Goal: Communication & Community: Participate in discussion

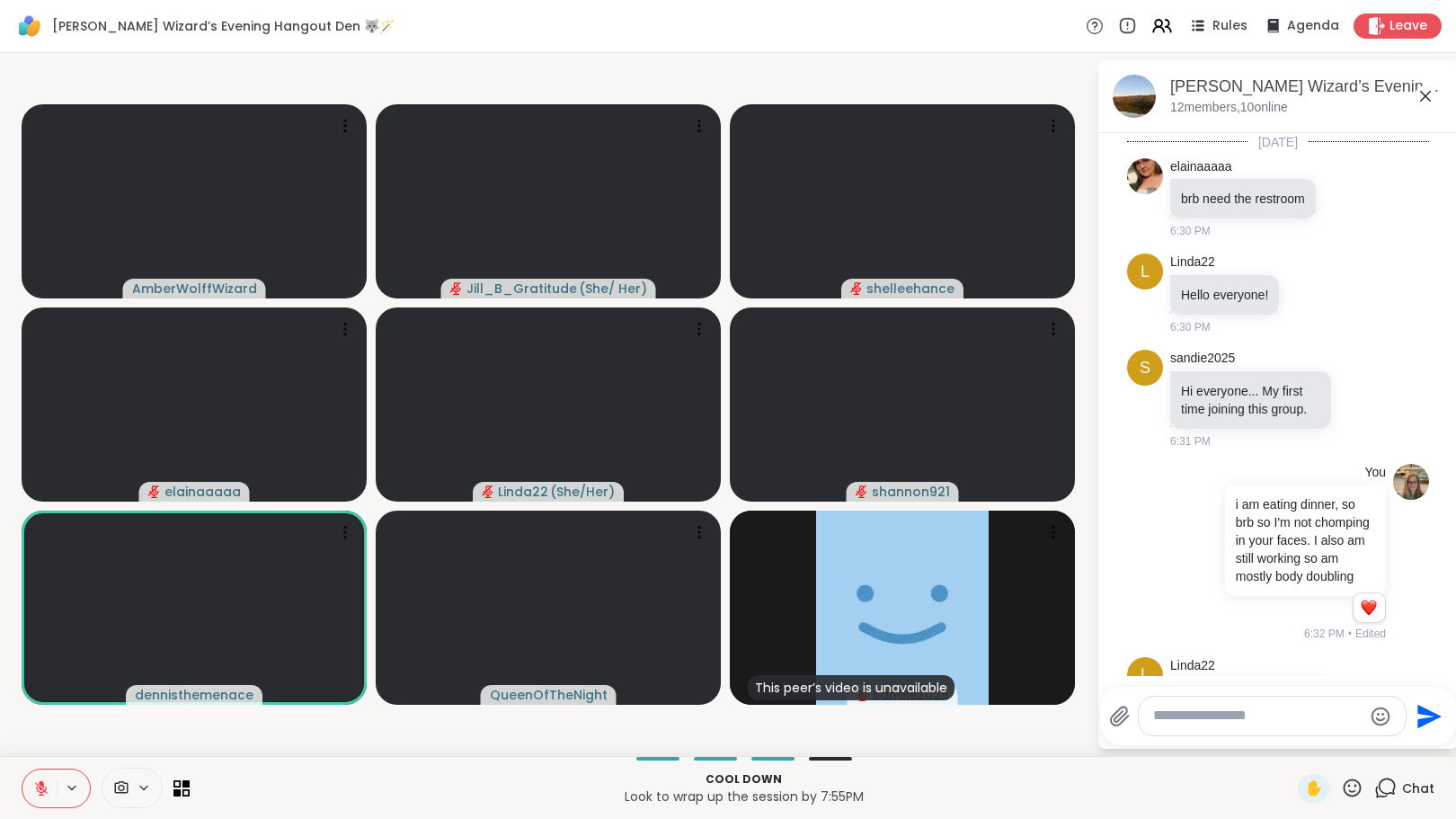
scroll to position [1005, 0]
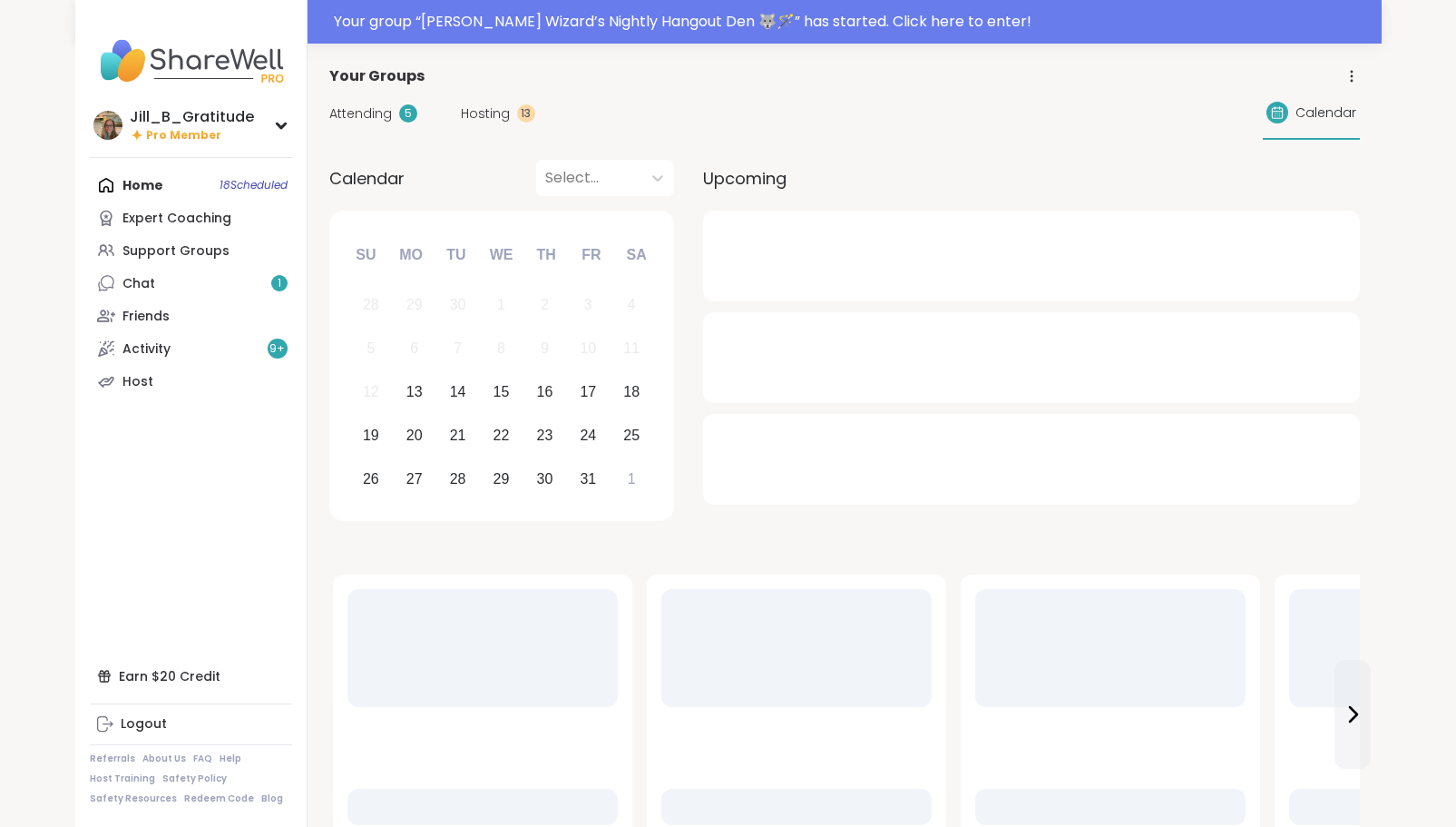
click at [225, 280] on link "Chat 1" at bounding box center [190, 283] width 202 height 33
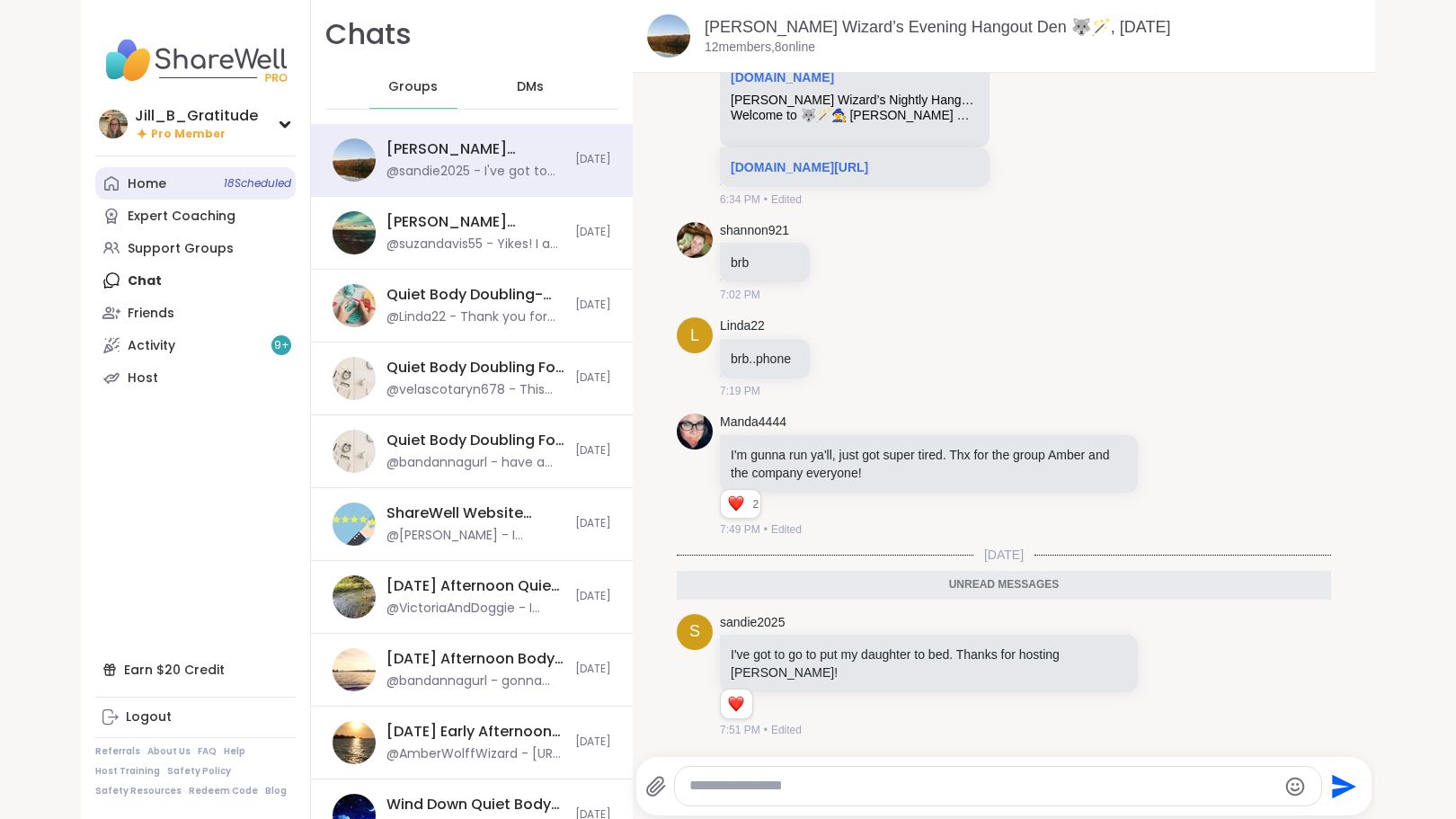
click at [211, 184] on link "Home 18 Scheduled" at bounding box center [195, 183] width 200 height 32
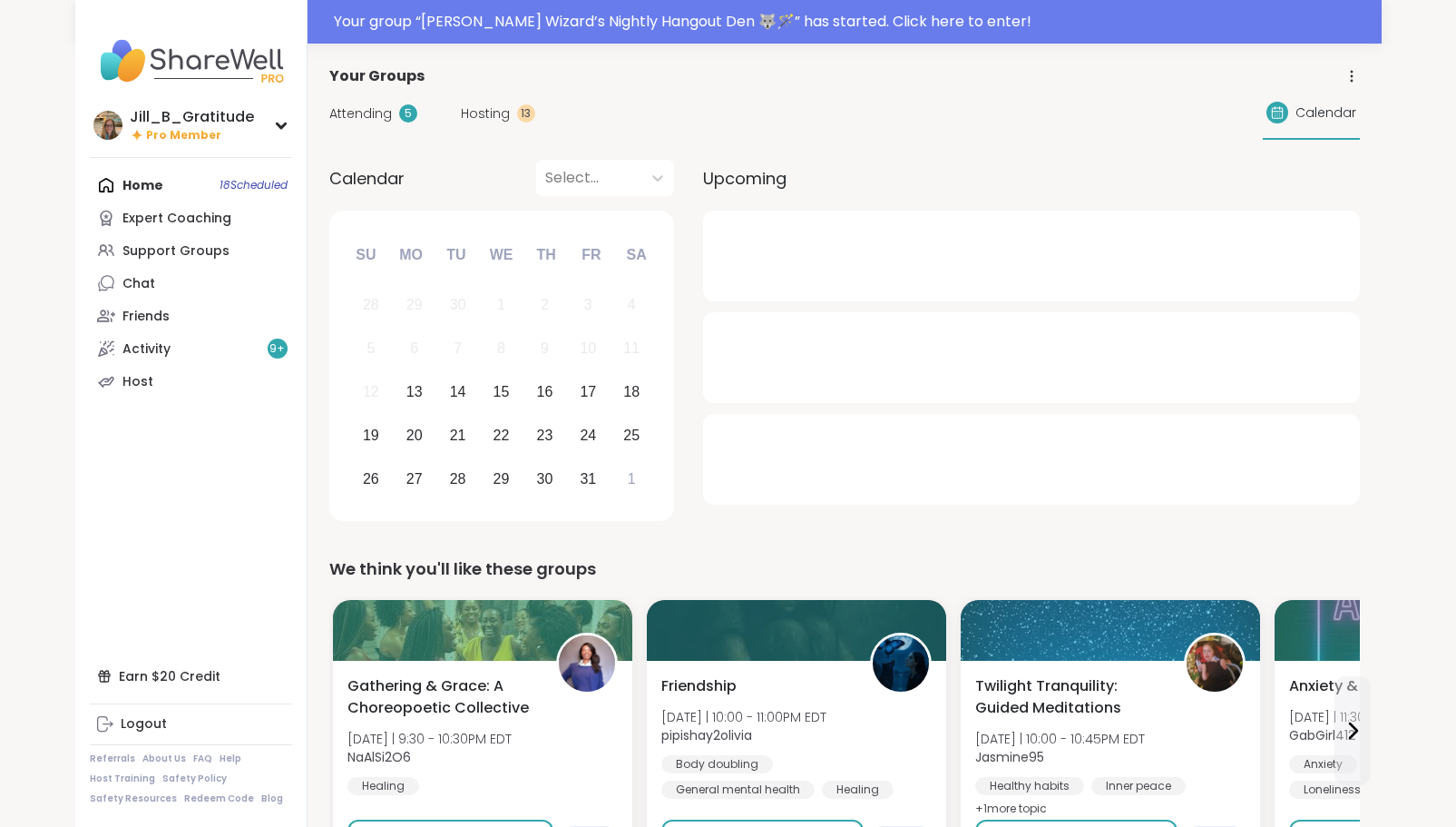
click at [388, 109] on span "Attending" at bounding box center [361, 113] width 63 height 19
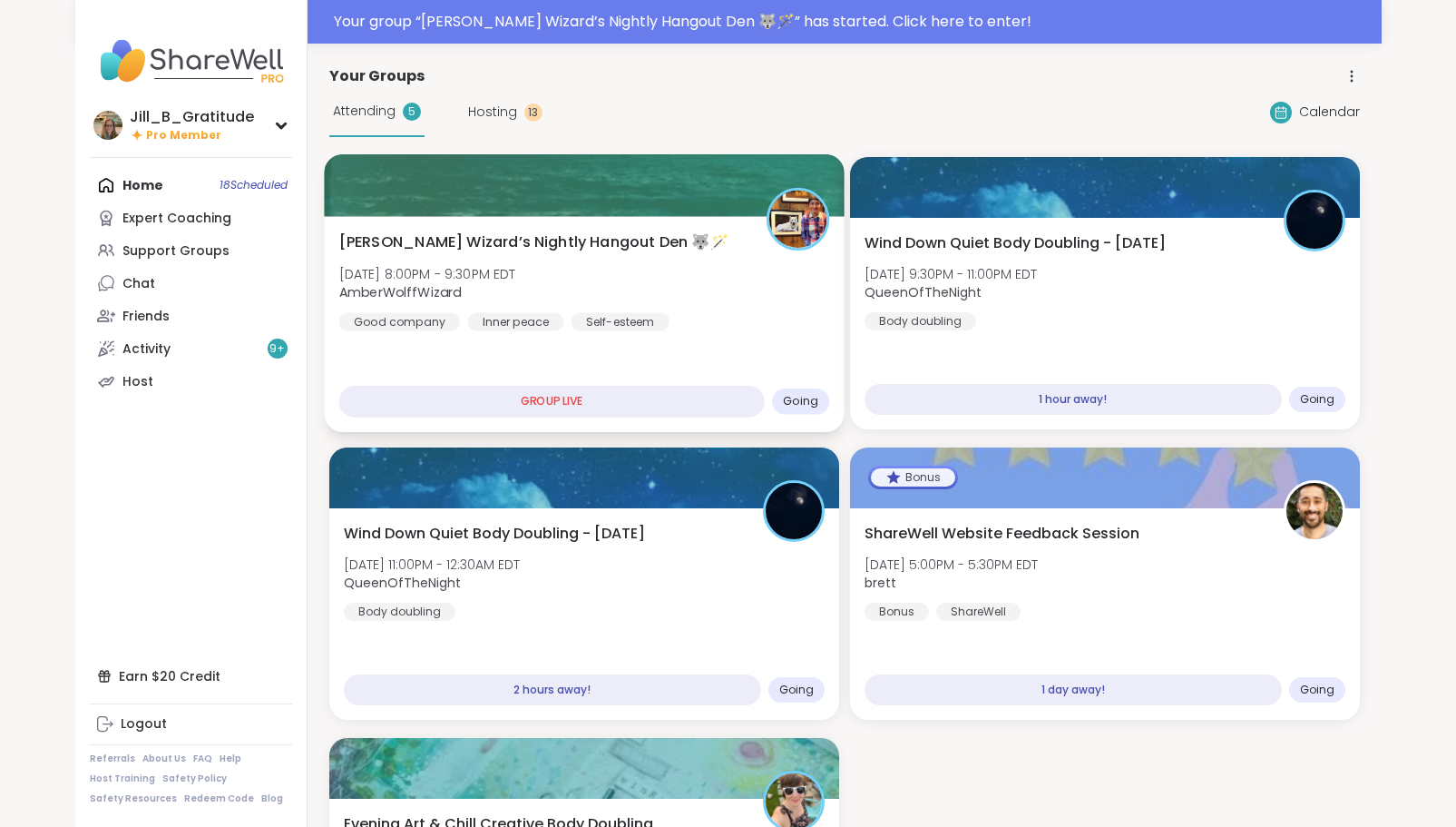
click at [718, 328] on div "Wolff Wizard’s Nightly Hangout Den 🐺🪄 Mon, Oct 13 | 8:00PM - 9:30PM EDT AmberWo…" at bounding box center [583, 281] width 491 height 100
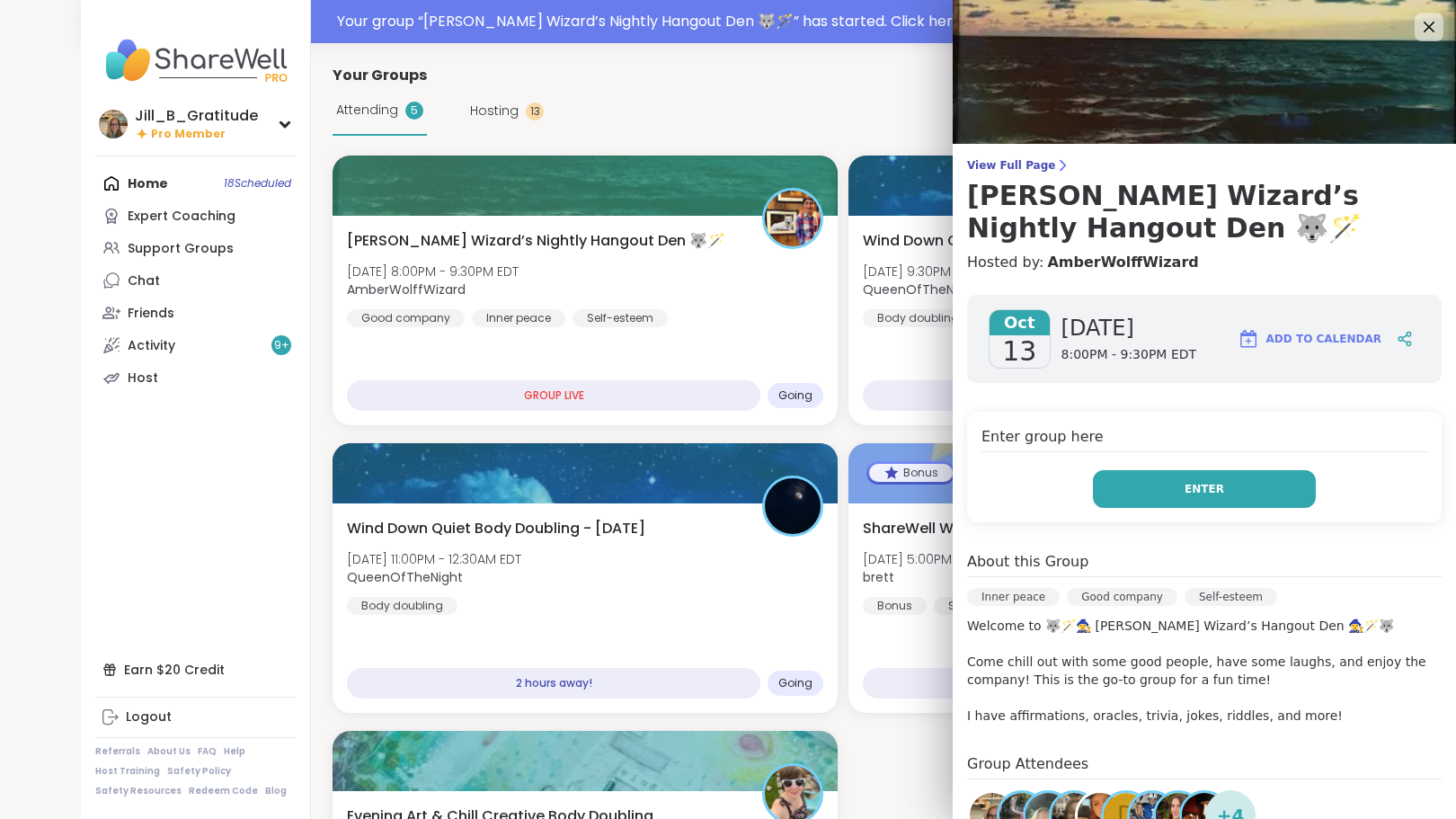
click at [1143, 493] on button "Enter" at bounding box center [1204, 489] width 222 height 38
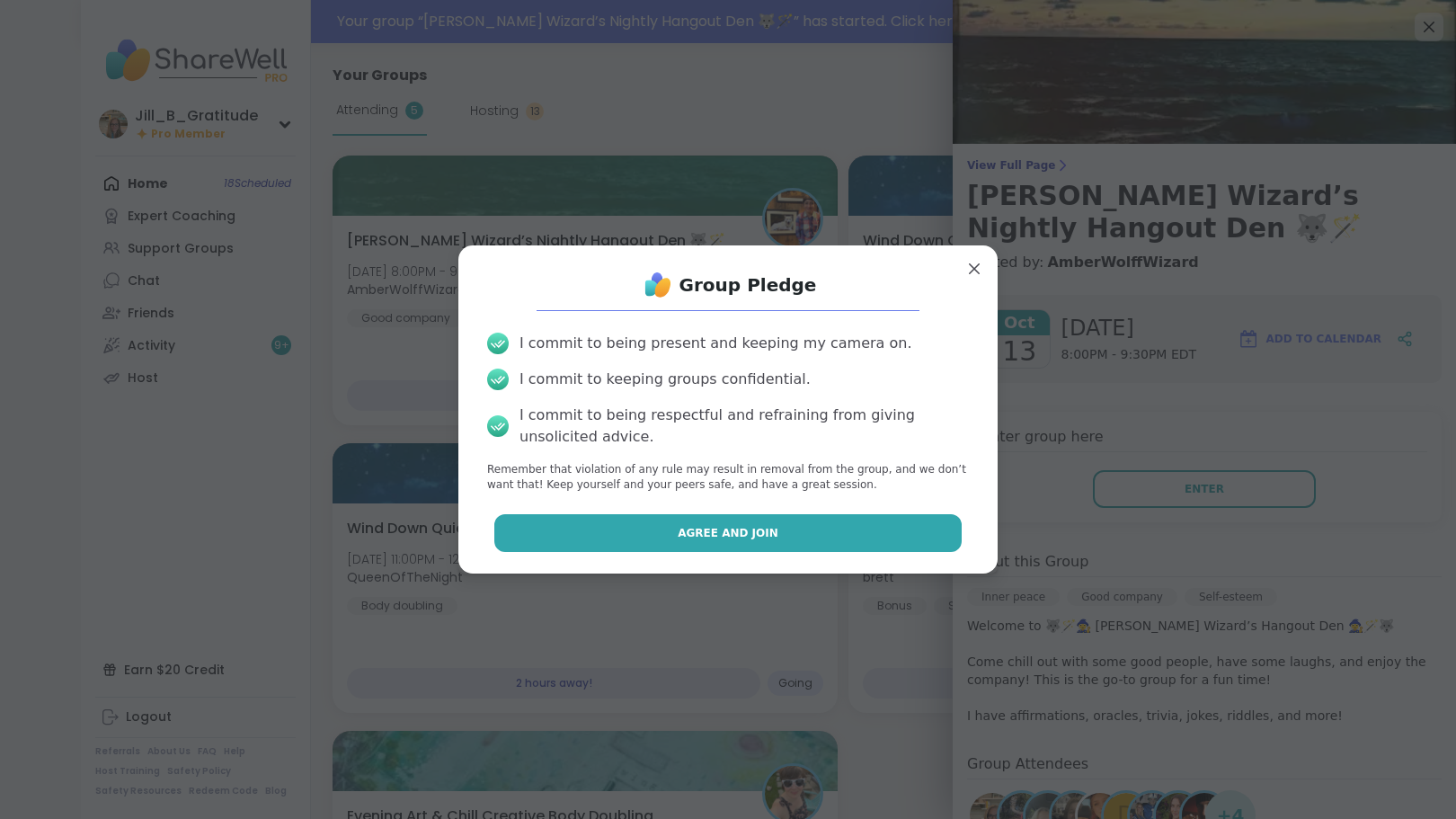
click at [730, 532] on span "Agree and Join" at bounding box center [727, 533] width 101 height 17
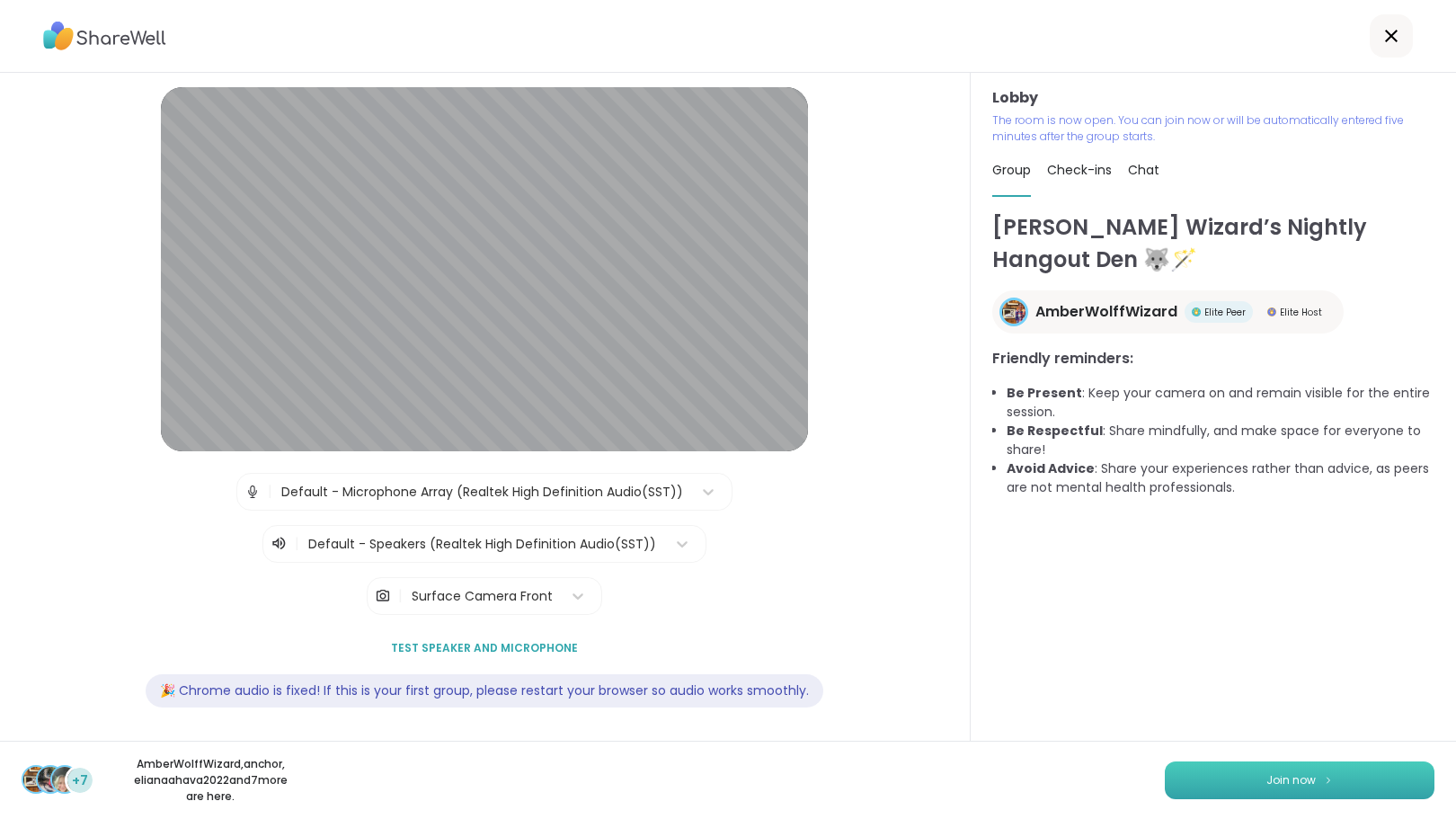
click at [1229, 775] on button "Join now" at bounding box center [1299, 780] width 269 height 38
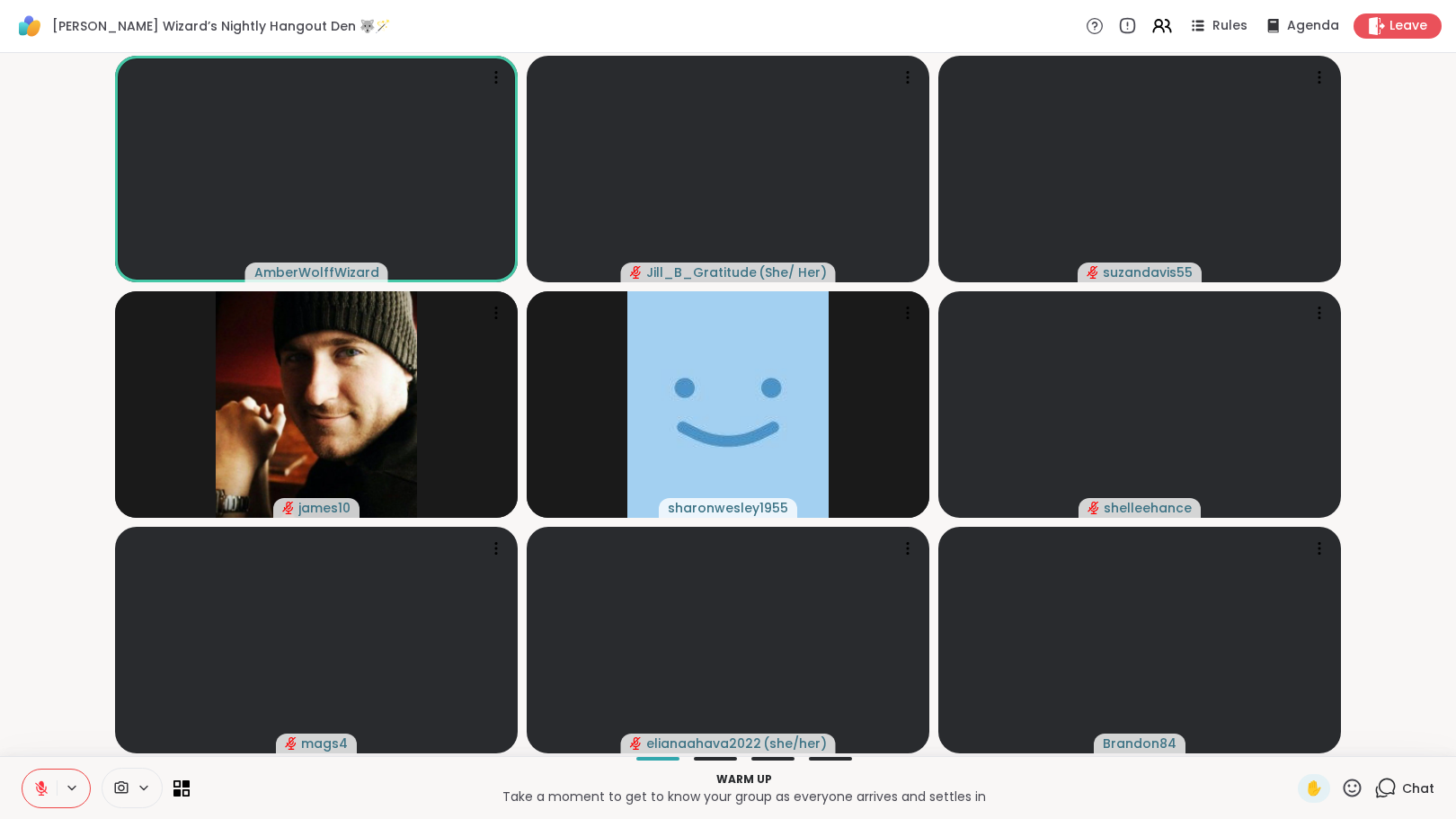
click at [39, 785] on icon at bounding box center [41, 788] width 13 height 13
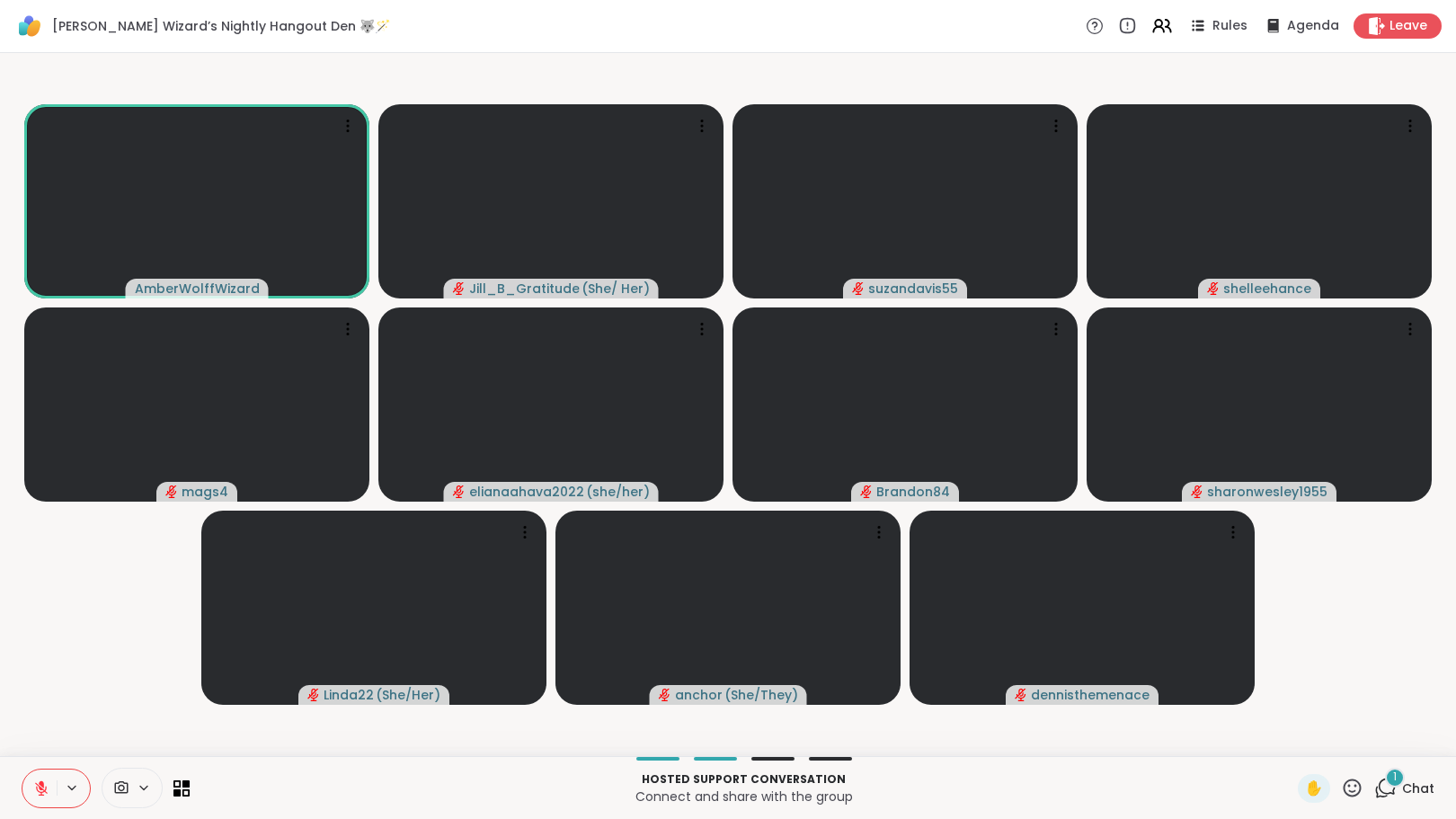
click at [38, 782] on icon at bounding box center [41, 788] width 17 height 17
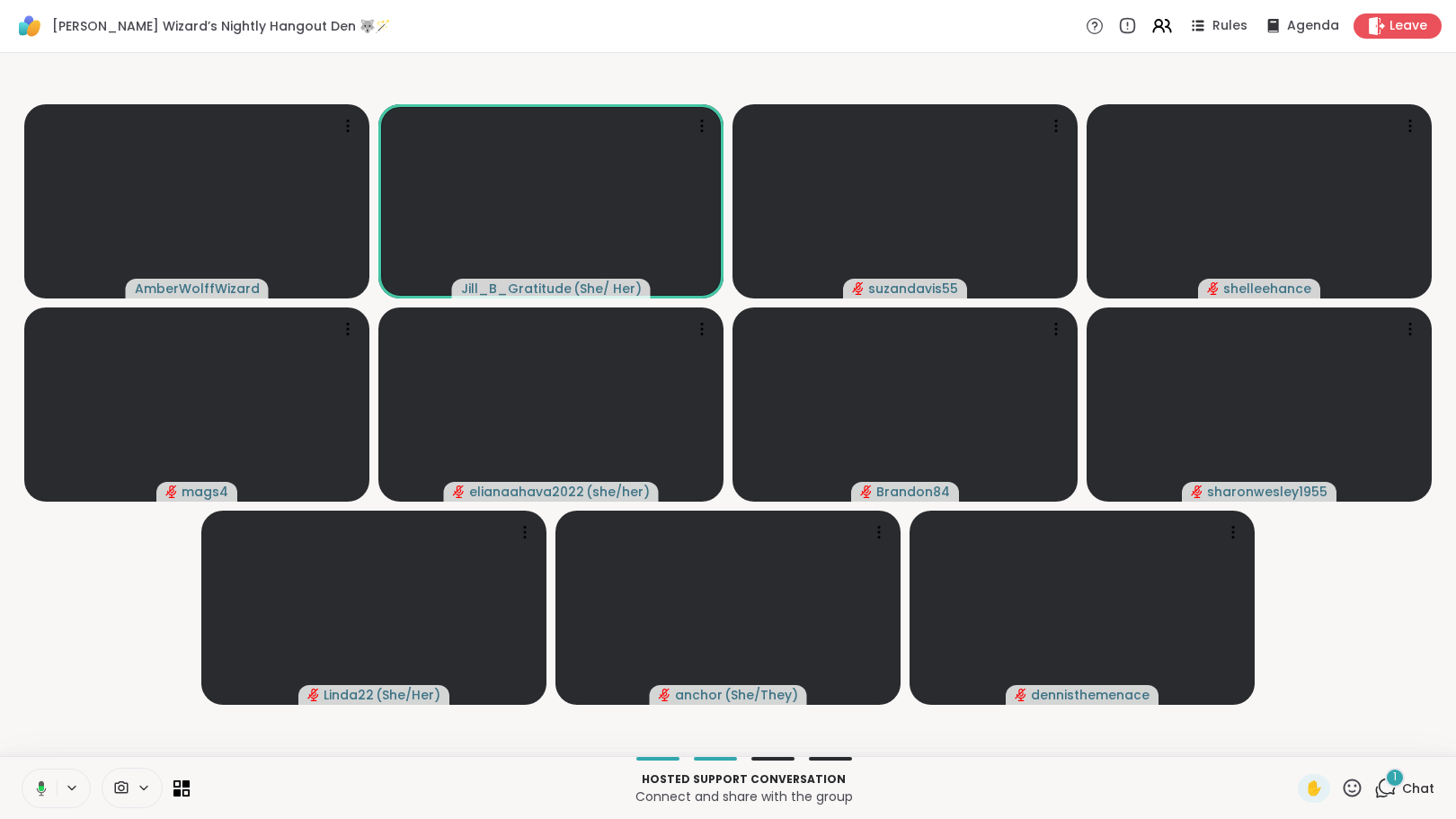
click at [1385, 782] on div "1" at bounding box center [1395, 777] width 20 height 20
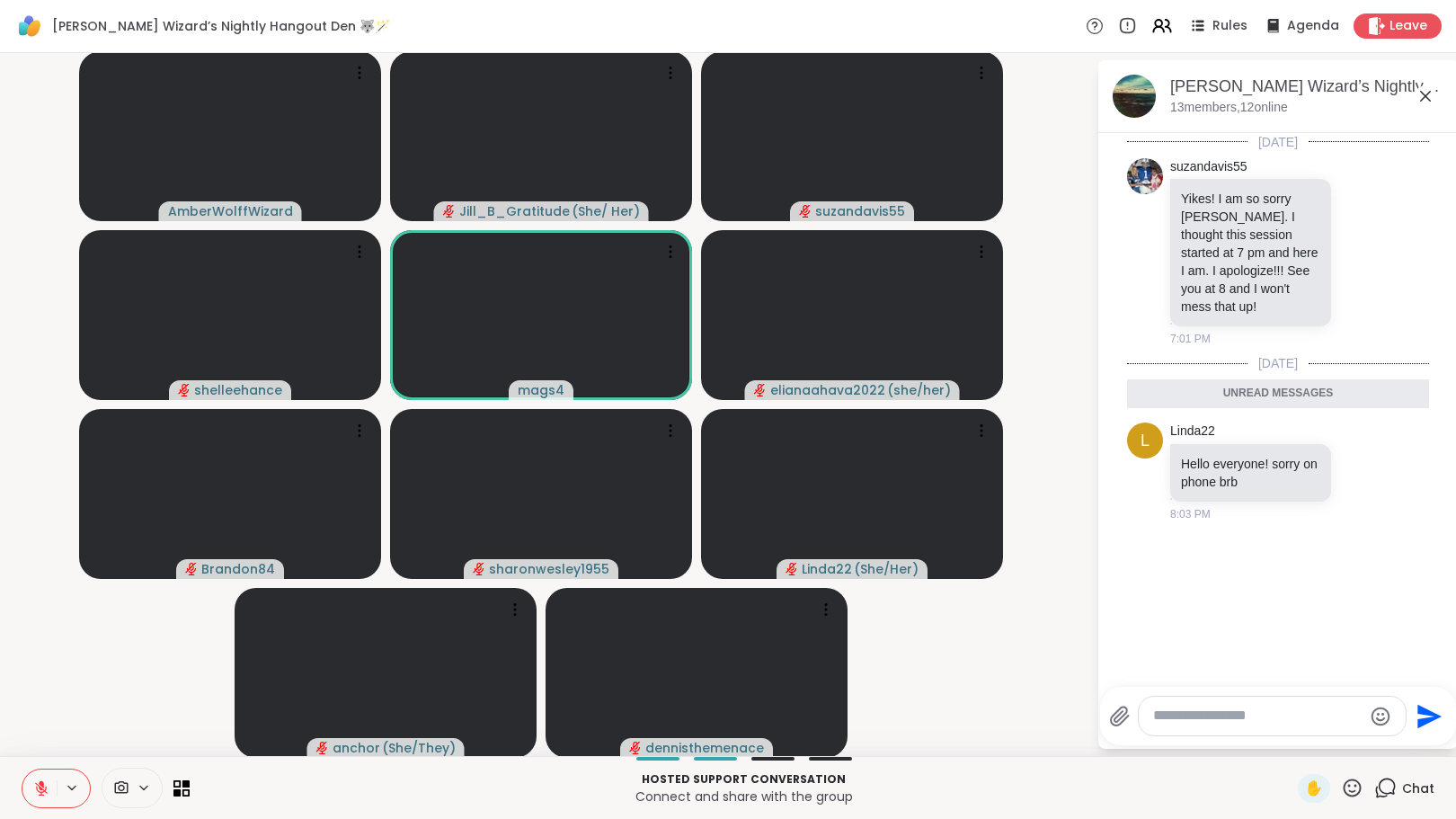
click at [1341, 784] on icon at bounding box center [1352, 787] width 22 height 22
click at [1290, 731] on span "❤️" at bounding box center [1299, 741] width 18 height 21
click at [1341, 785] on icon at bounding box center [1352, 787] width 22 height 22
click at [1290, 743] on span "❤️" at bounding box center [1299, 741] width 18 height 21
click at [1346, 788] on icon at bounding box center [1352, 787] width 22 height 22
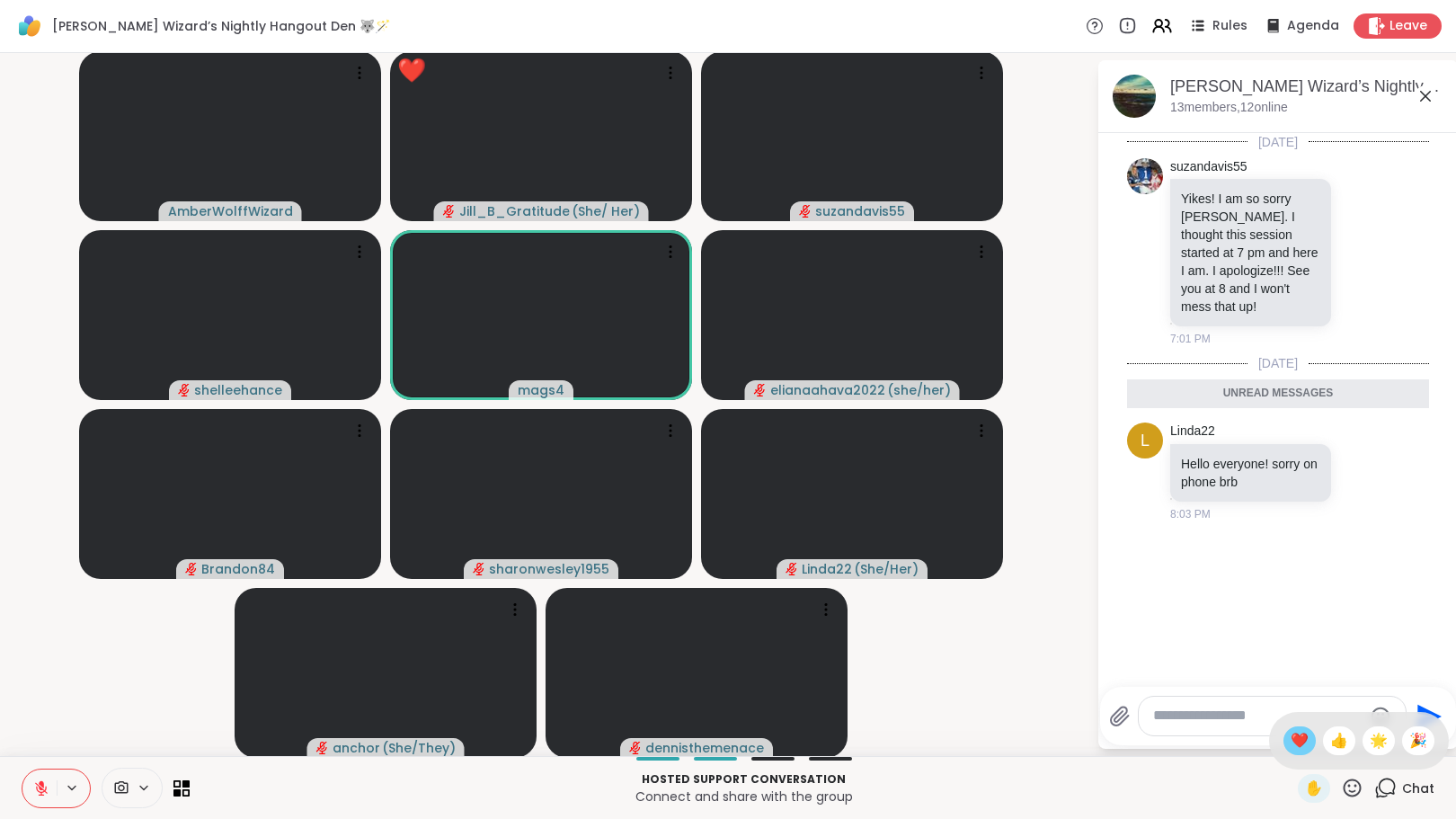
click at [1283, 752] on div "❤️" at bounding box center [1299, 740] width 32 height 28
click at [1278, 744] on div "Send" at bounding box center [1277, 716] width 356 height 59
click at [1264, 727] on div at bounding box center [1272, 717] width 266 height 39
click at [1261, 722] on textarea "Type your message" at bounding box center [1257, 716] width 210 height 19
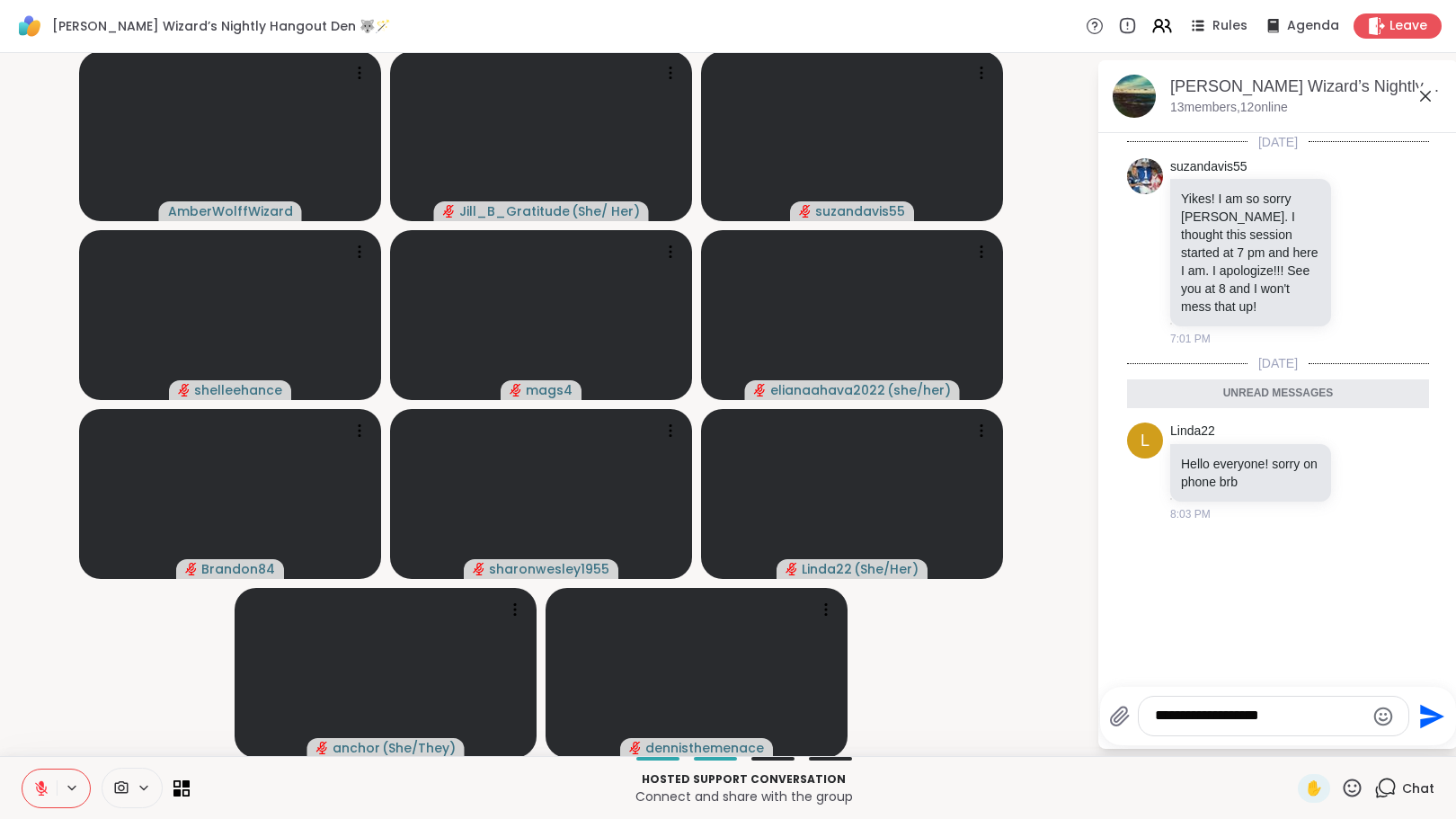
type textarea "**********"
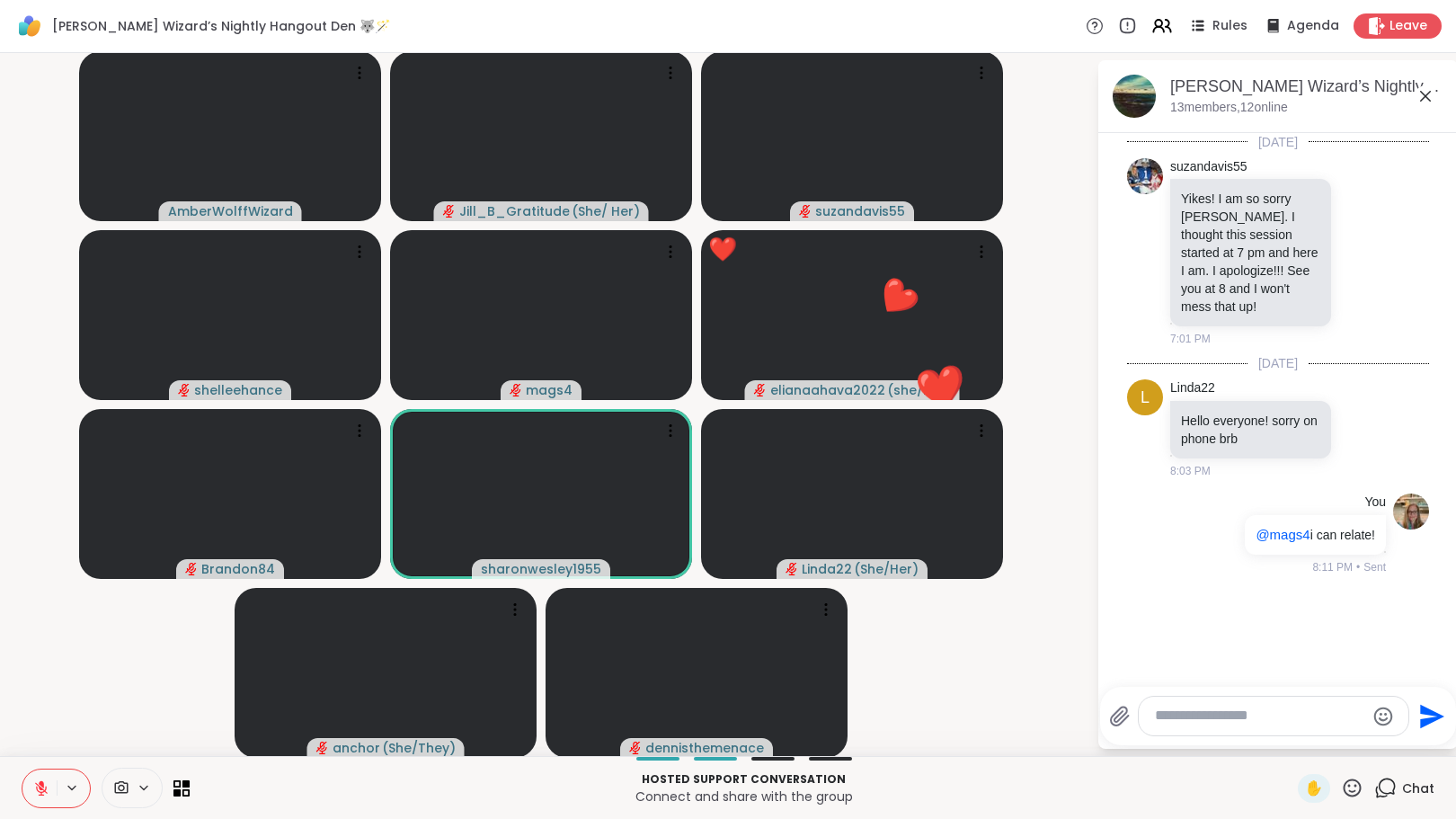
click at [1242, 720] on textarea "Type your message" at bounding box center [1259, 716] width 210 height 19
type textarea "**********"
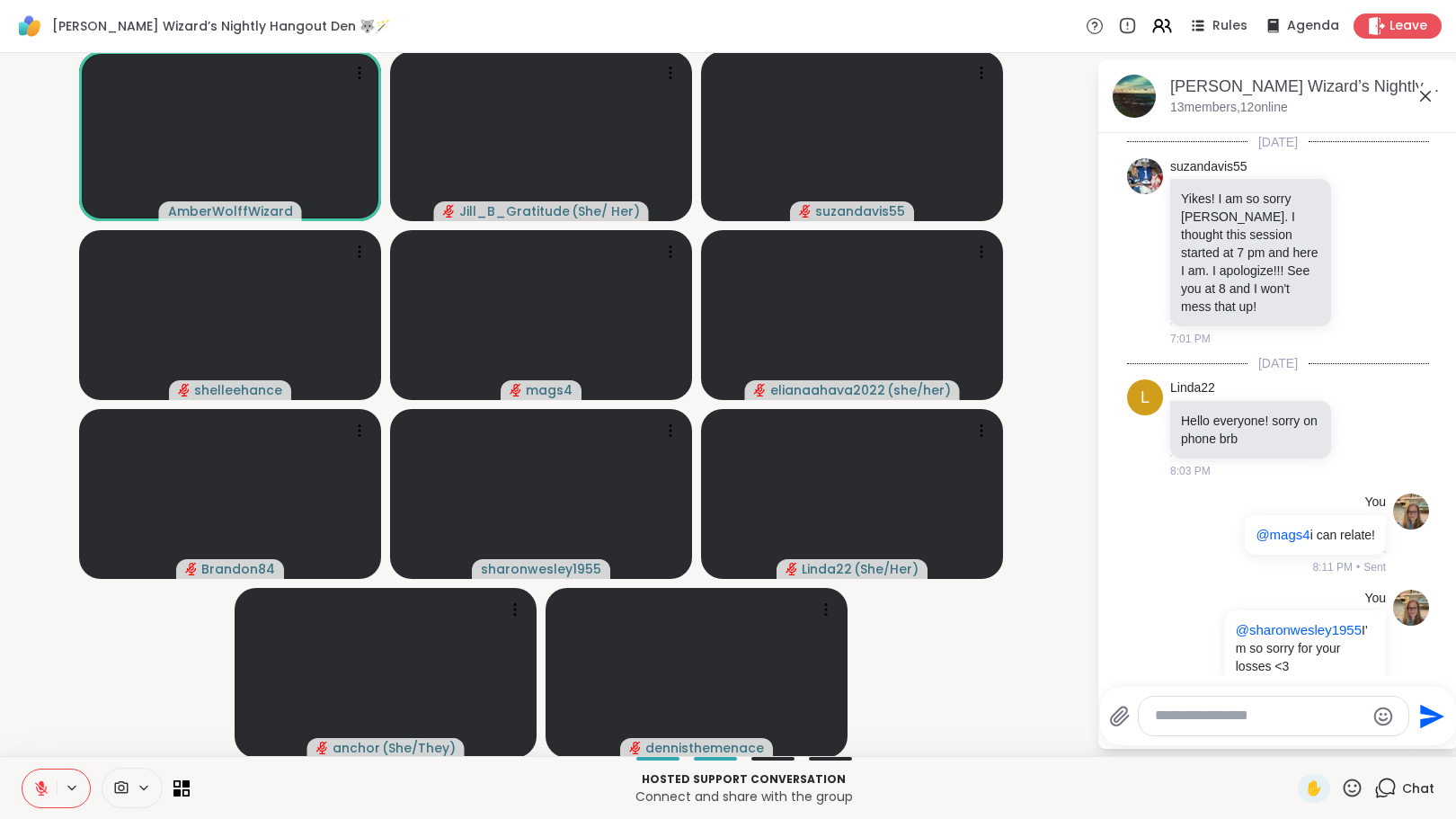
scroll to position [38, 0]
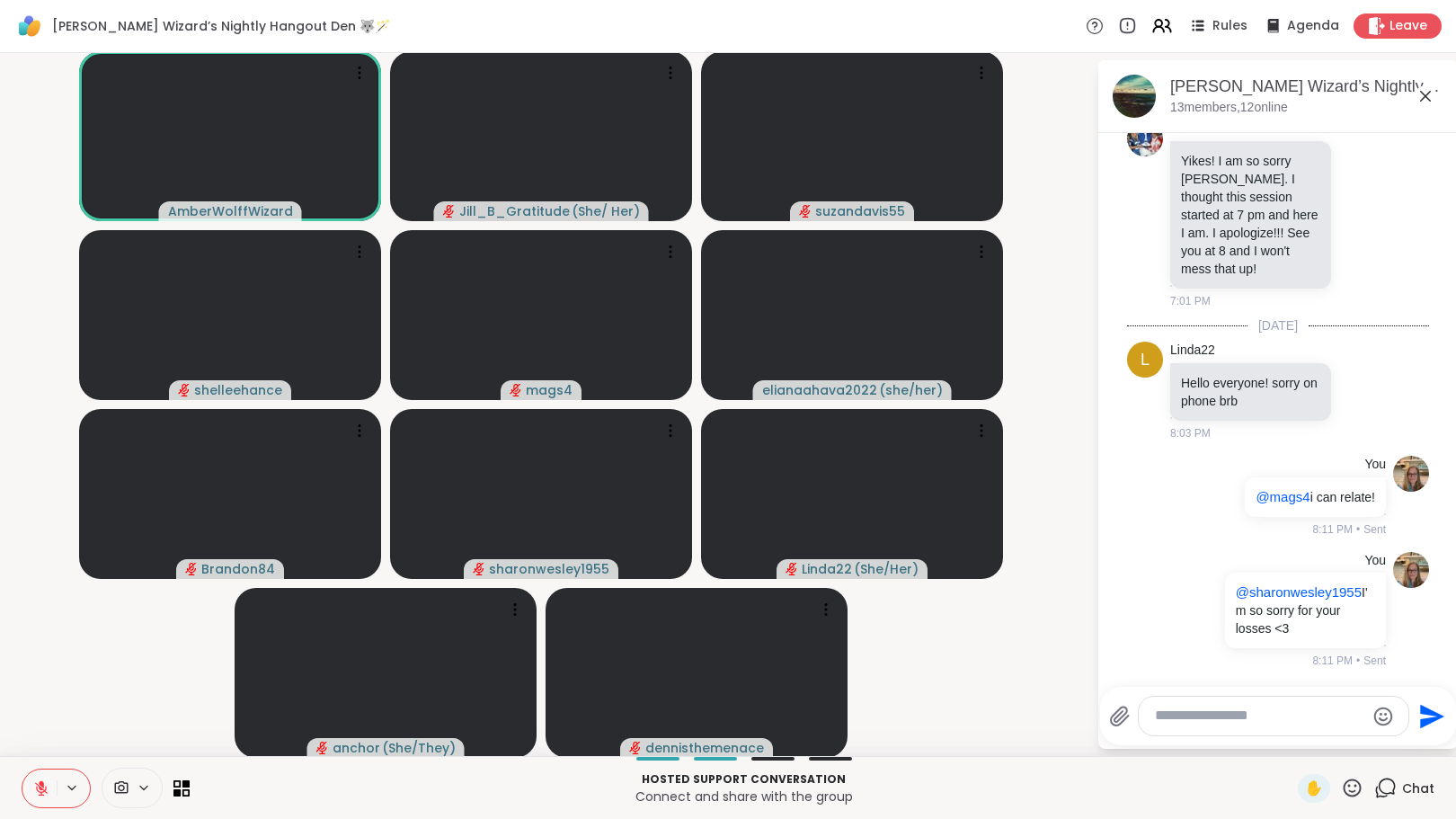
click at [36, 790] on icon at bounding box center [41, 788] width 17 height 17
click at [1170, 719] on textarea "Type your message" at bounding box center [1259, 716] width 210 height 19
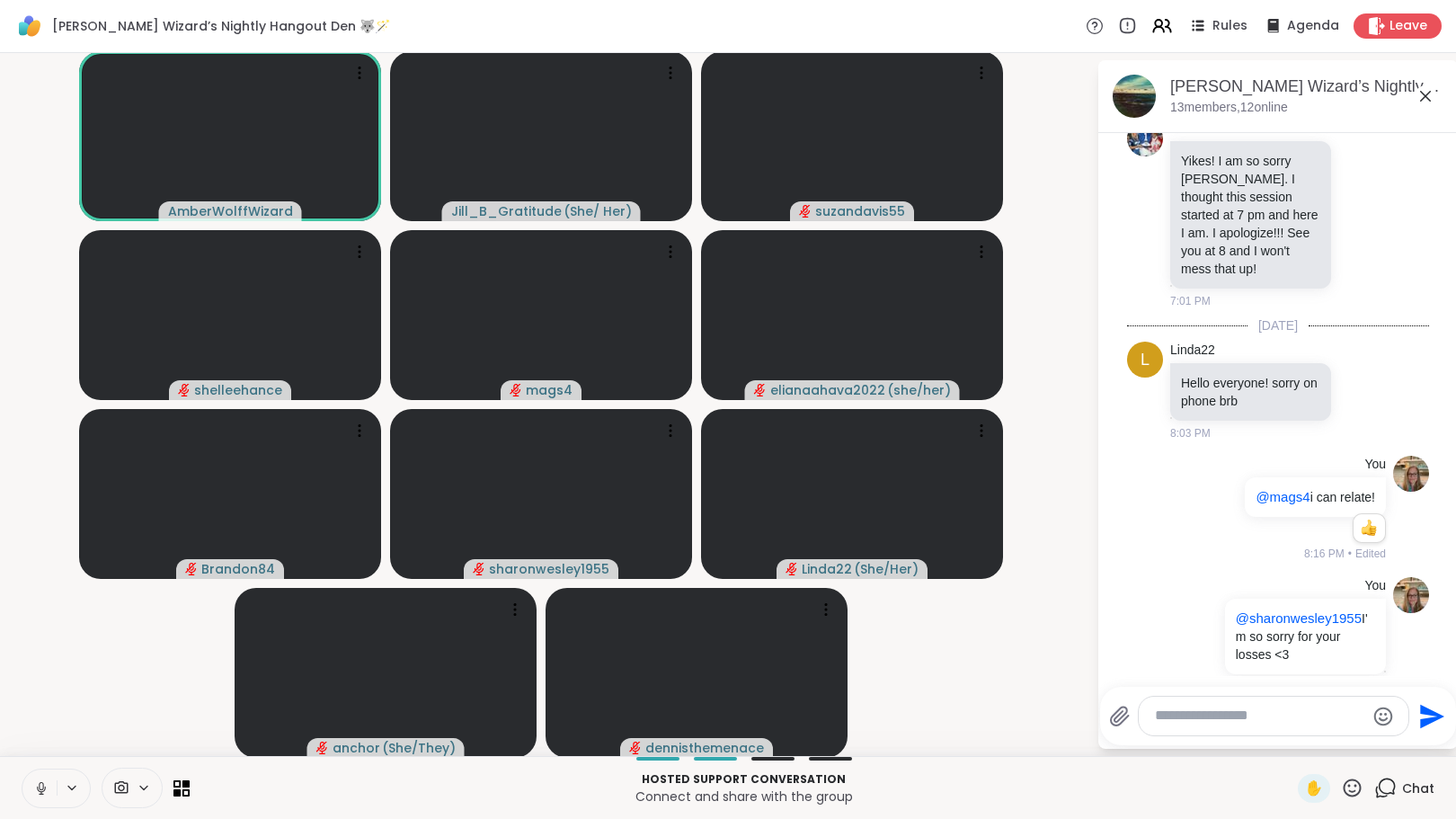
click at [1172, 717] on textarea "Type your message" at bounding box center [1259, 716] width 210 height 19
click at [40, 783] on icon at bounding box center [41, 788] width 17 height 17
click at [41, 780] on icon at bounding box center [41, 788] width 17 height 17
click at [1193, 717] on textarea "Type your message" at bounding box center [1259, 716] width 210 height 19
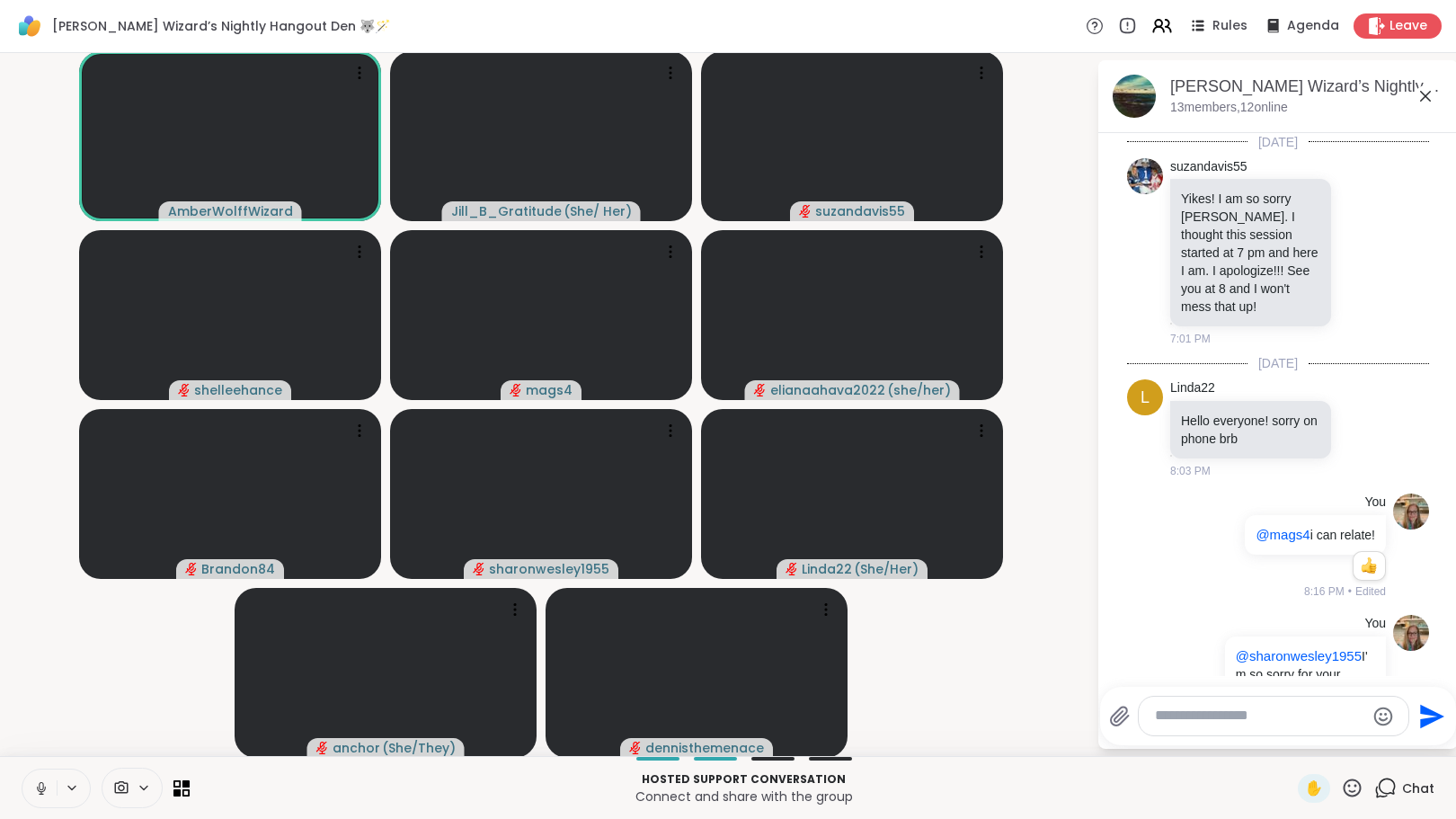
scroll to position [63, 0]
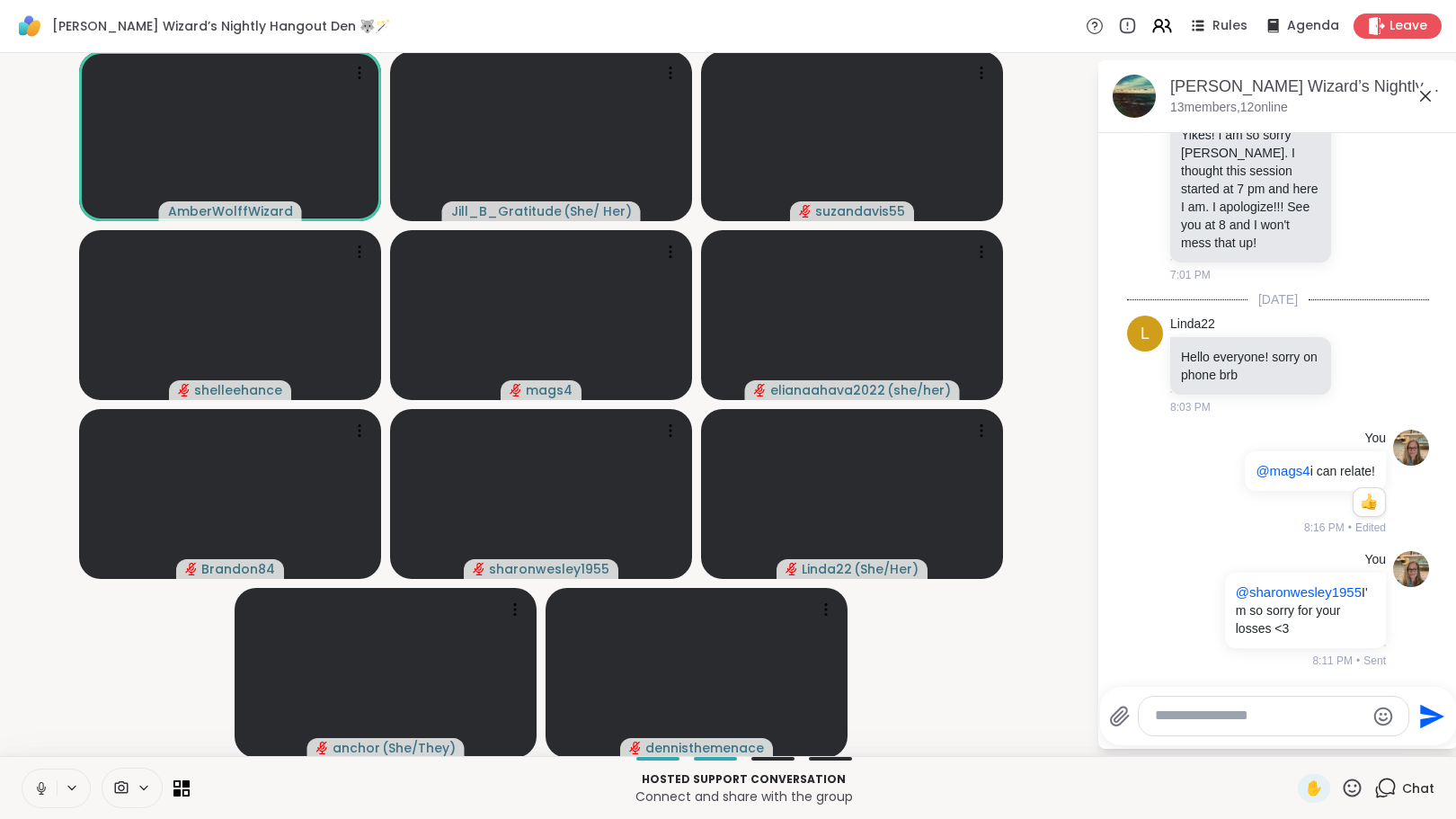
click at [1198, 704] on div at bounding box center [1274, 717] width 269 height 39
click at [36, 788] on icon at bounding box center [41, 788] width 17 height 17
click at [1175, 725] on div at bounding box center [1274, 717] width 269 height 39
click at [1175, 724] on textarea "Type your message" at bounding box center [1259, 716] width 210 height 19
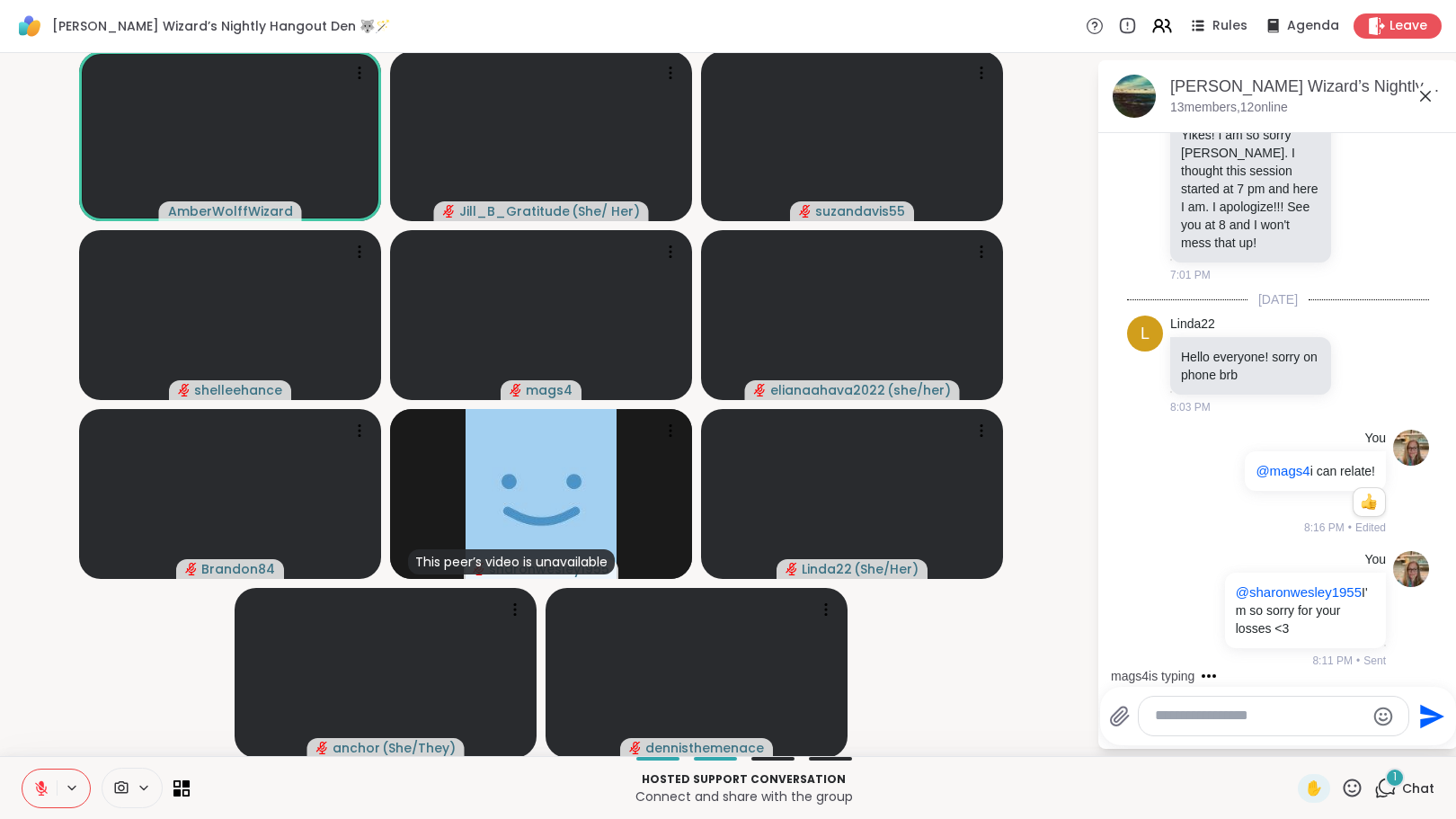
scroll to position [159, 0]
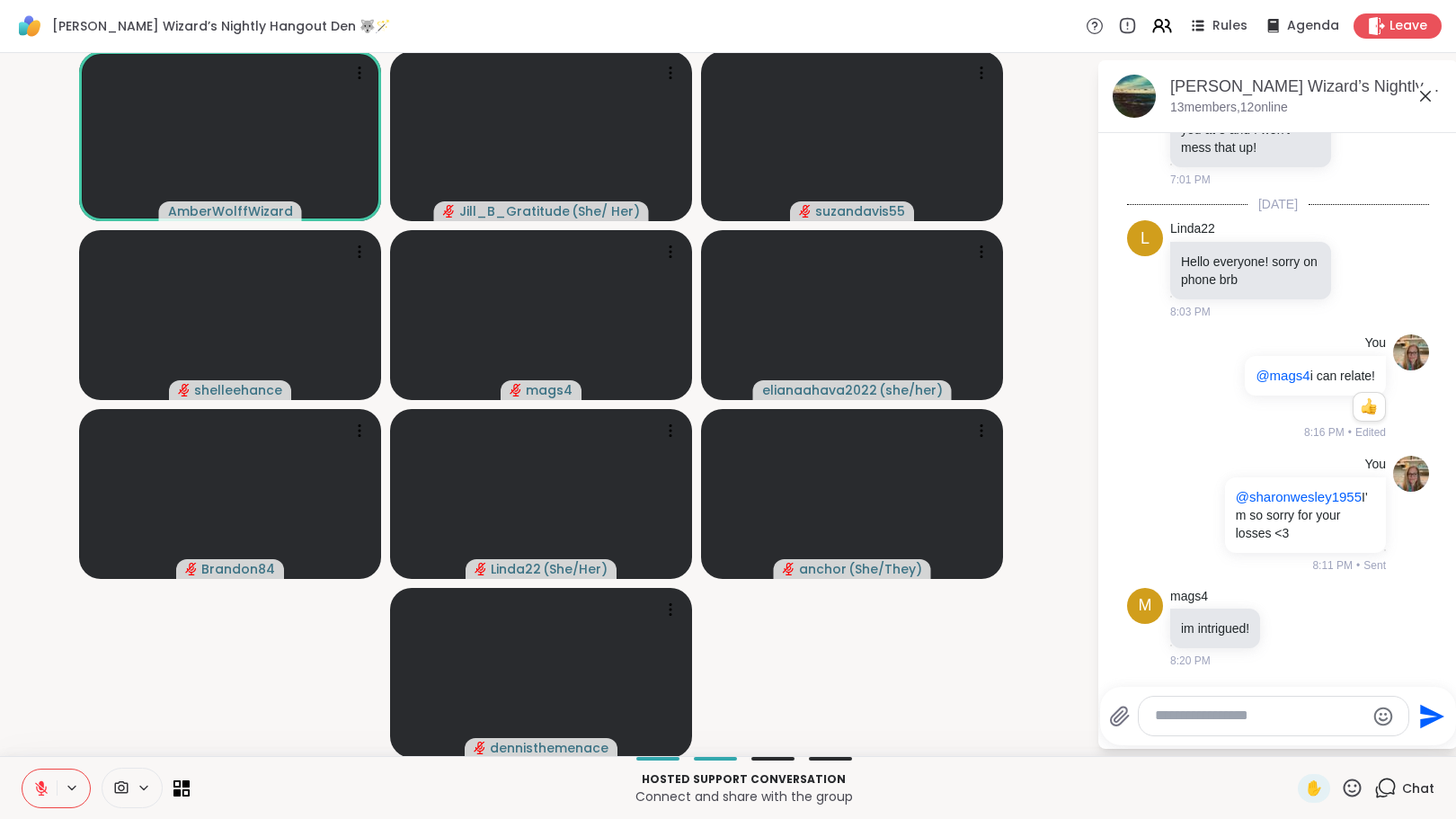
click at [1224, 708] on textarea "Type your message" at bounding box center [1259, 716] width 210 height 19
type textarea "*"
type textarea "**********"
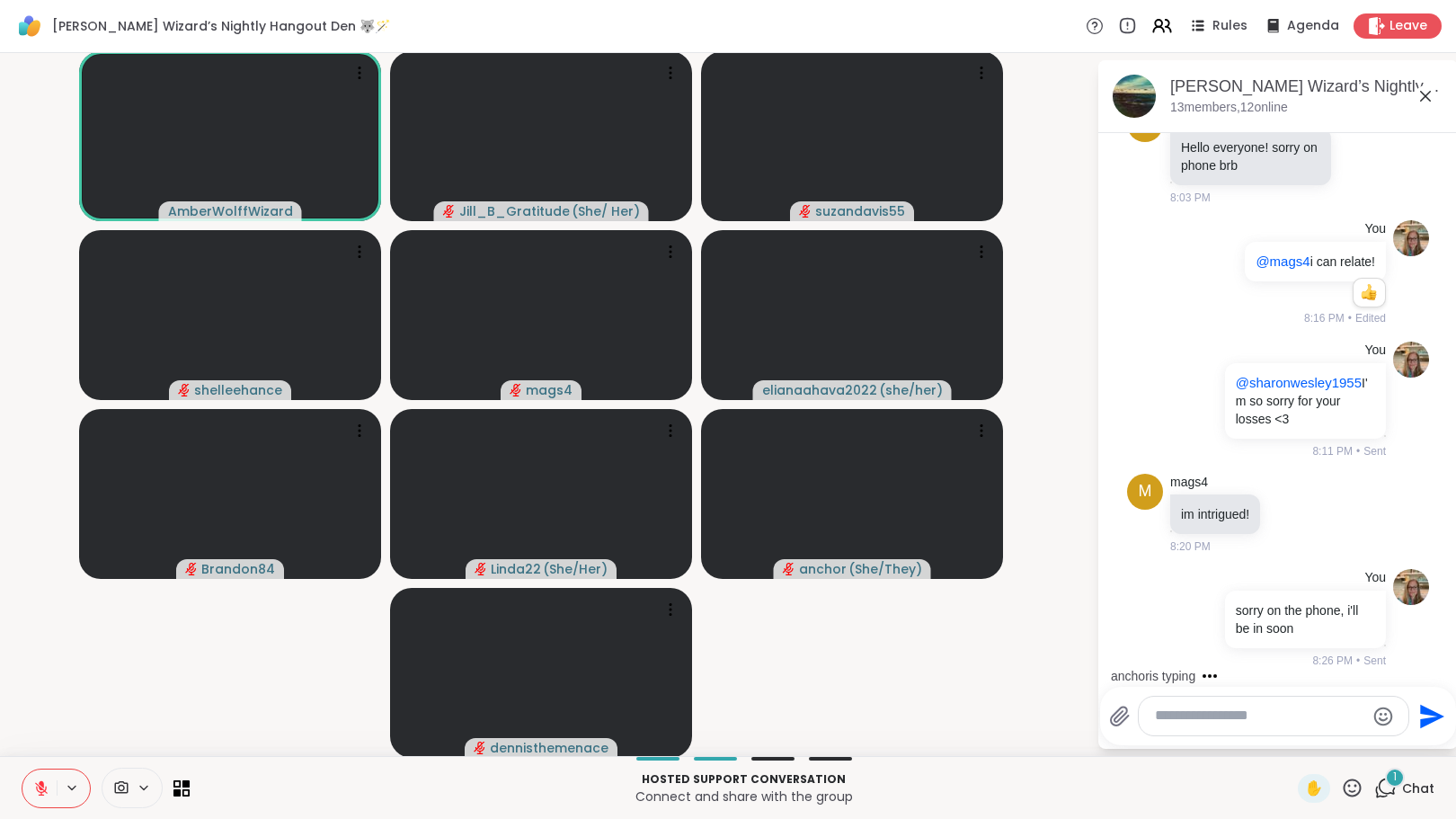
scroll to position [369, 0]
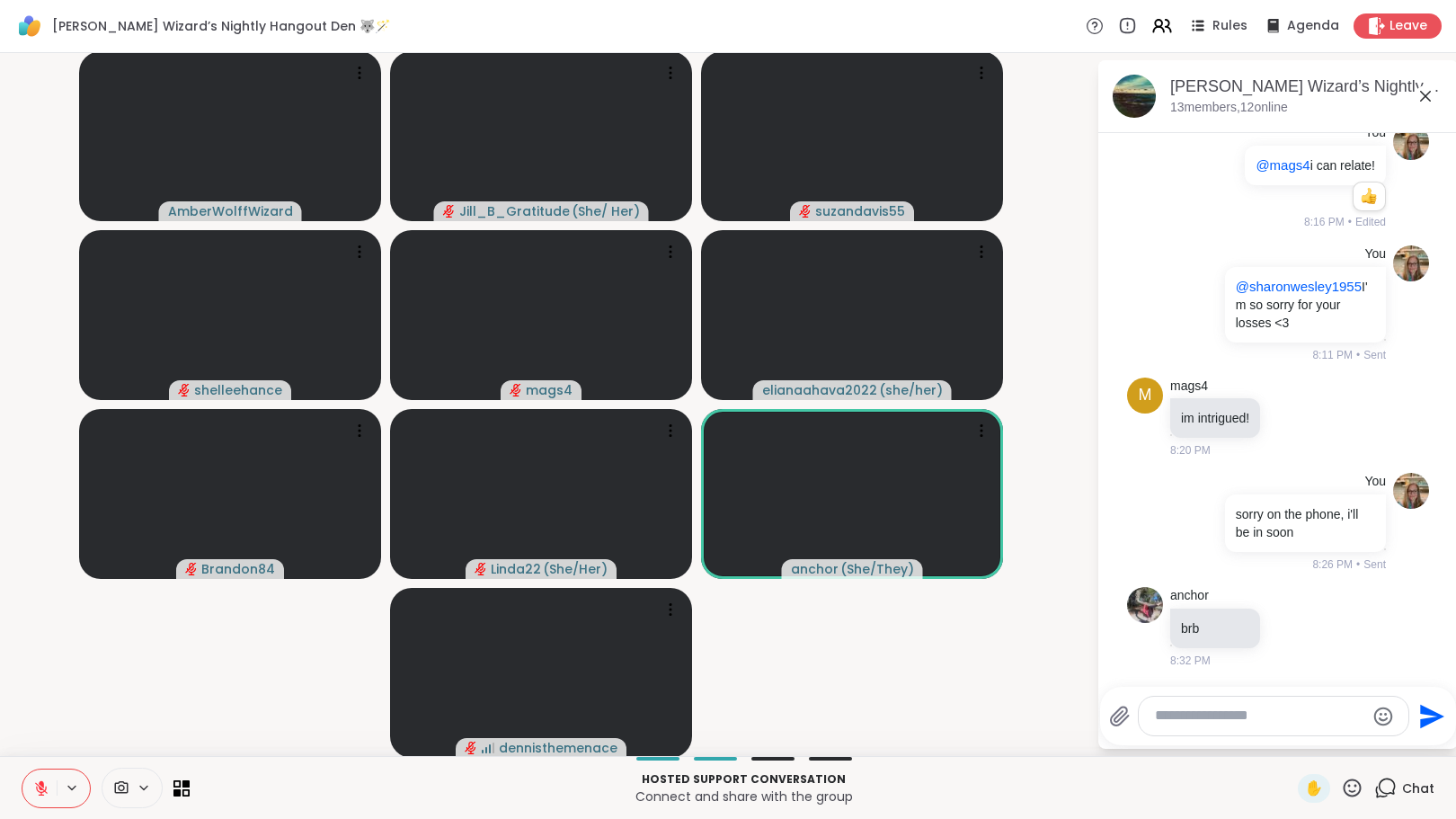
click at [34, 787] on icon at bounding box center [41, 788] width 17 height 17
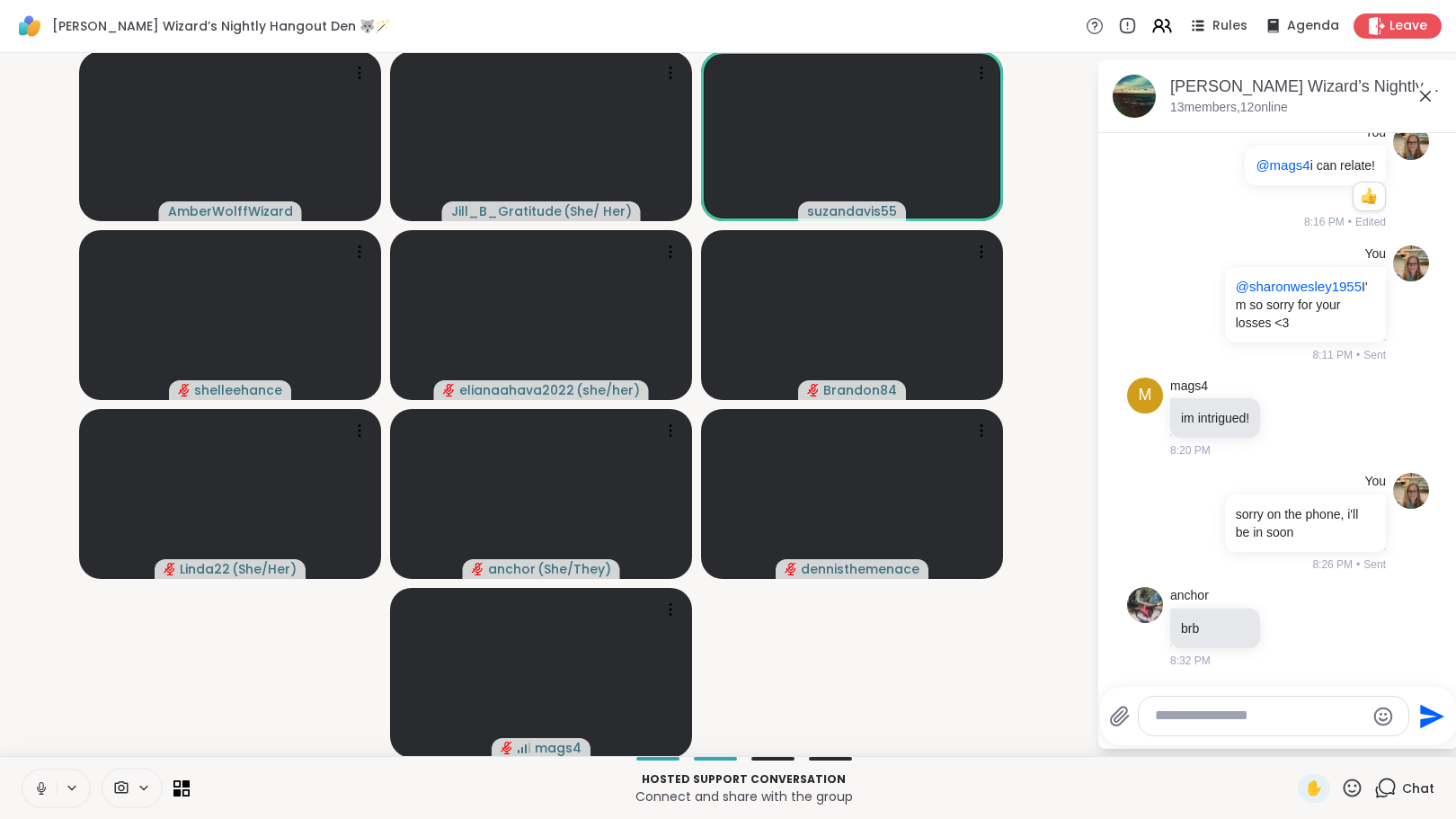
click at [1184, 722] on textarea "Type your message" at bounding box center [1259, 716] width 210 height 19
click at [1376, 22] on div "Leave" at bounding box center [1397, 25] width 93 height 26
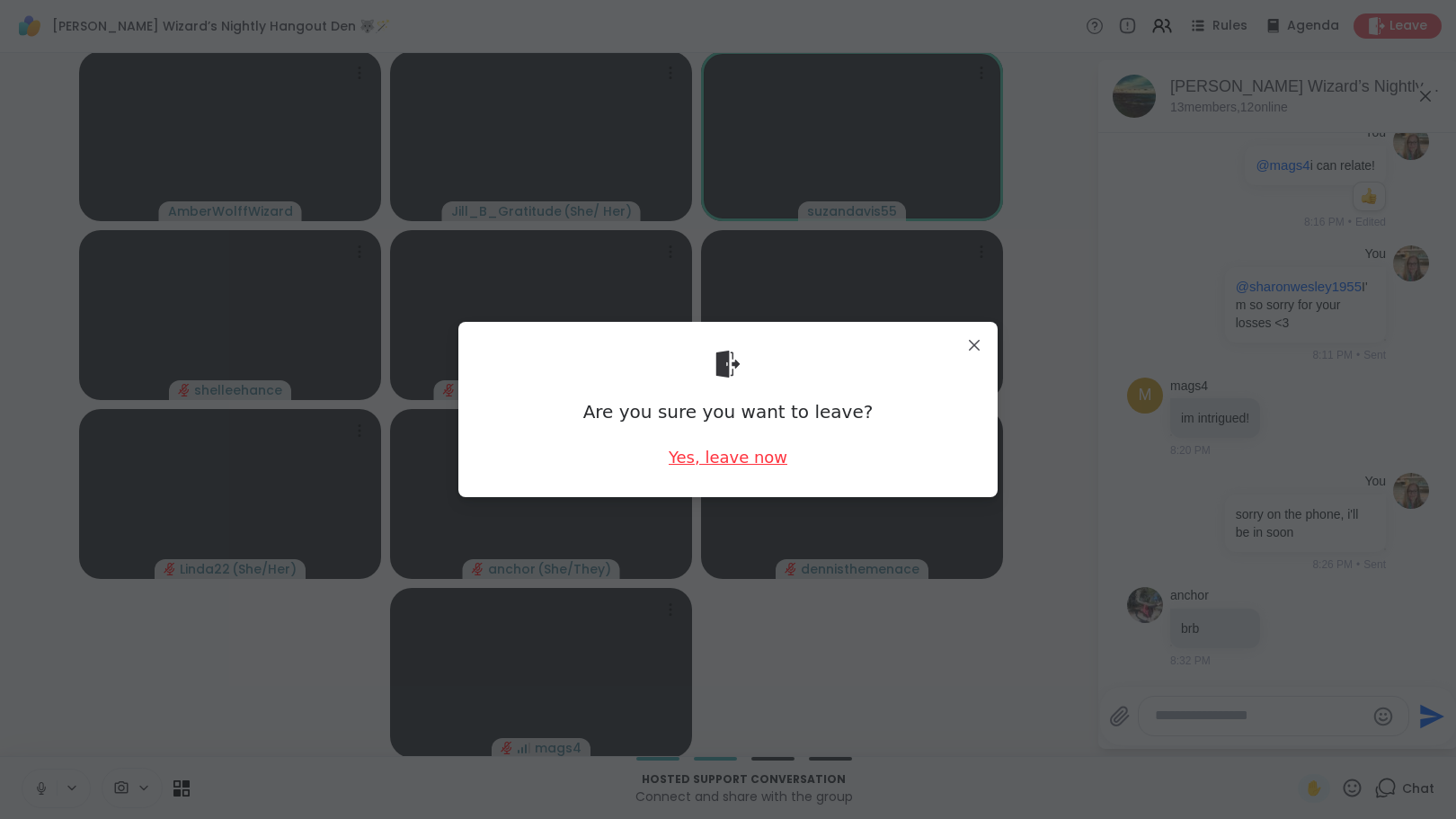
click at [718, 457] on div "Yes, leave now" at bounding box center [728, 457] width 119 height 22
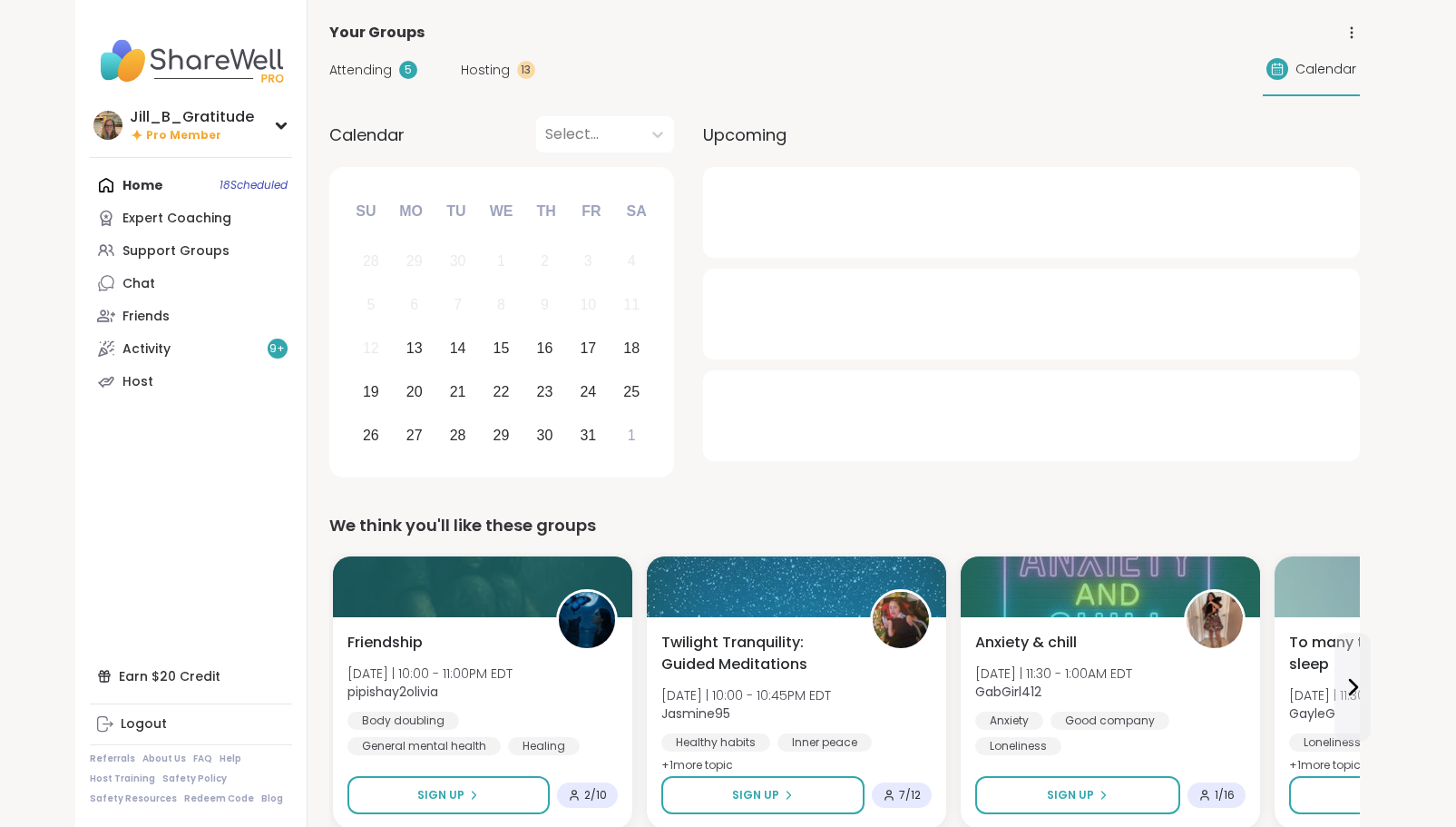
click at [370, 64] on span "Attending" at bounding box center [361, 70] width 63 height 19
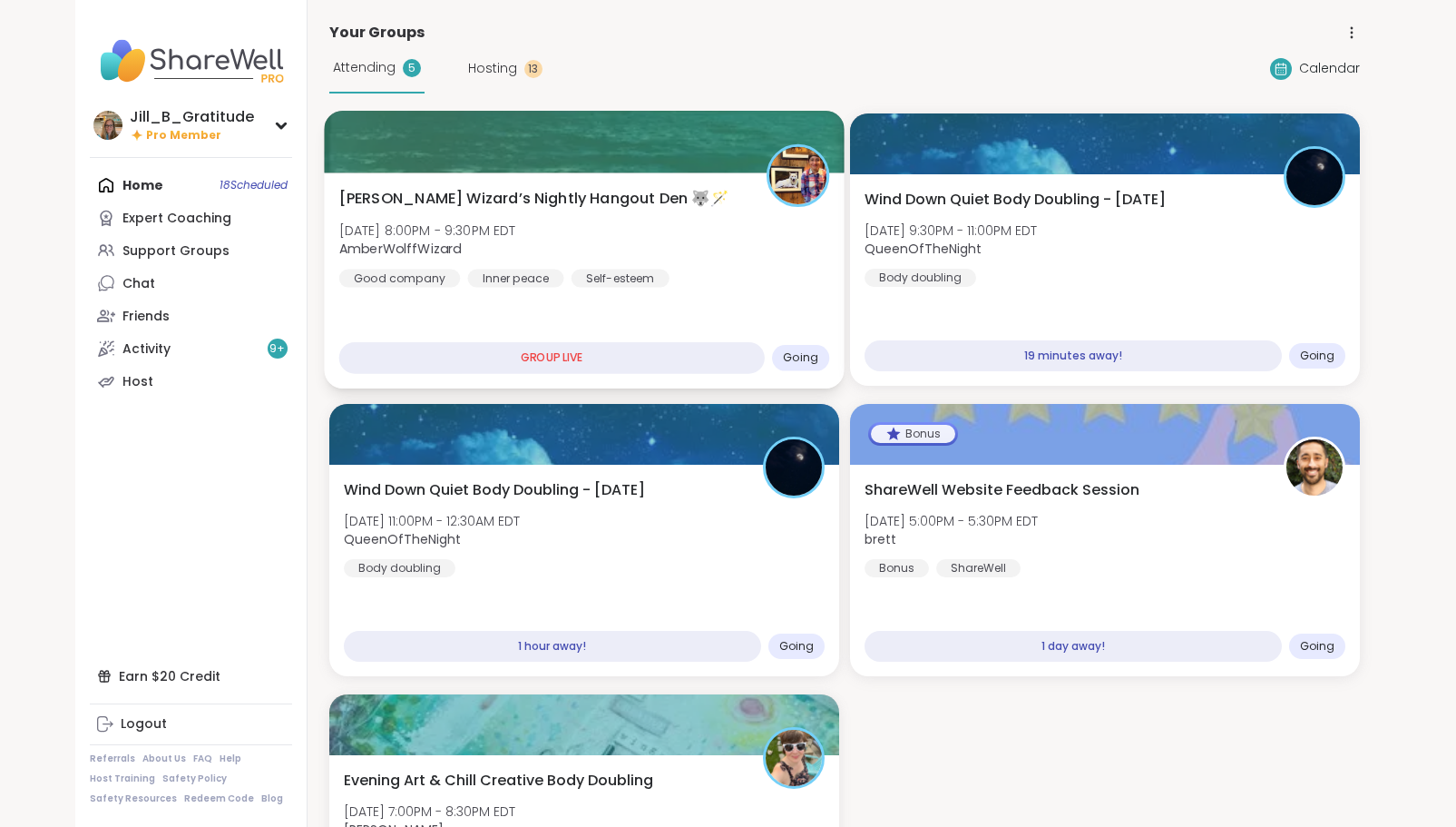
click at [668, 255] on div "Wolff Wizard’s Nightly Hangout Den 🐺🪄 Mon, Oct 13 | 8:00PM - 9:30PM EDT AmberWo…" at bounding box center [583, 238] width 491 height 100
click at [761, 304] on div "Wolff Wizard’s Nightly Hangout Den 🐺🪄 Mon, Oct 13 | 8:00PM - 9:30PM EDT AmberWo…" at bounding box center [584, 280] width 520 height 216
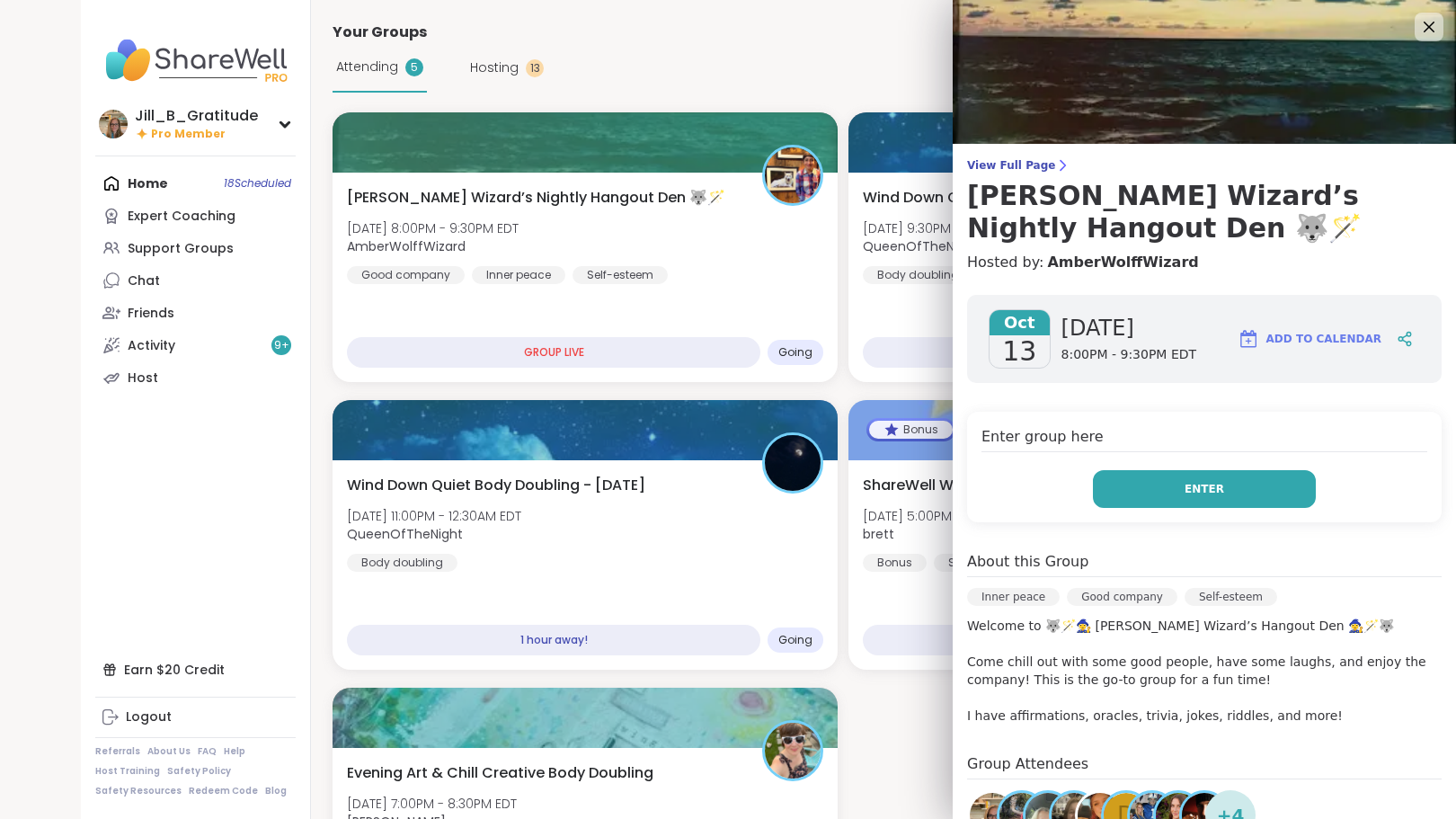
click at [1184, 483] on span "Enter" at bounding box center [1203, 489] width 40 height 17
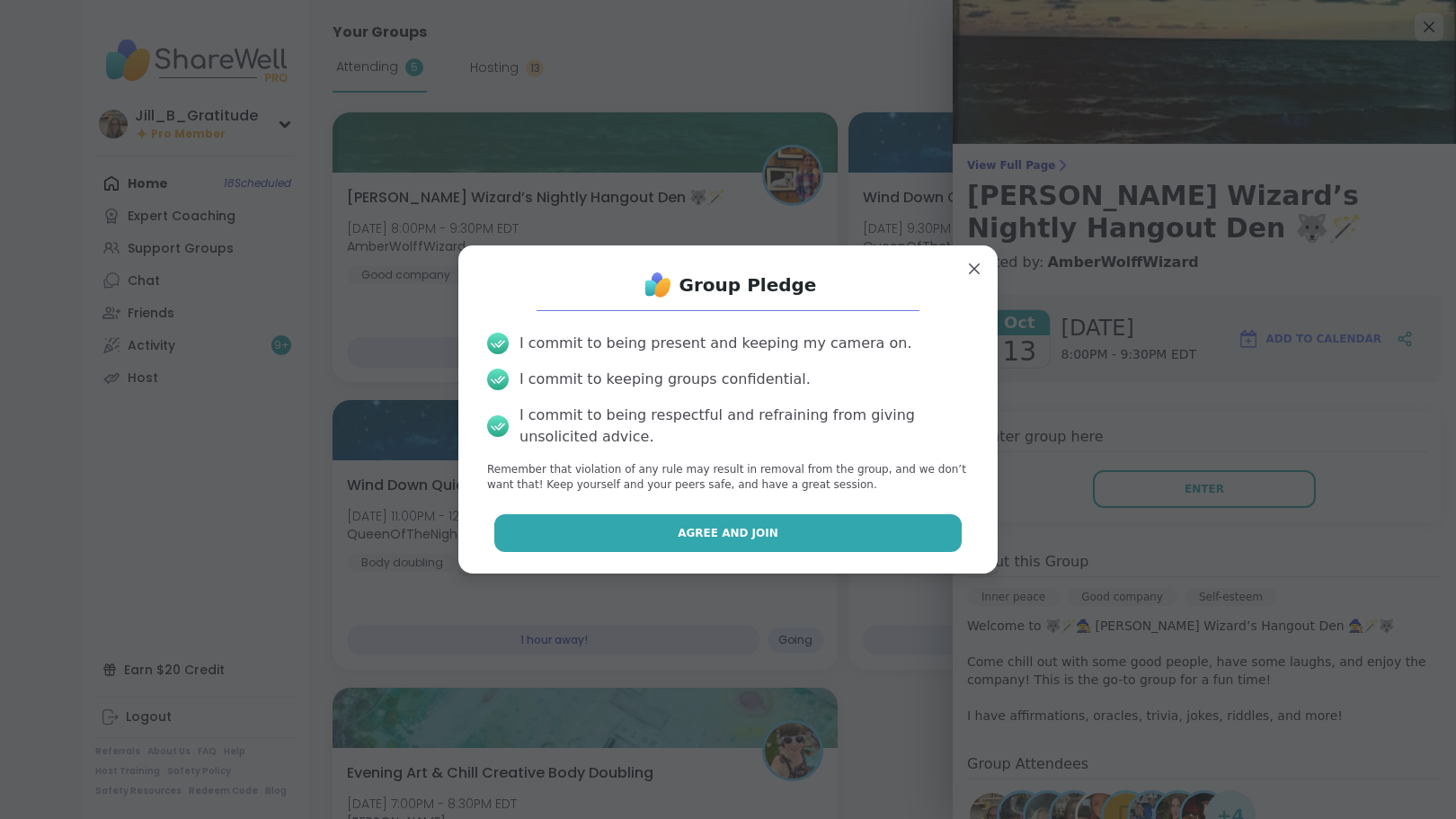
click at [829, 529] on button "Agree and Join" at bounding box center [728, 533] width 468 height 38
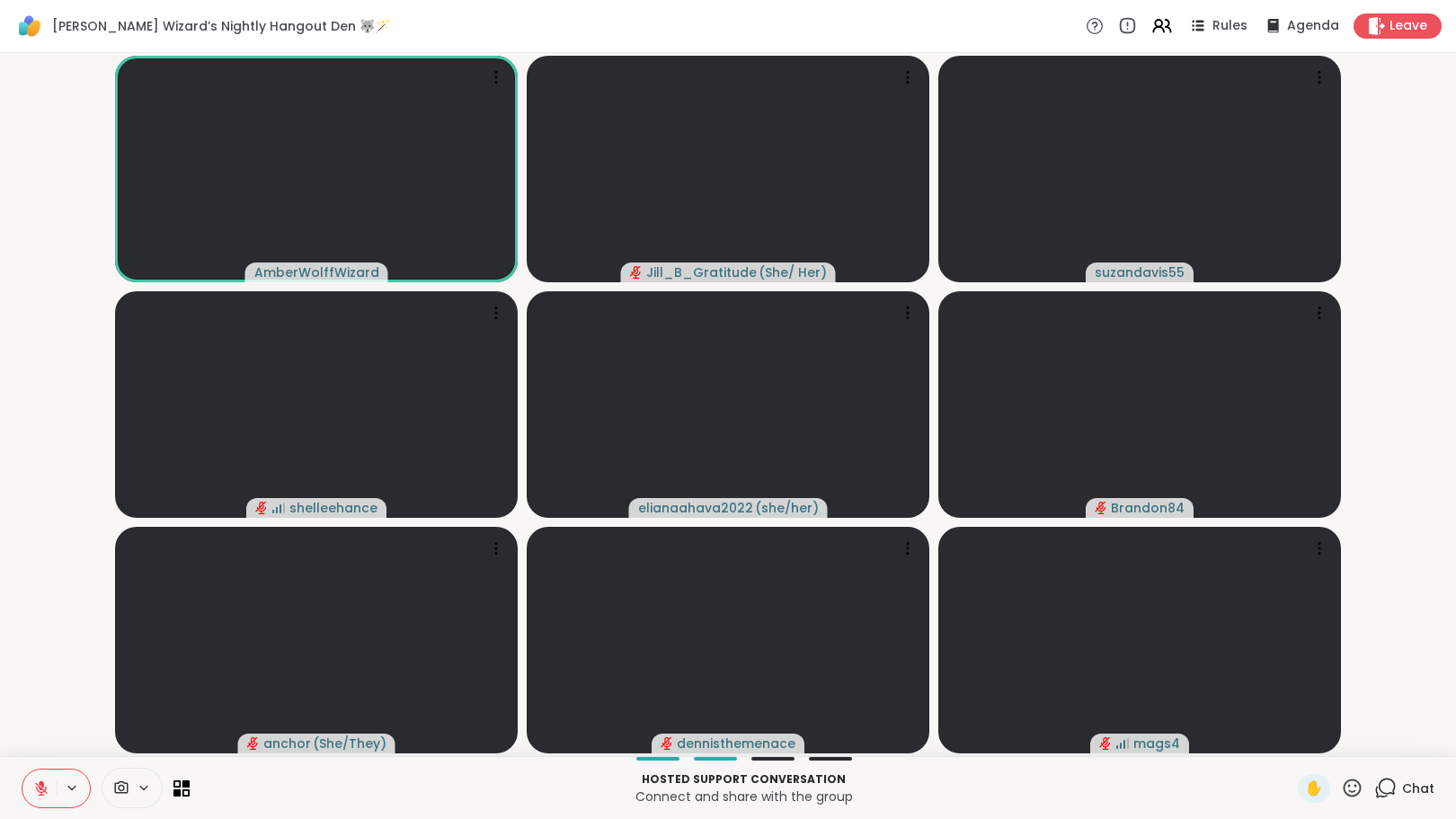
click at [1381, 784] on icon at bounding box center [1386, 786] width 17 height 17
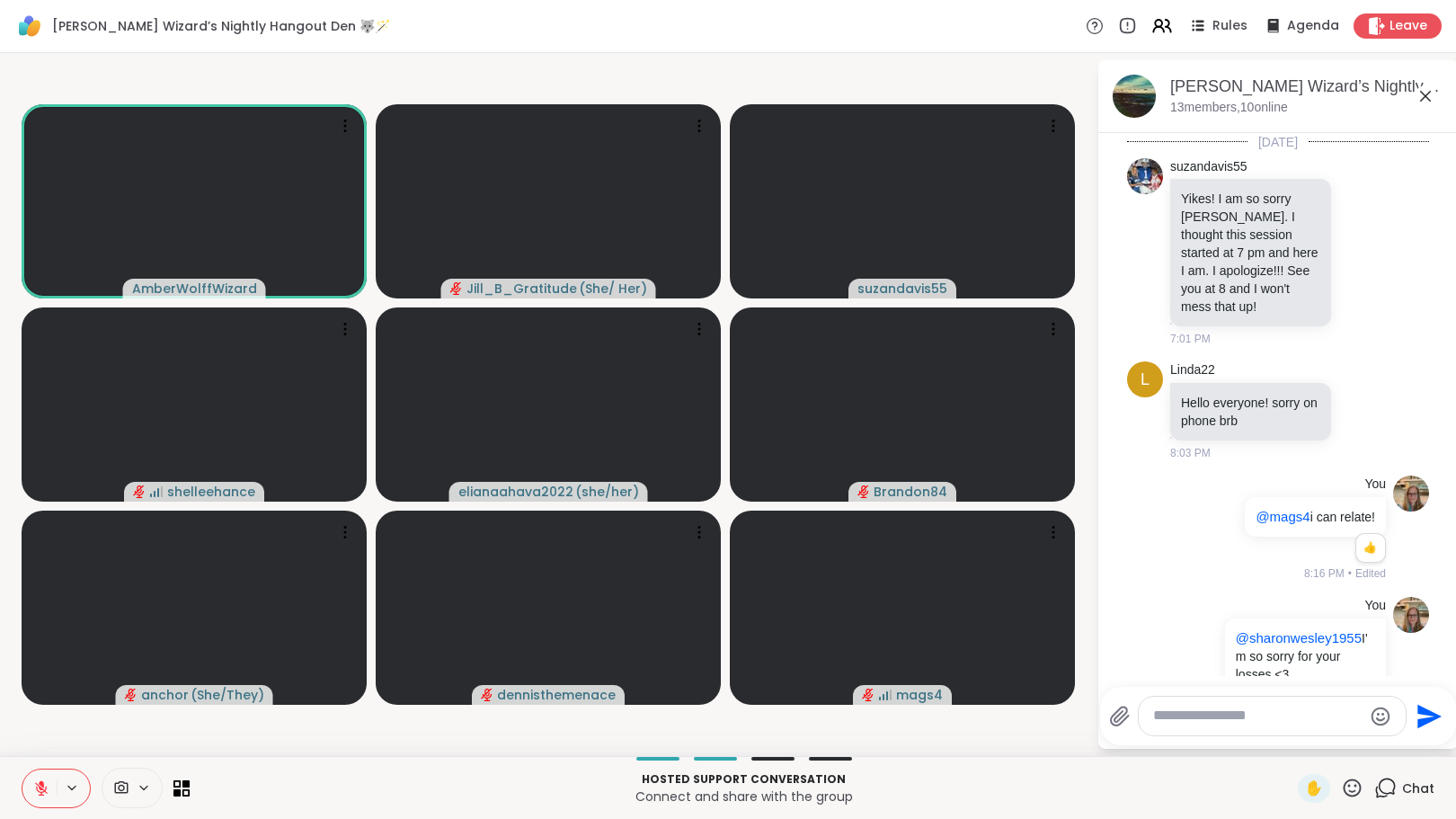
scroll to position [351, 0]
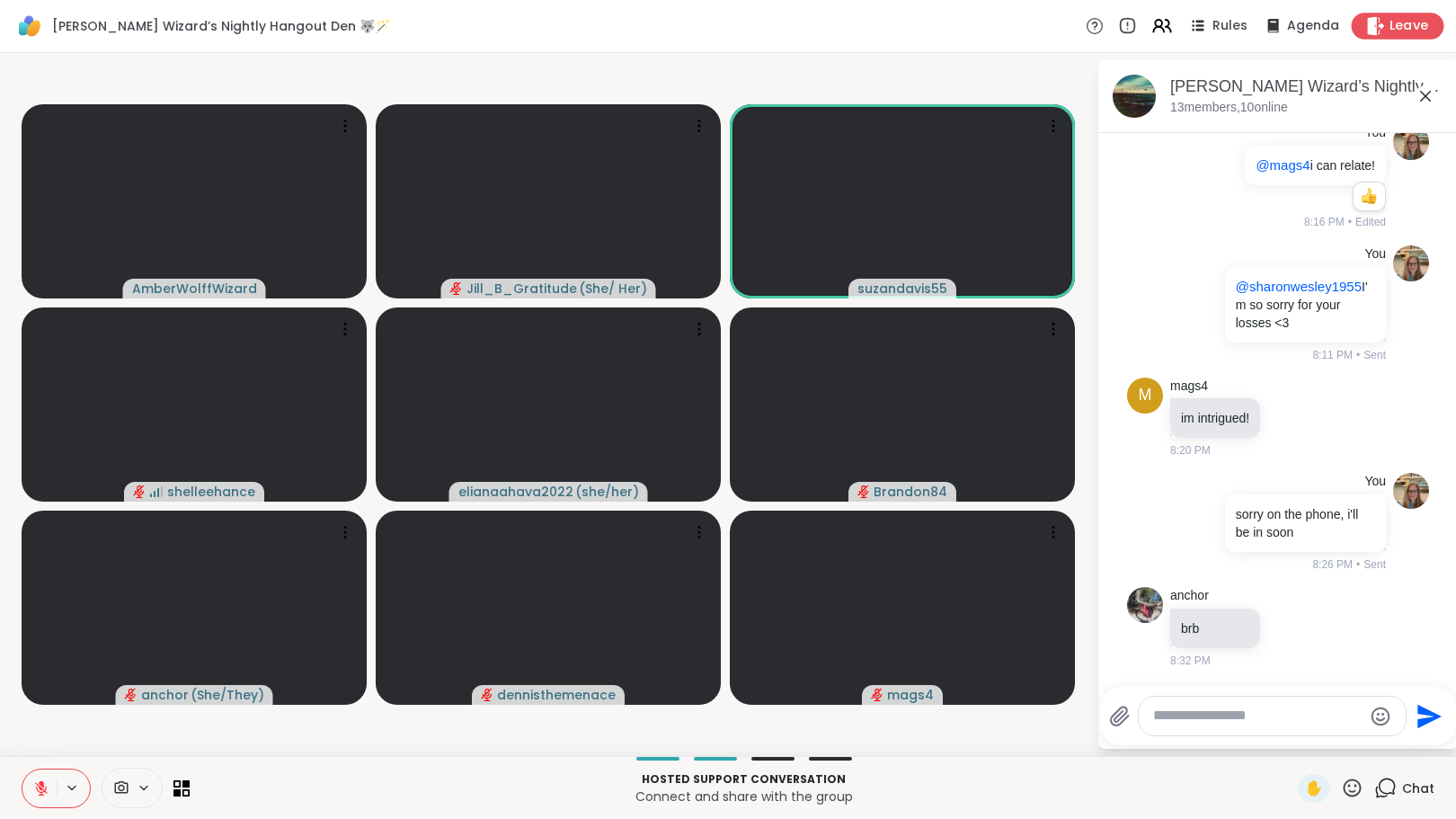
click at [1389, 20] on span "Leave" at bounding box center [1408, 25] width 40 height 19
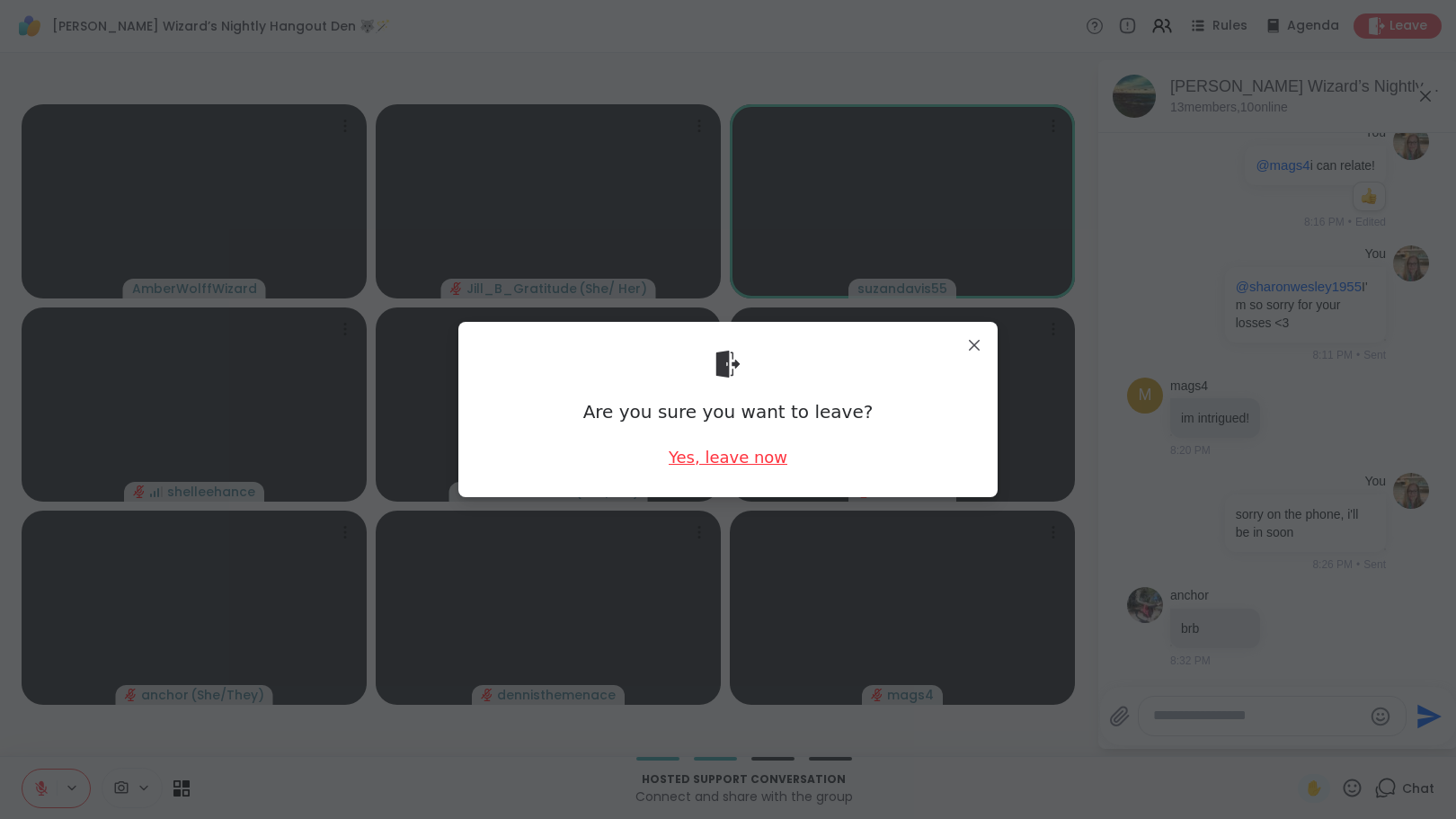
click at [744, 464] on div "Yes, leave now" at bounding box center [728, 457] width 119 height 22
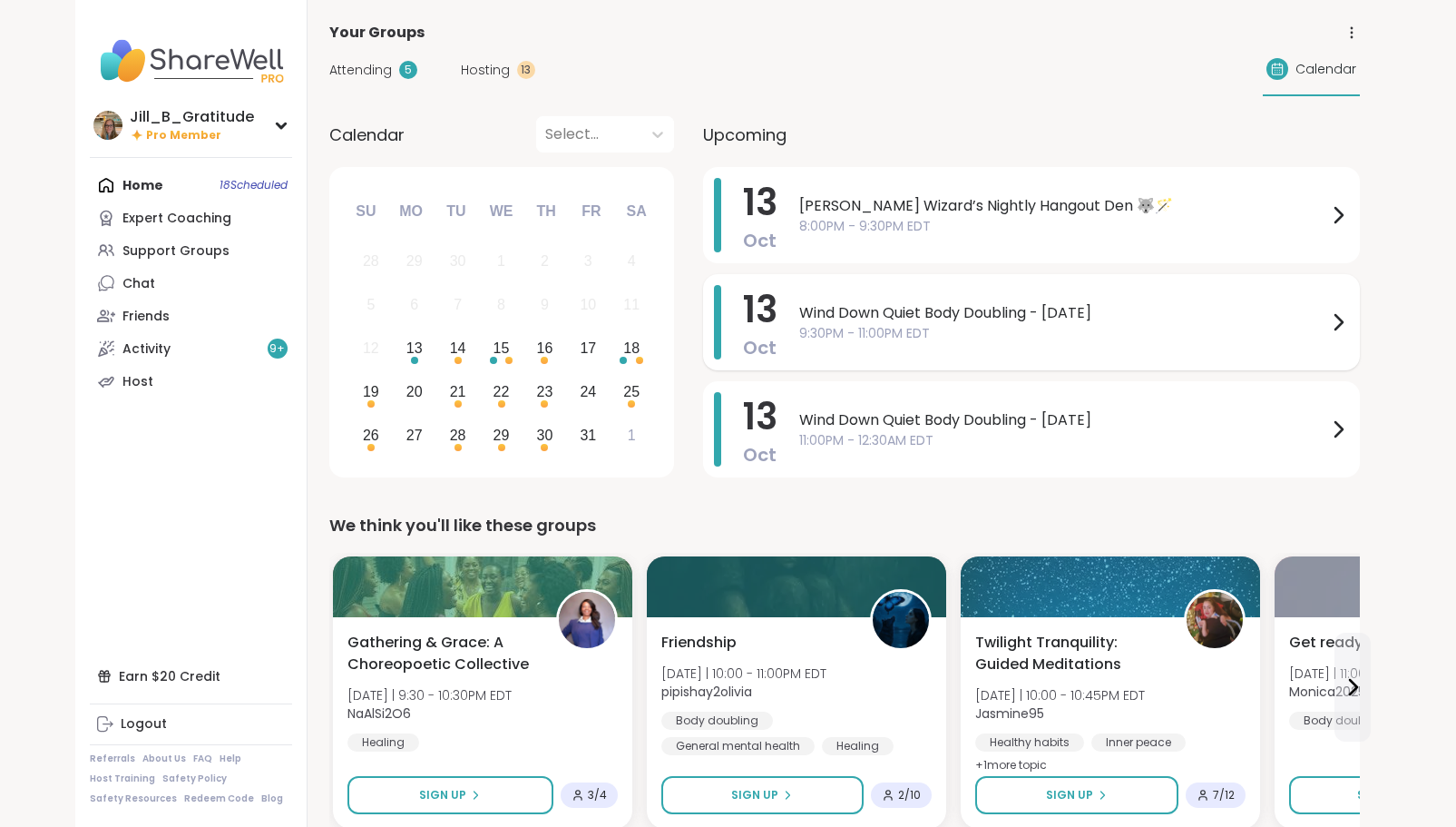
click at [854, 317] on span "Wind Down Quiet Body Doubling - [DATE]" at bounding box center [1063, 313] width 528 height 22
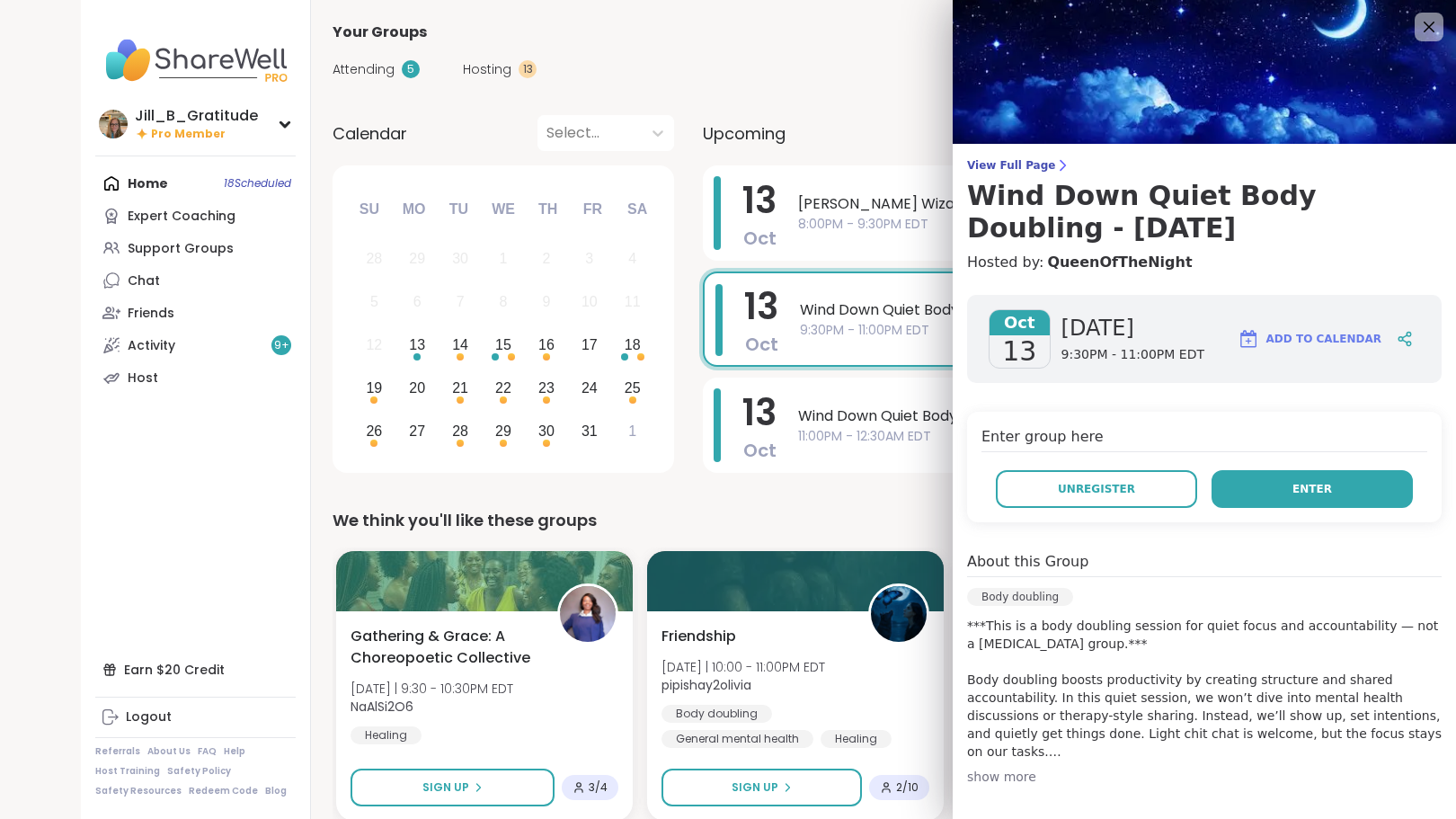
click at [1240, 493] on button "Enter" at bounding box center [1312, 489] width 201 height 38
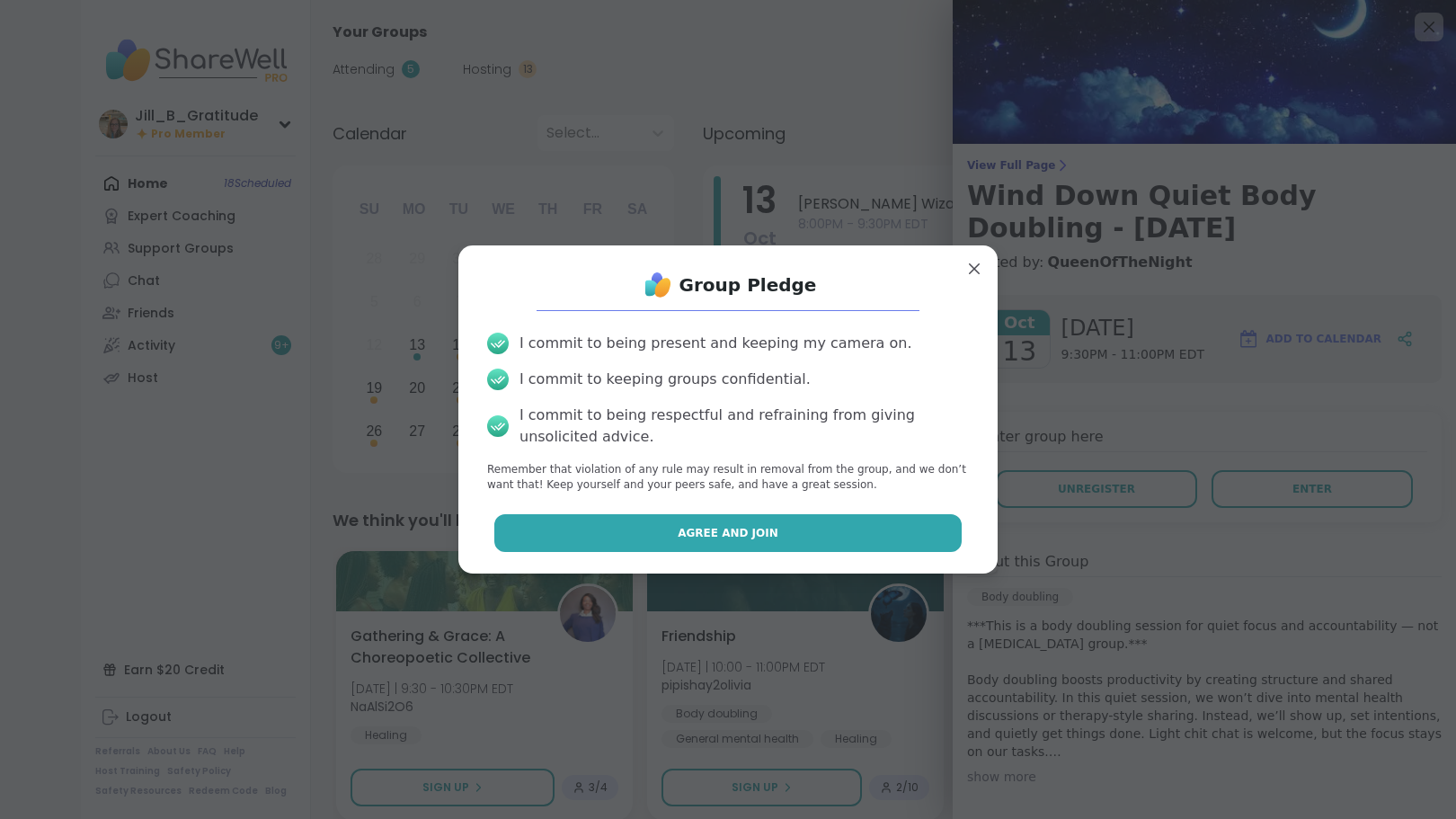
click at [847, 538] on button "Agree and Join" at bounding box center [728, 533] width 468 height 38
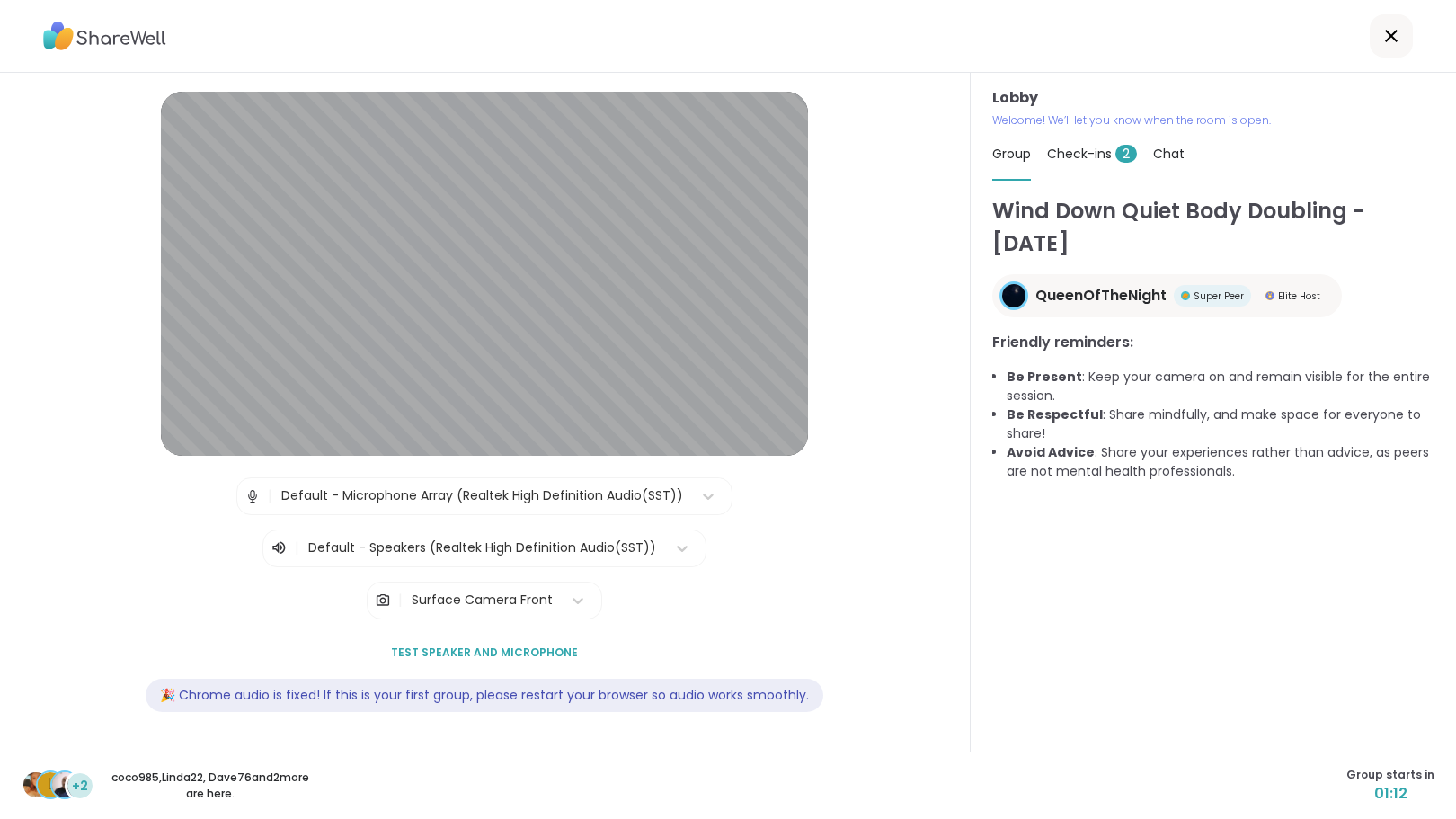
click at [1084, 152] on span "Check-ins 2" at bounding box center [1092, 153] width 90 height 18
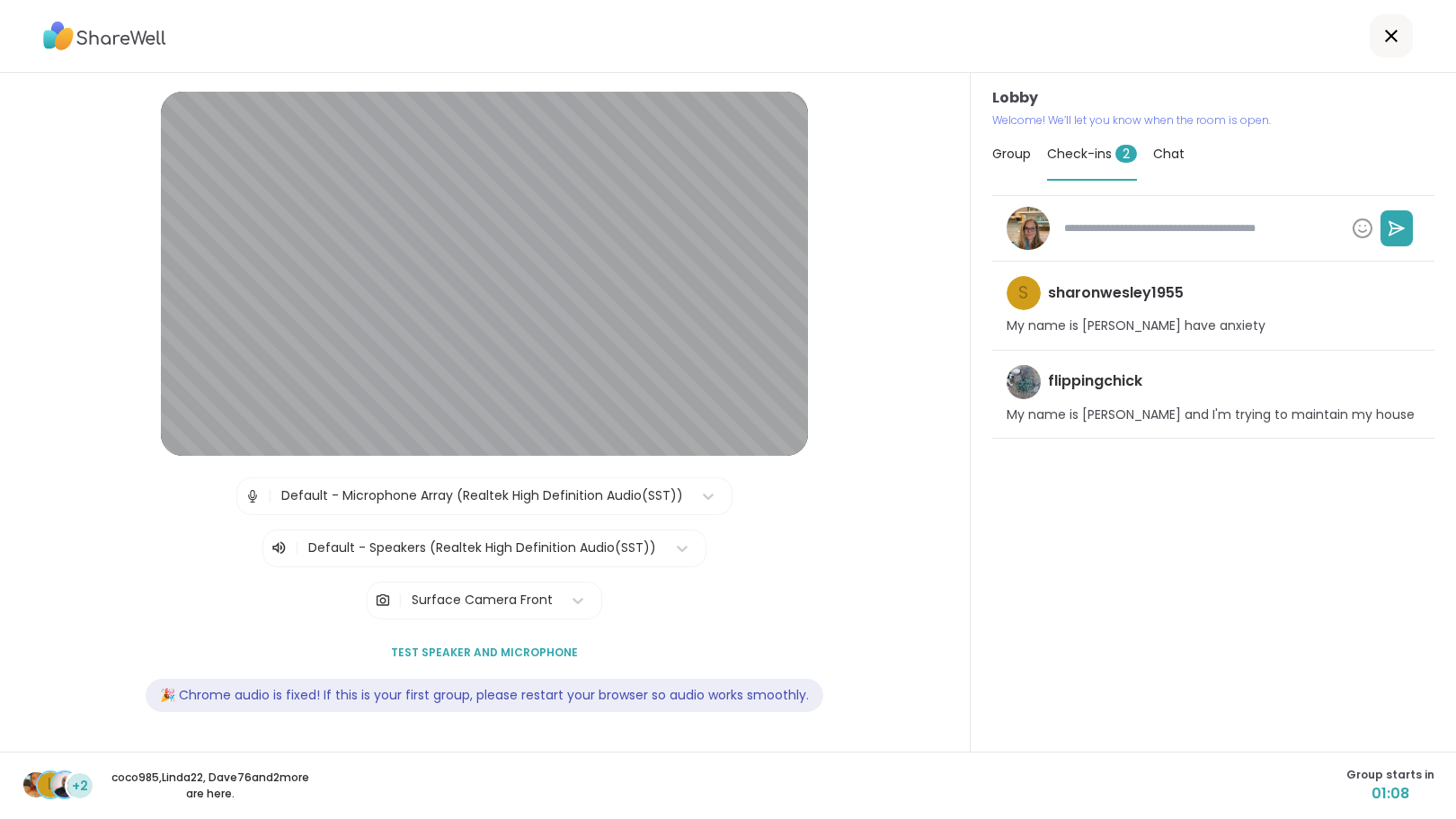
type textarea "*"
click at [1153, 153] on span "Chat" at bounding box center [1168, 153] width 31 height 18
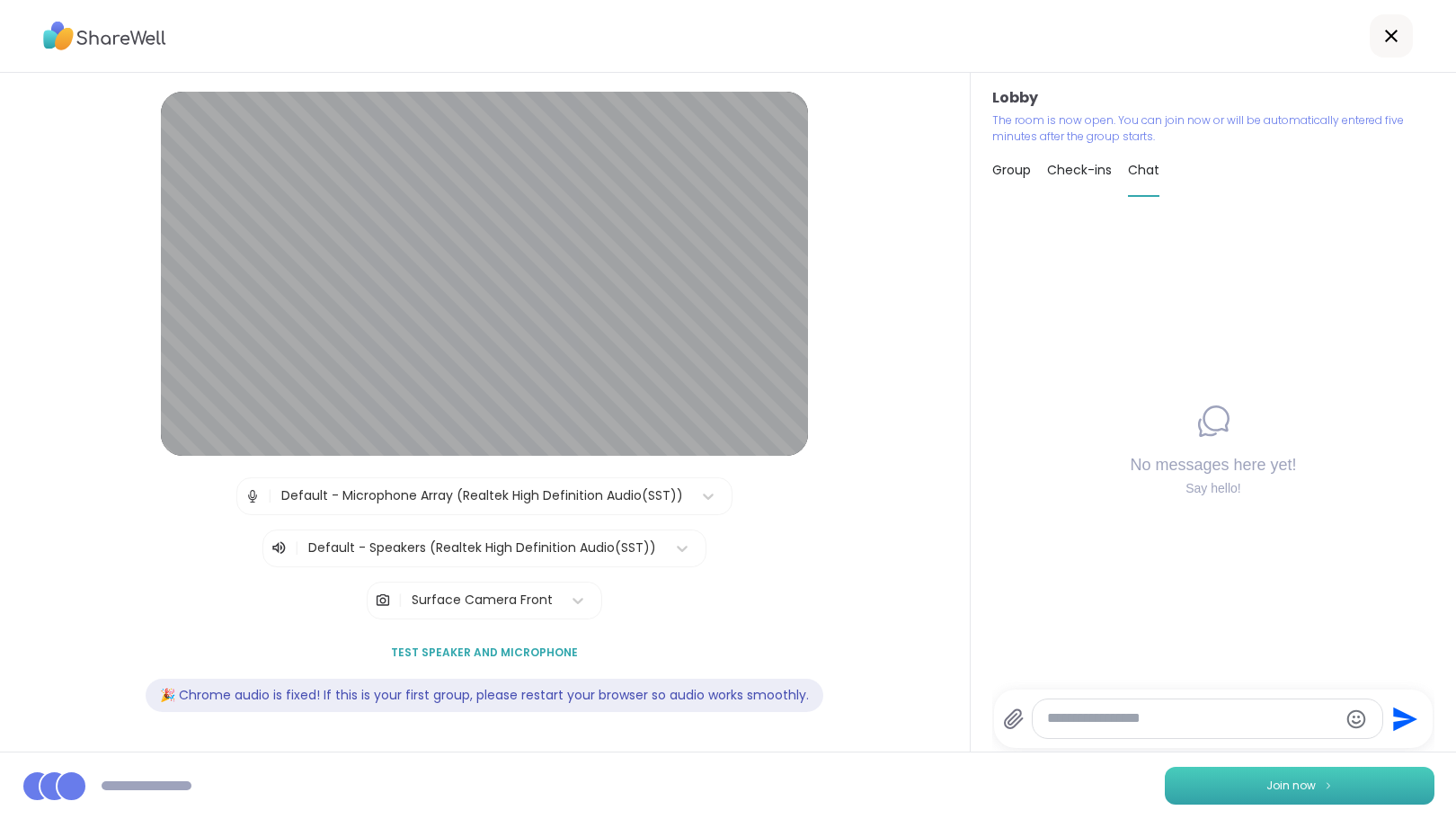
click at [1297, 785] on span "Join now" at bounding box center [1290, 785] width 50 height 17
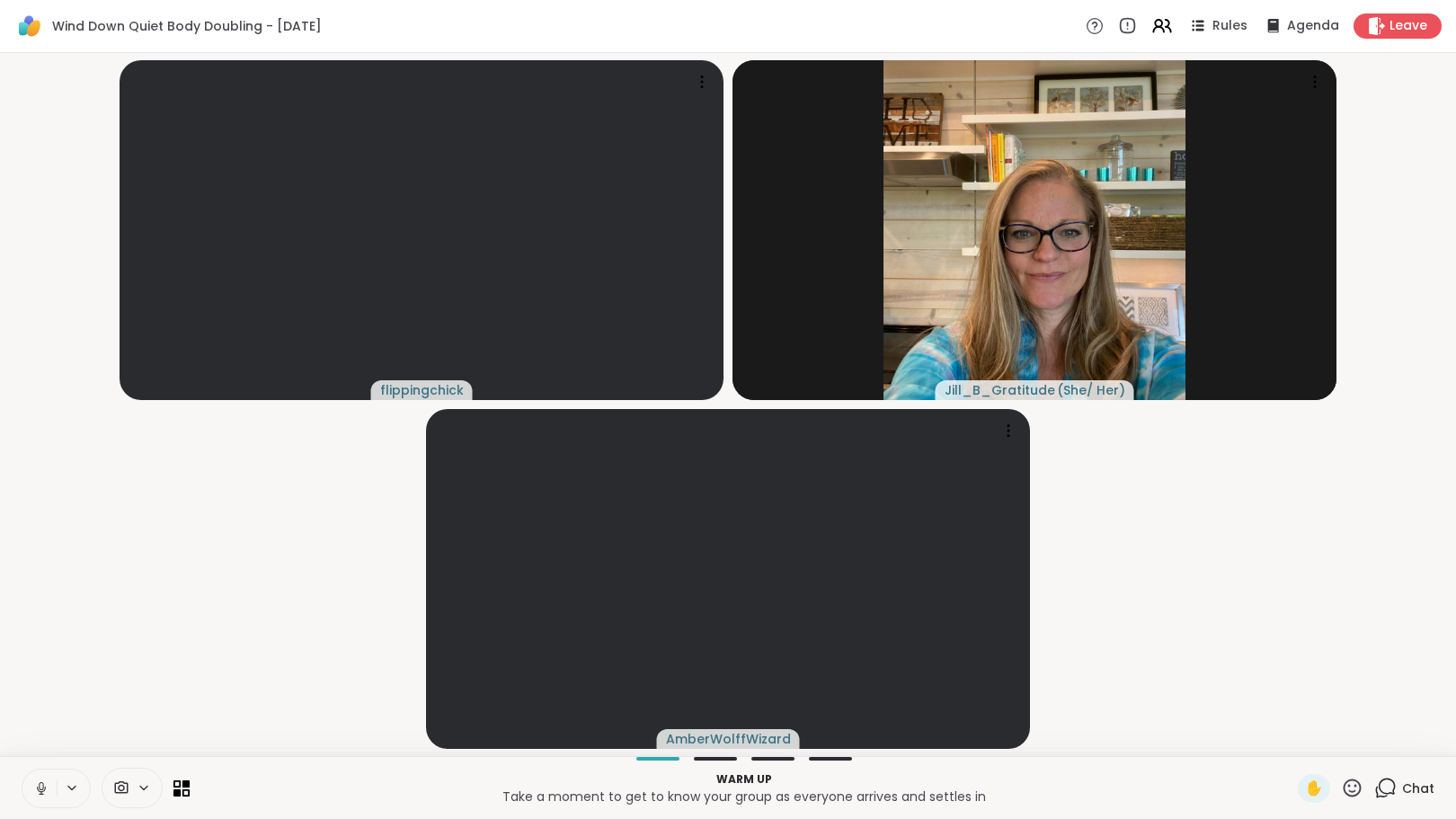
click at [39, 786] on icon at bounding box center [41, 788] width 17 height 17
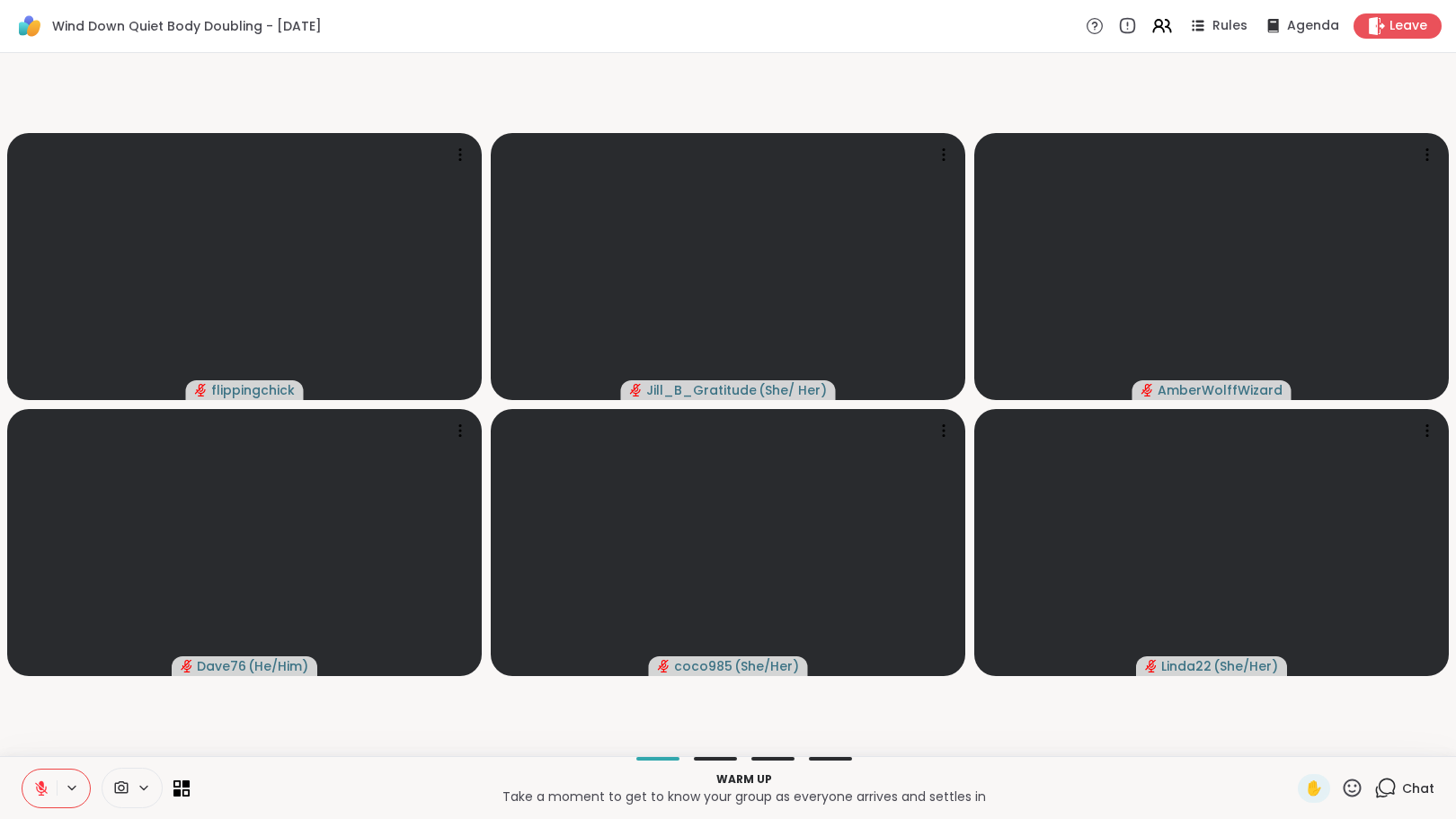
click at [1374, 781] on icon at bounding box center [1385, 787] width 22 height 22
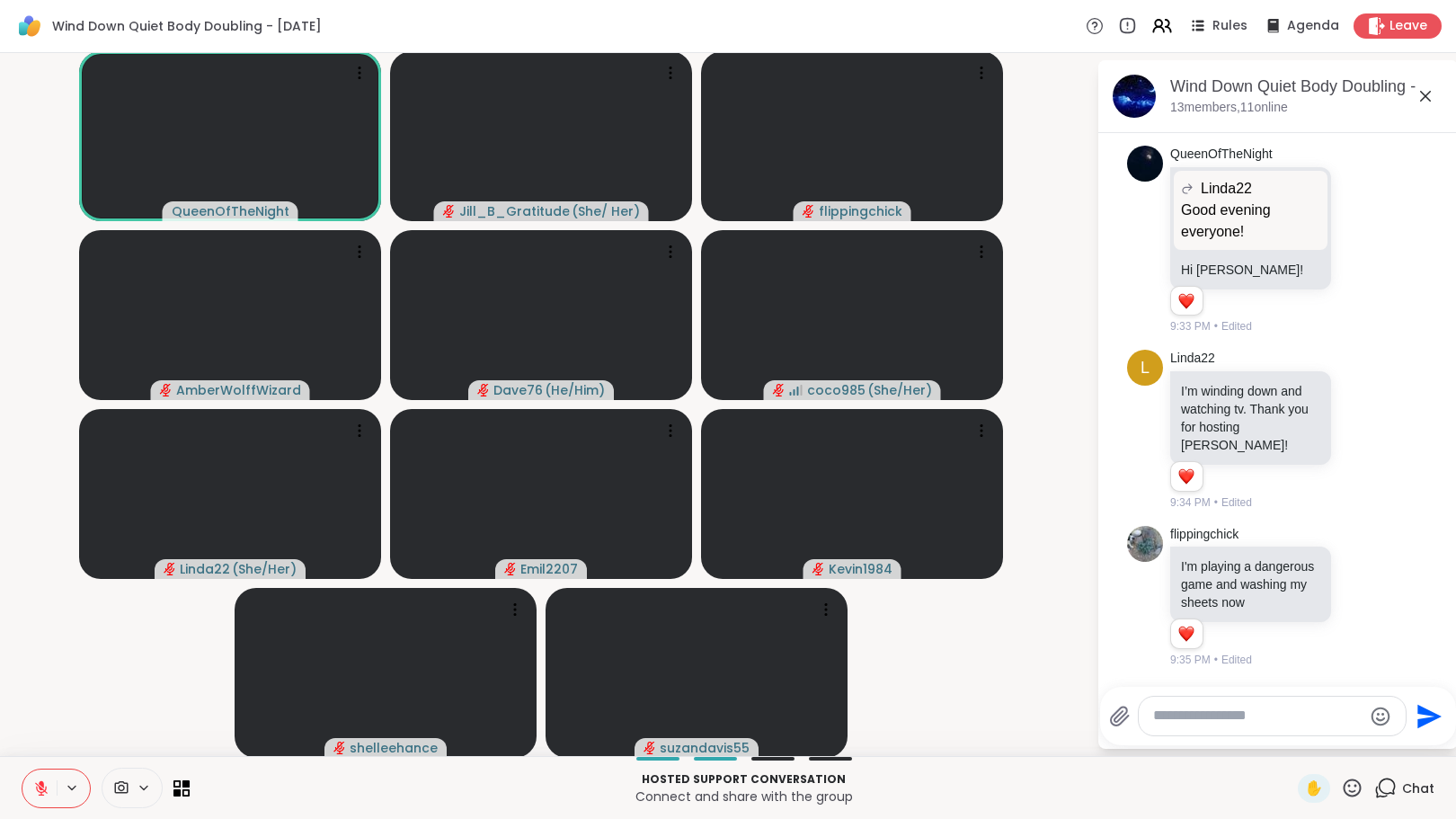
scroll to position [380, 0]
click at [47, 788] on icon at bounding box center [41, 788] width 17 height 17
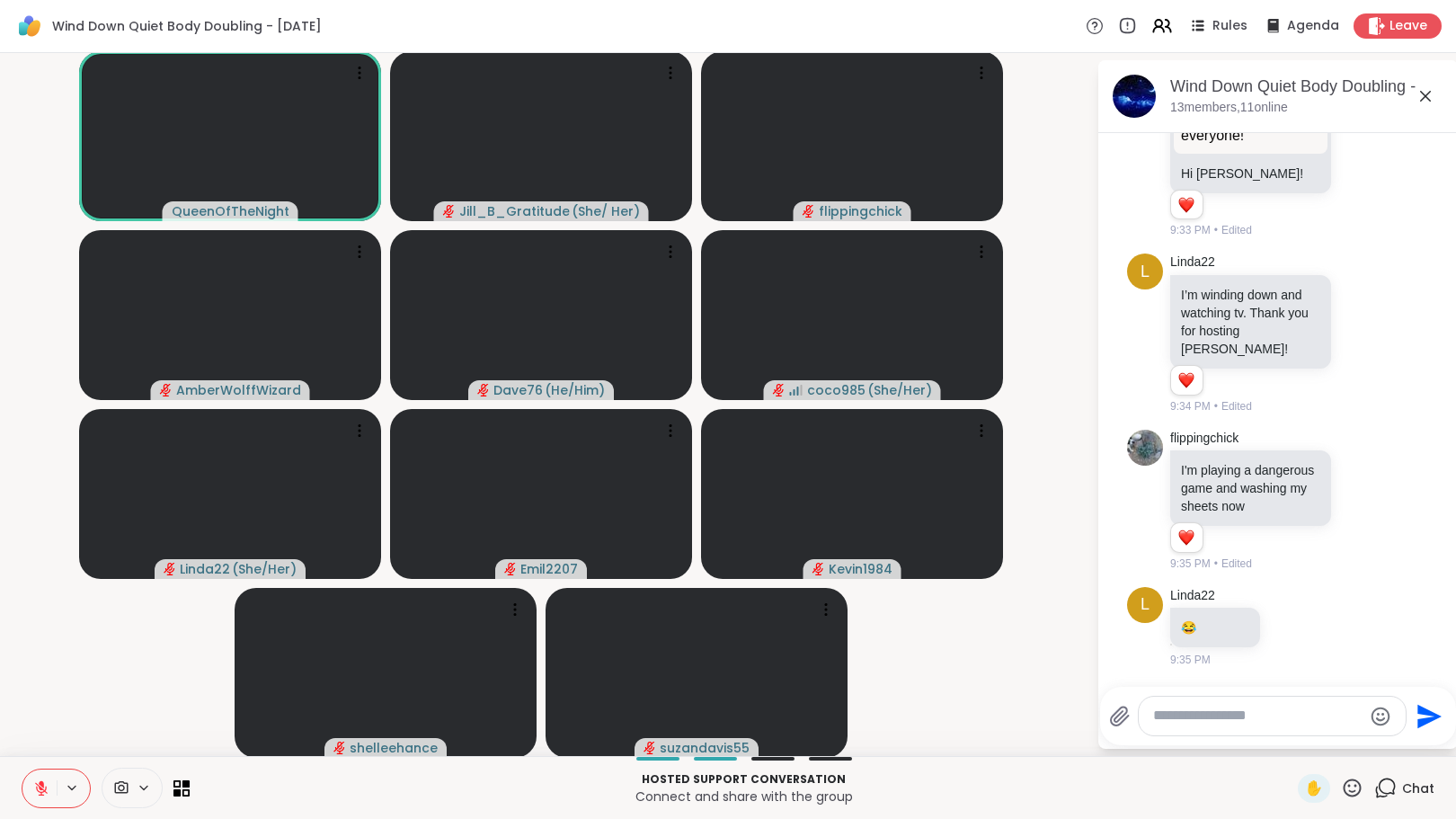
click at [1172, 715] on textarea "Type your message" at bounding box center [1257, 716] width 210 height 19
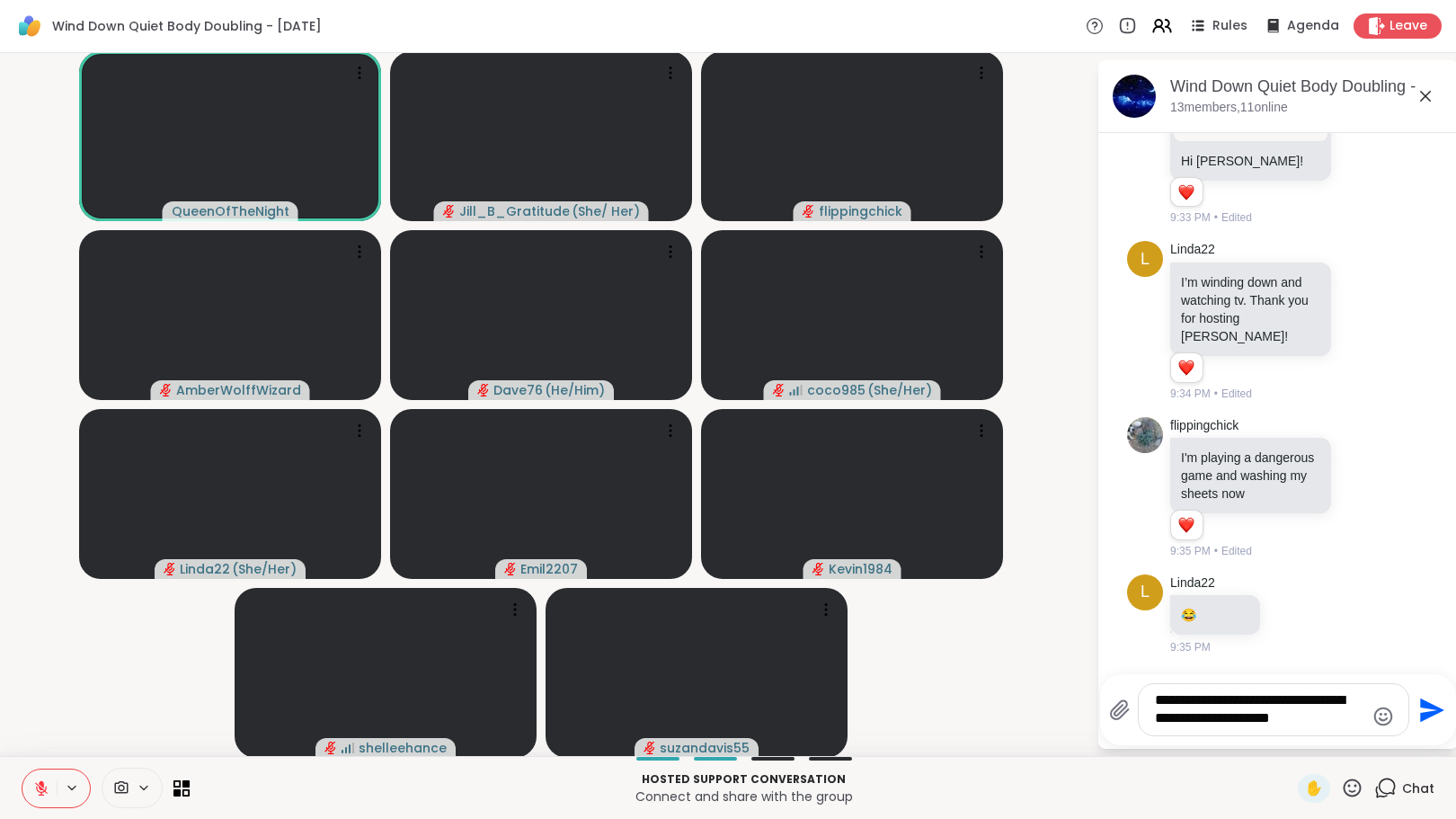
type textarea "**********"
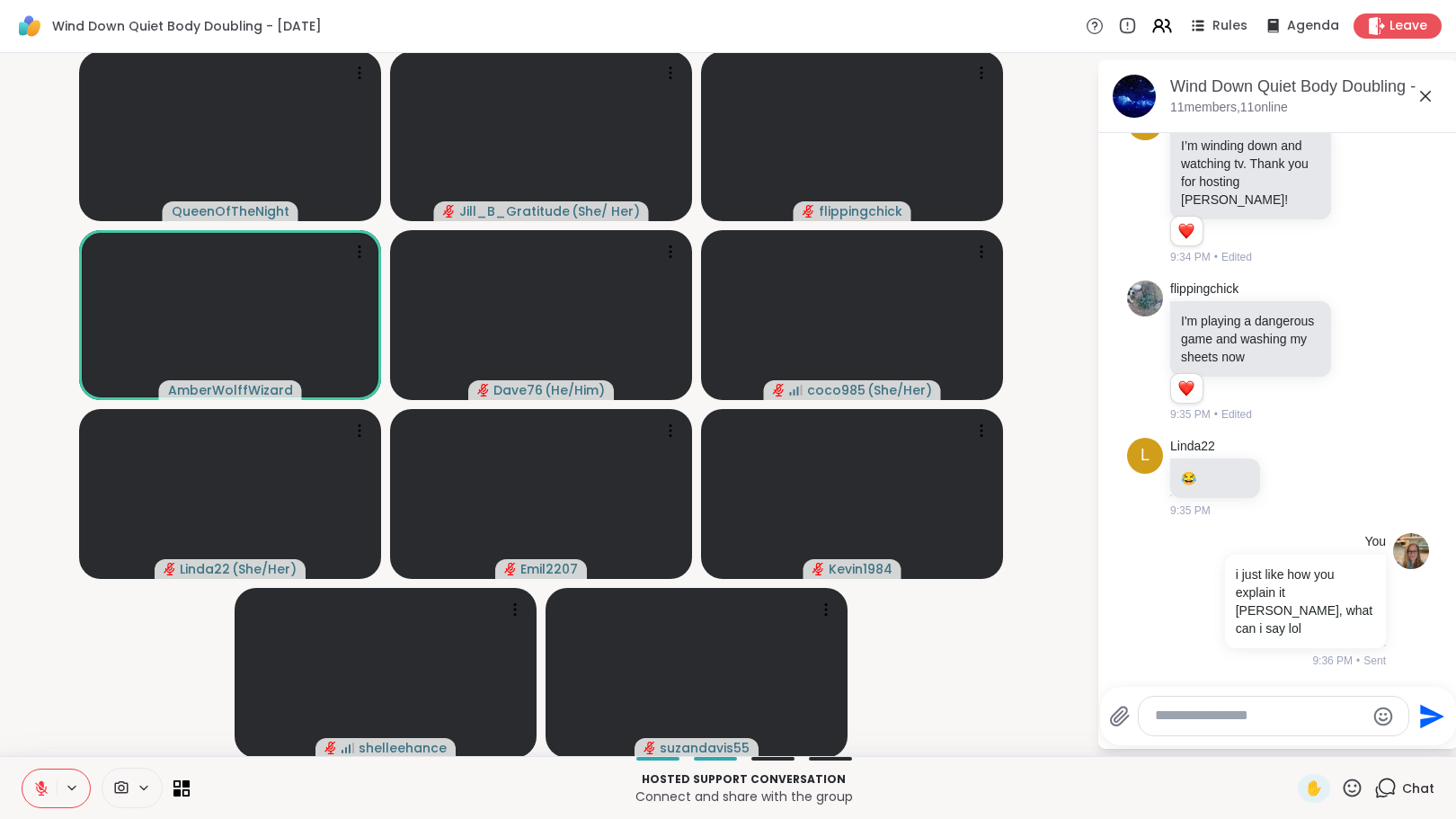
scroll to position [633, 0]
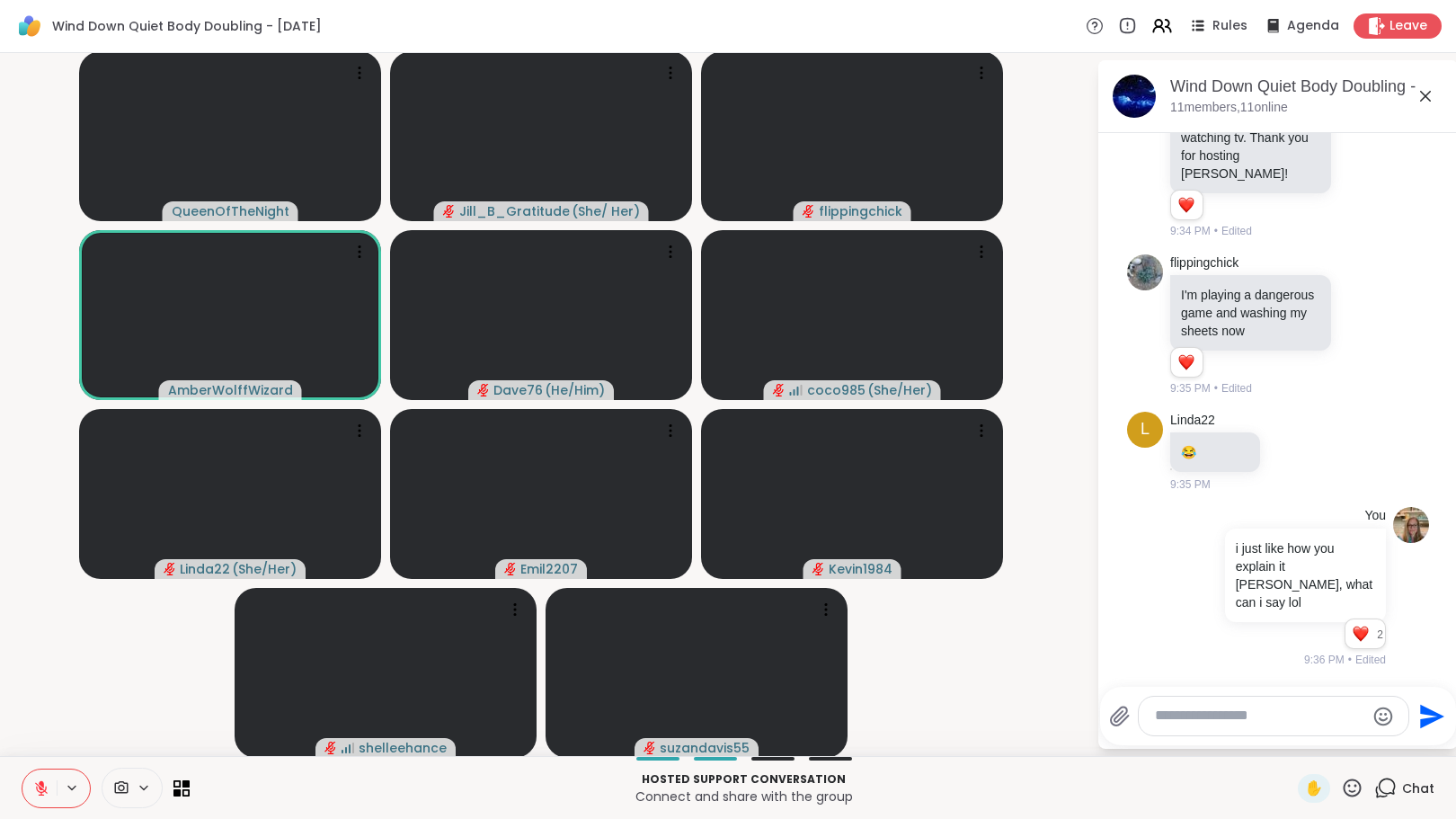
click at [1215, 718] on textarea "Type your message" at bounding box center [1259, 716] width 210 height 19
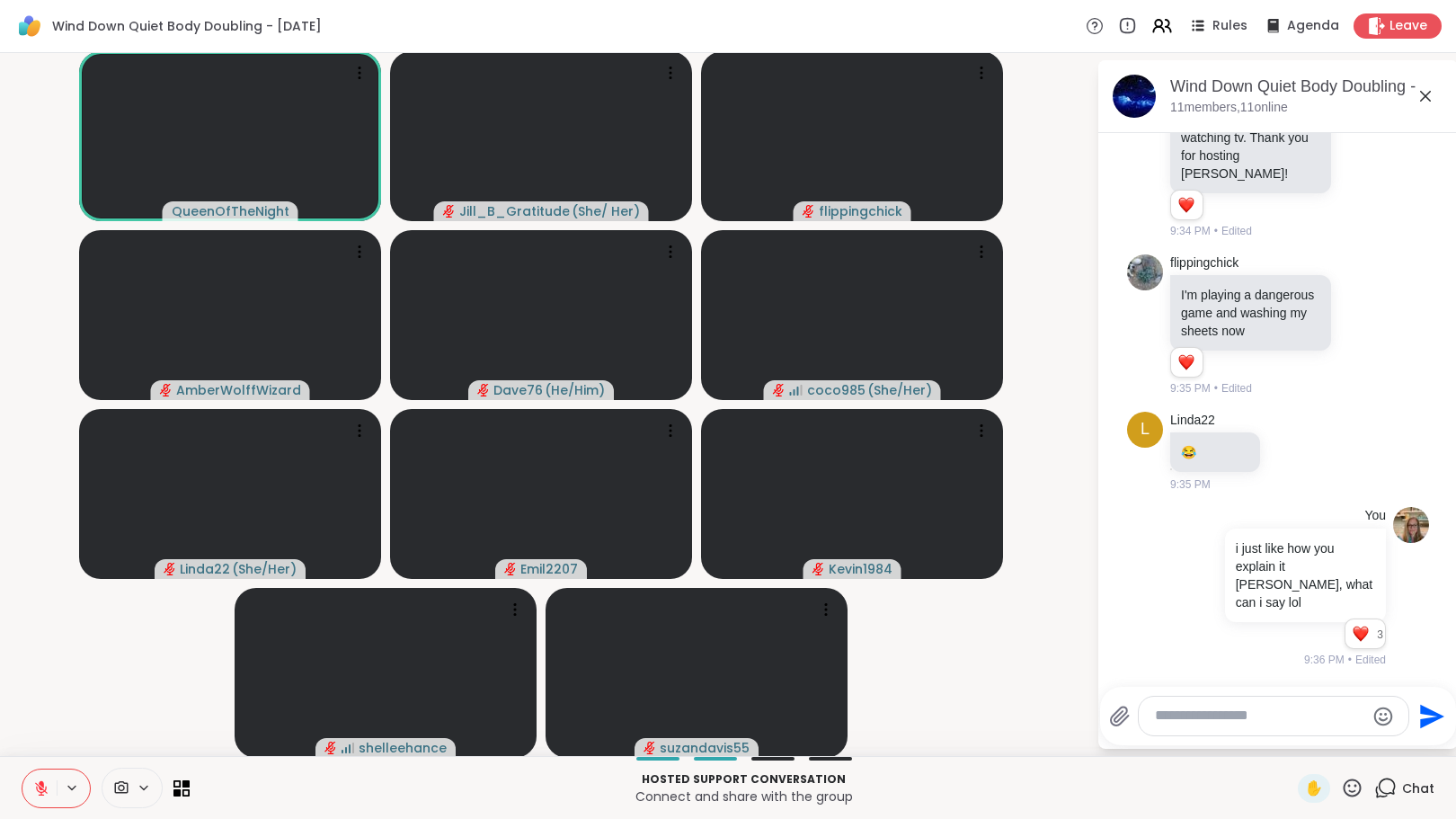
click at [1215, 718] on textarea "Type your message" at bounding box center [1259, 716] width 210 height 19
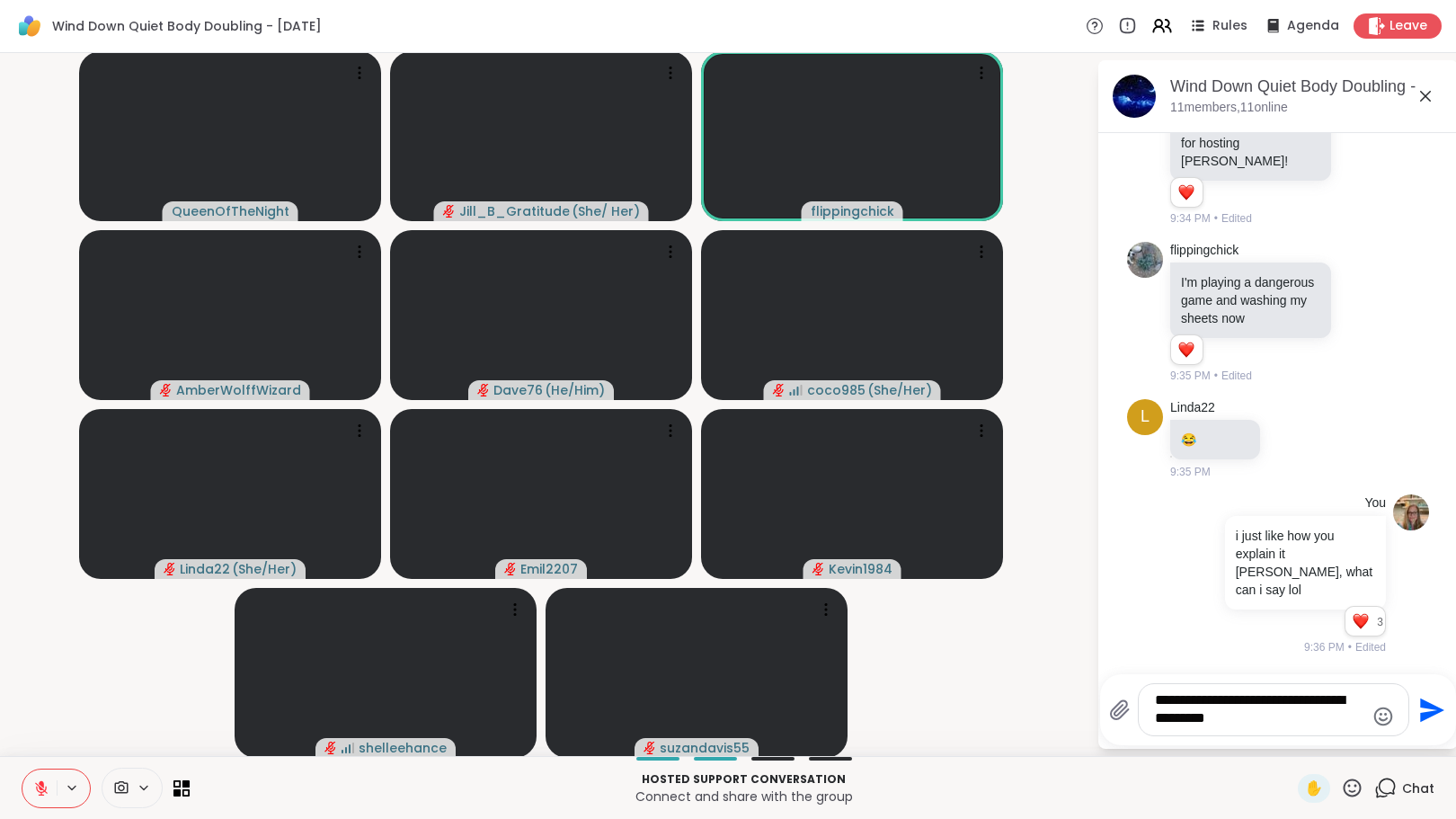
click at [1342, 783] on icon at bounding box center [1352, 787] width 22 height 22
click at [1330, 738] on span "👍" at bounding box center [1339, 741] width 18 height 21
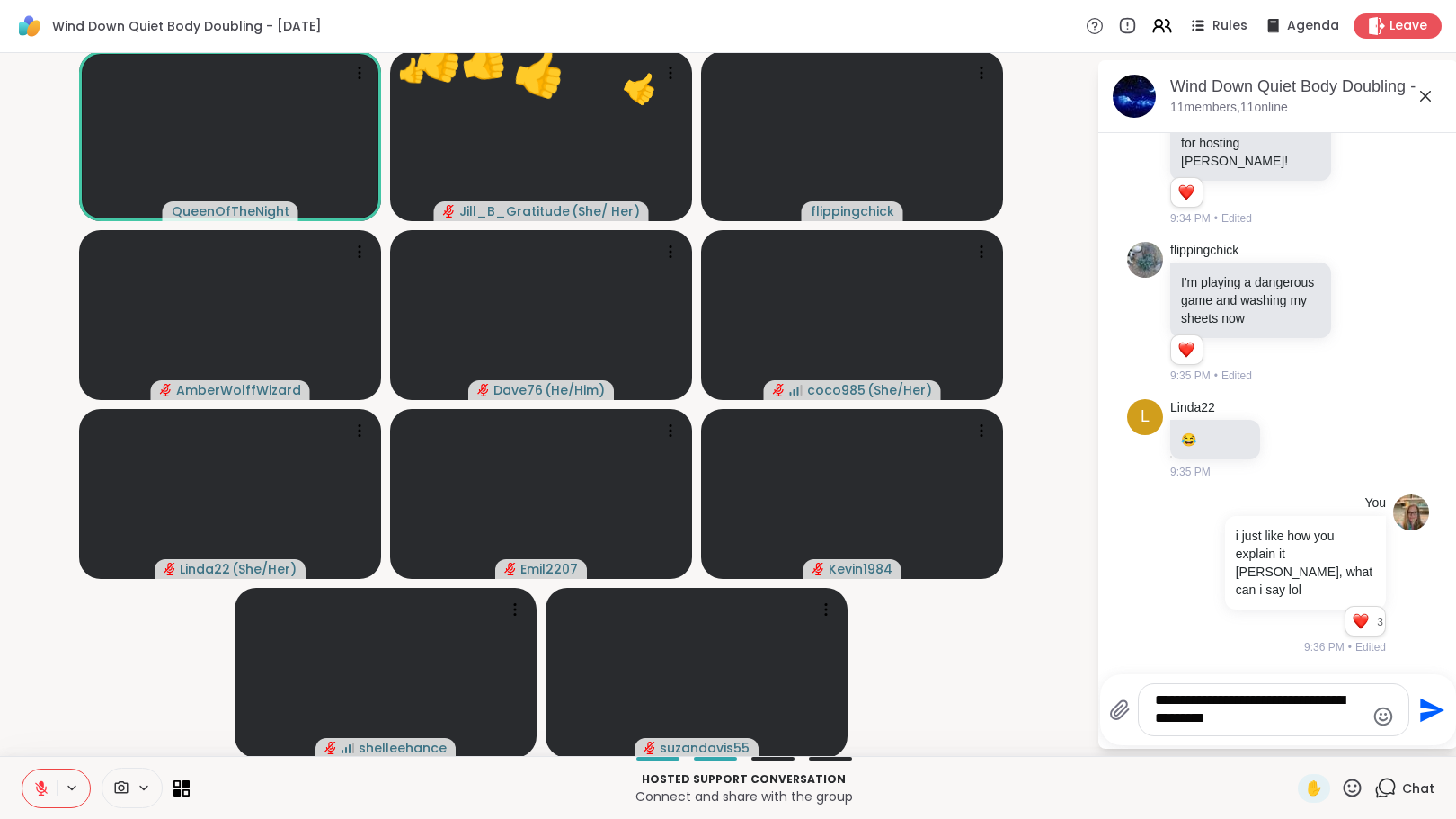
click at [1342, 783] on icon at bounding box center [1352, 787] width 22 height 22
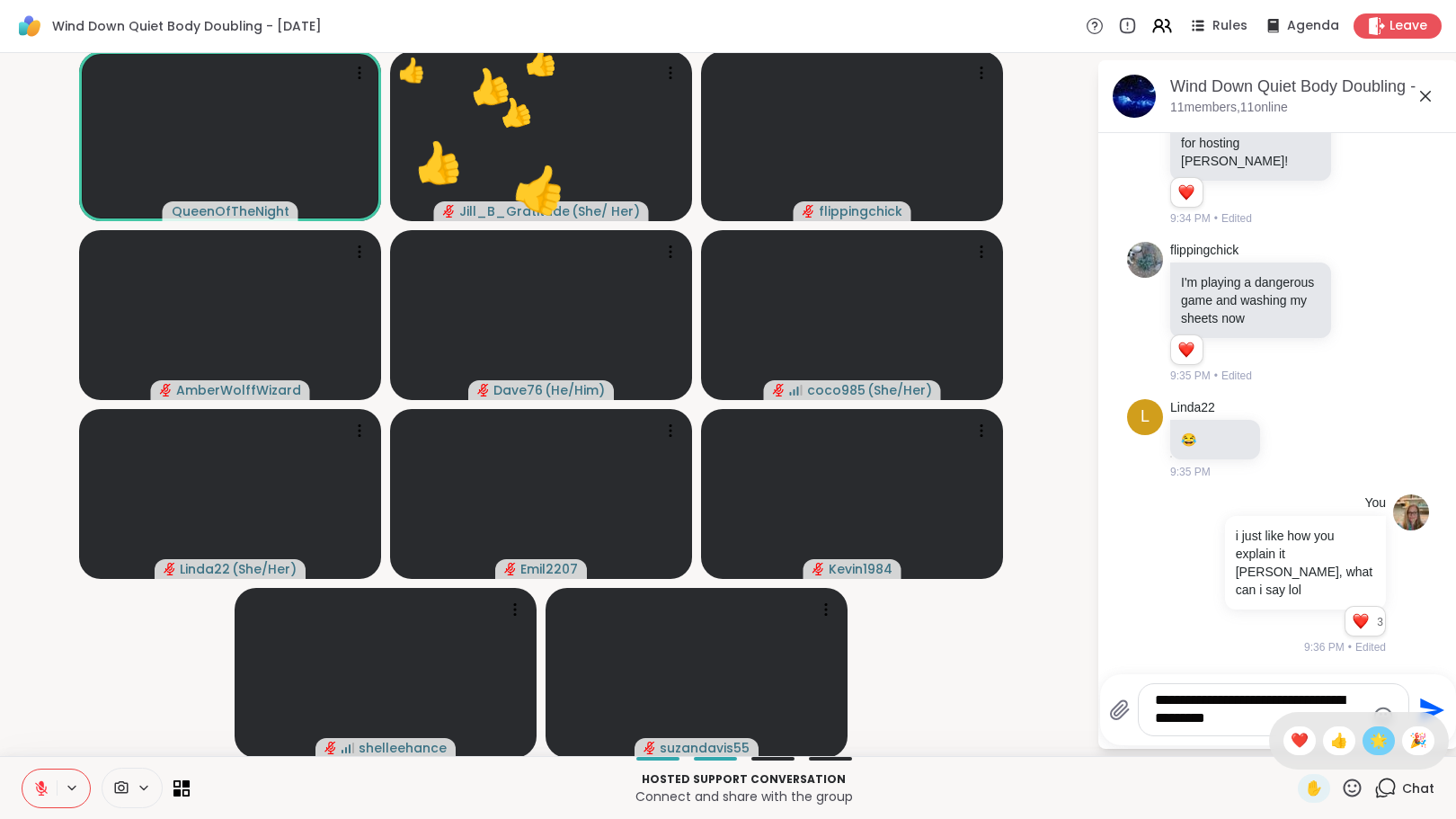
click at [1369, 750] on span "🌟" at bounding box center [1378, 741] width 18 height 21
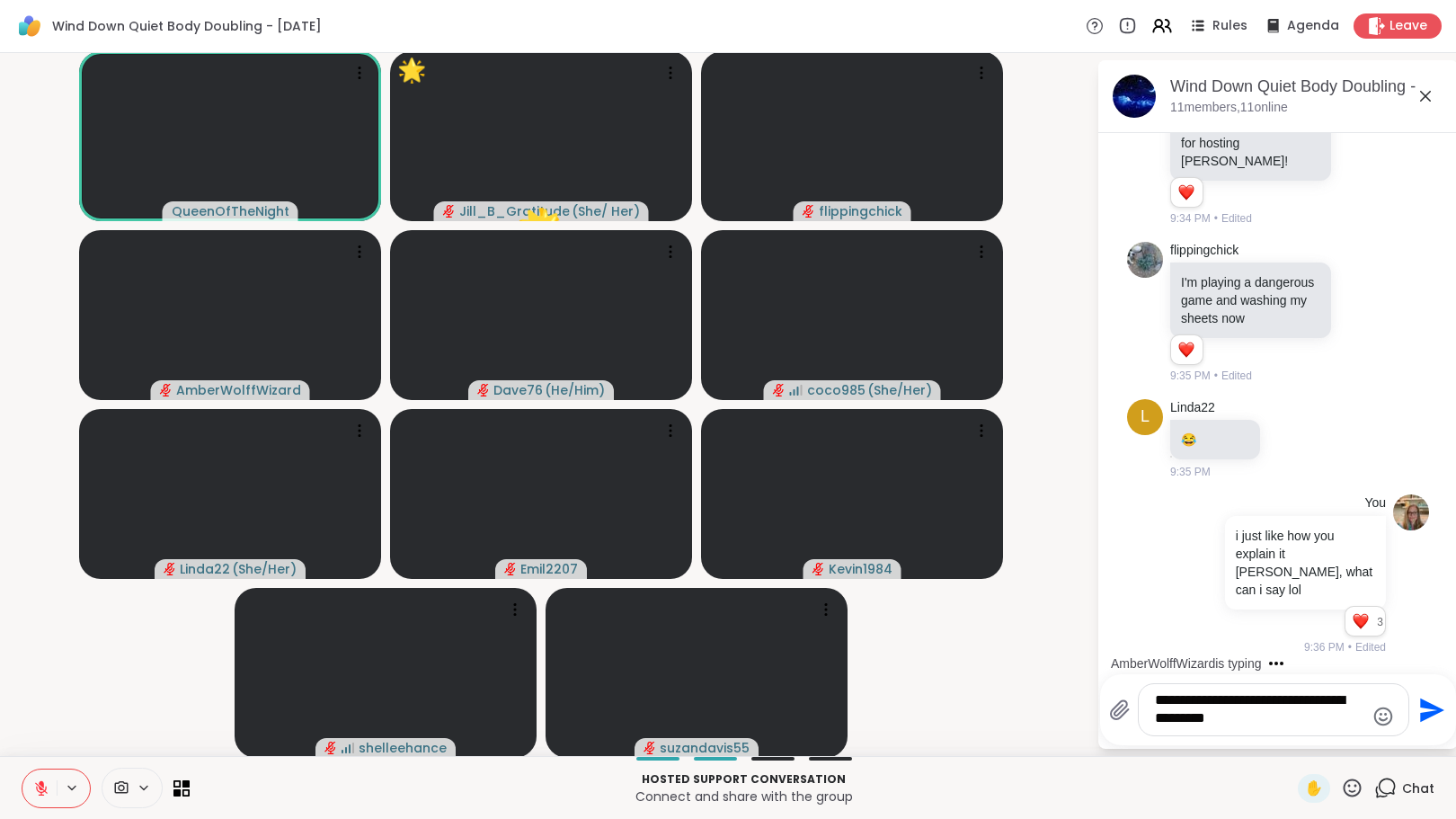
click at [1314, 722] on textarea "**********" at bounding box center [1259, 710] width 210 height 37
type textarea "**********"
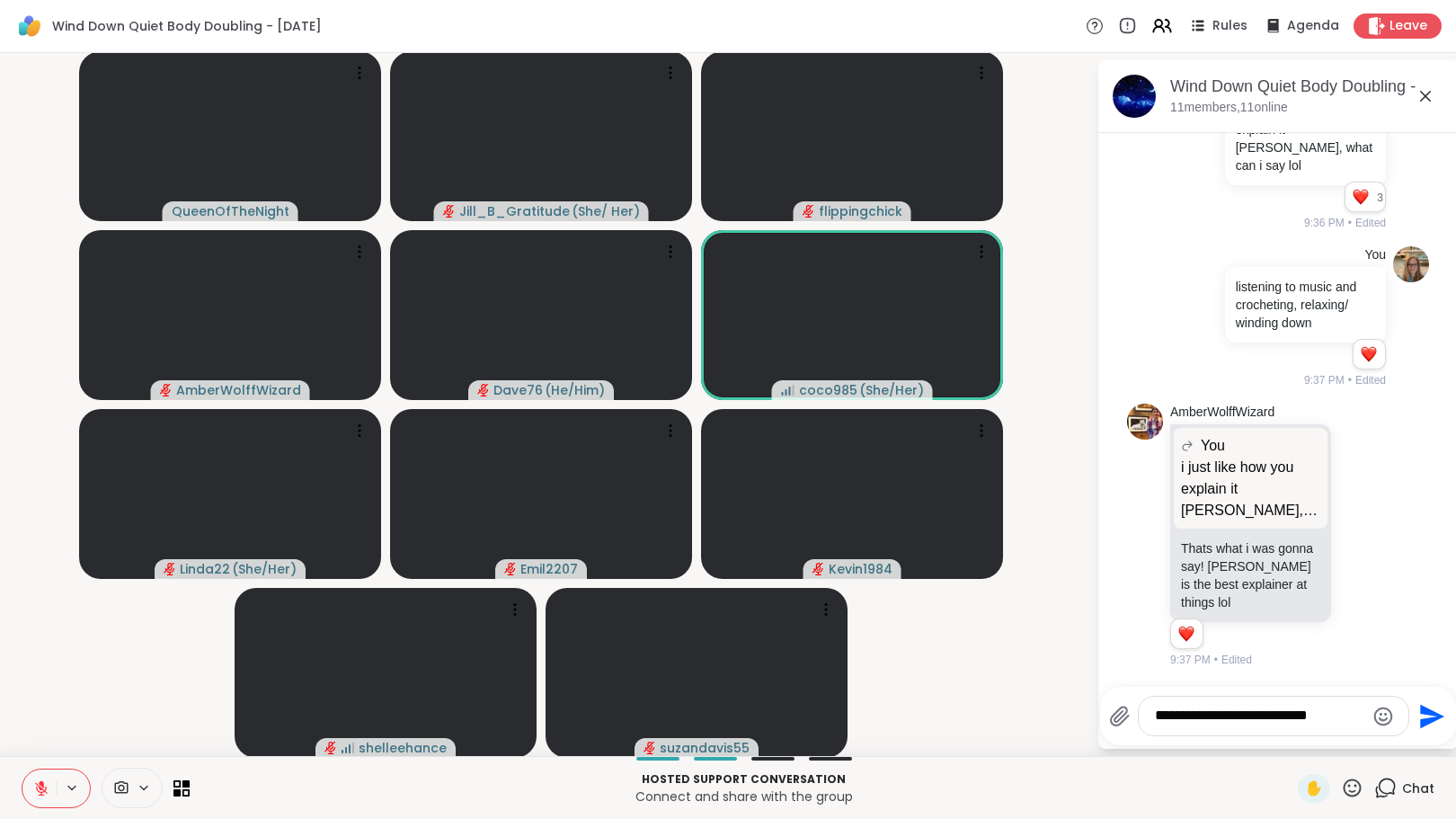
scroll to position [1087, 0]
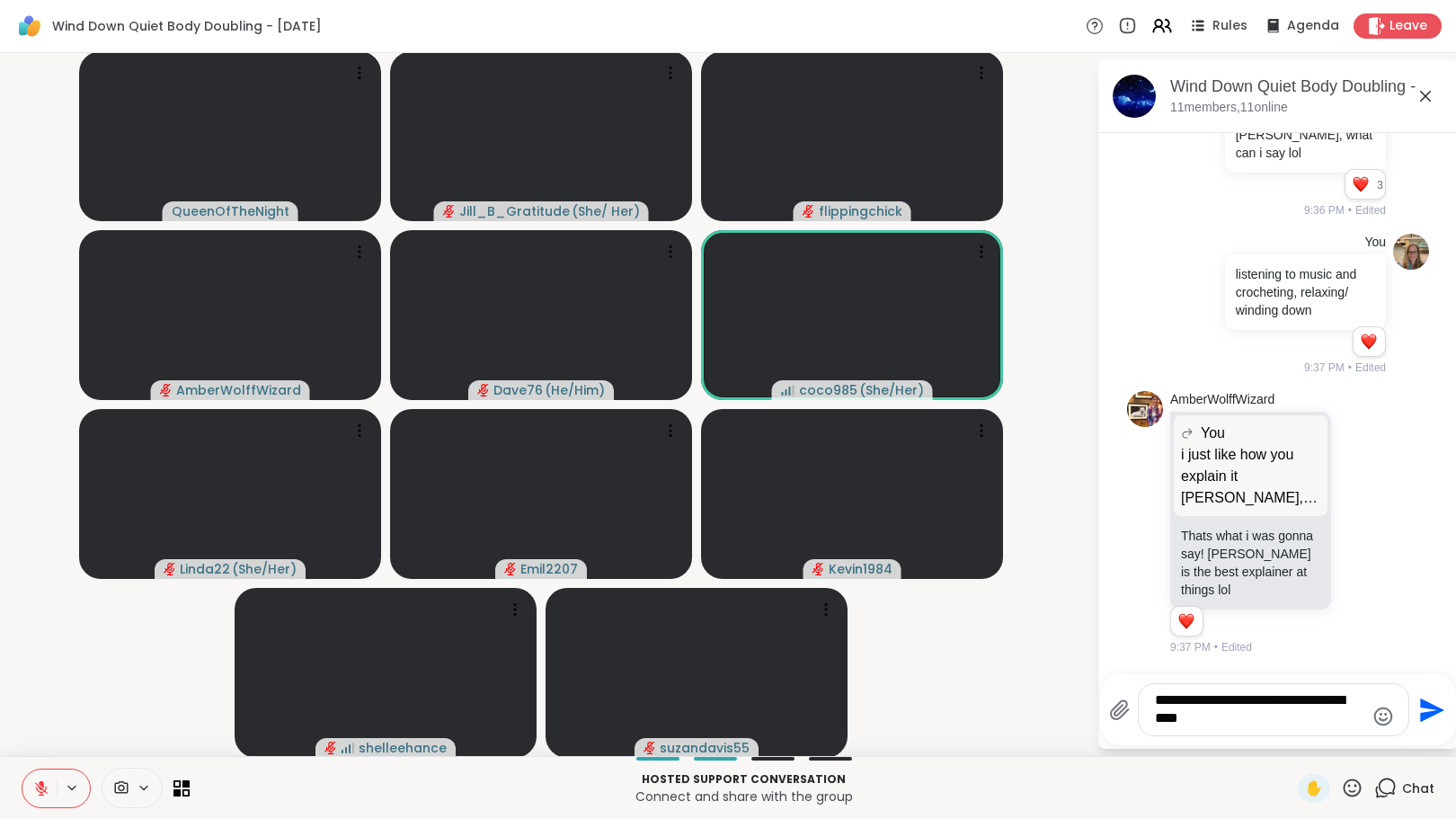
type textarea "**********"
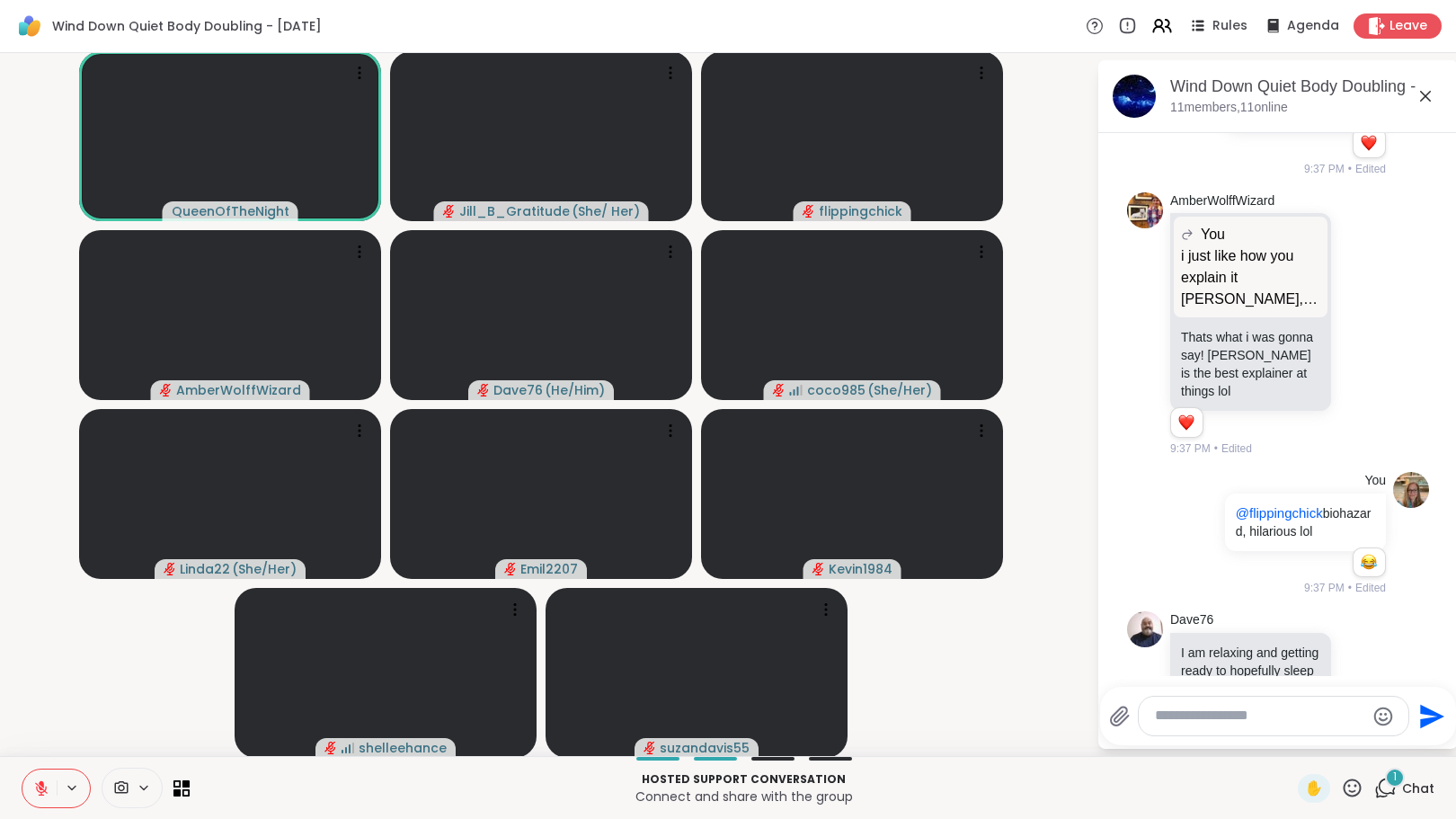
scroll to position [1376, 0]
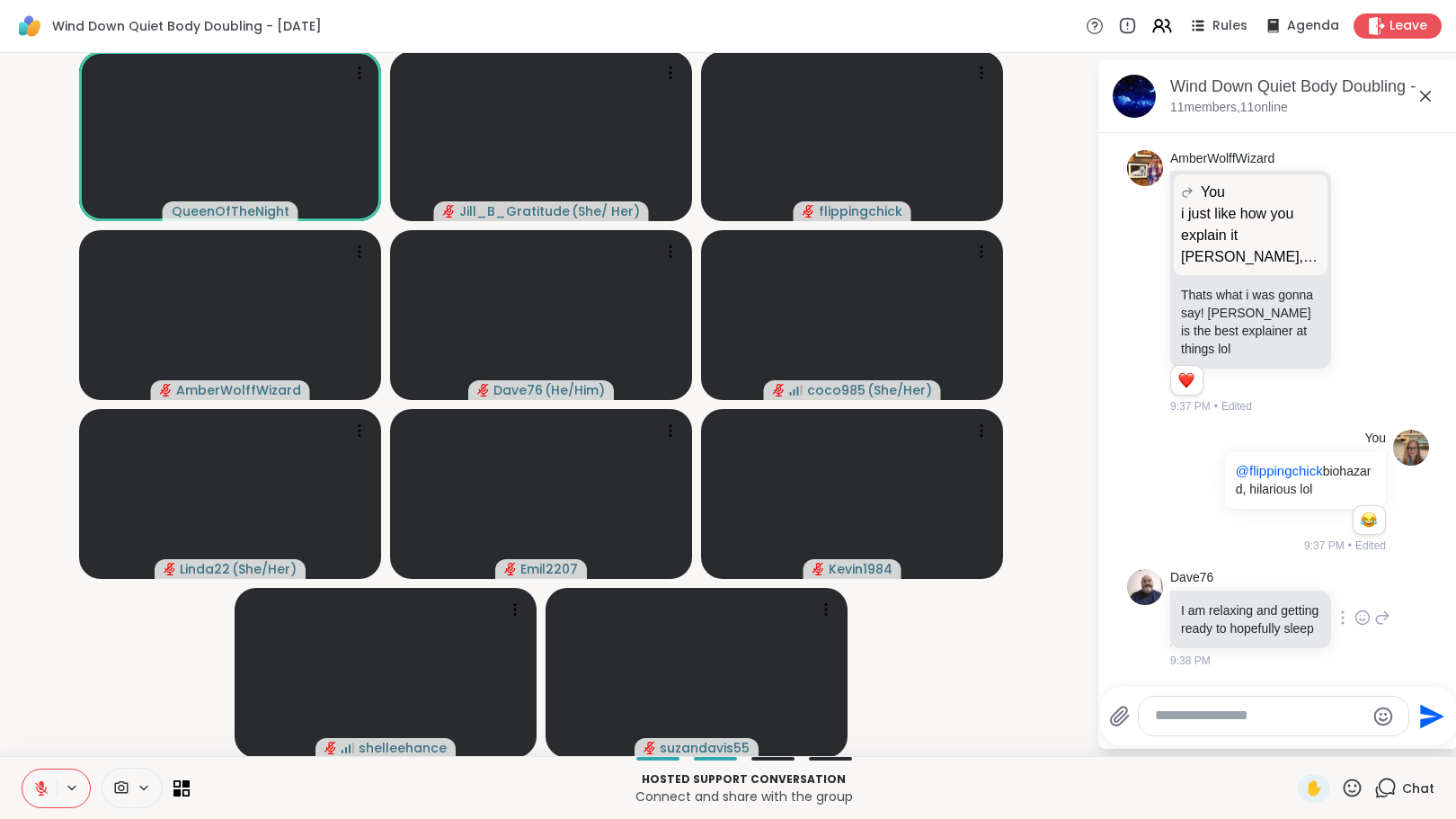
click at [1354, 608] on icon at bounding box center [1361, 617] width 17 height 18
click at [1354, 581] on div "Select Reaction: Heart" at bounding box center [1361, 589] width 17 height 17
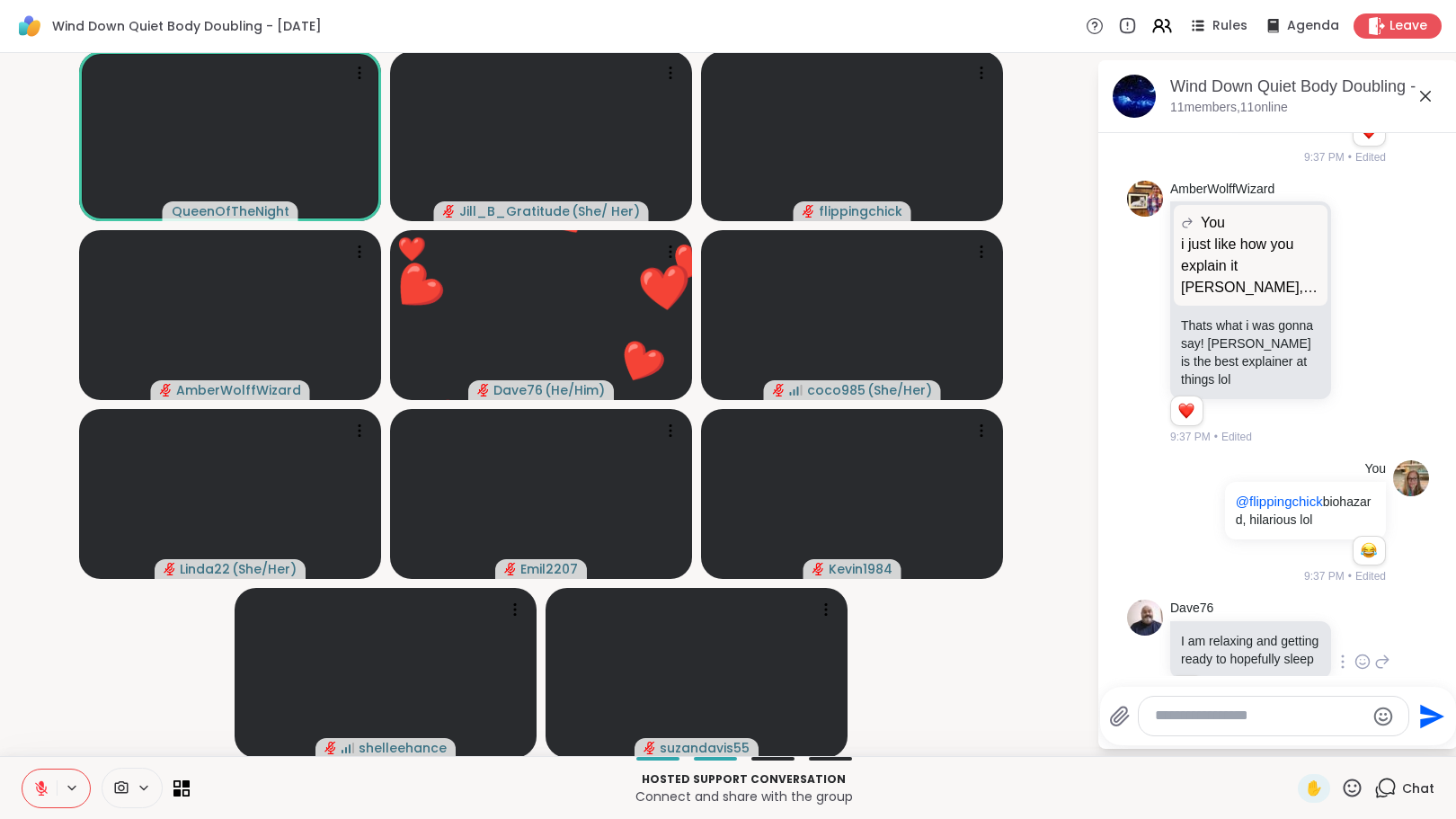
scroll to position [1247, 0]
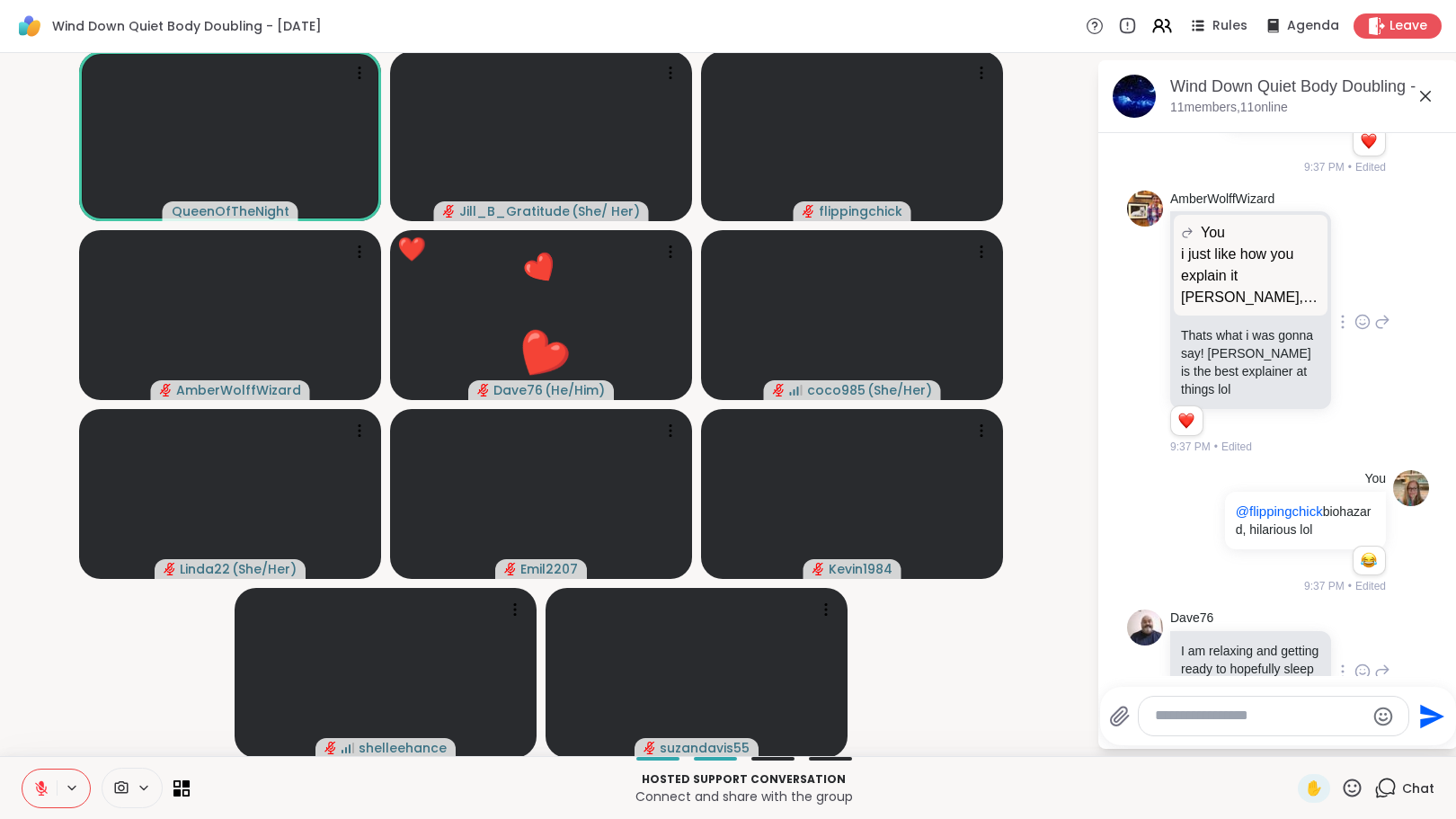
click at [1354, 331] on icon at bounding box center [1361, 321] width 17 height 18
click at [1354, 301] on div "Select Reaction: Heart" at bounding box center [1361, 293] width 17 height 17
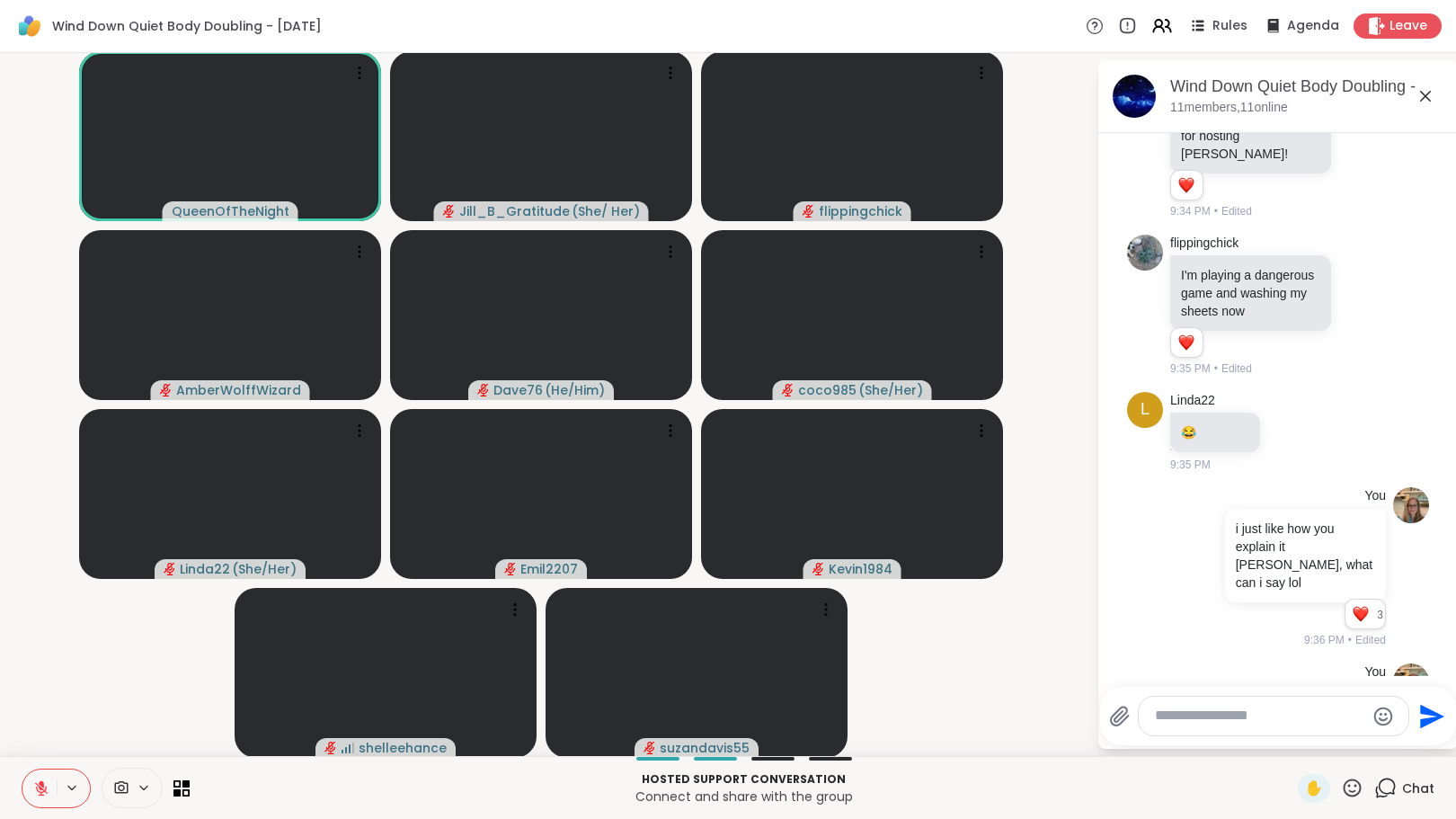
scroll to position [602, 0]
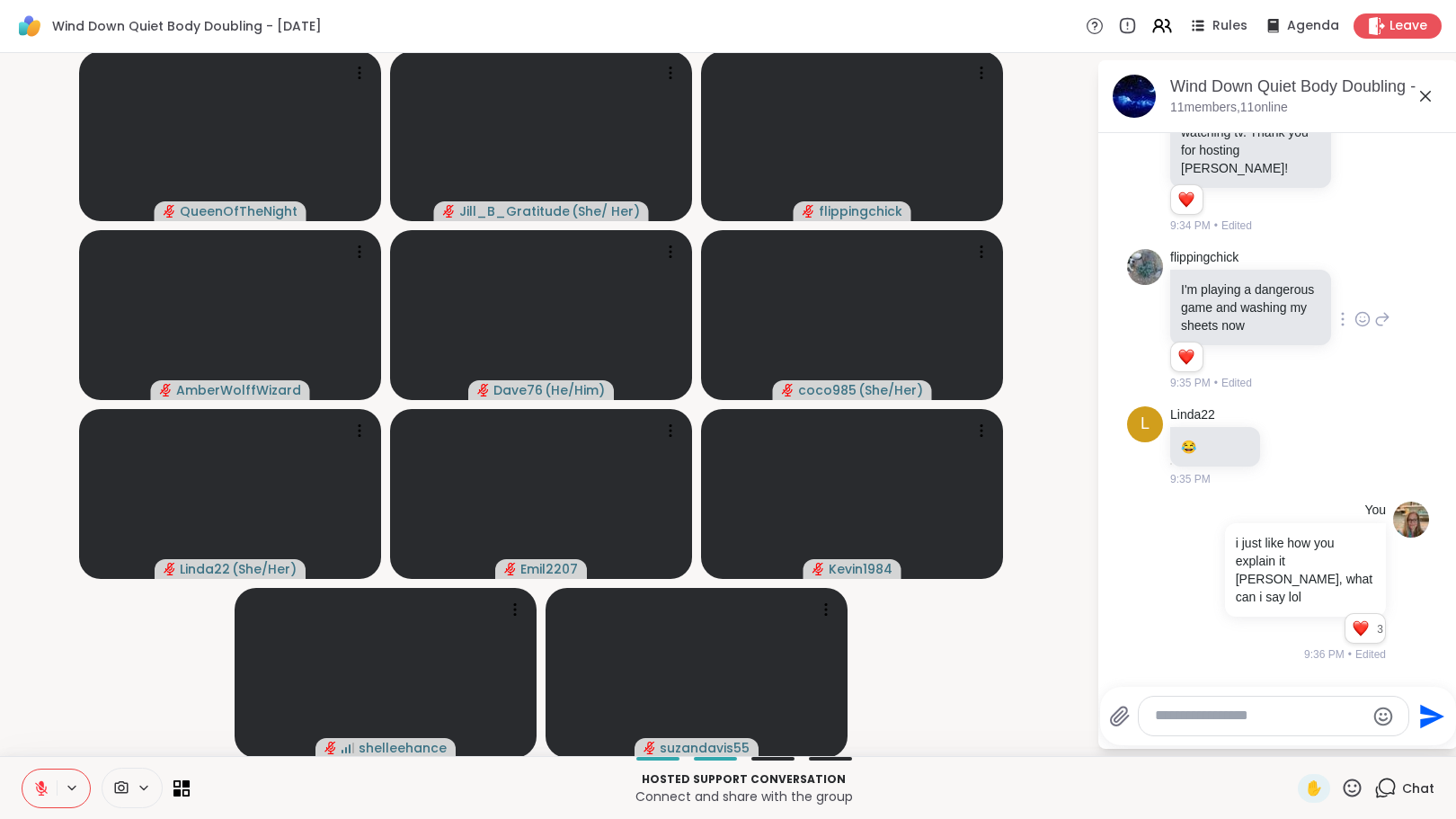
click at [1354, 328] on icon at bounding box center [1361, 319] width 17 height 18
click at [1354, 299] on div "Select Reaction: Heart" at bounding box center [1361, 290] width 17 height 17
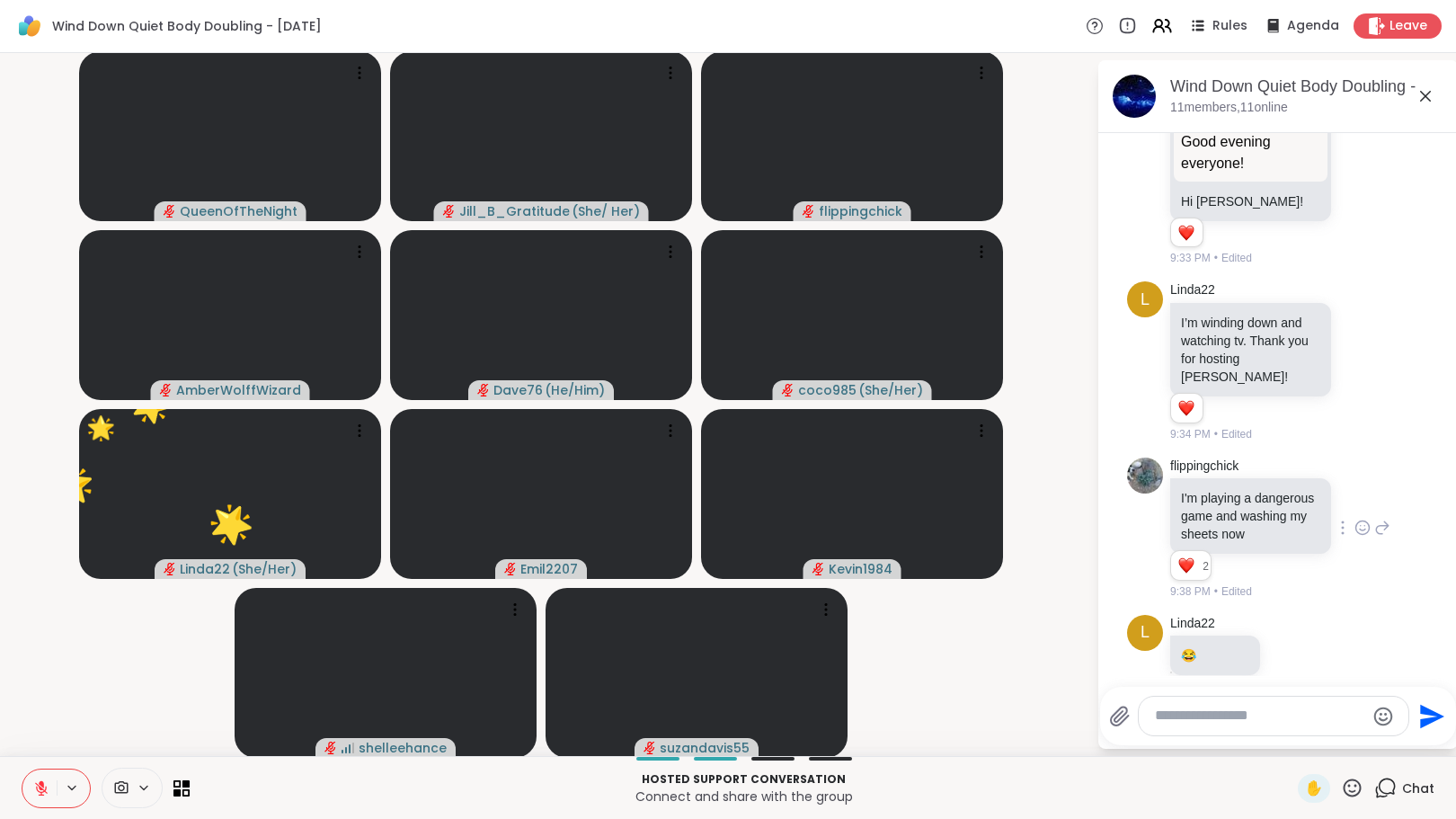
scroll to position [389, 0]
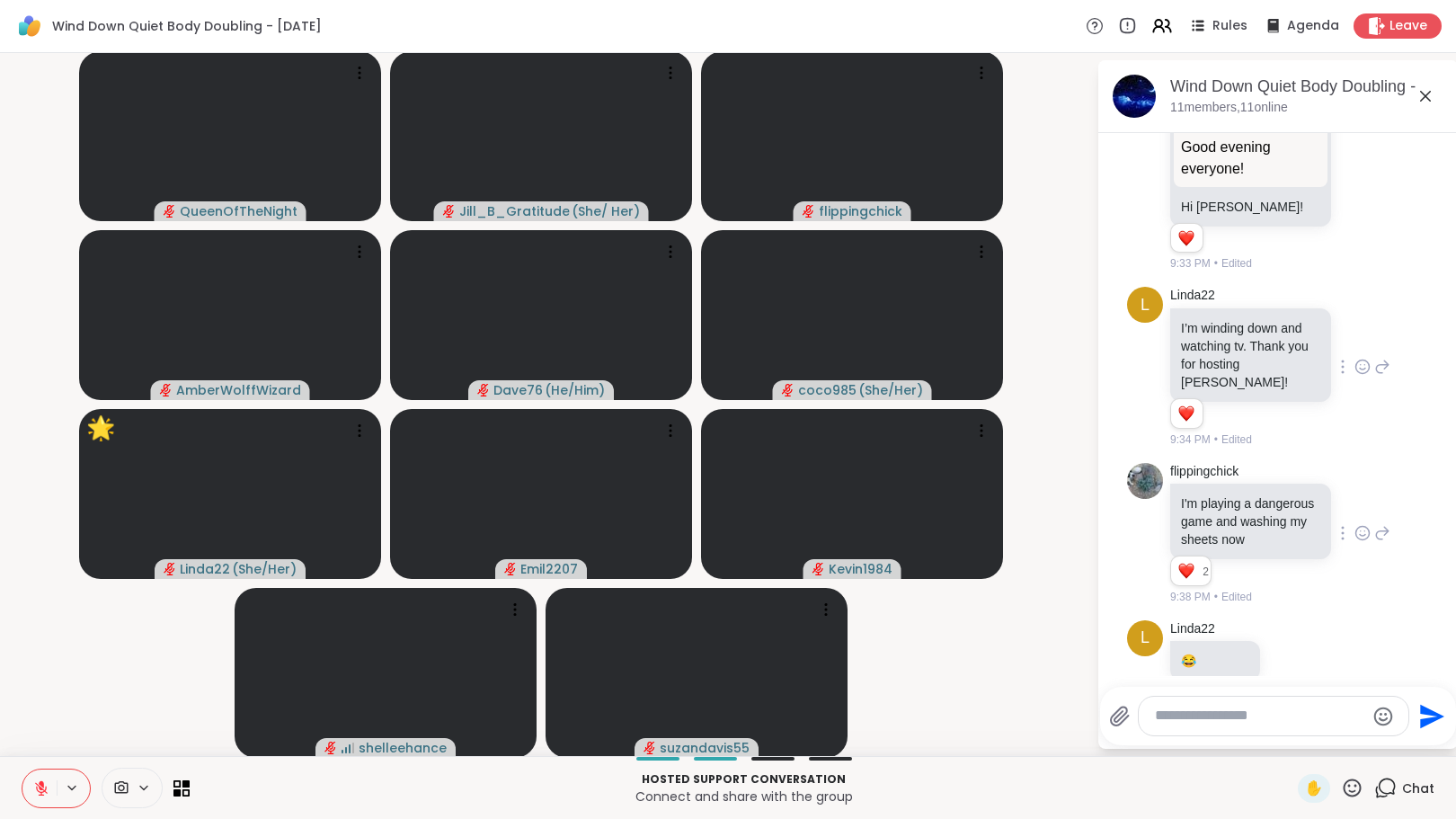
click at [1354, 376] on icon at bounding box center [1361, 366] width 17 height 18
click at [1354, 346] on div "Select Reaction: Heart" at bounding box center [1361, 338] width 17 height 17
drag, startPoint x: 1416, startPoint y: 311, endPoint x: 1401, endPoint y: 244, distance: 68.7
drag, startPoint x: 1401, startPoint y: 244, endPoint x: 1414, endPoint y: 280, distance: 38.3
click at [1414, 280] on div "Today L Linda22 Good evening everyone! 1 1 9:33 PM • Edited flippingchick Hello…" at bounding box center [1277, 673] width 359 height 1855
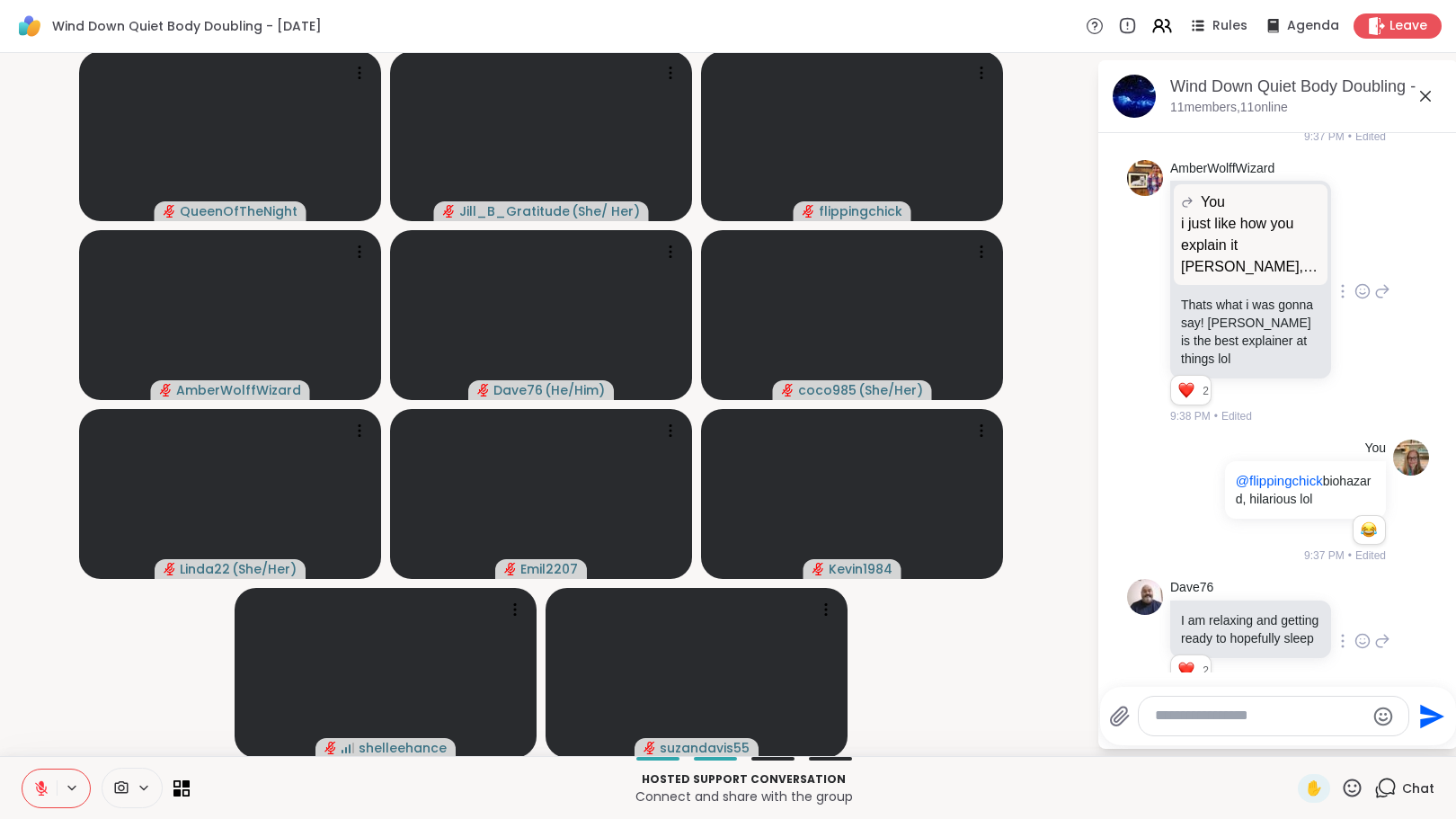
scroll to position [1402, 0]
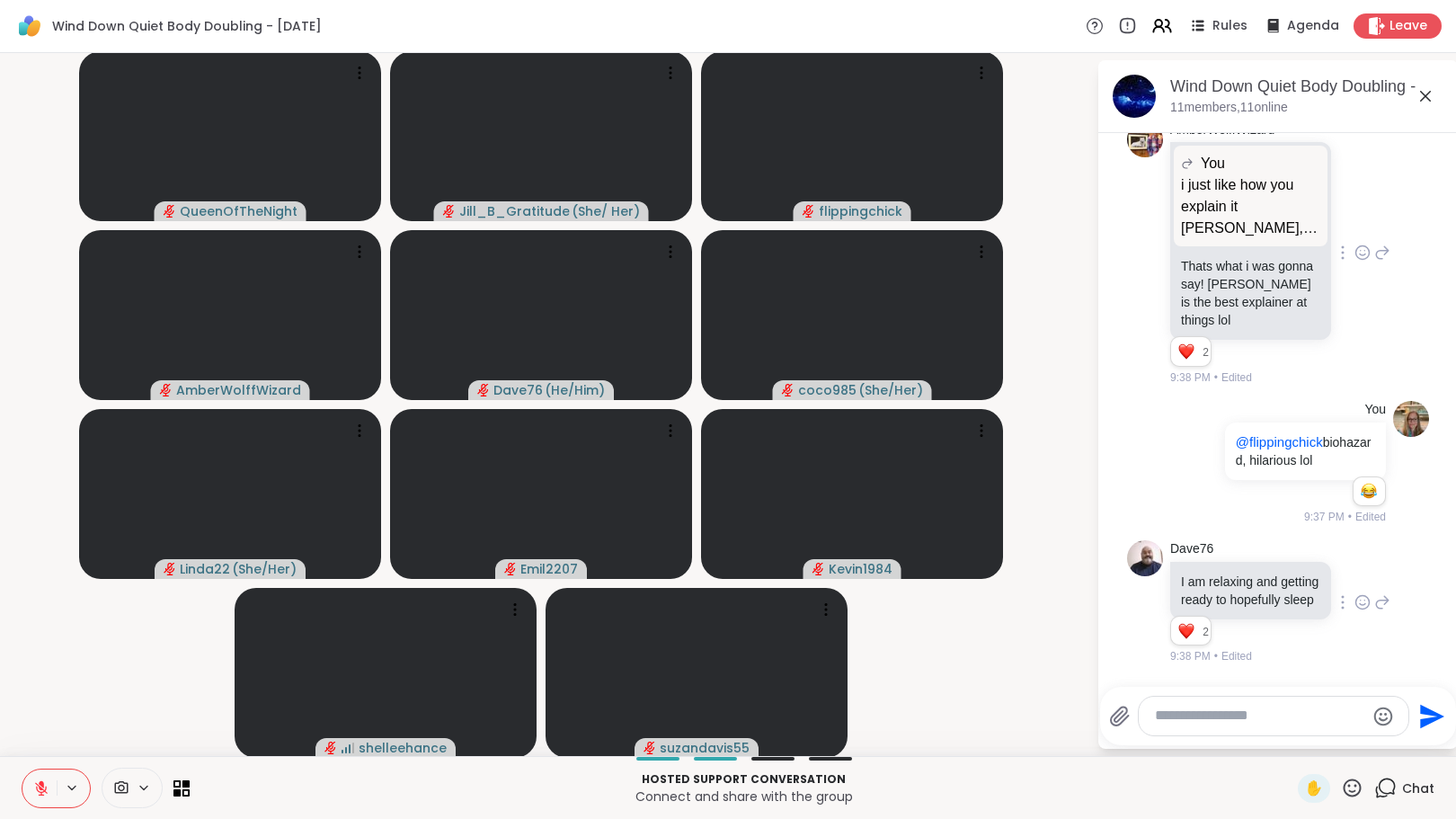
click at [1256, 722] on textarea "Type your message" at bounding box center [1259, 716] width 210 height 19
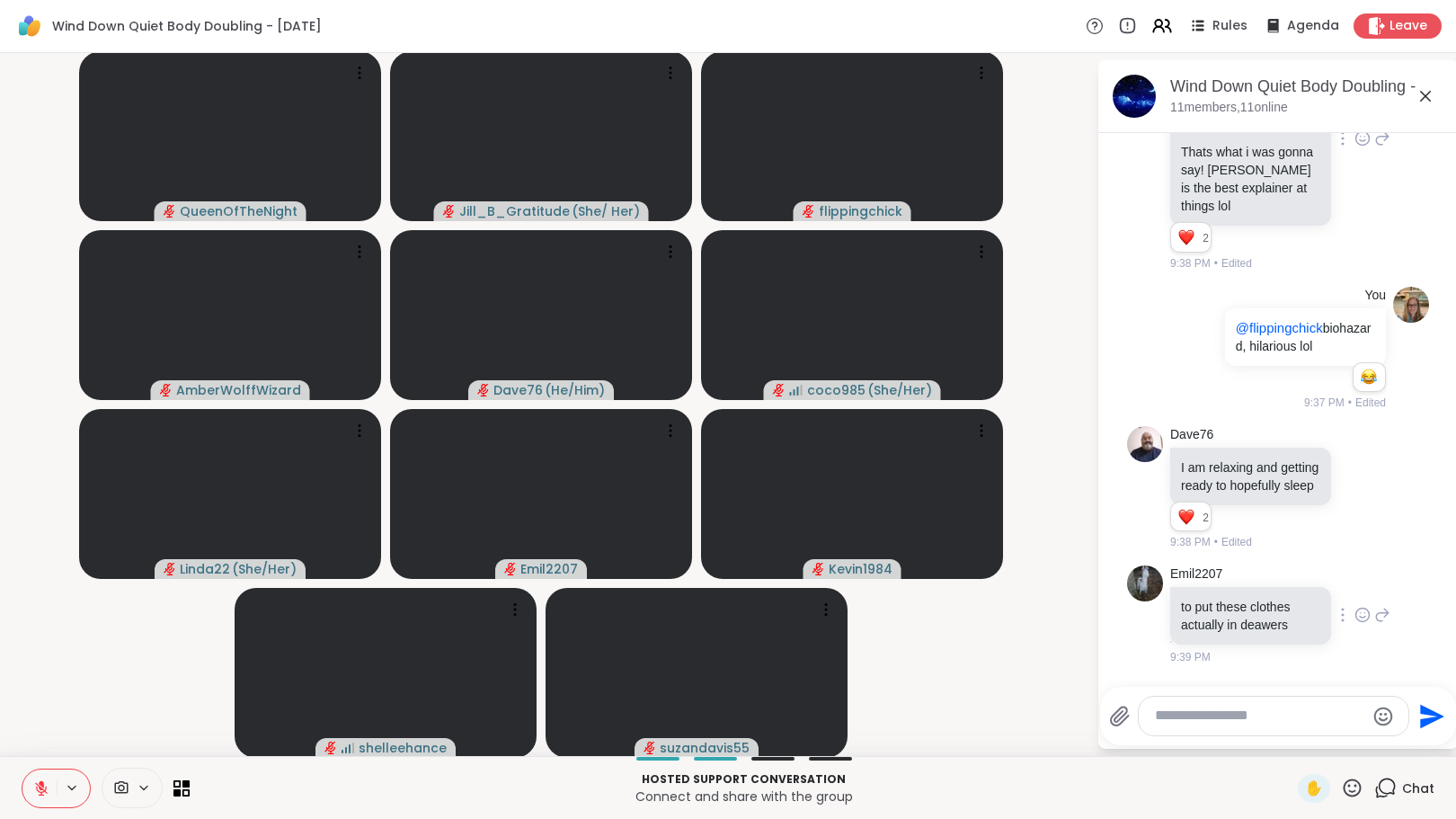
click at [1354, 610] on icon at bounding box center [1361, 615] width 17 height 18
click at [1354, 586] on div "Select Reaction: Heart" at bounding box center [1361, 586] width 17 height 17
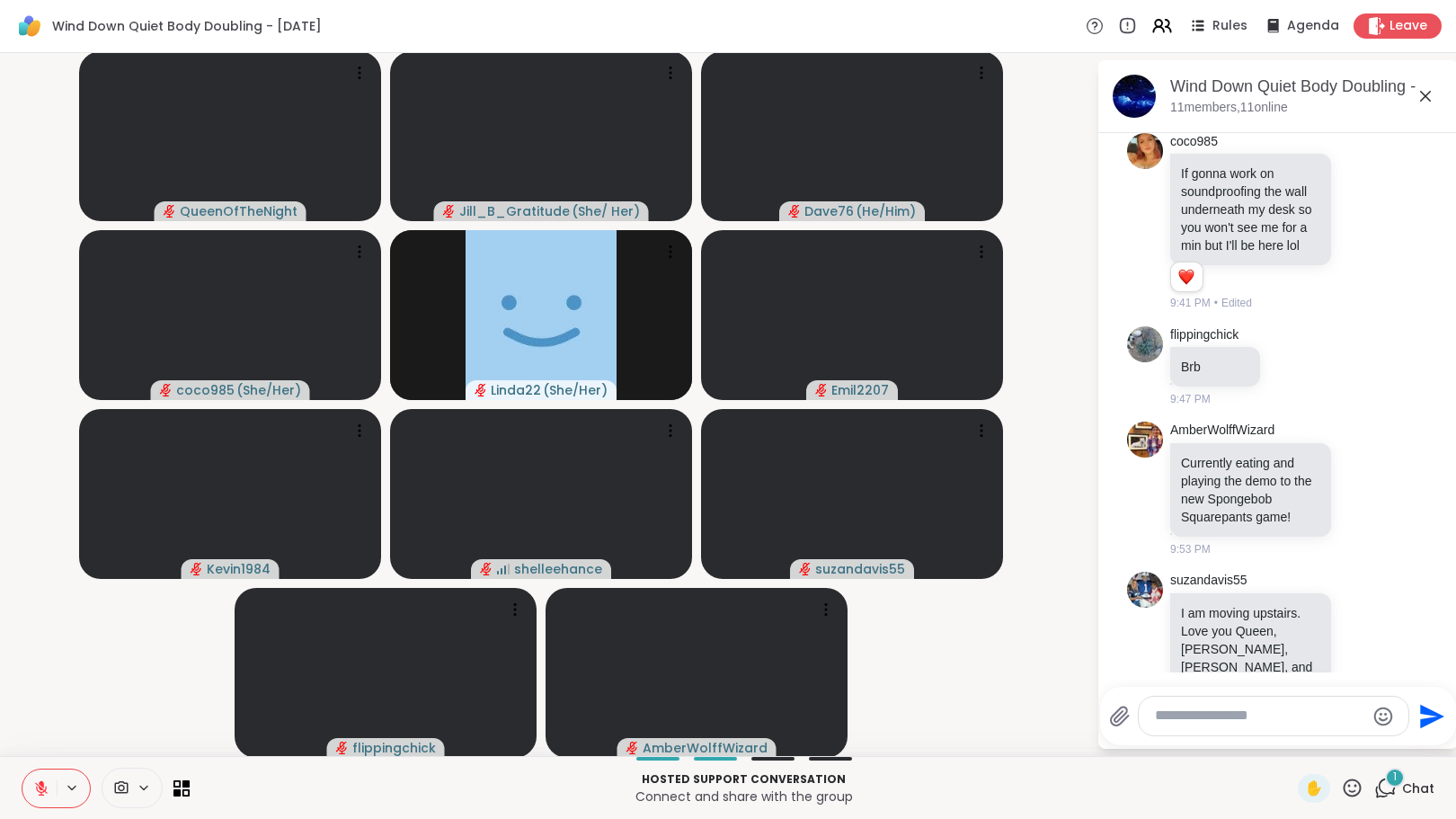
scroll to position [2347, 0]
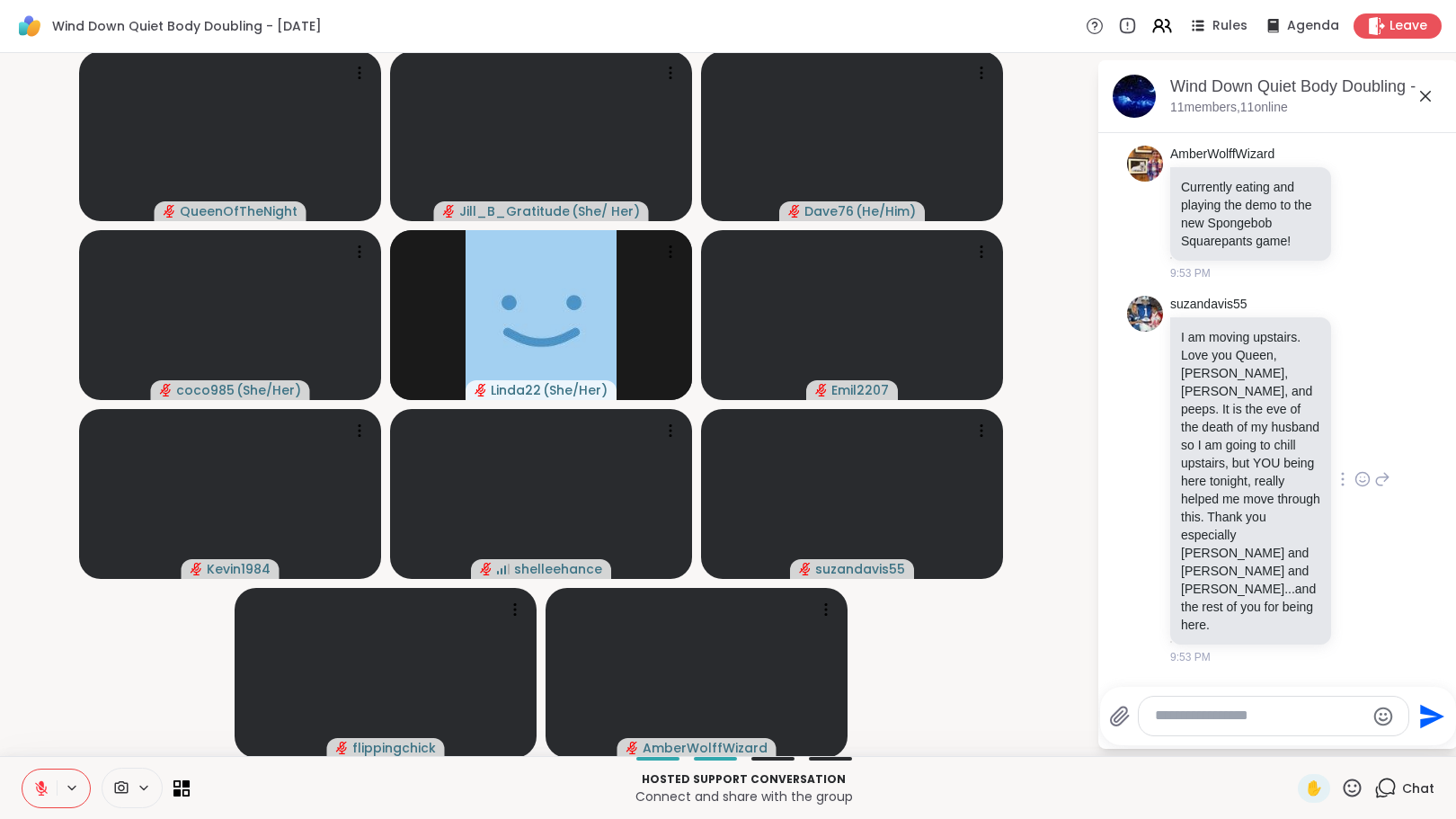
click at [1354, 488] on icon at bounding box center [1361, 479] width 17 height 18
click at [1354, 459] on div "Select Reaction: Heart" at bounding box center [1361, 450] width 17 height 17
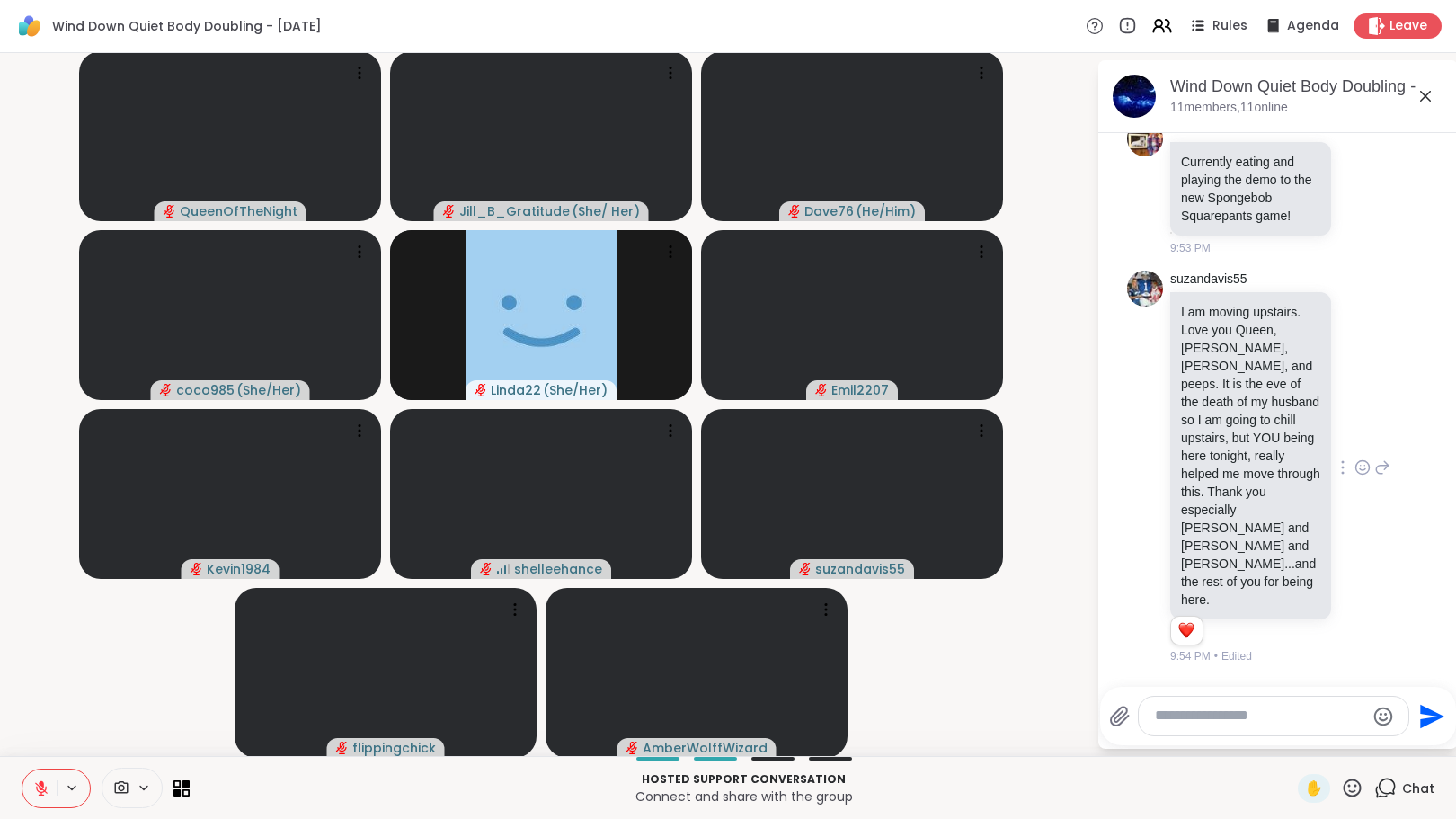
scroll to position [2372, 0]
click at [1374, 478] on icon at bounding box center [1382, 468] width 17 height 21
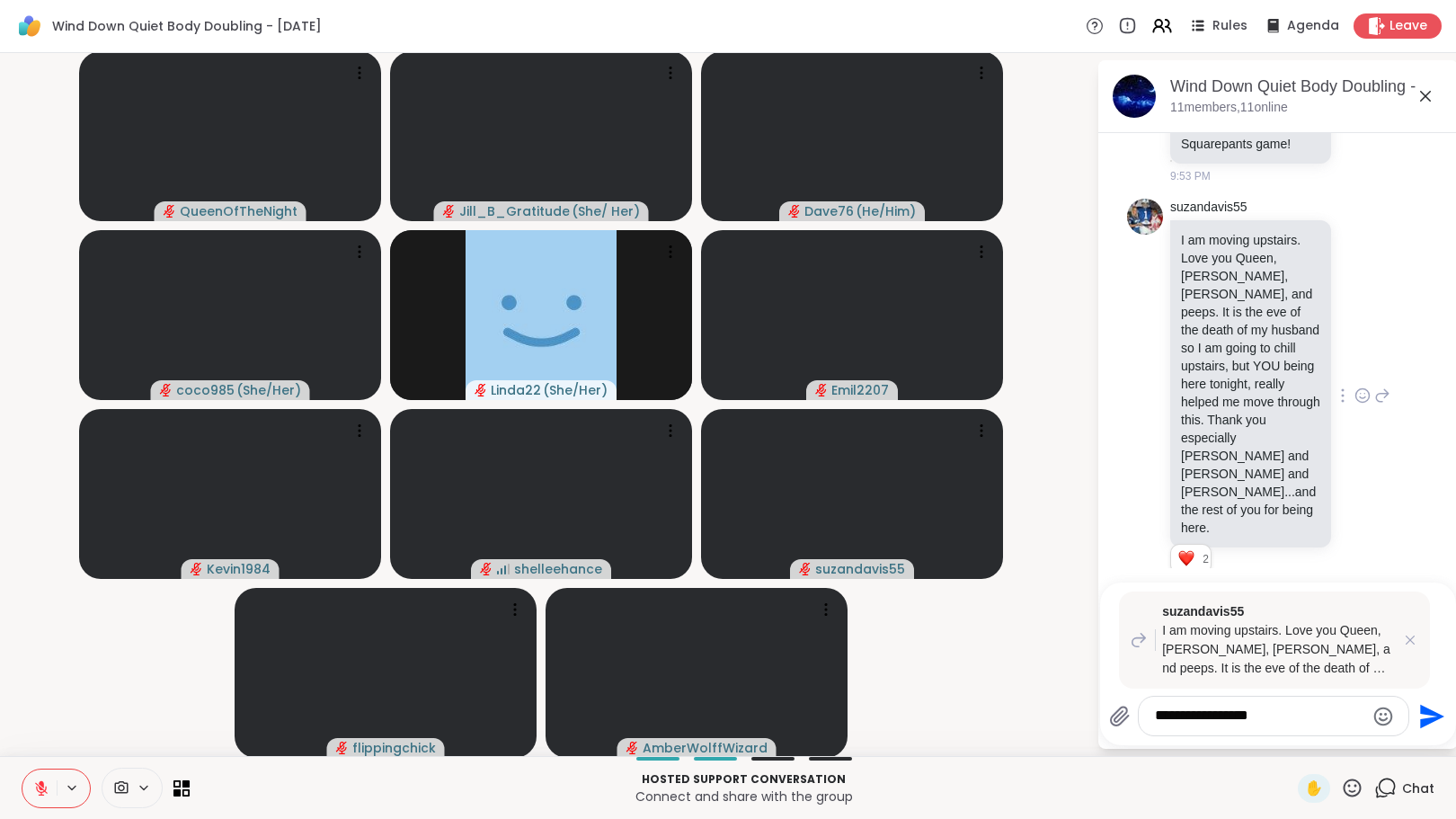
type textarea "**********"
click at [1420, 715] on icon "Send" at bounding box center [1432, 716] width 24 height 24
click at [1285, 727] on div at bounding box center [1274, 717] width 269 height 39
click at [1285, 726] on div at bounding box center [1274, 717] width 269 height 39
click at [1405, 639] on icon at bounding box center [1409, 639] width 9 height 9
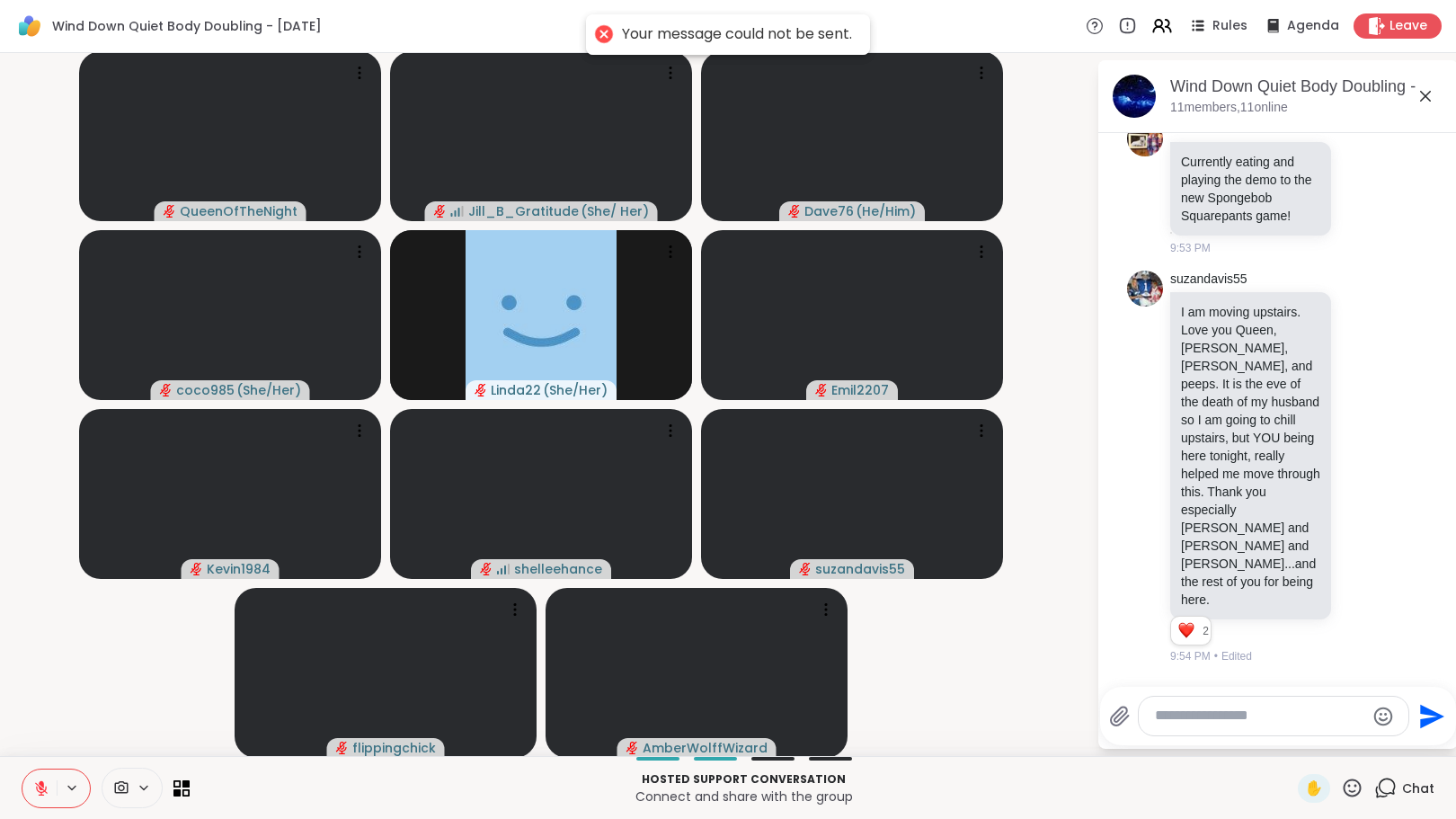
click at [1376, 473] on icon at bounding box center [1382, 467] width 13 height 13
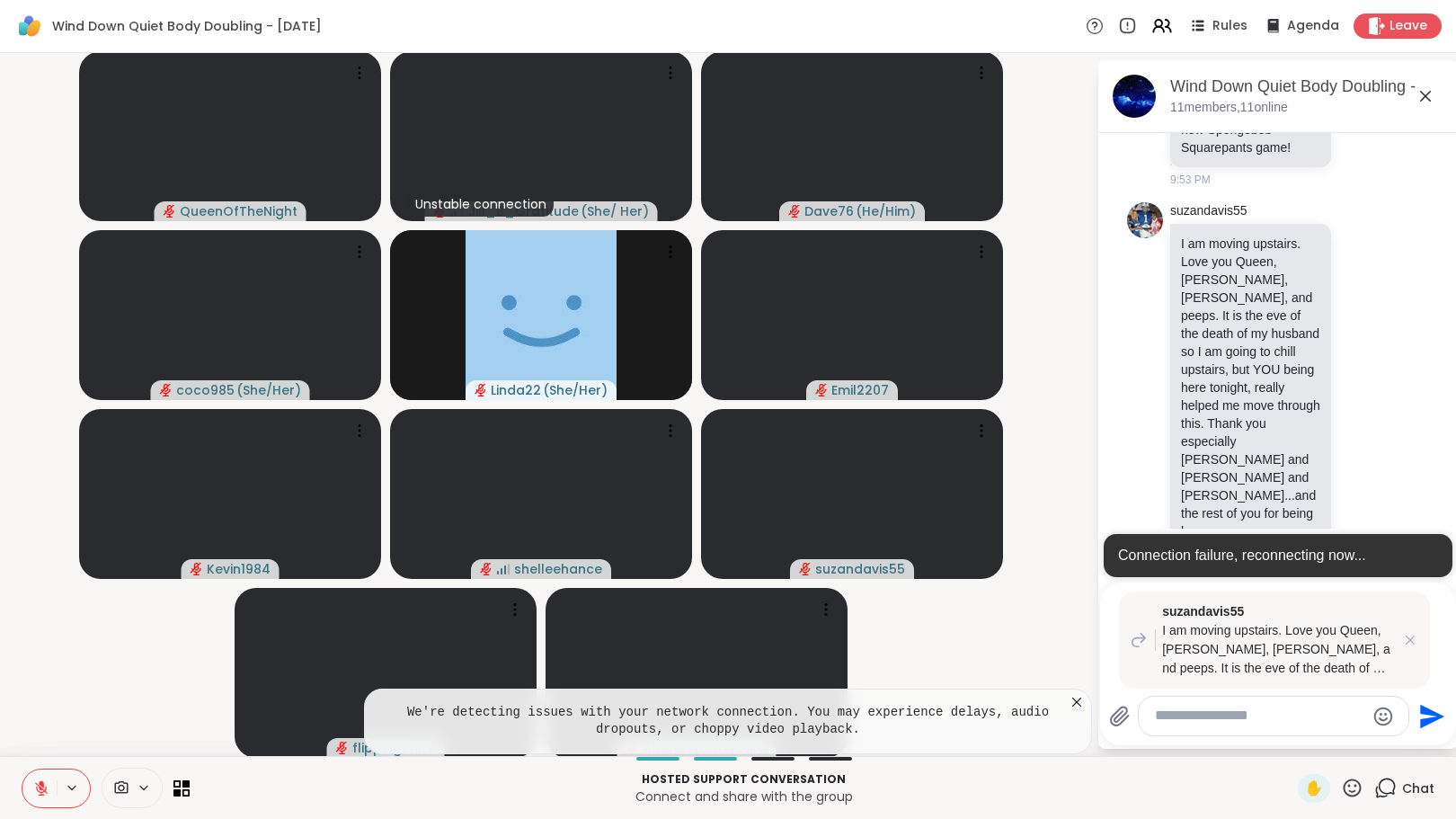
click at [1268, 719] on textarea "Type your message" at bounding box center [1259, 716] width 210 height 19
click at [1172, 627] on p "I am moving upstairs. Love you Queen, Amber, Jill, and peeps. It is the eve of …" at bounding box center [1277, 649] width 232 height 57
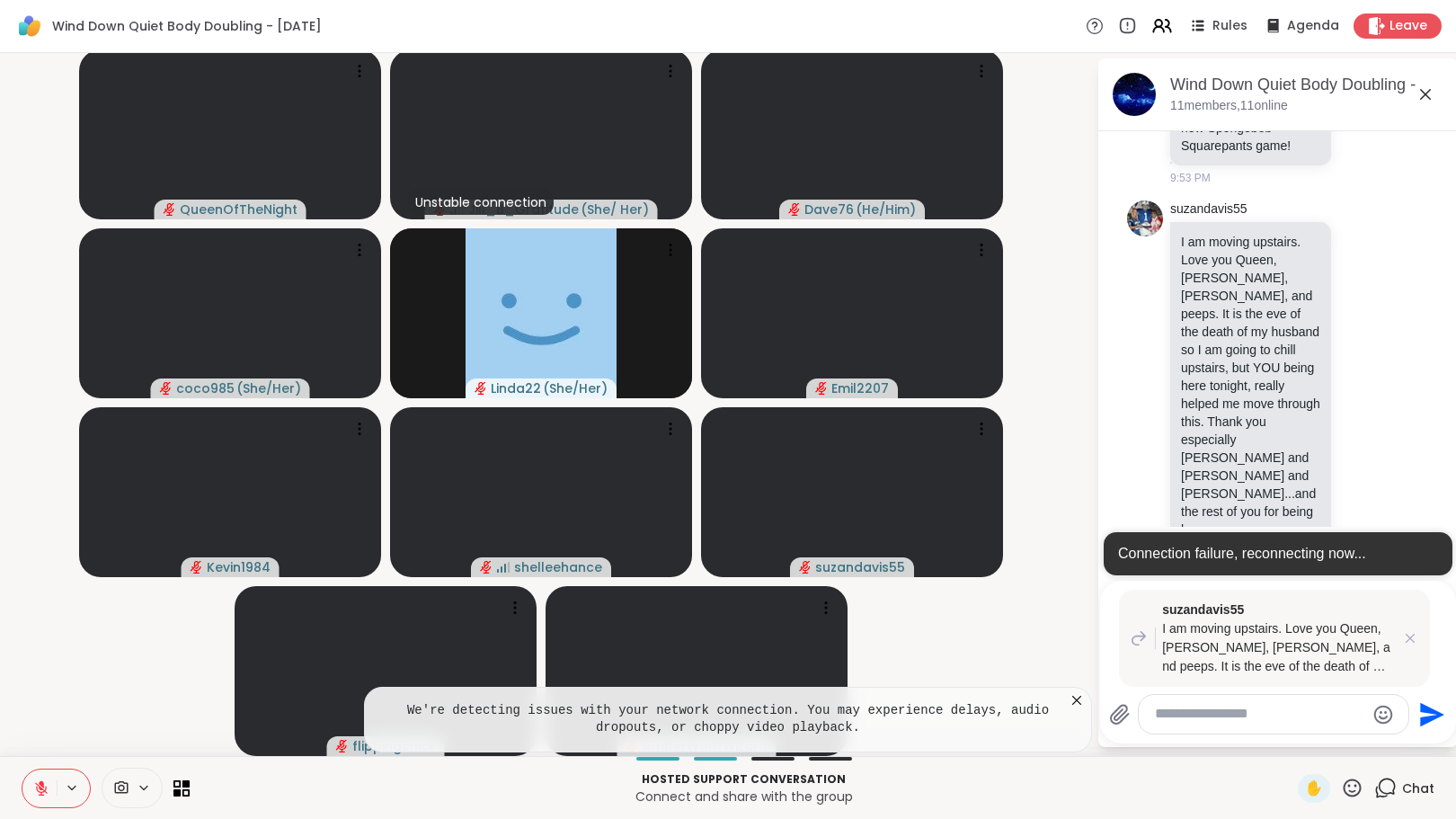
click at [1190, 720] on textarea "Type your message" at bounding box center [1259, 714] width 210 height 19
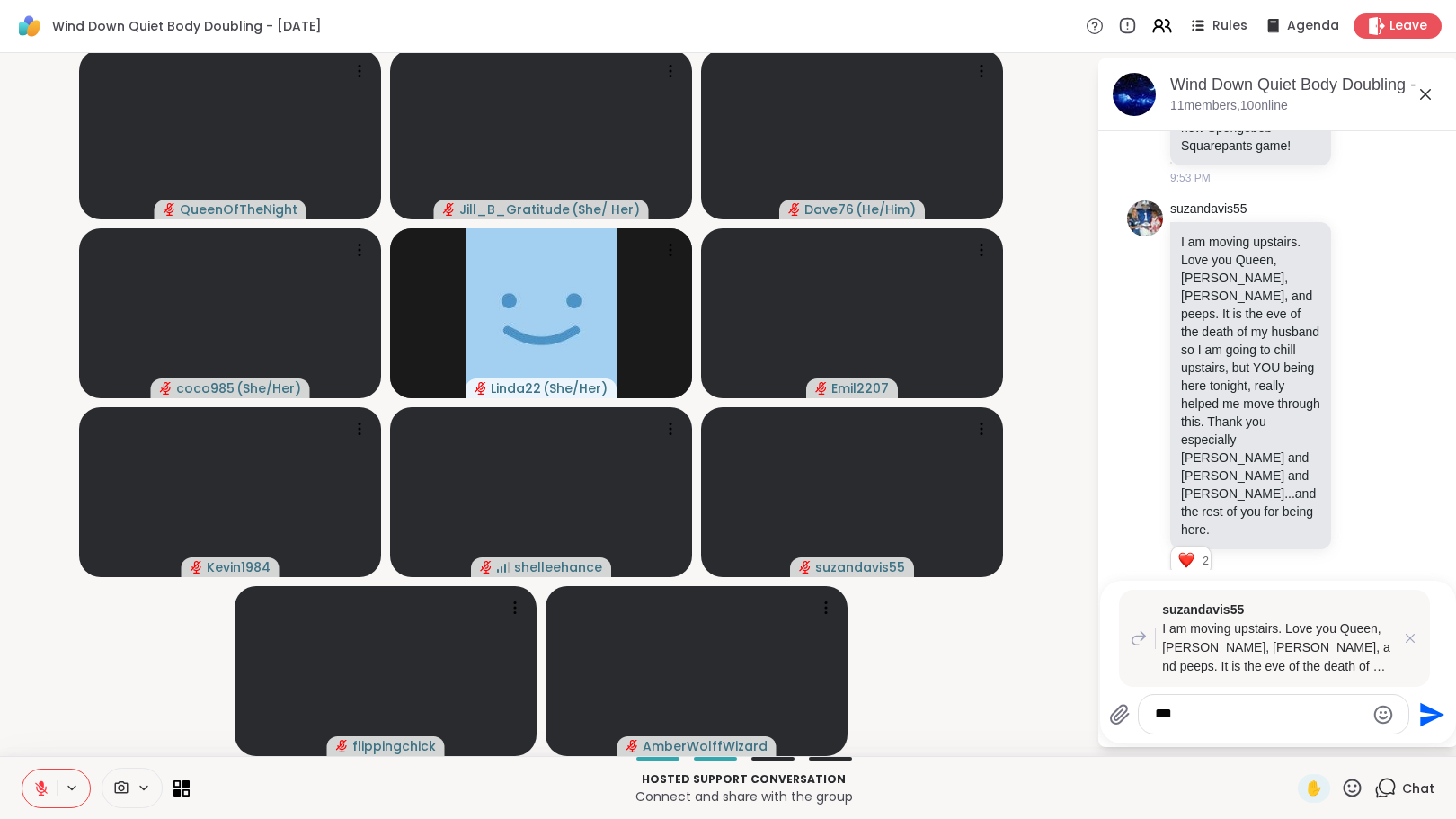
scroll to position [2694, 0]
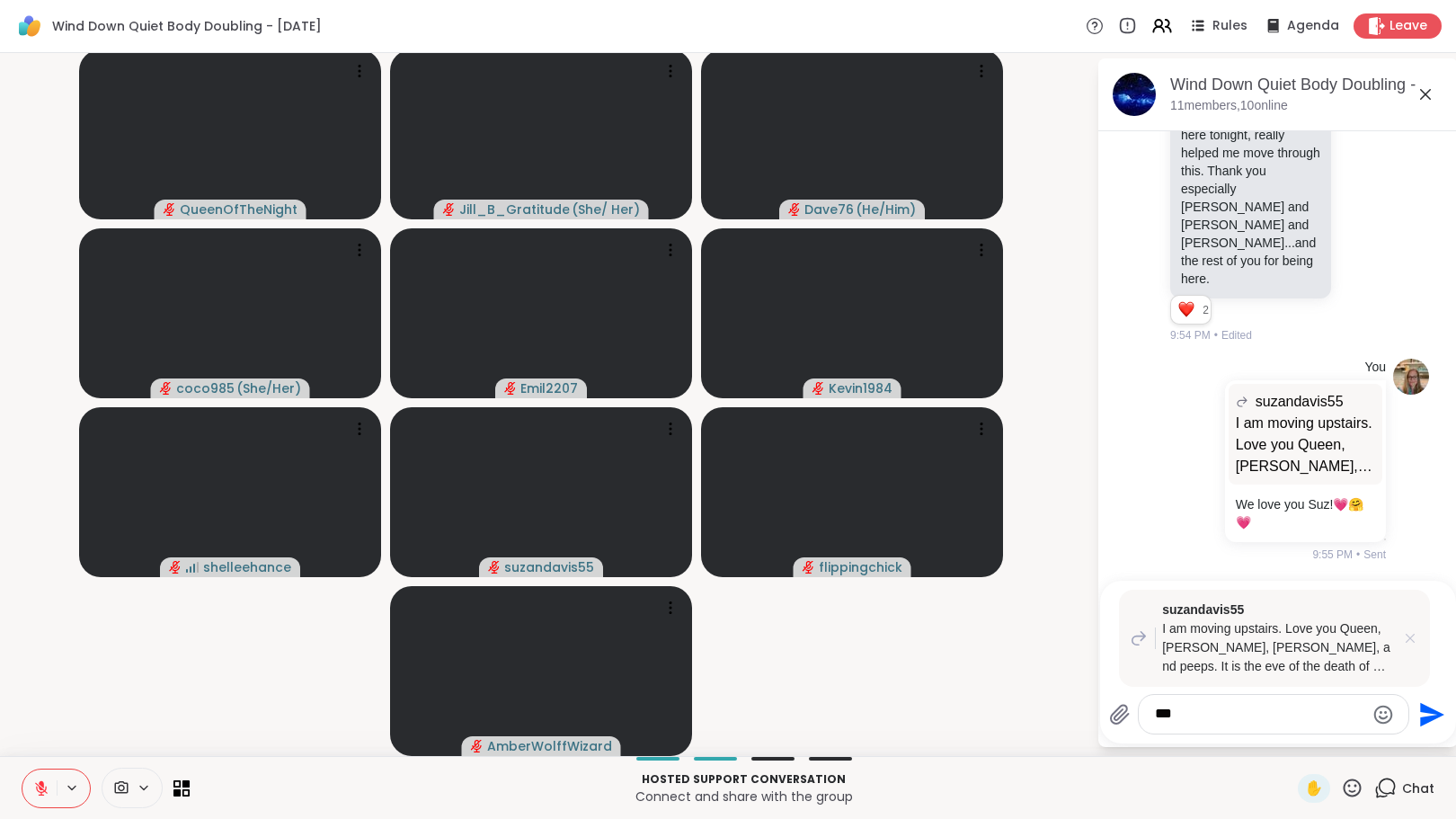
click at [1400, 634] on icon at bounding box center [1409, 637] width 18 height 18
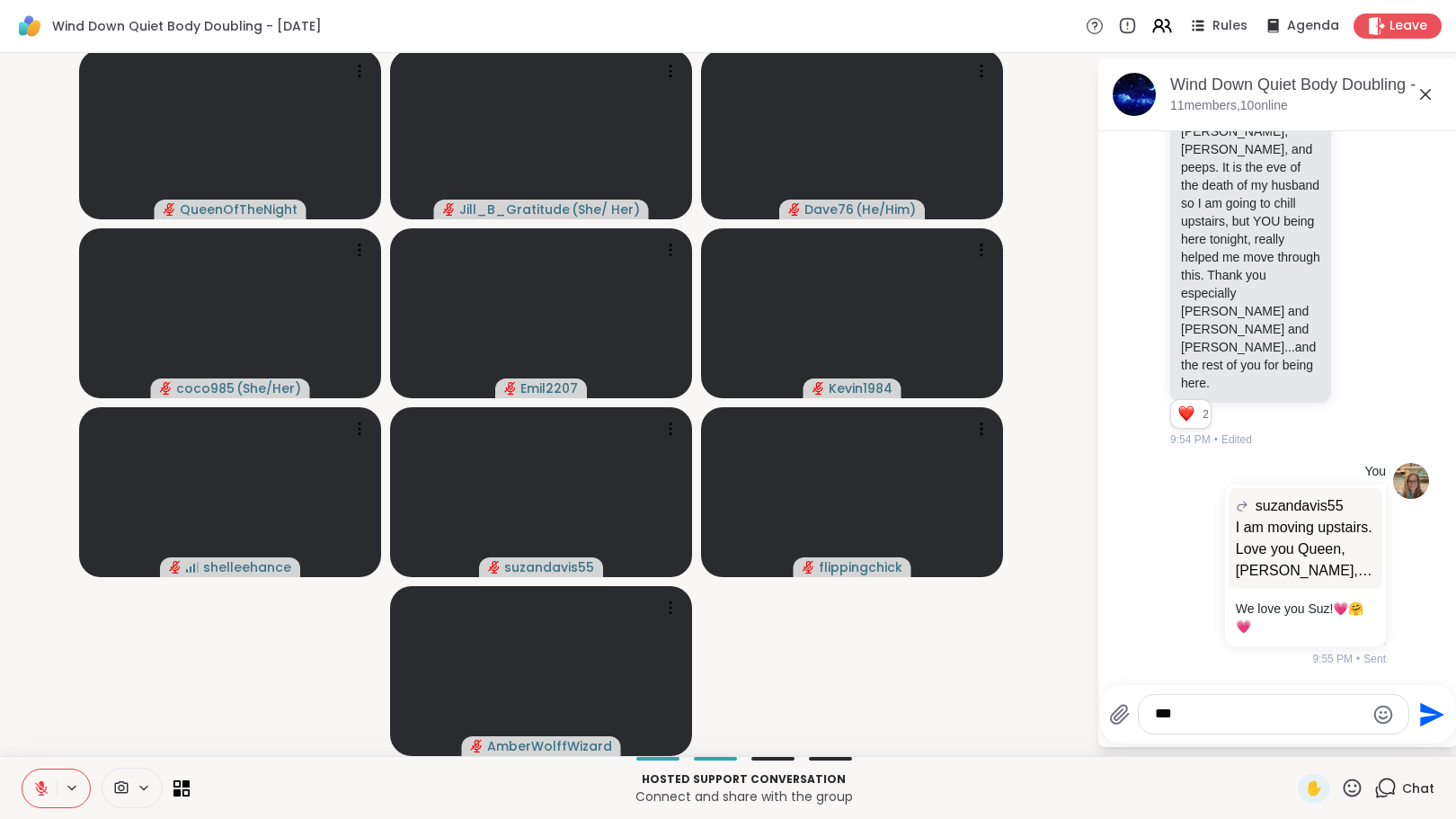
scroll to position [2590, 0]
click at [1210, 722] on textarea "**" at bounding box center [1259, 714] width 210 height 19
type textarea "*"
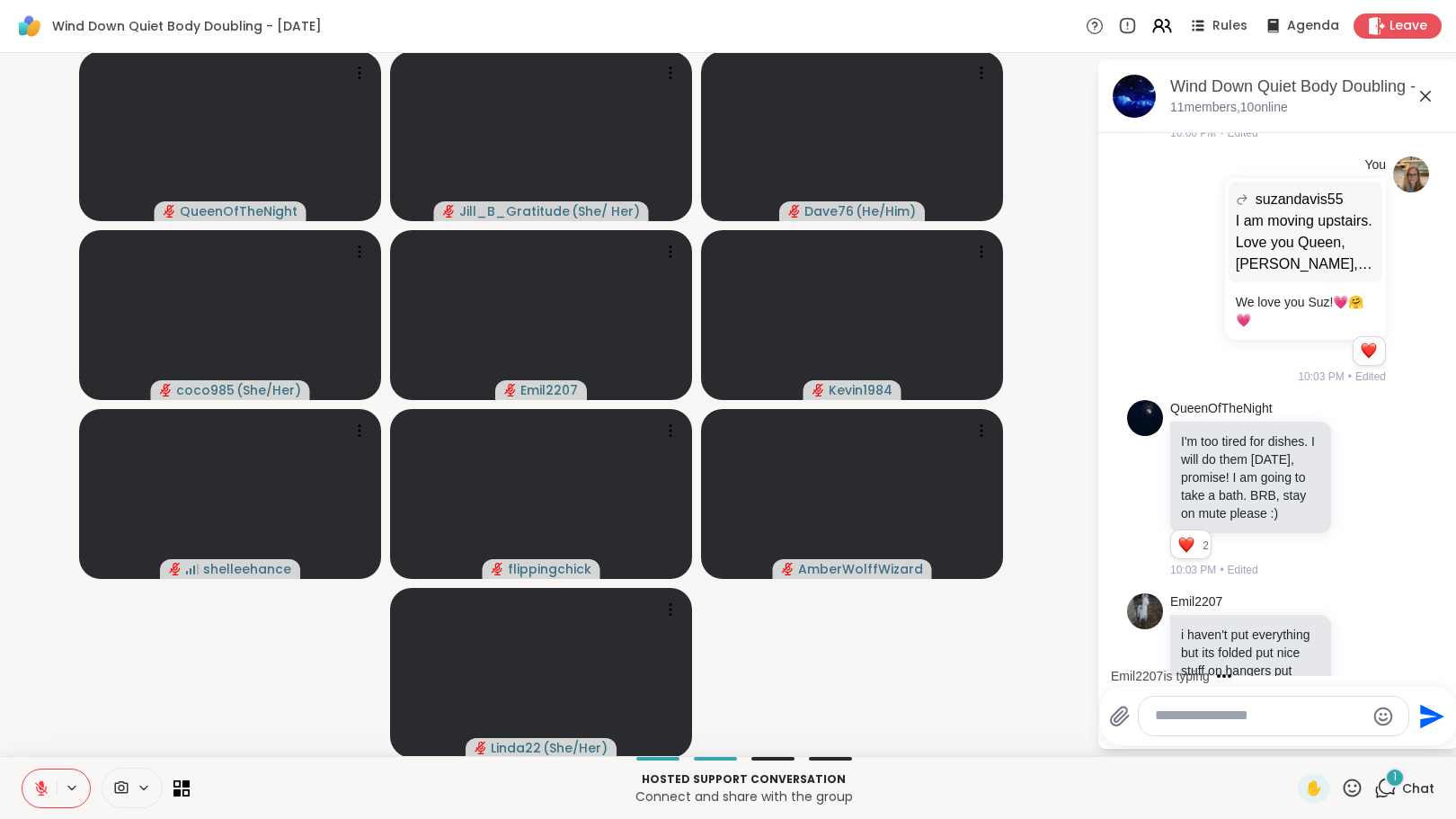
scroll to position [3012, 0]
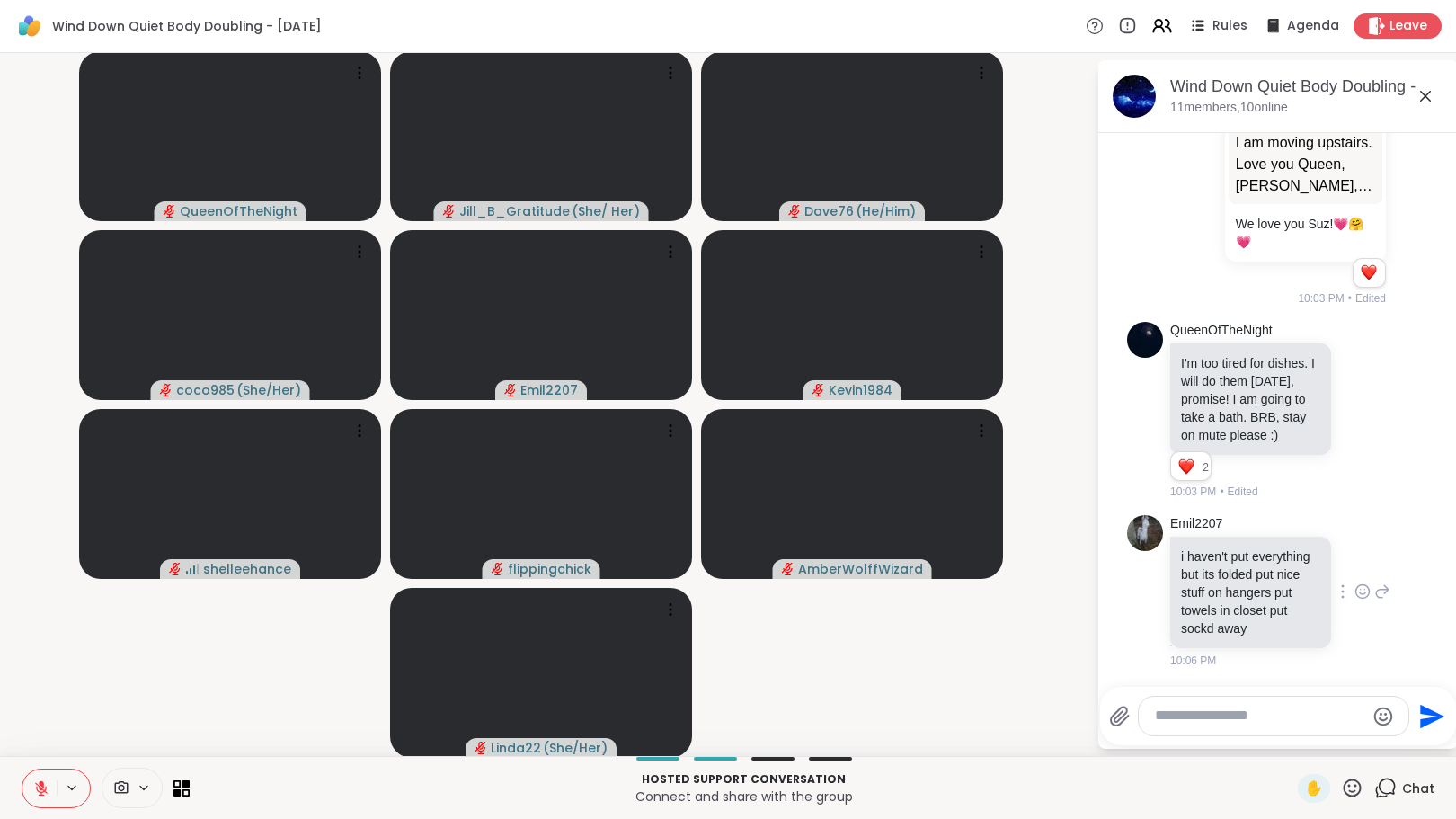
click at [1376, 585] on icon at bounding box center [1382, 591] width 13 height 13
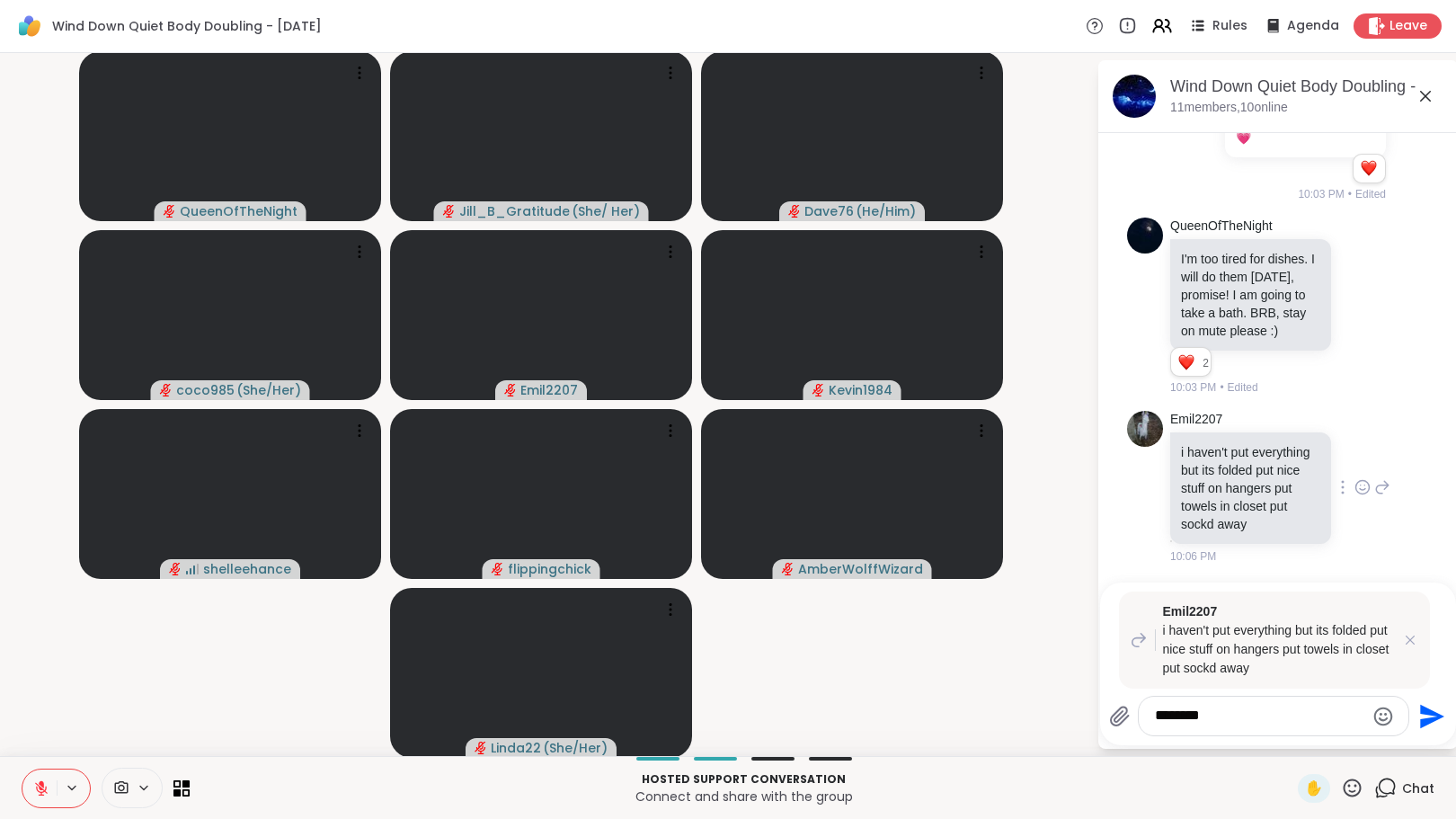
type textarea "*********"
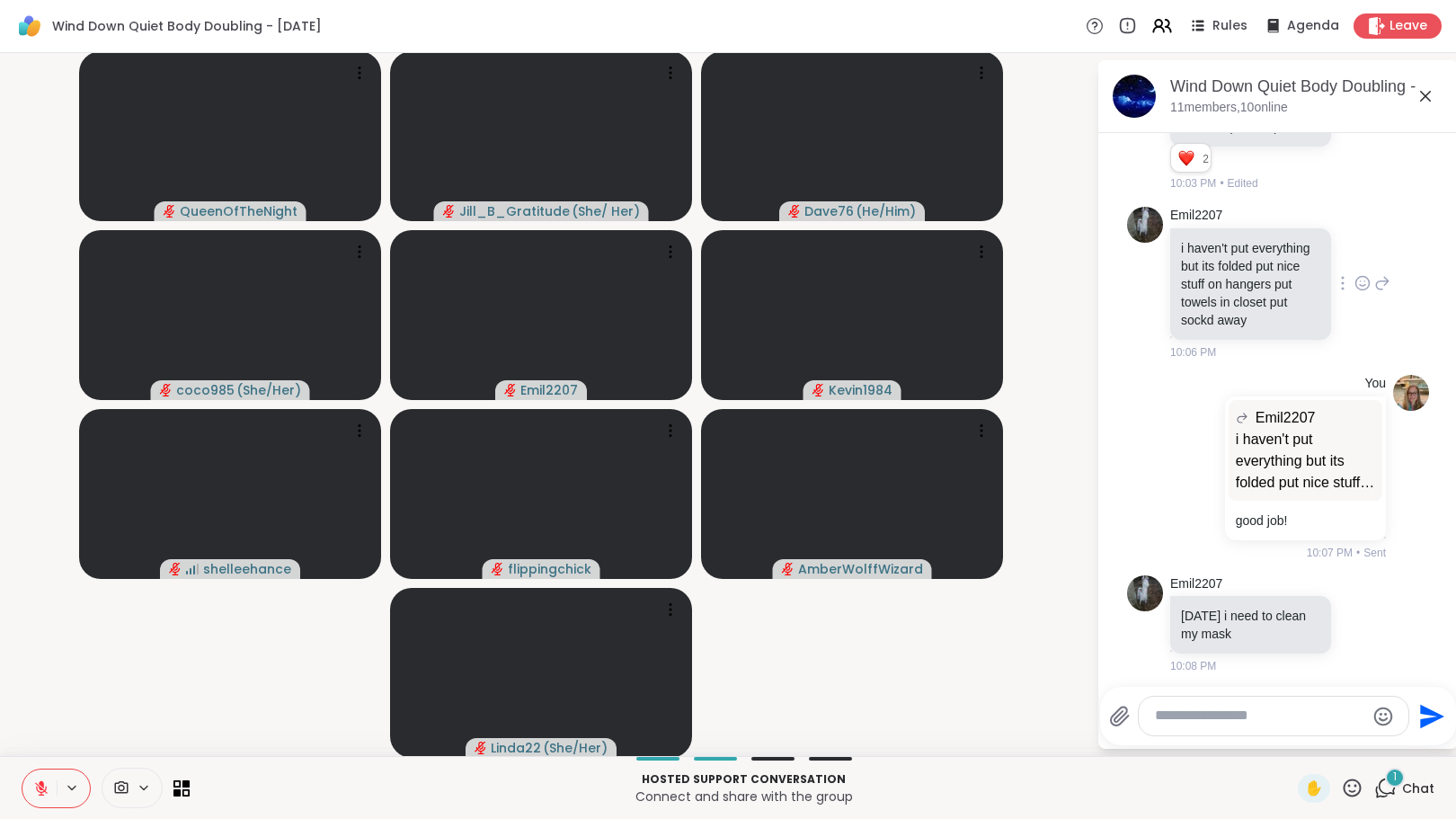
scroll to position [3326, 0]
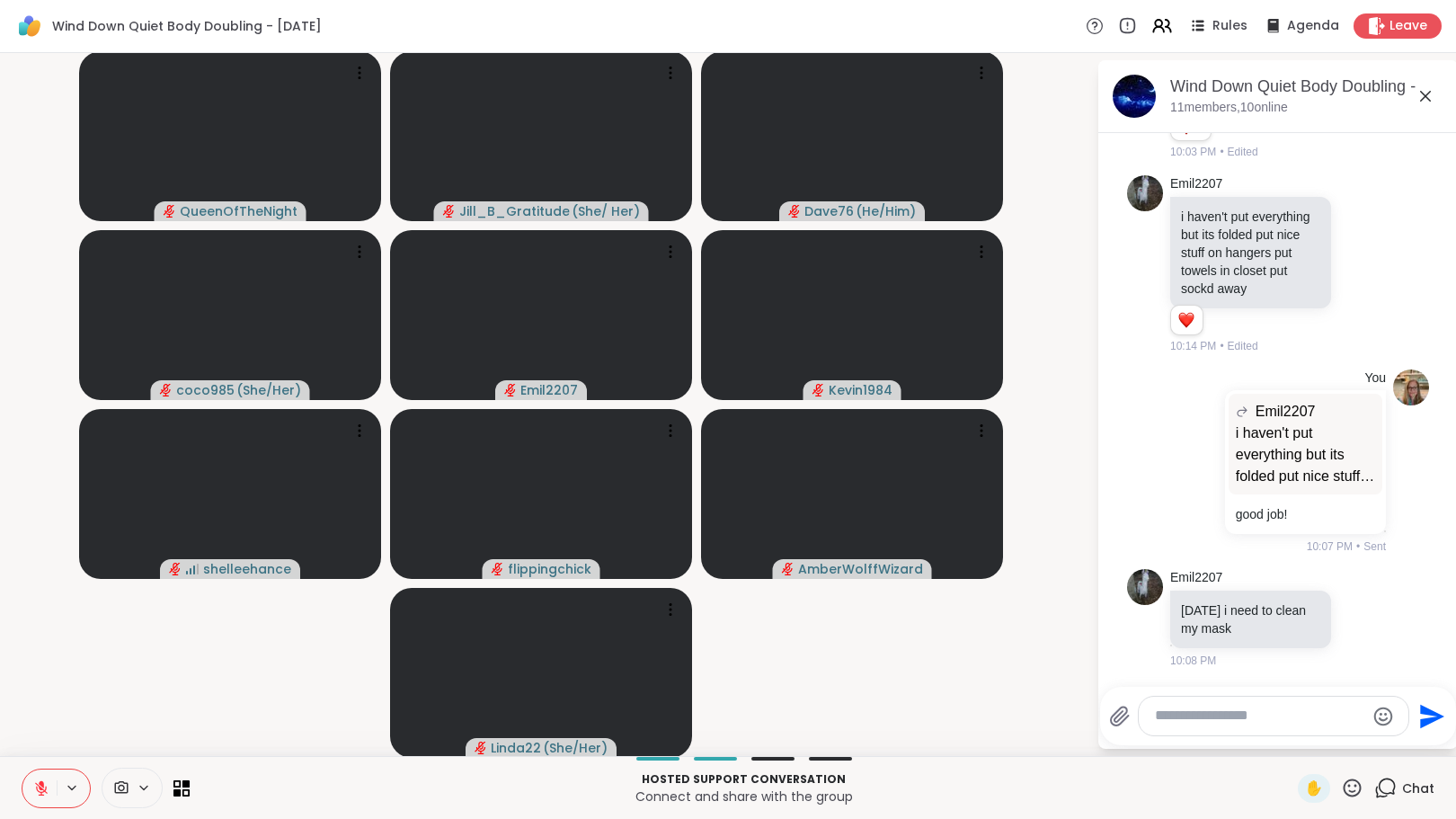
click at [1193, 719] on textarea "Type your message" at bounding box center [1259, 716] width 210 height 19
type textarea "**********"
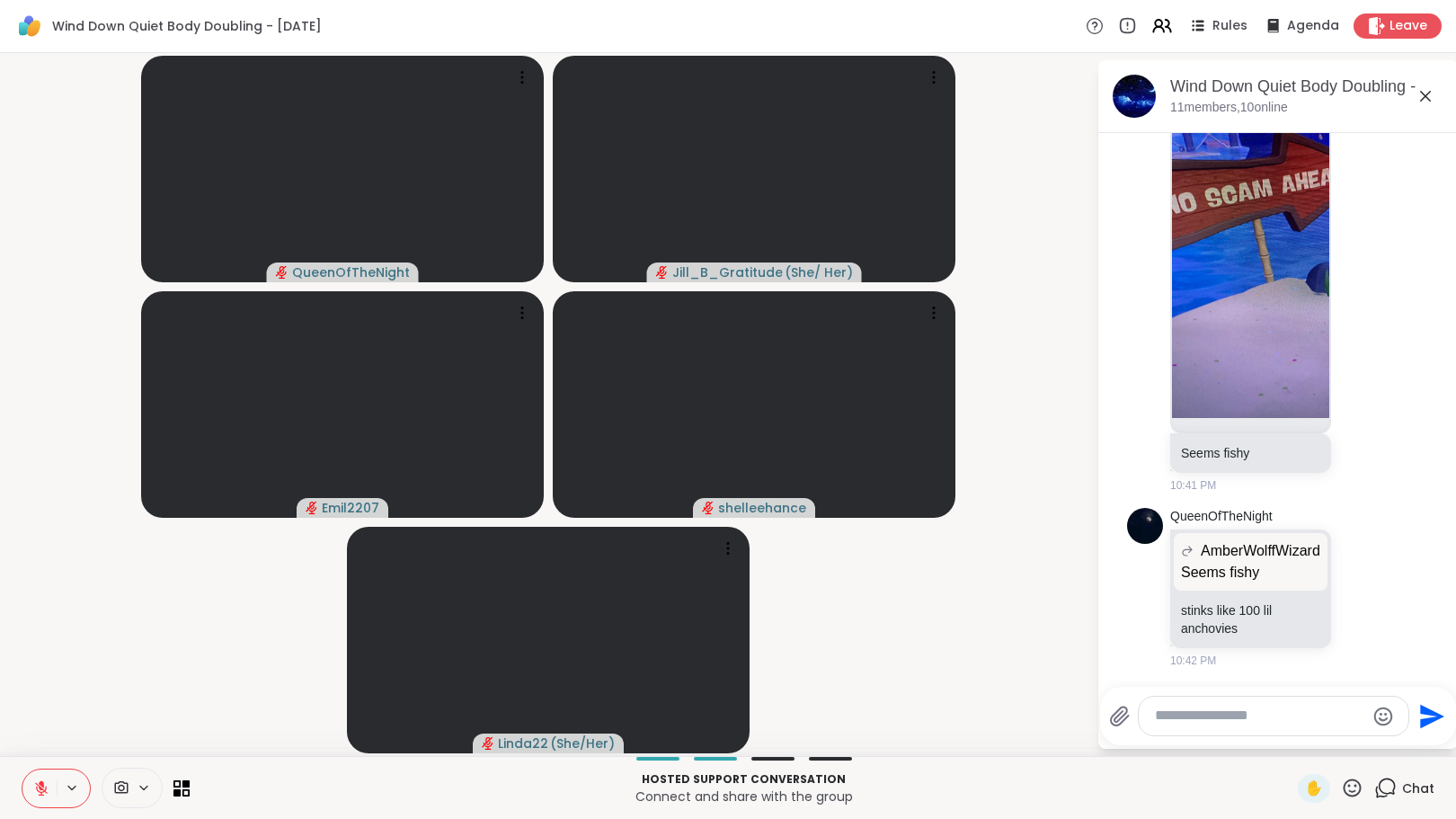
scroll to position [4565, 0]
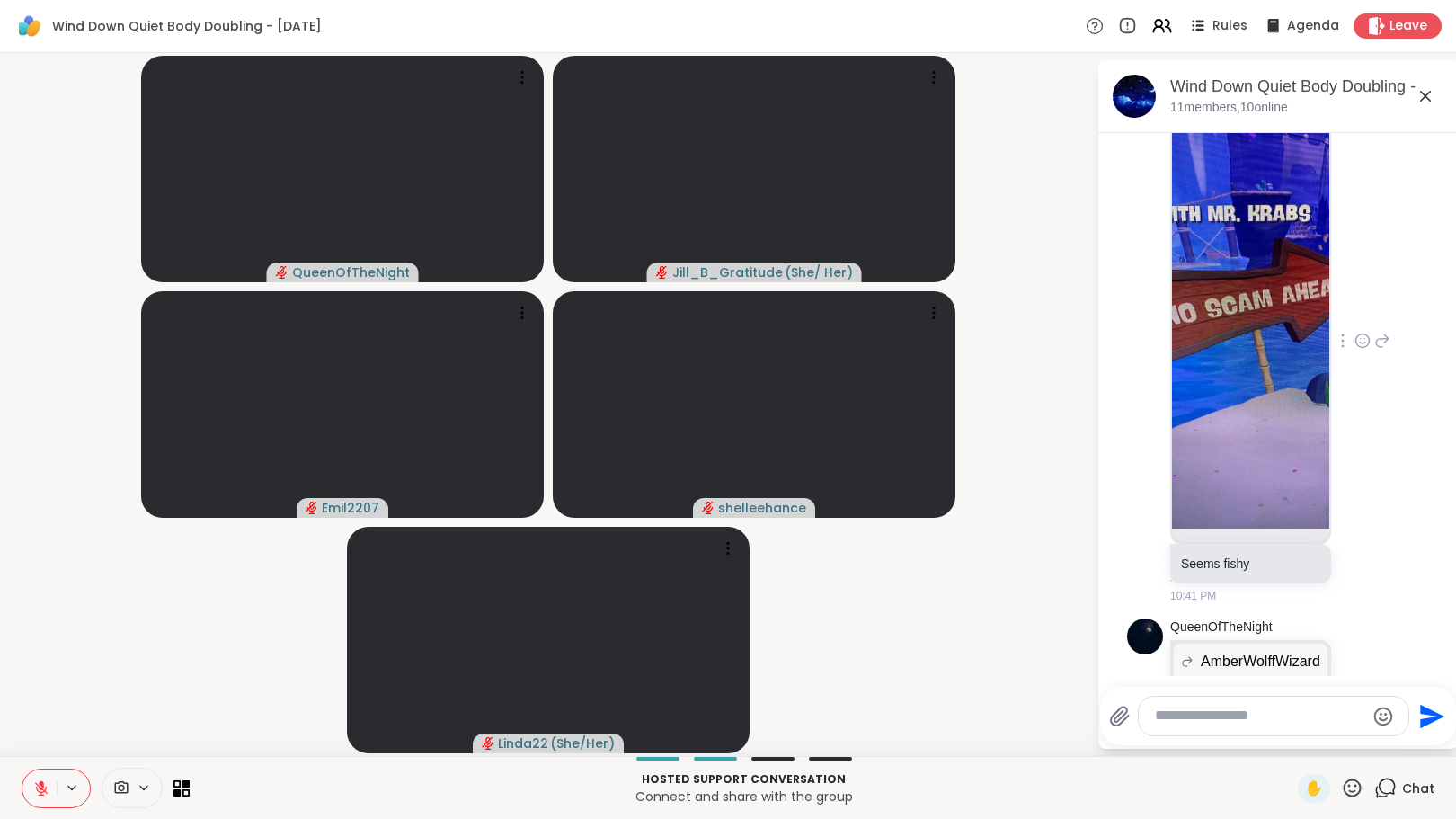
click at [1224, 493] on img at bounding box center [1250, 314] width 157 height 428
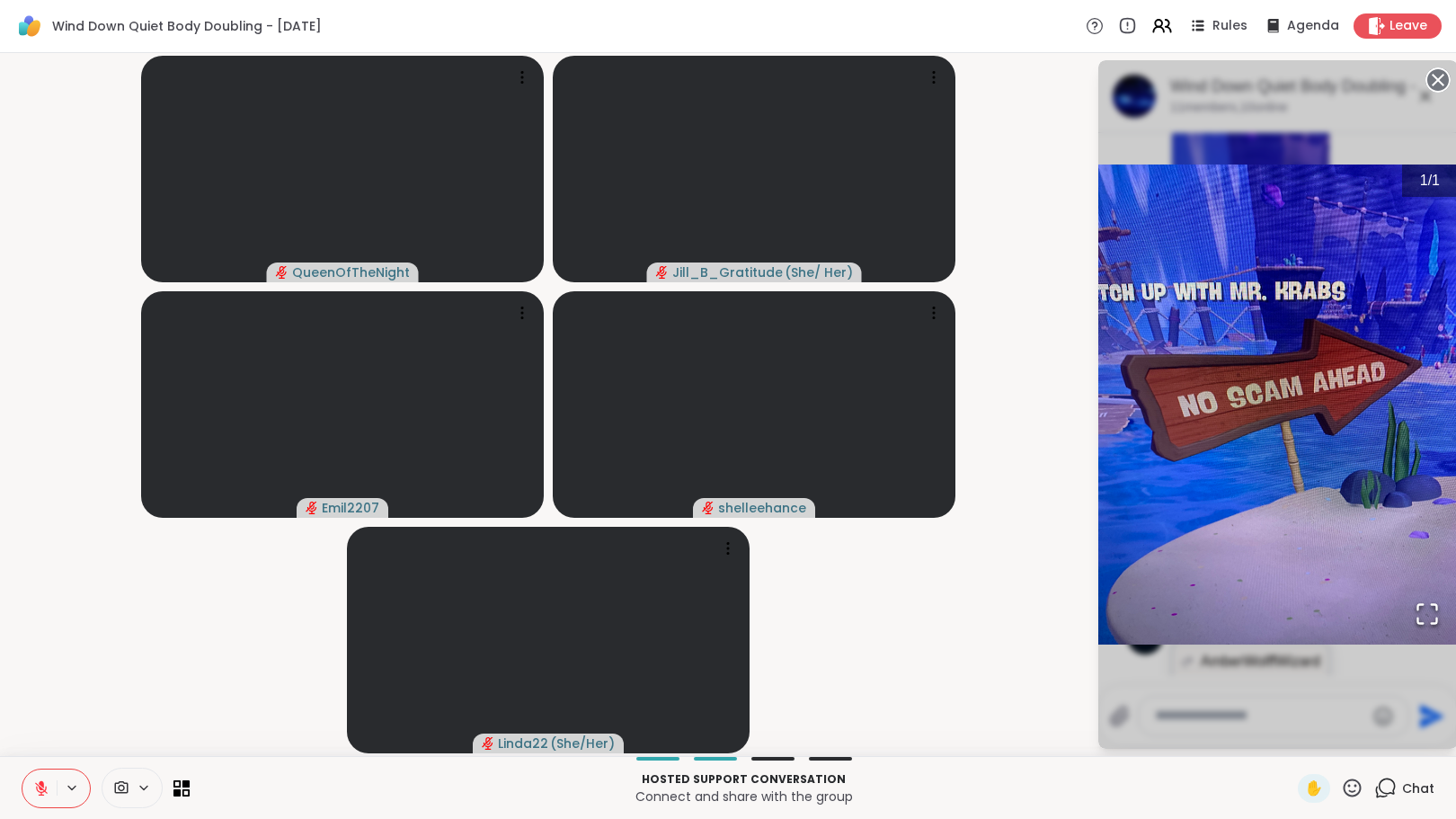
click at [1433, 79] on circle at bounding box center [1437, 80] width 21 height 21
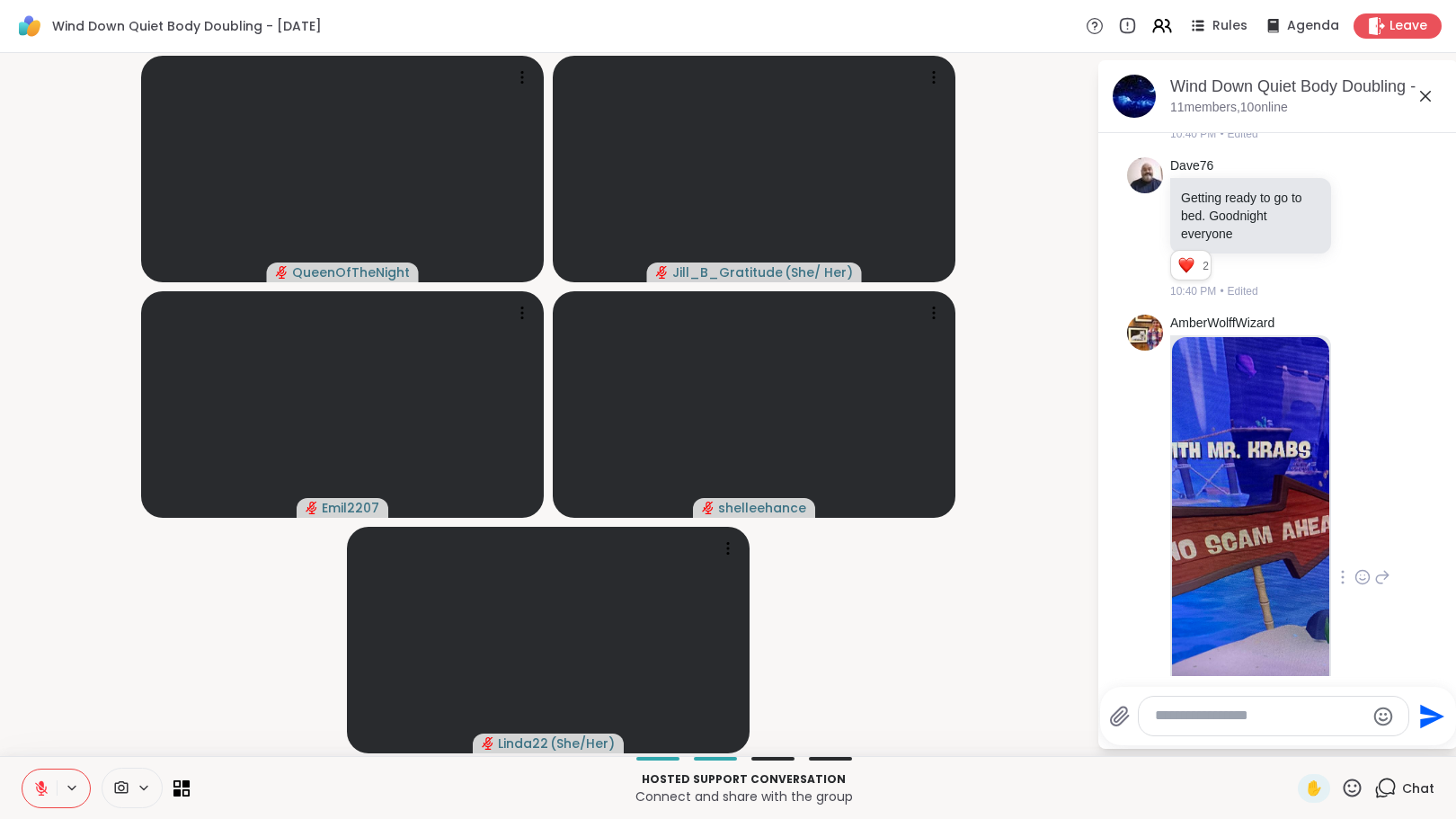
scroll to position [4819, 0]
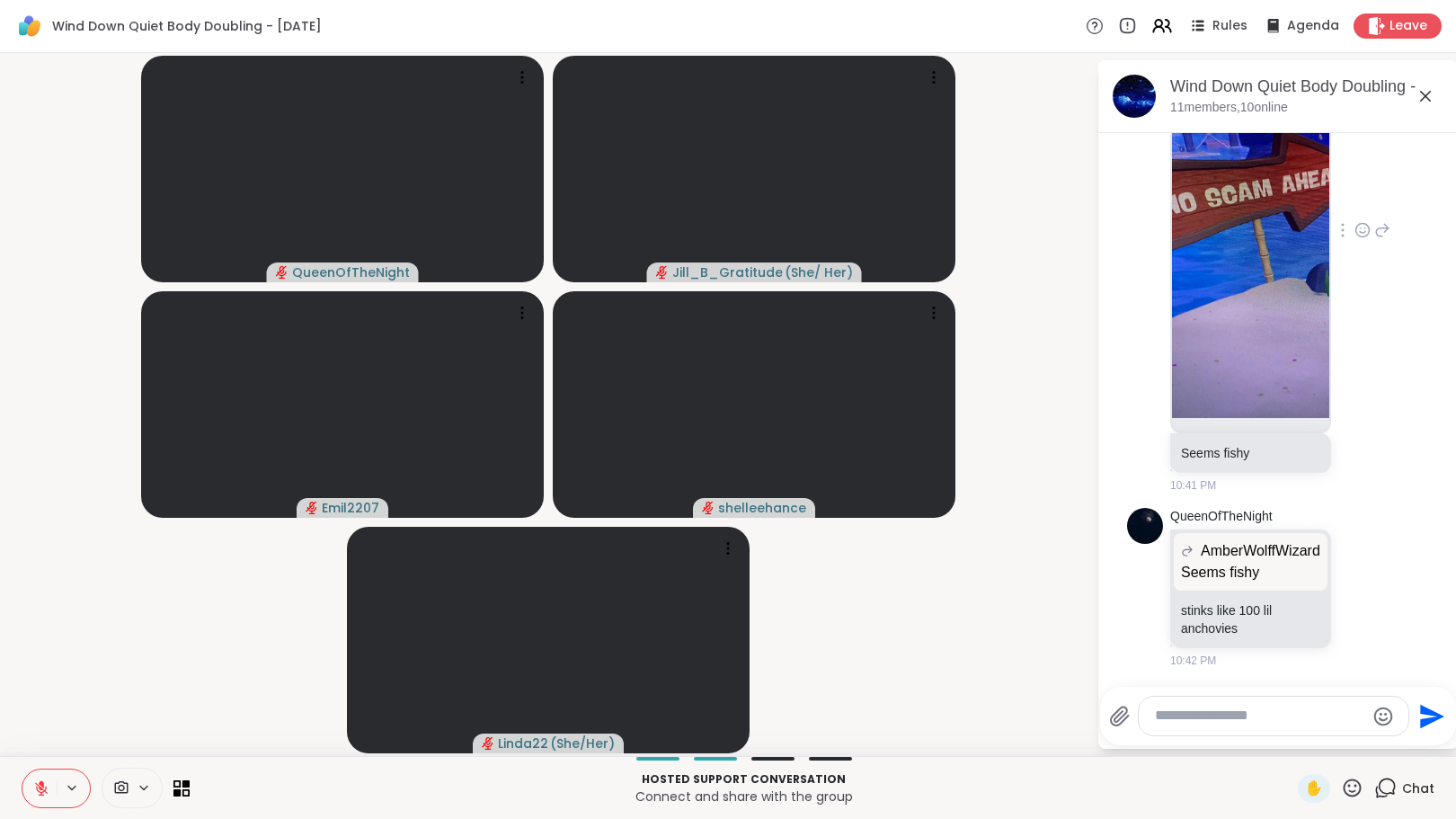
click at [1259, 723] on textarea "Type your message" at bounding box center [1259, 716] width 210 height 19
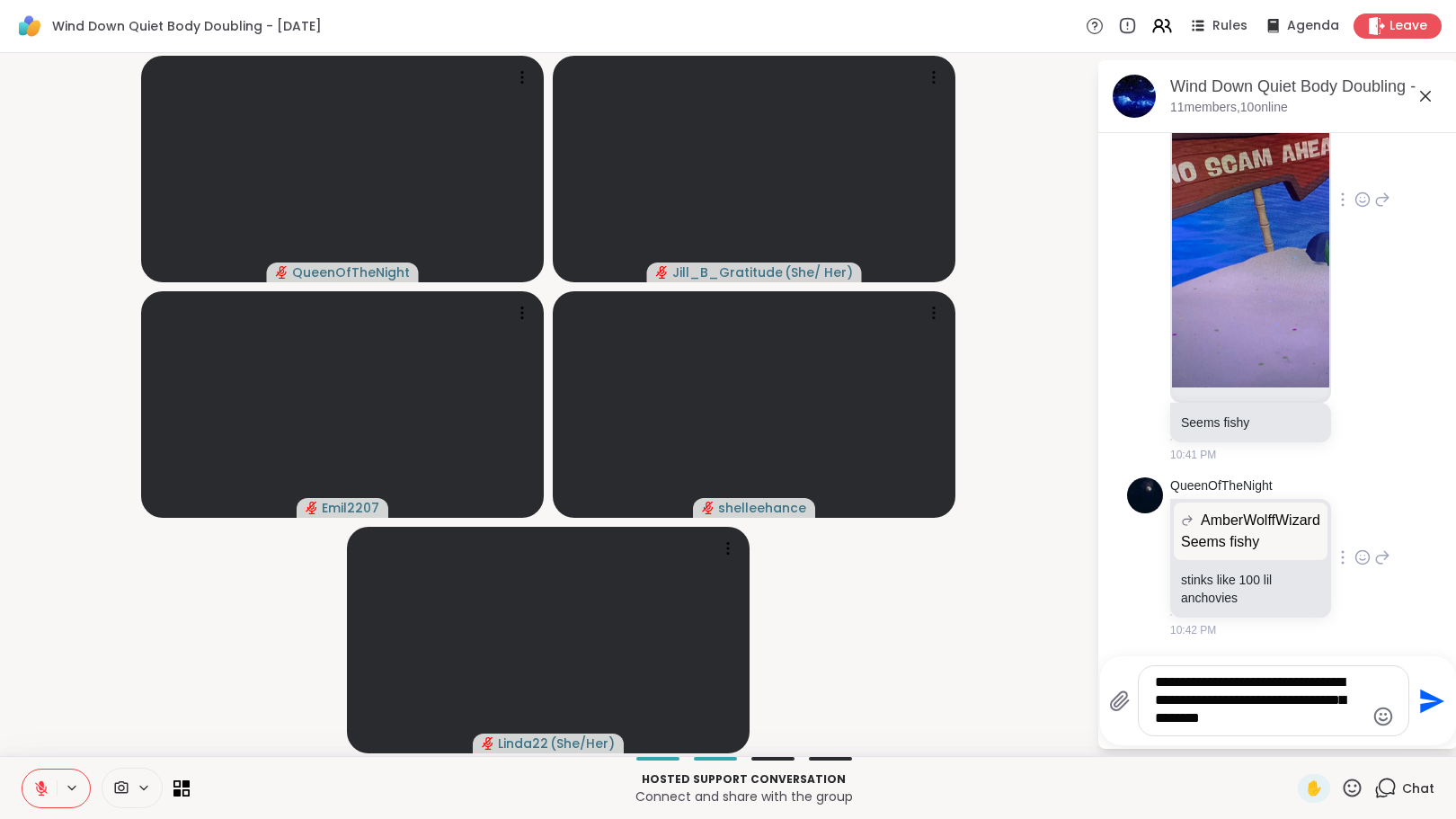
type textarea "**********"
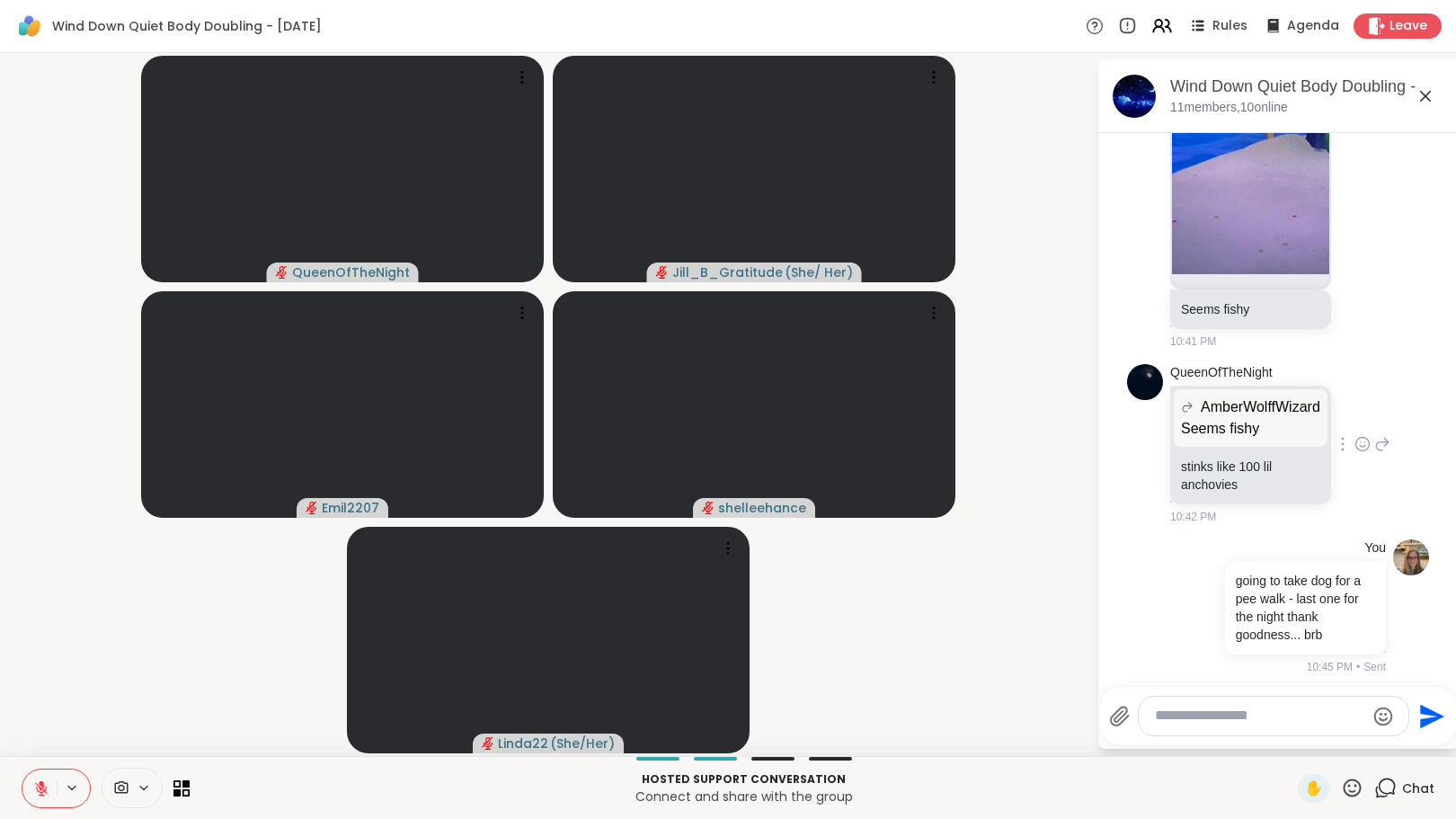
scroll to position [4969, 0]
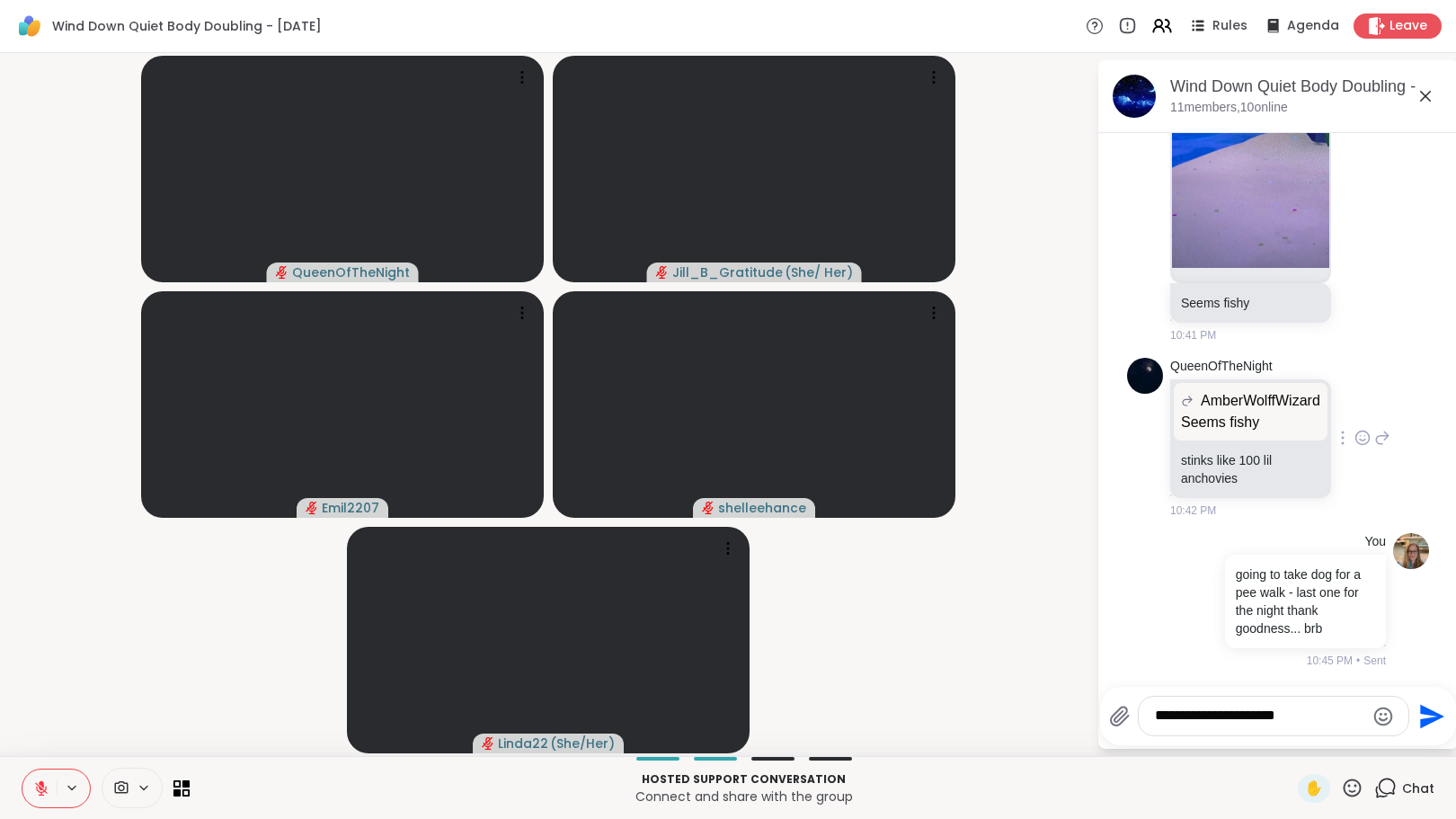
type textarea "**********"
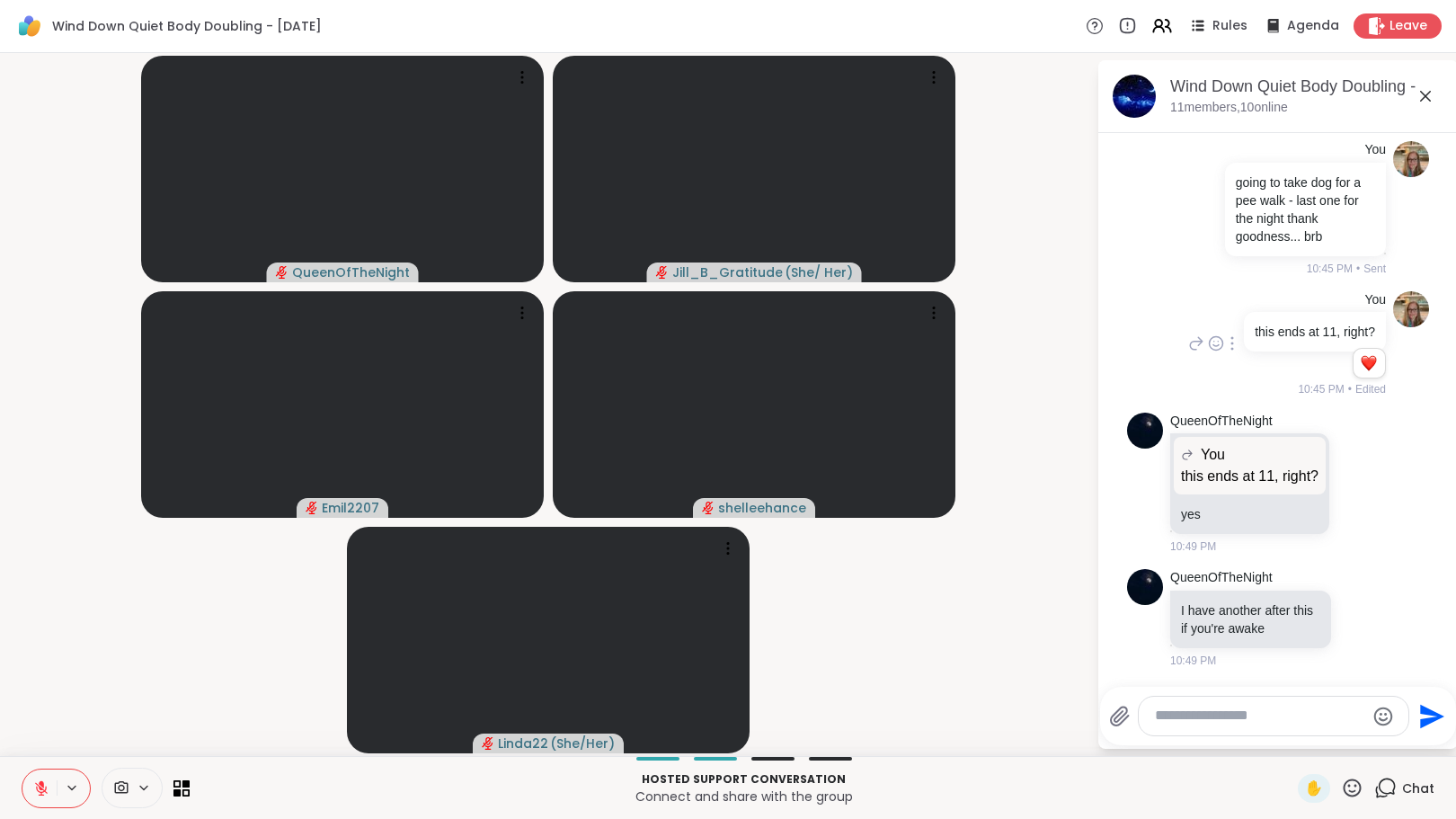
scroll to position [5383, 0]
click at [1376, 617] on icon at bounding box center [1382, 618] width 13 height 13
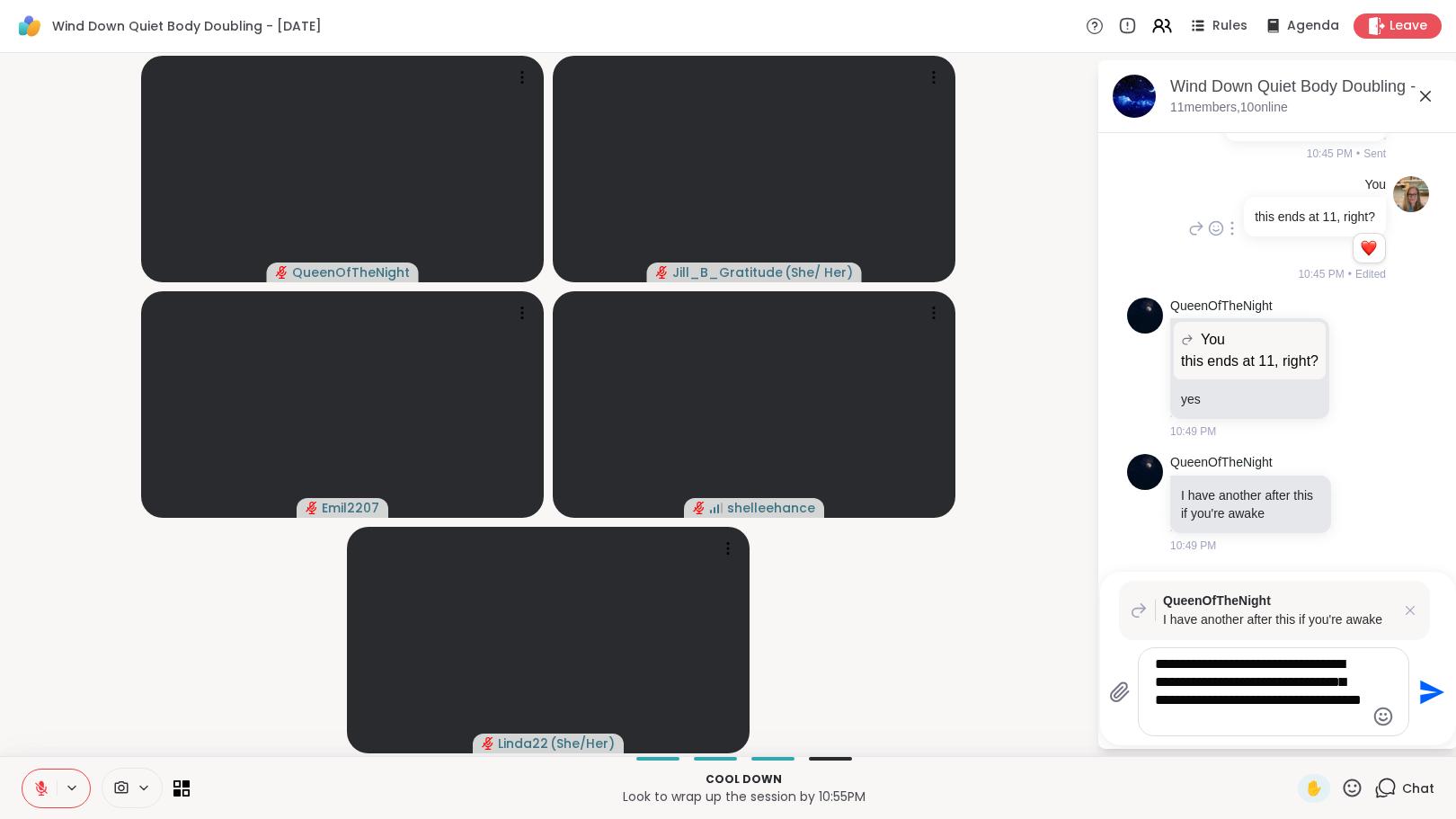
type textarea "**********"
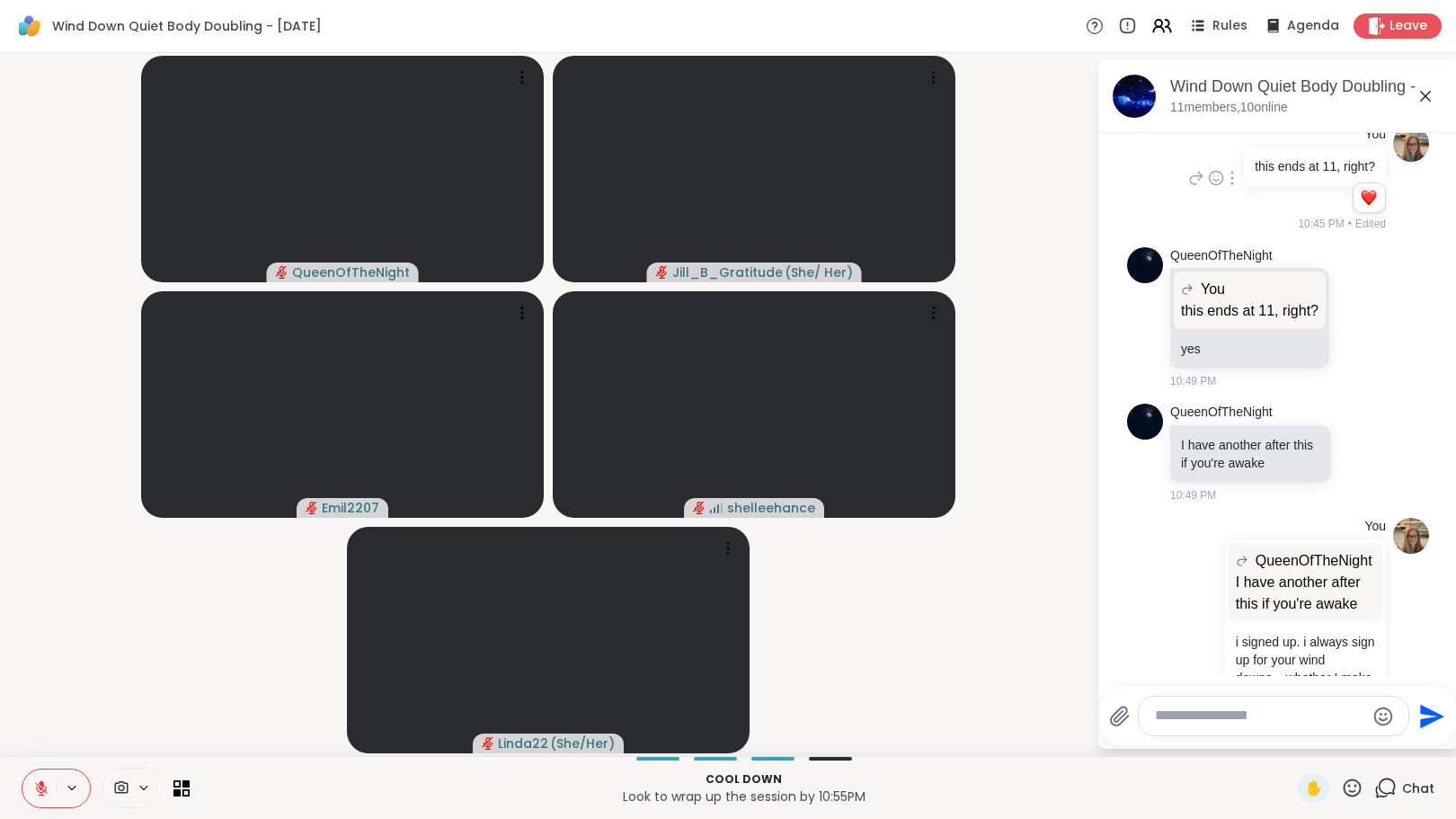
scroll to position [5633, 0]
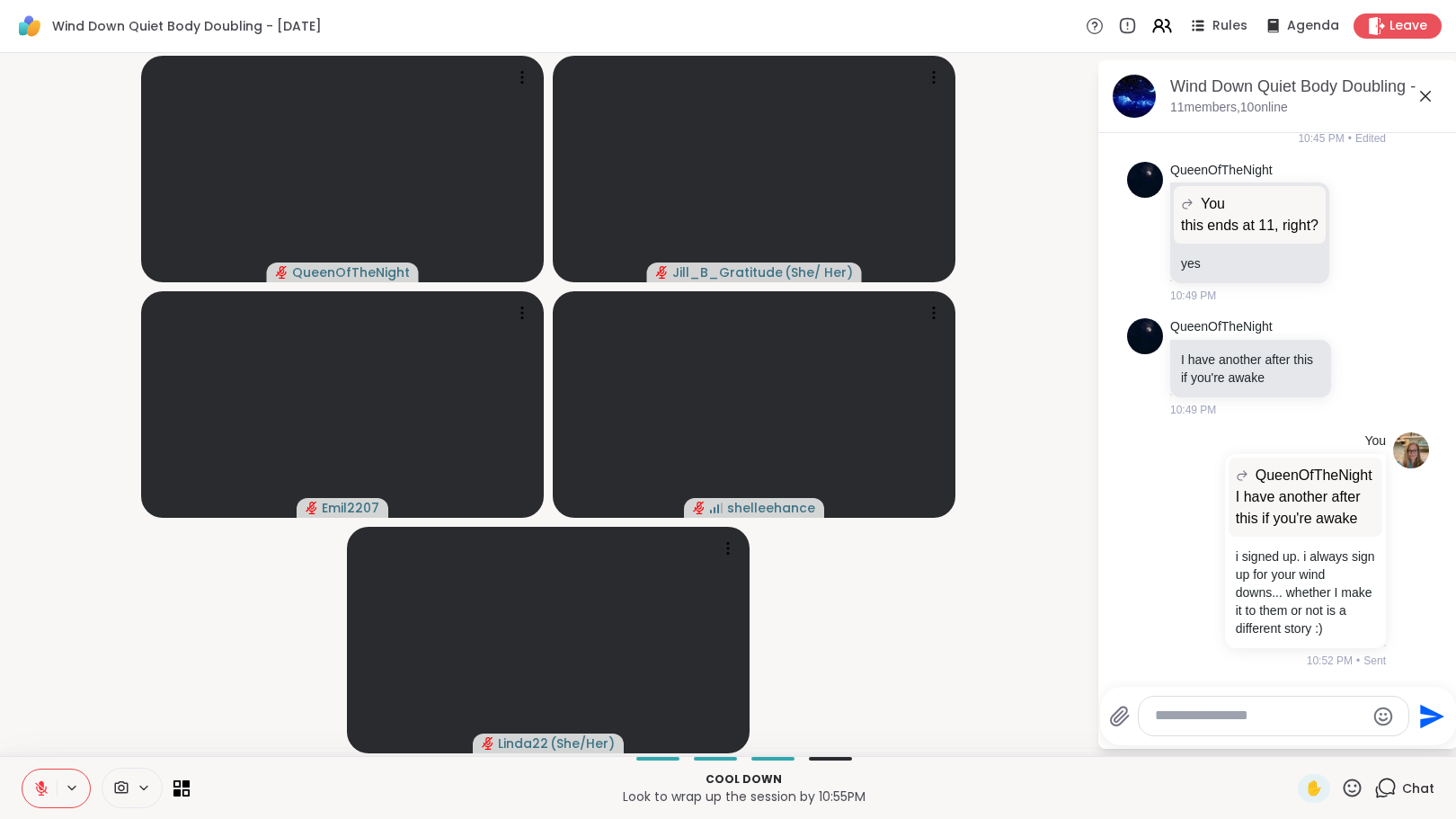
click at [1179, 711] on textarea "Type your message" at bounding box center [1259, 716] width 210 height 19
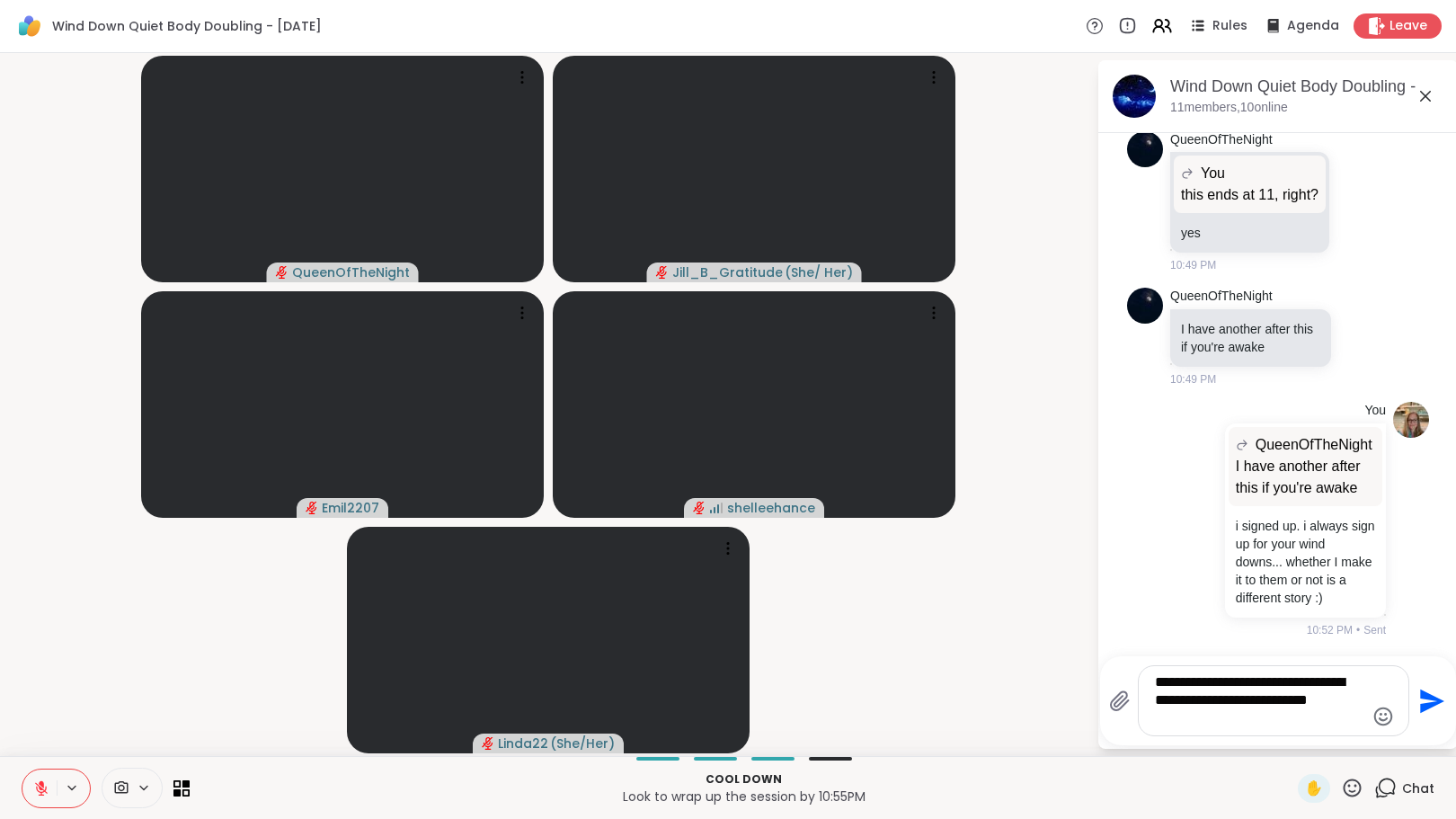
scroll to position [5664, 0]
type textarea "**********"
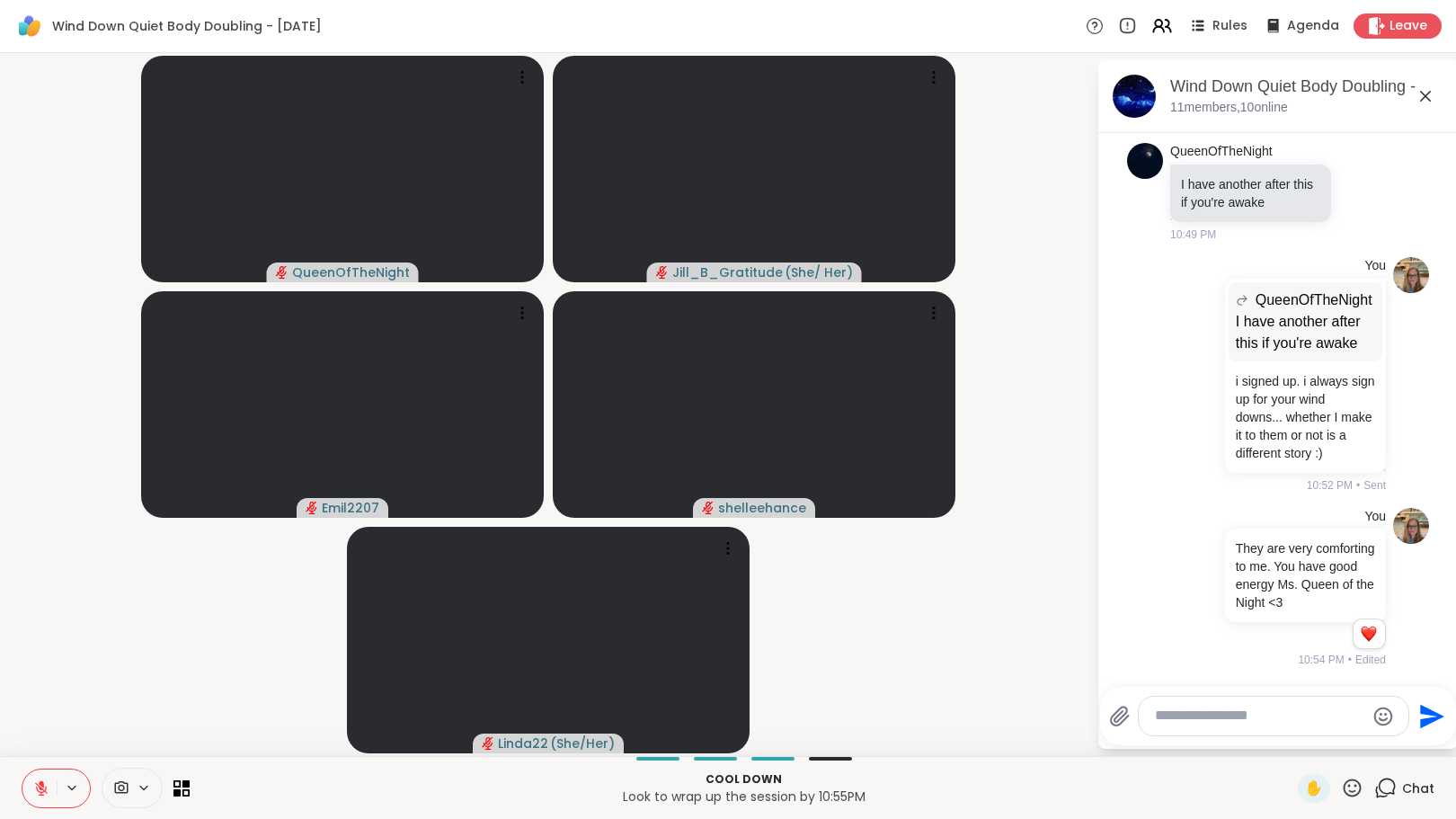
scroll to position [5827, 0]
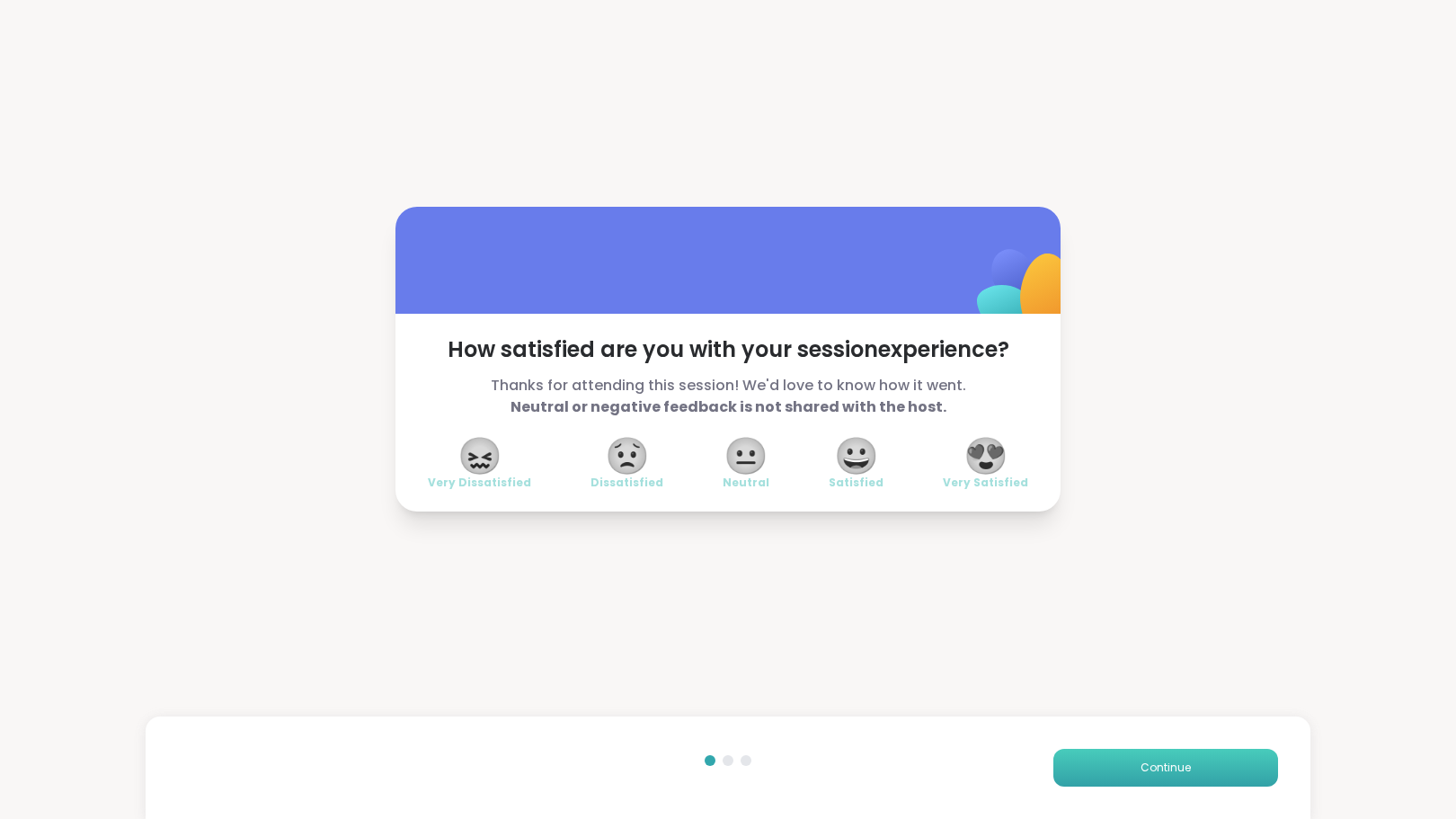
click at [1182, 767] on button "Continue" at bounding box center [1165, 767] width 224 height 38
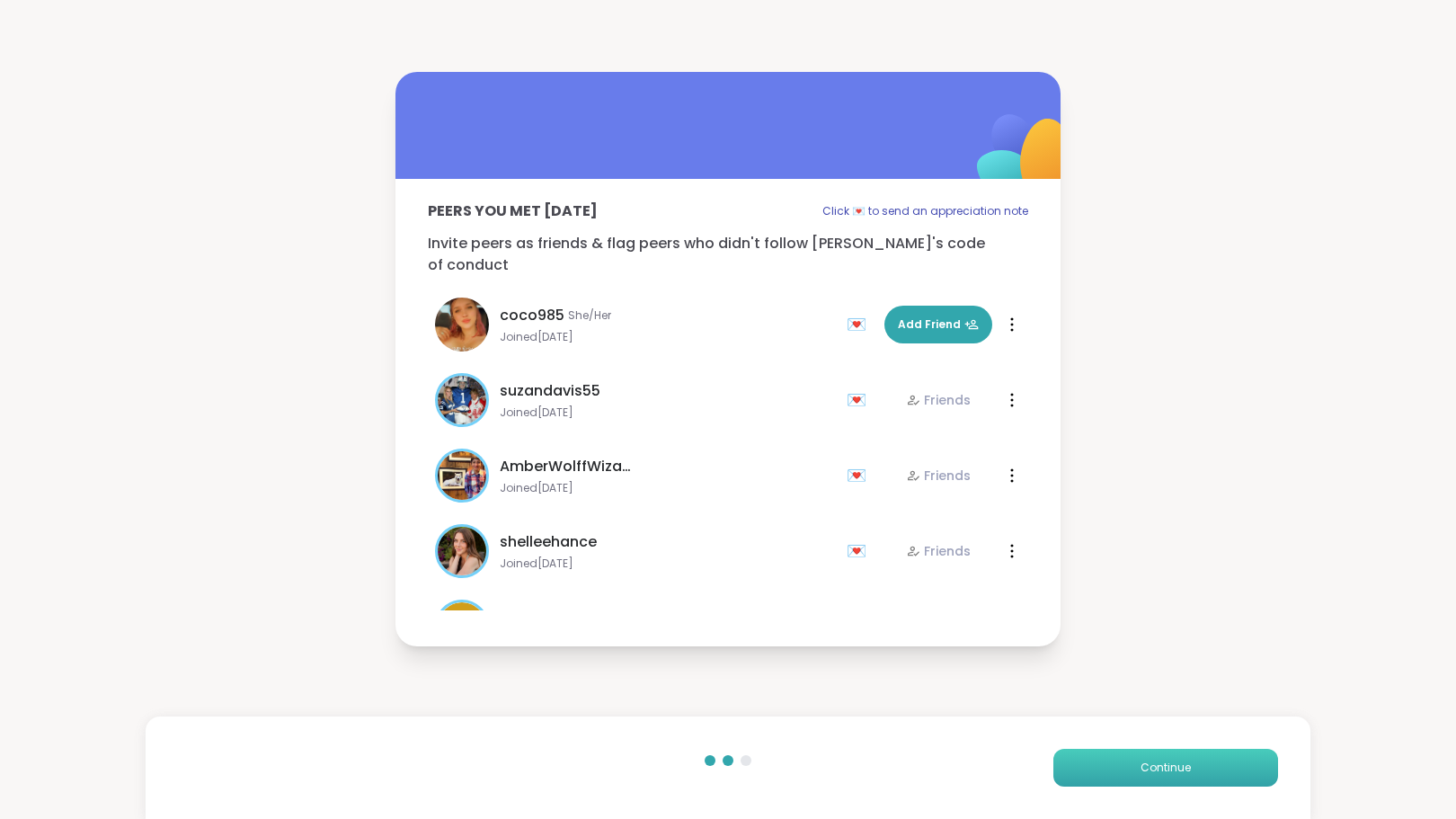
click at [1172, 768] on span "Continue" at bounding box center [1165, 767] width 51 height 17
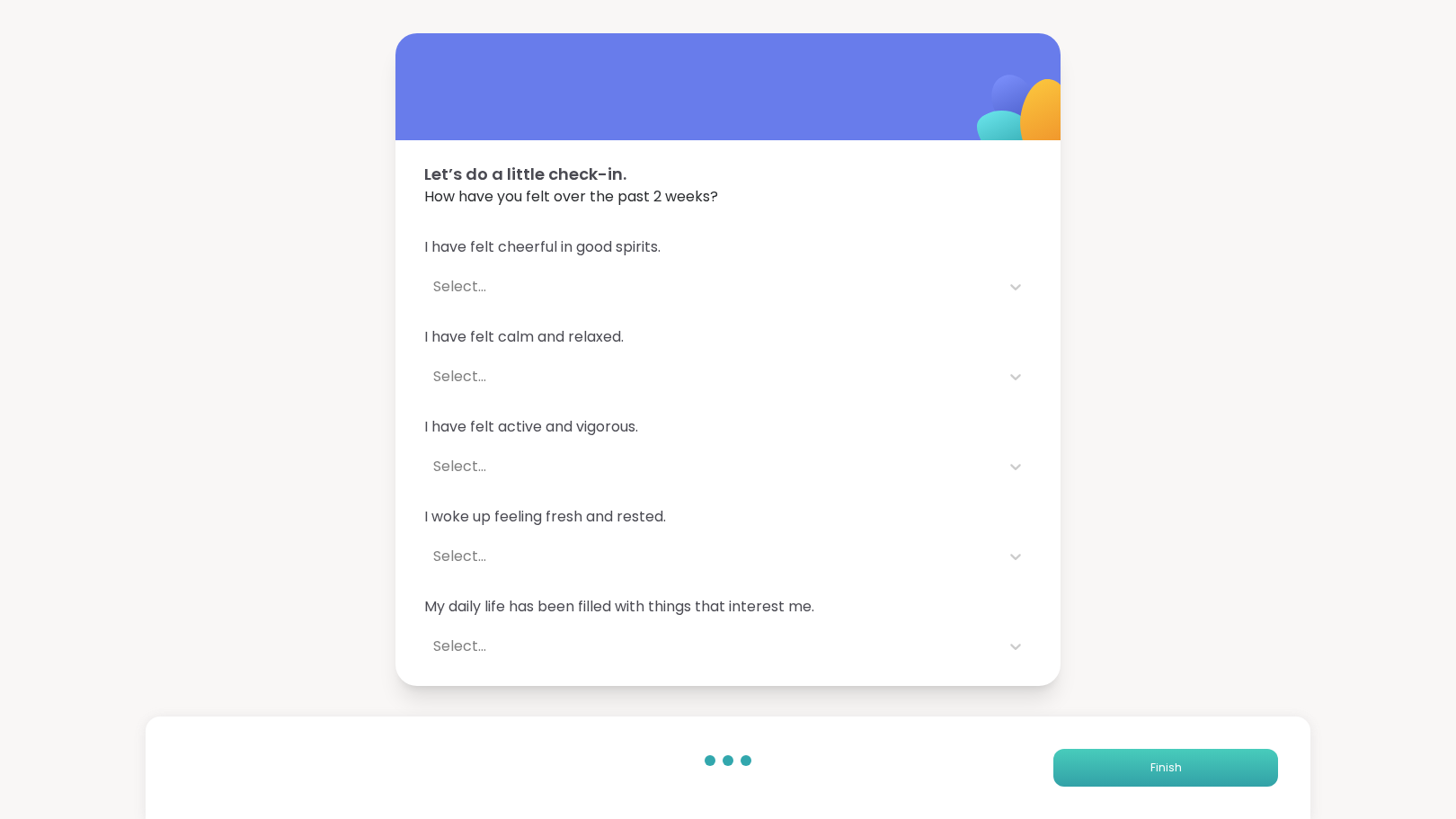
click at [1153, 768] on span "Finish" at bounding box center [1165, 767] width 31 height 17
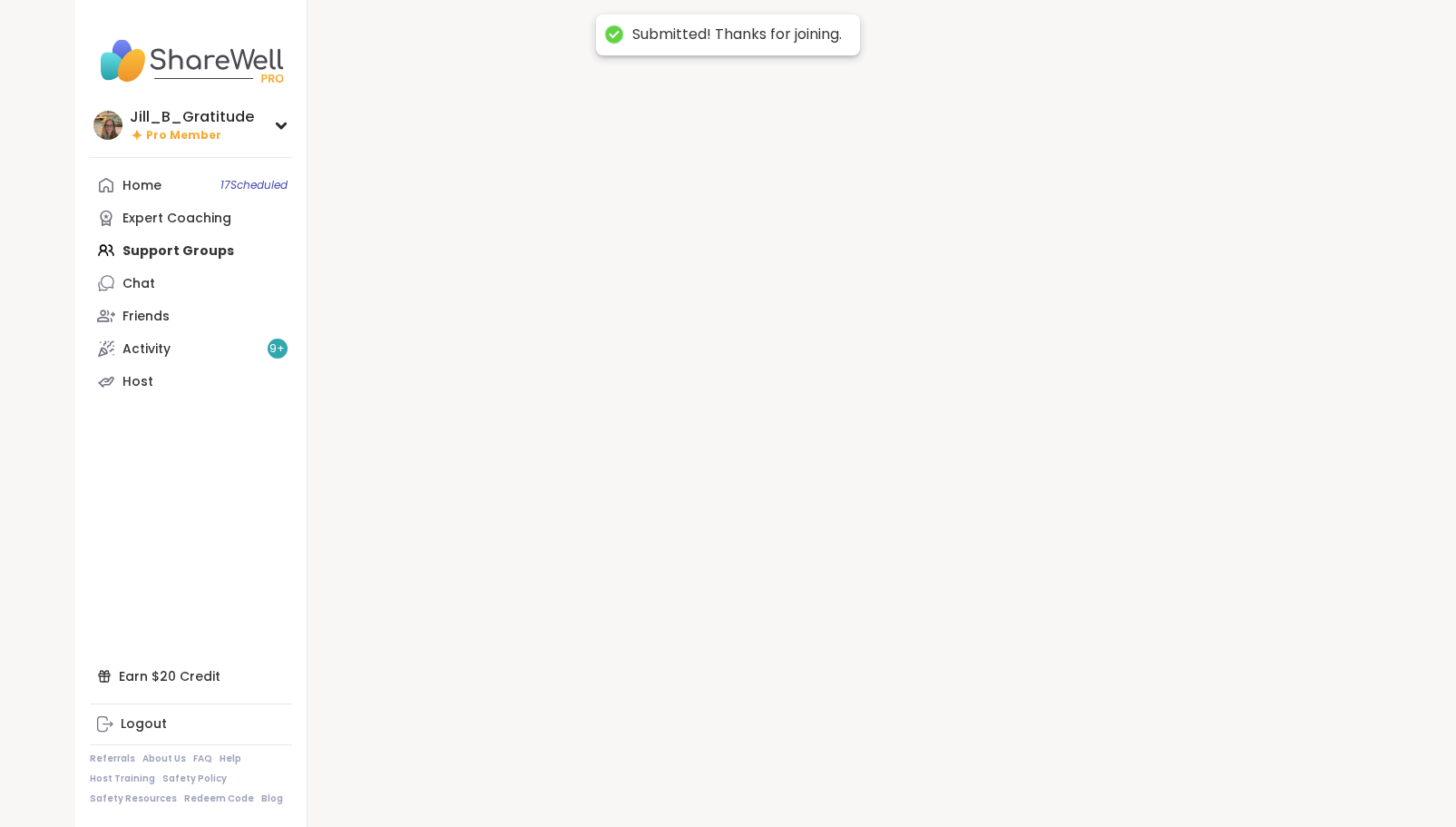
click at [1164, 776] on div at bounding box center [844, 413] width 1074 height 827
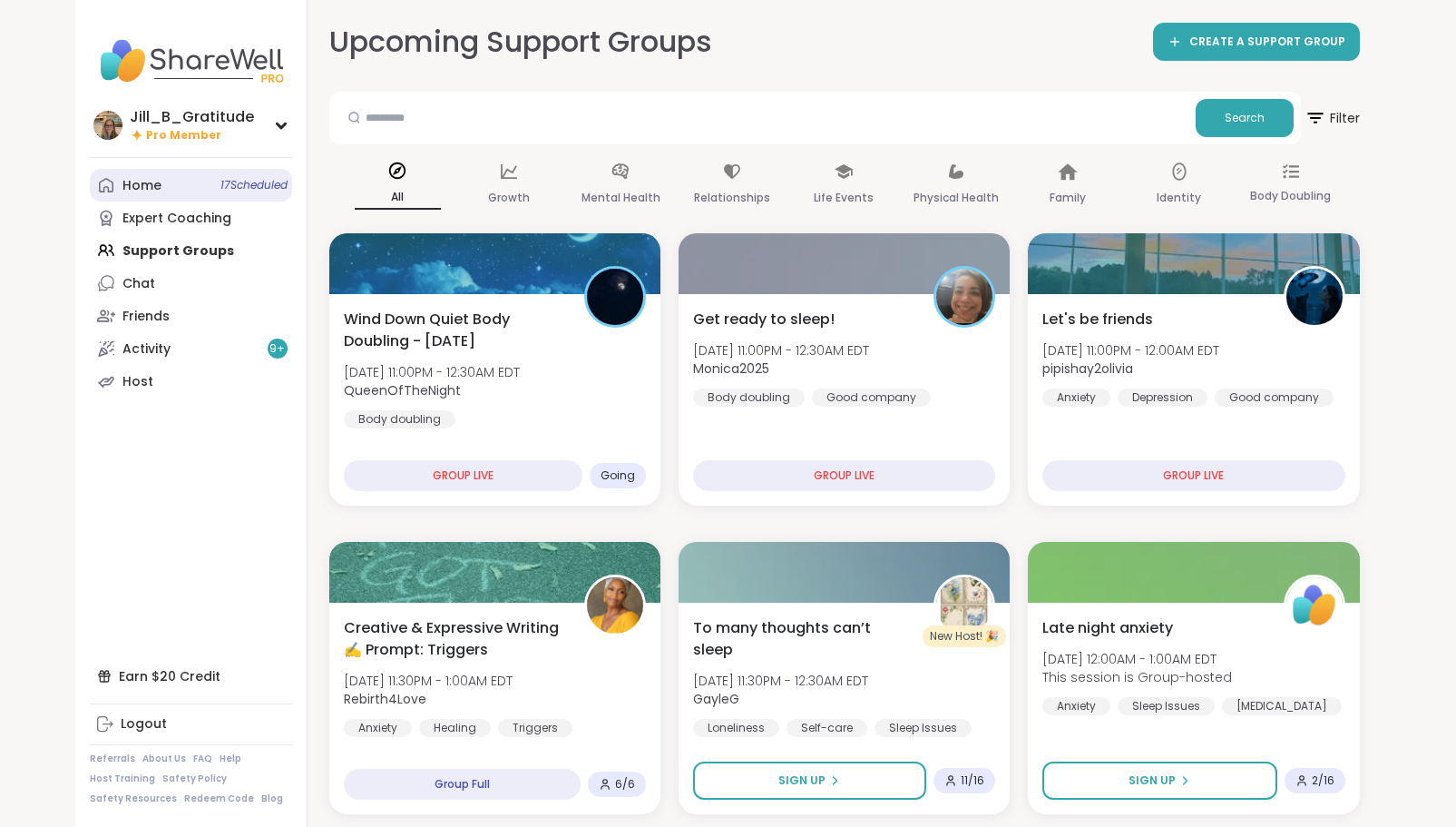
click at [232, 195] on link "Home 17 Scheduled" at bounding box center [190, 184] width 202 height 33
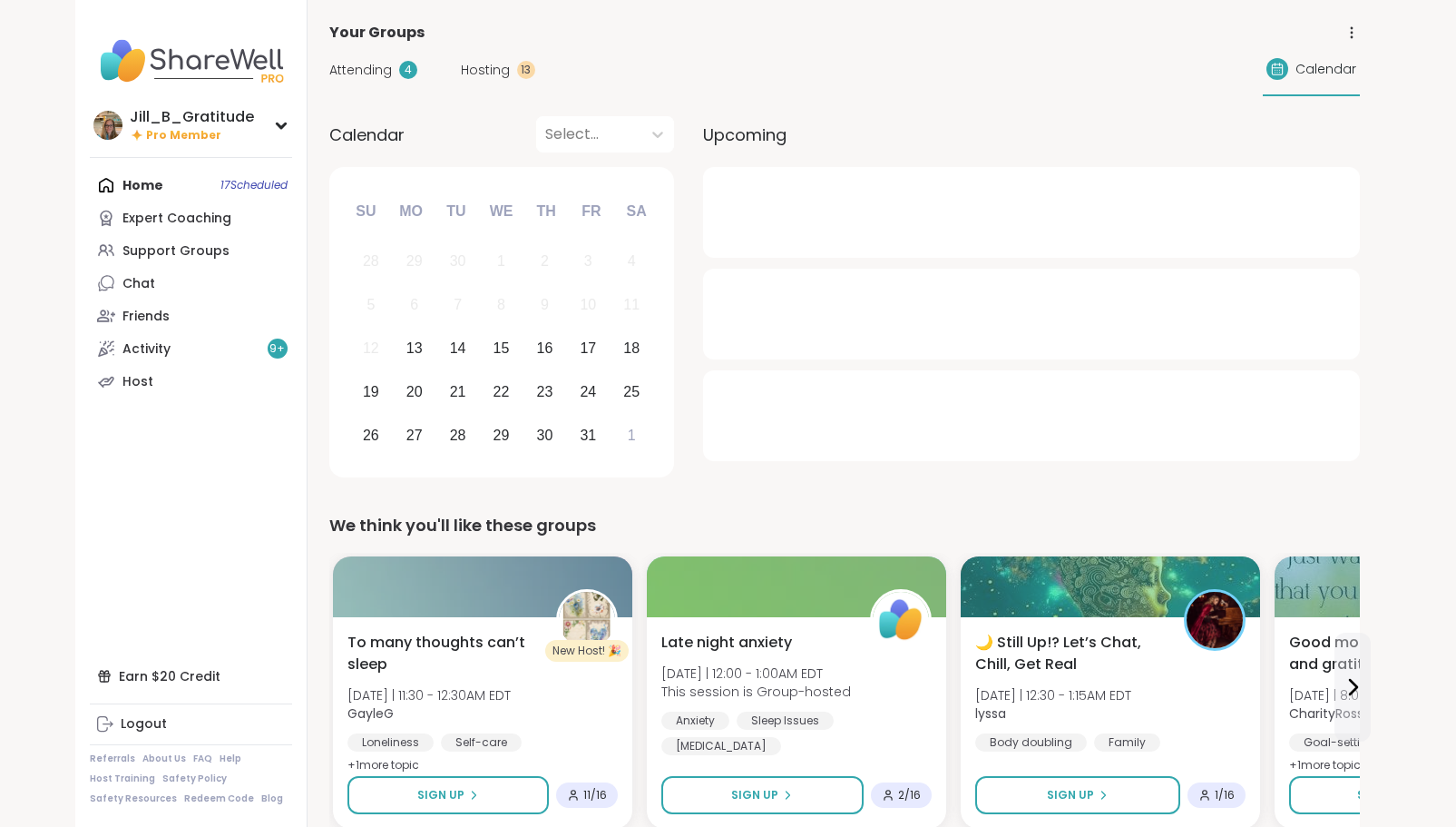
click at [382, 64] on span "Attending" at bounding box center [361, 70] width 63 height 19
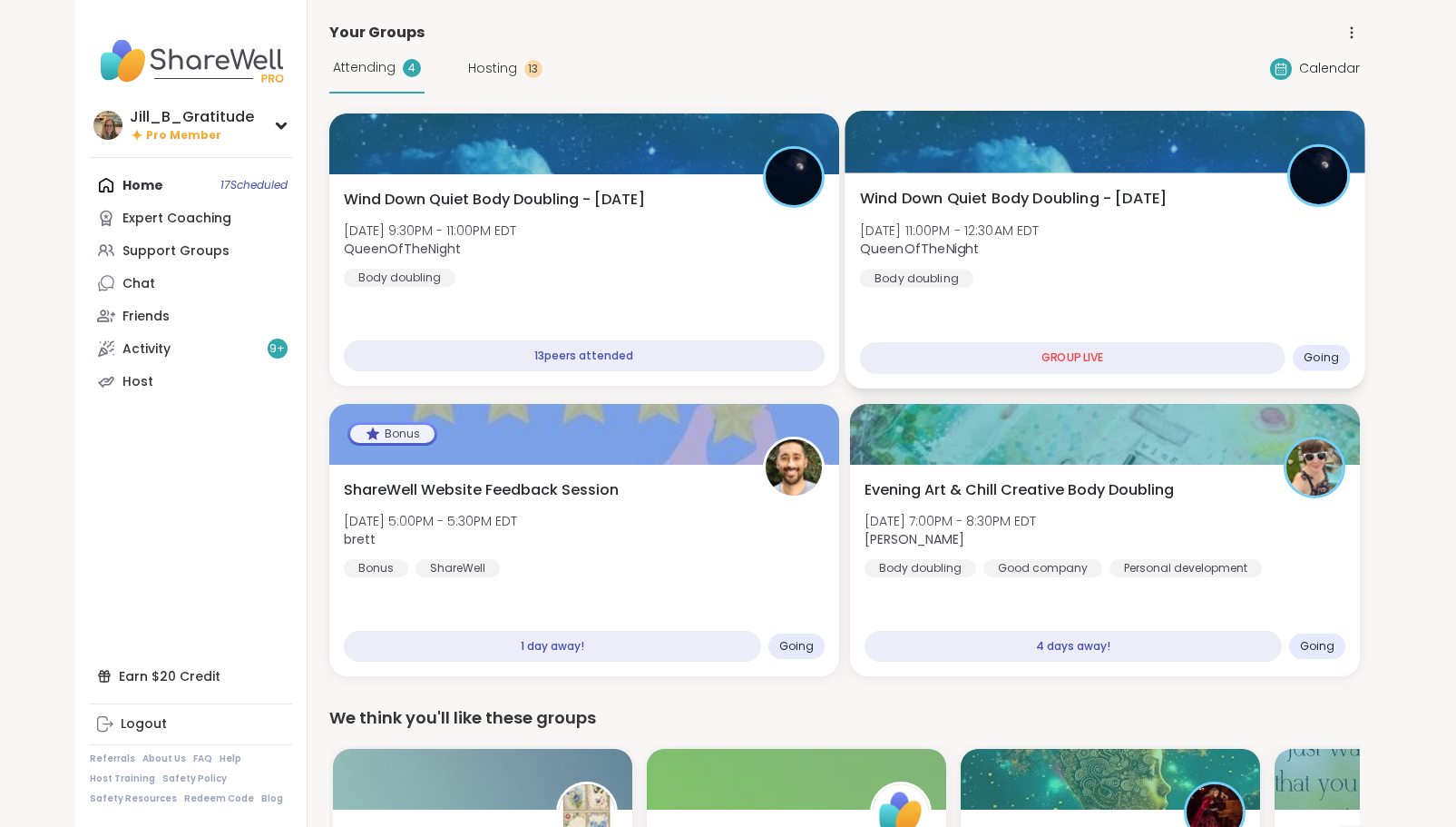
click at [1138, 301] on div "Wind Down Quiet Body Doubling - Monday Mon, Oct 13 | 11:00PM - 12:30AM EDT Quee…" at bounding box center [1104, 280] width 520 height 216
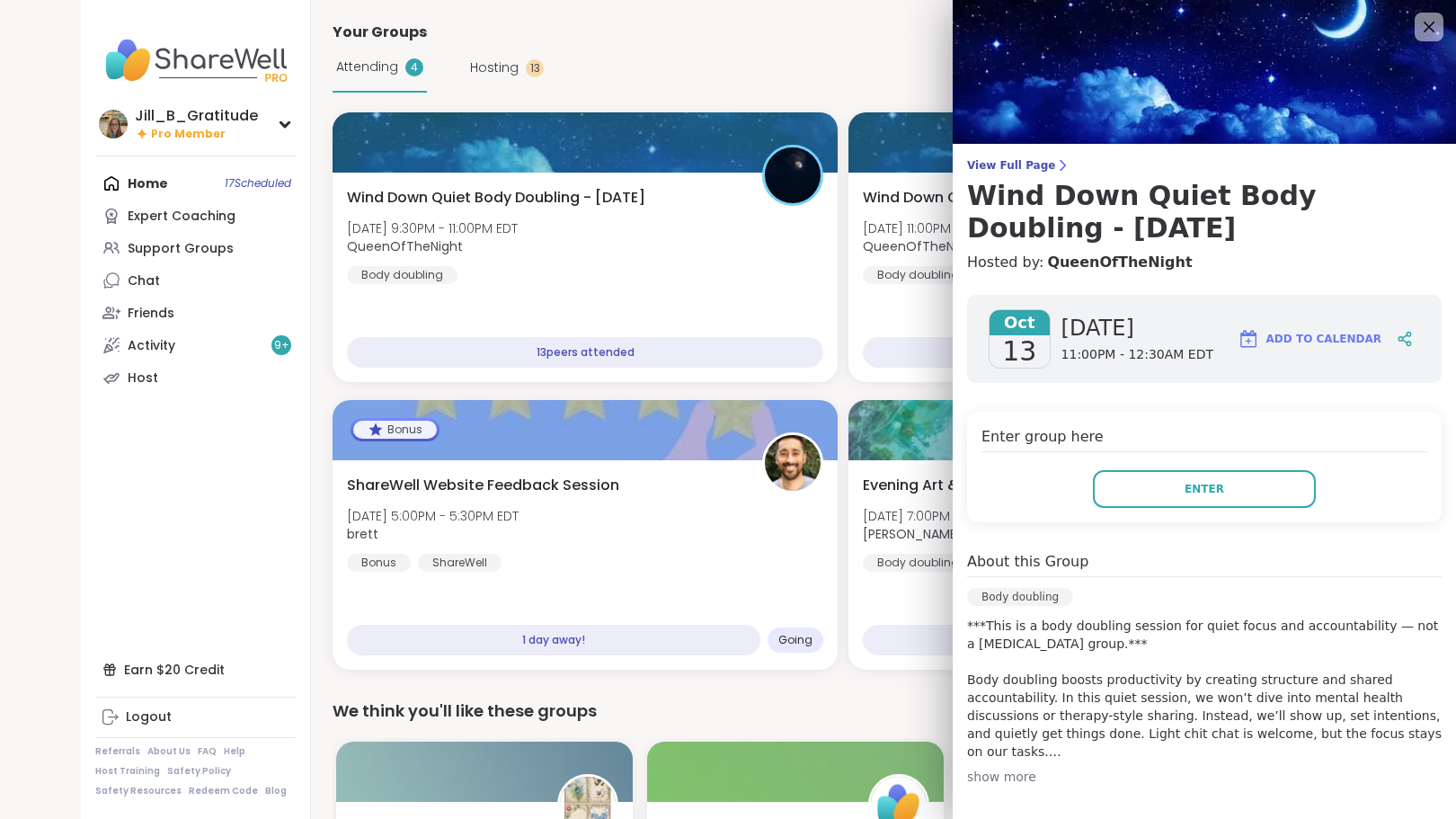
scroll to position [249, 0]
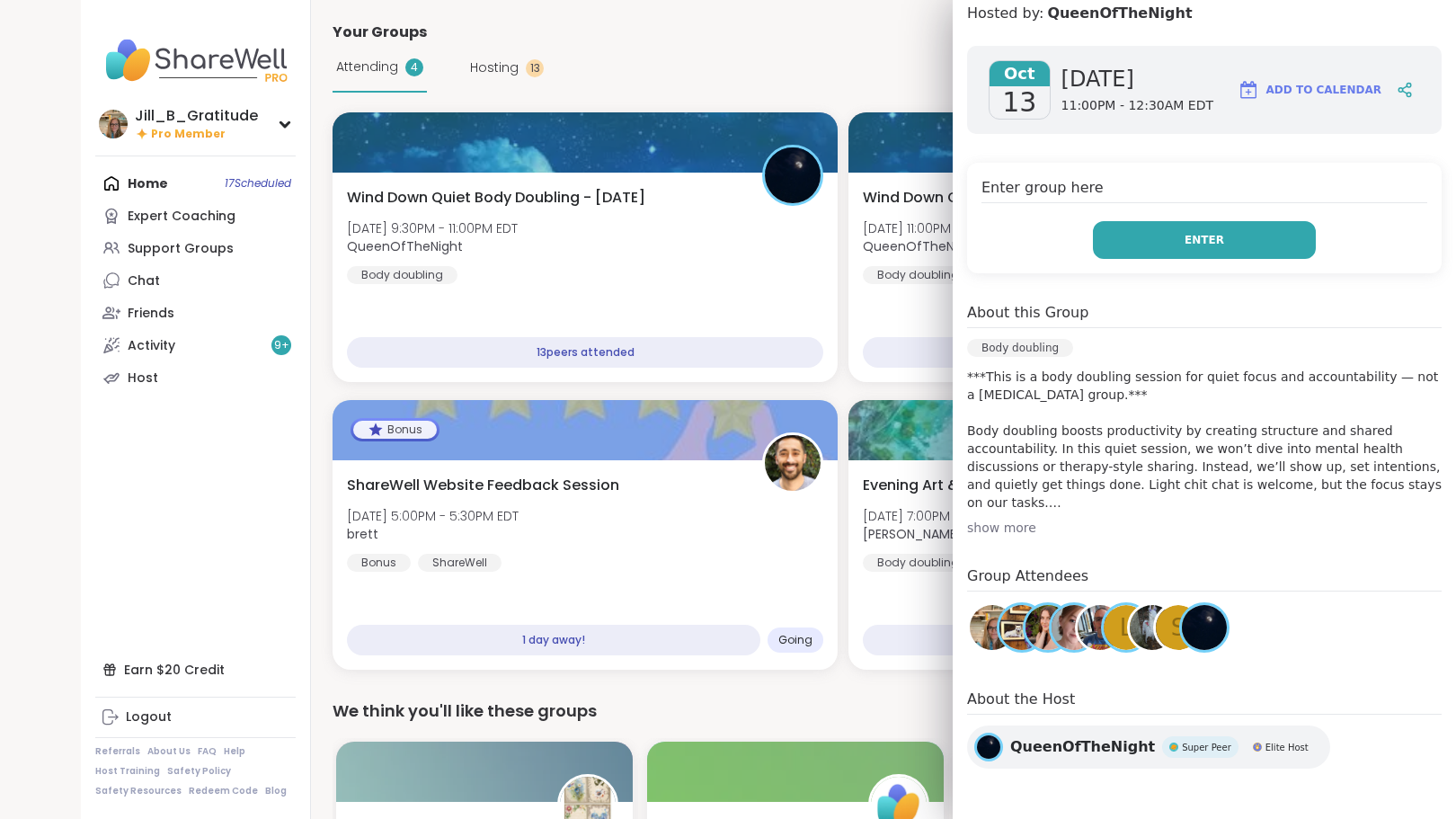
click at [1163, 241] on button "Enter" at bounding box center [1204, 239] width 222 height 38
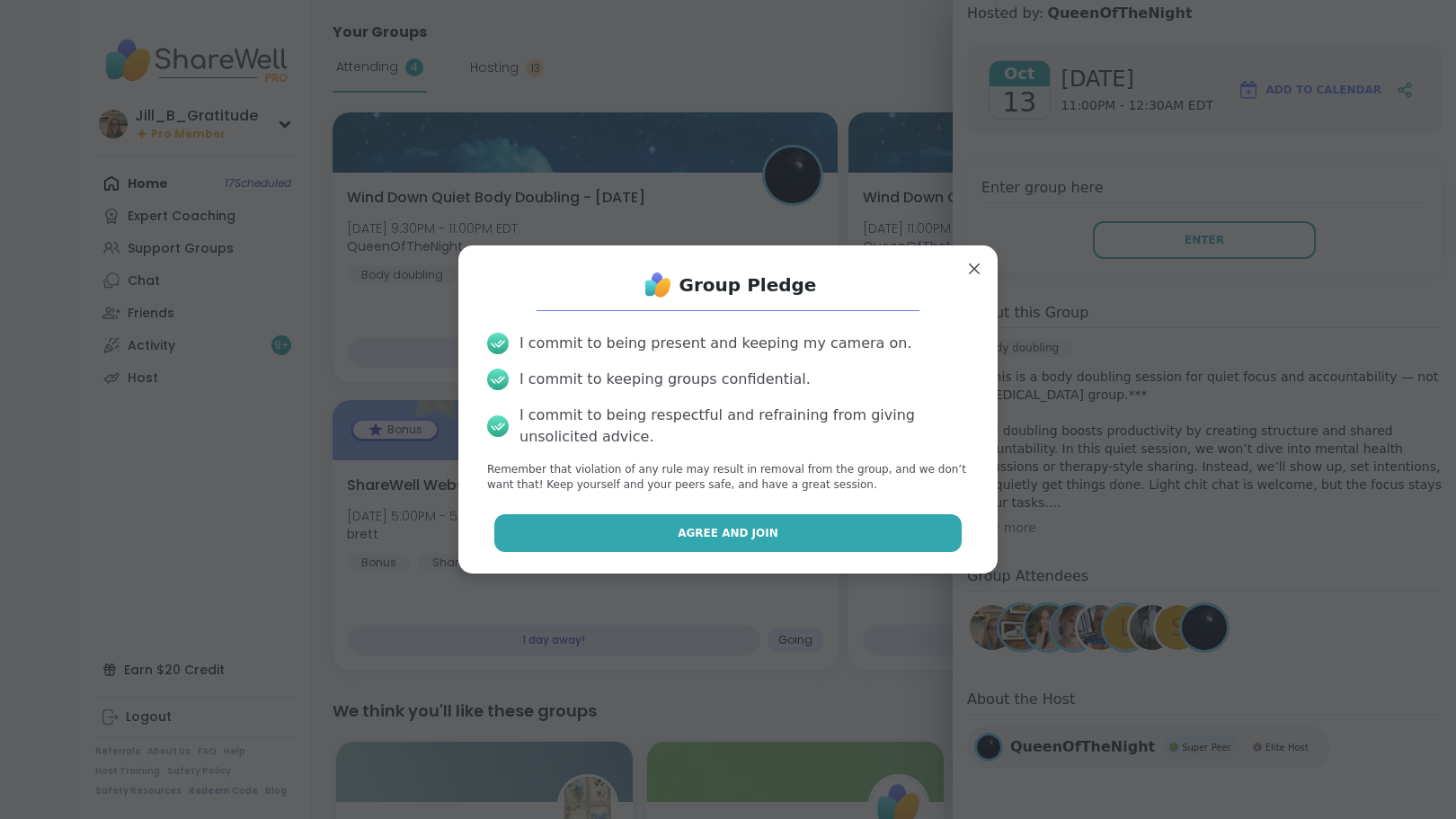
click at [704, 527] on span "Agree and Join" at bounding box center [727, 533] width 101 height 17
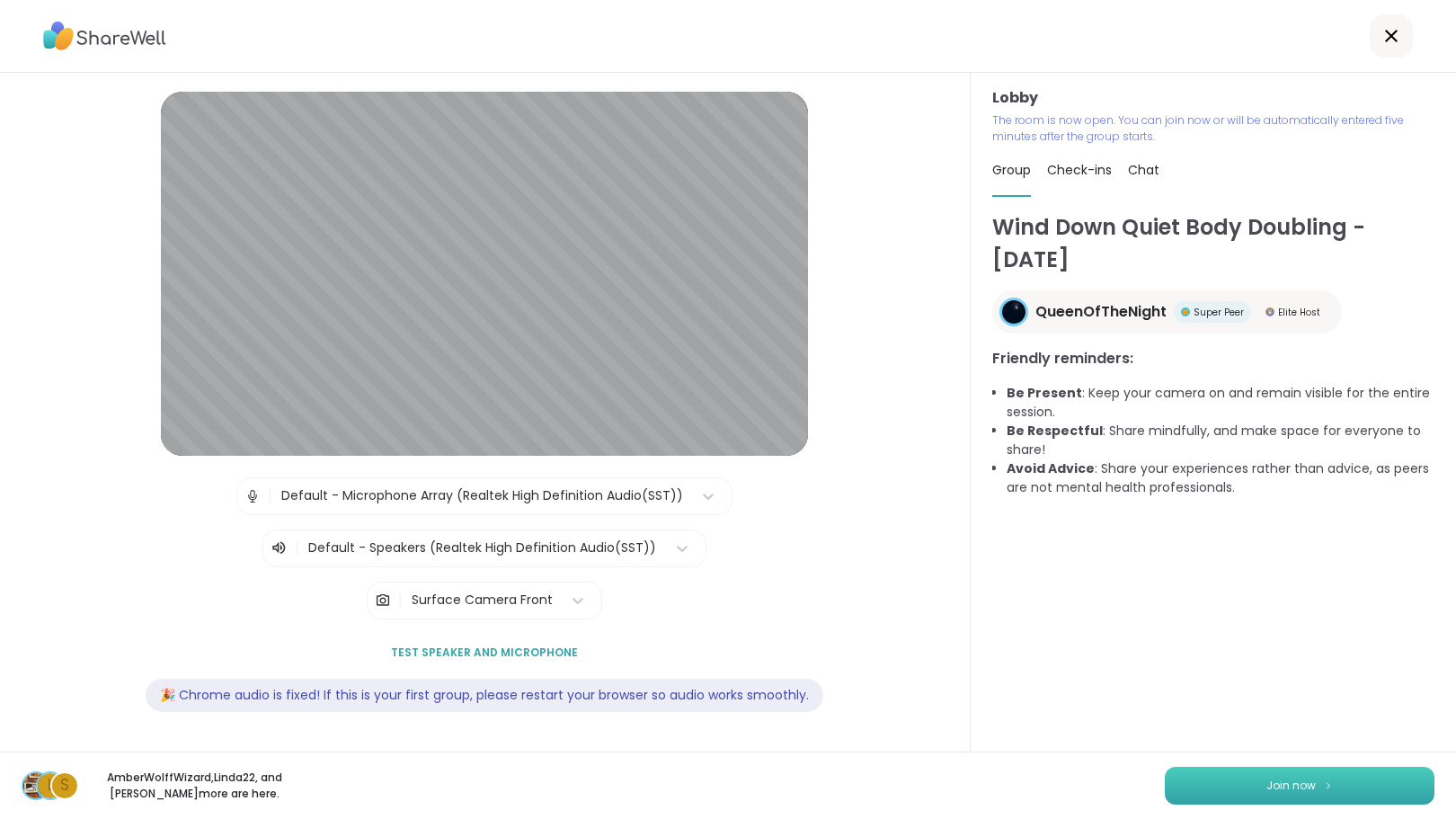
click at [1276, 787] on span "Join now" at bounding box center [1290, 785] width 50 height 17
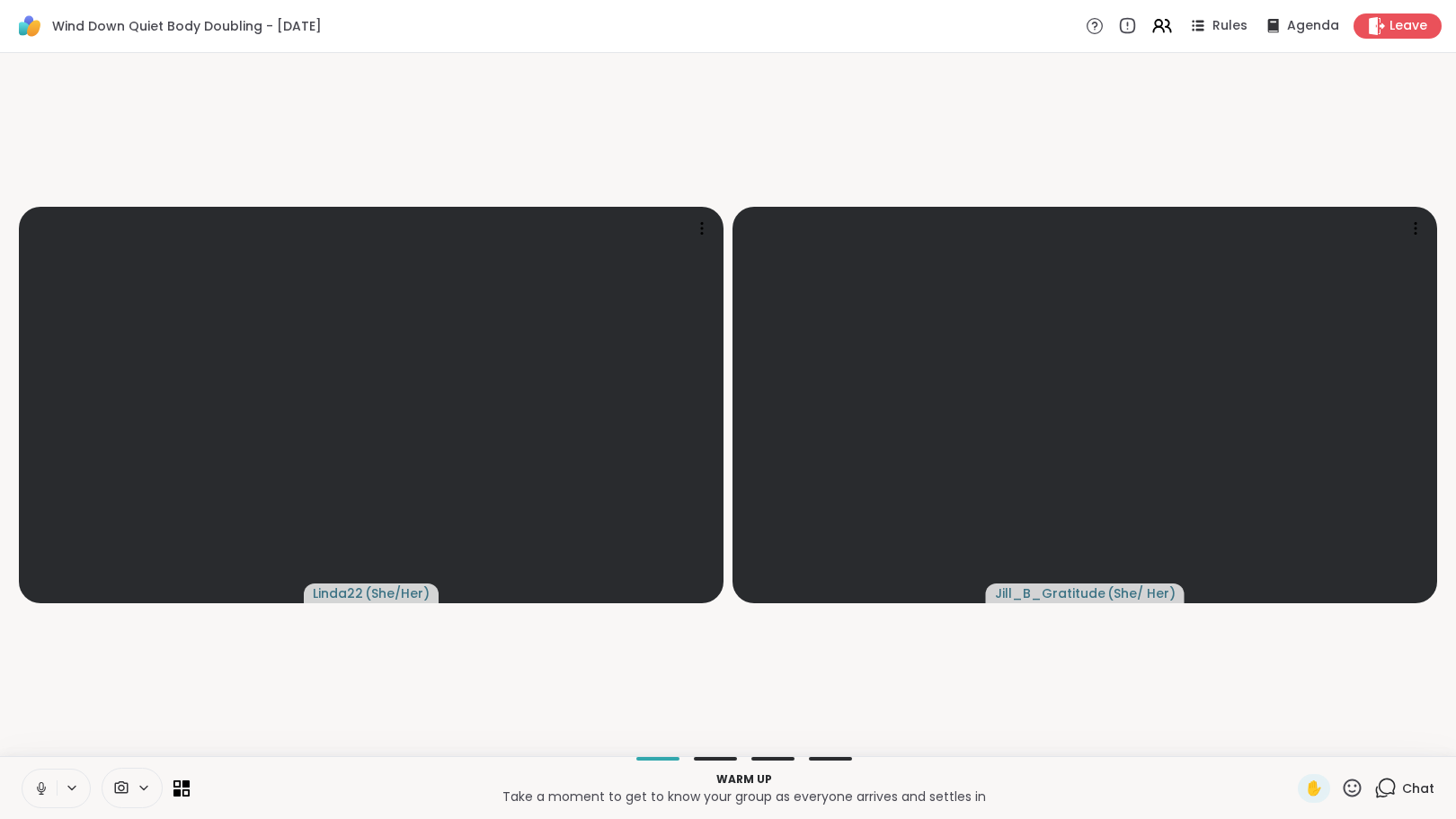
click at [1380, 785] on icon at bounding box center [1385, 787] width 22 height 22
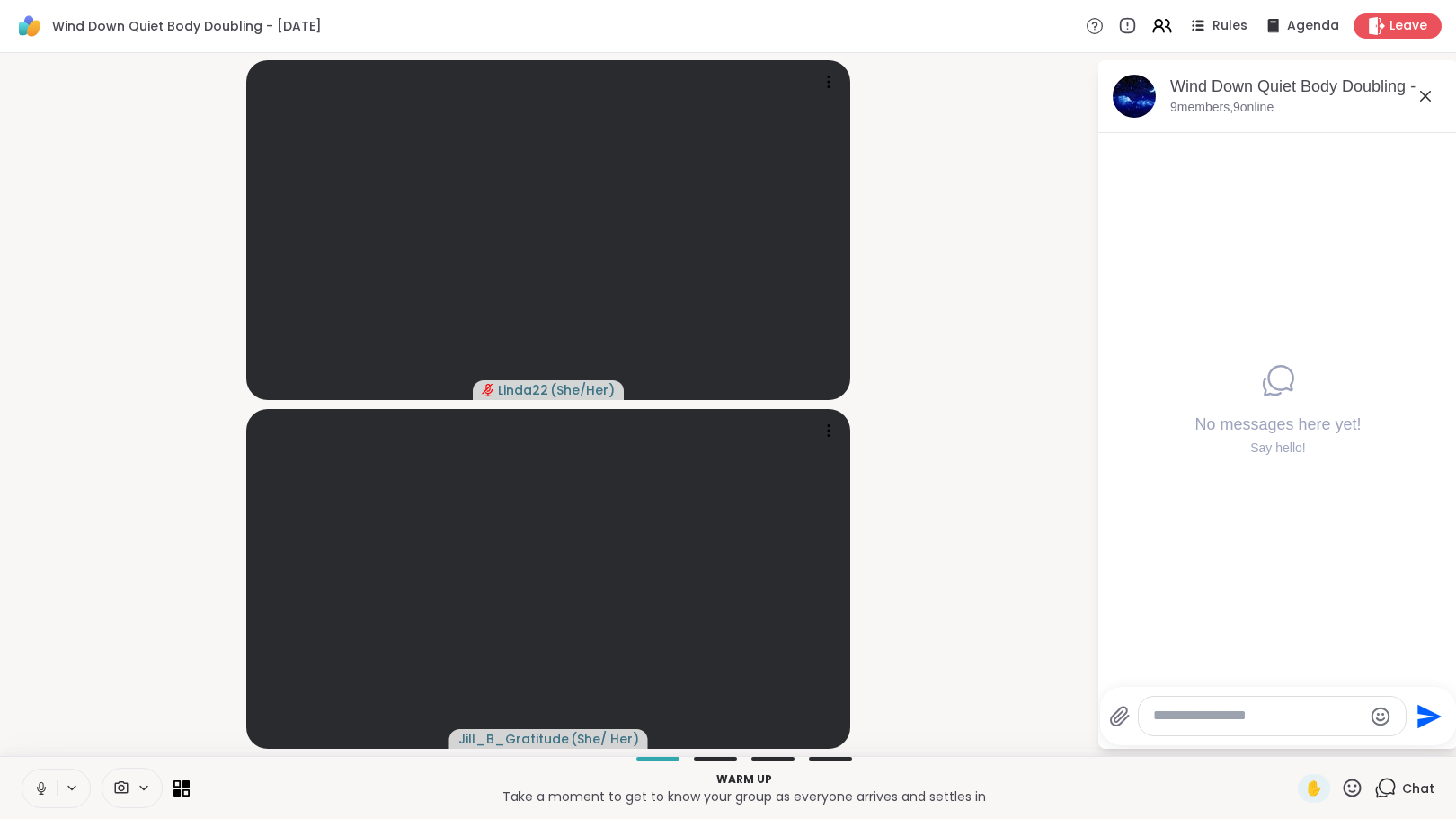
click at [34, 788] on icon at bounding box center [41, 788] width 17 height 17
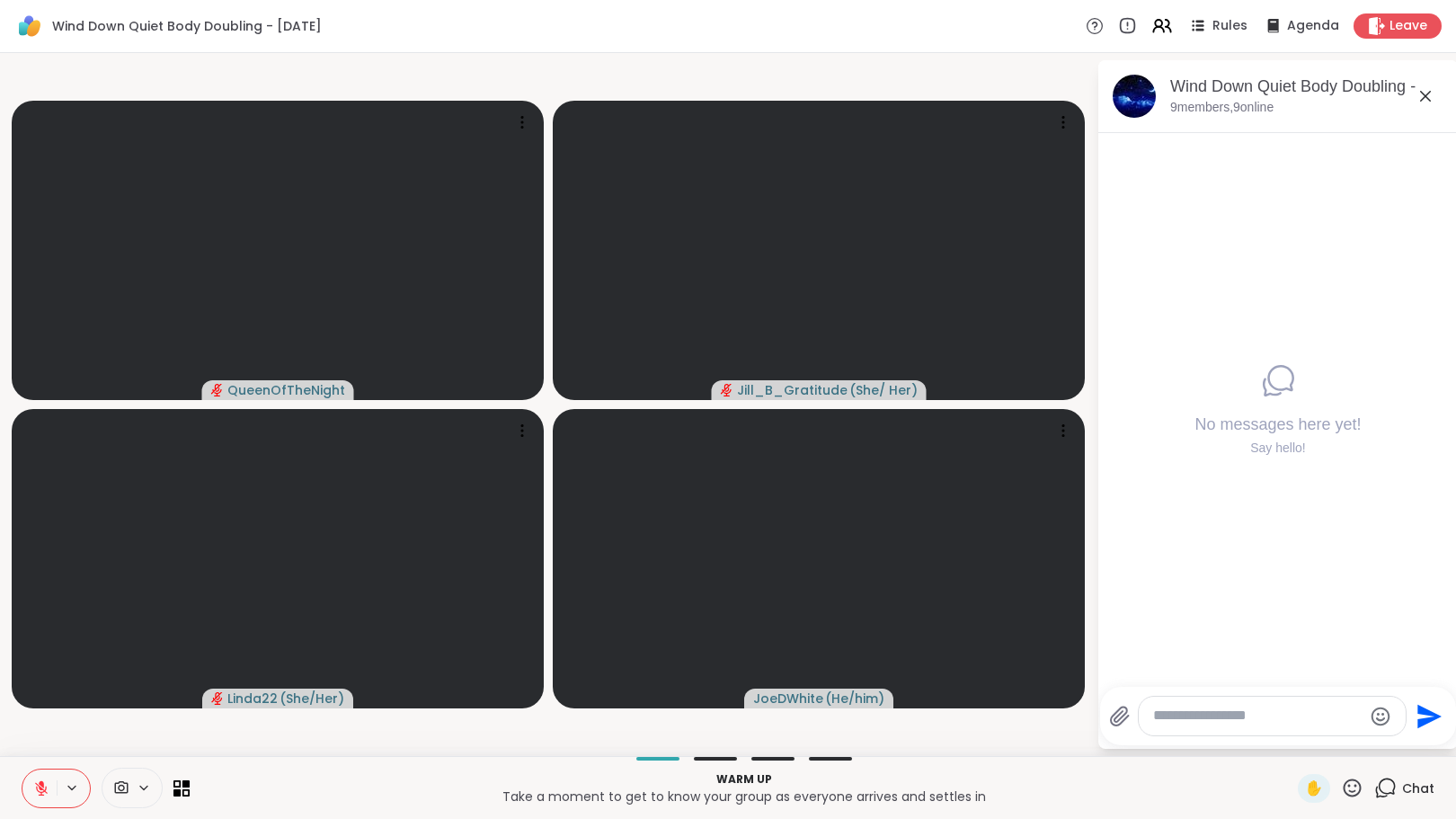
click at [1341, 785] on icon at bounding box center [1352, 787] width 22 height 22
click at [1290, 736] on span "❤️" at bounding box center [1299, 741] width 18 height 21
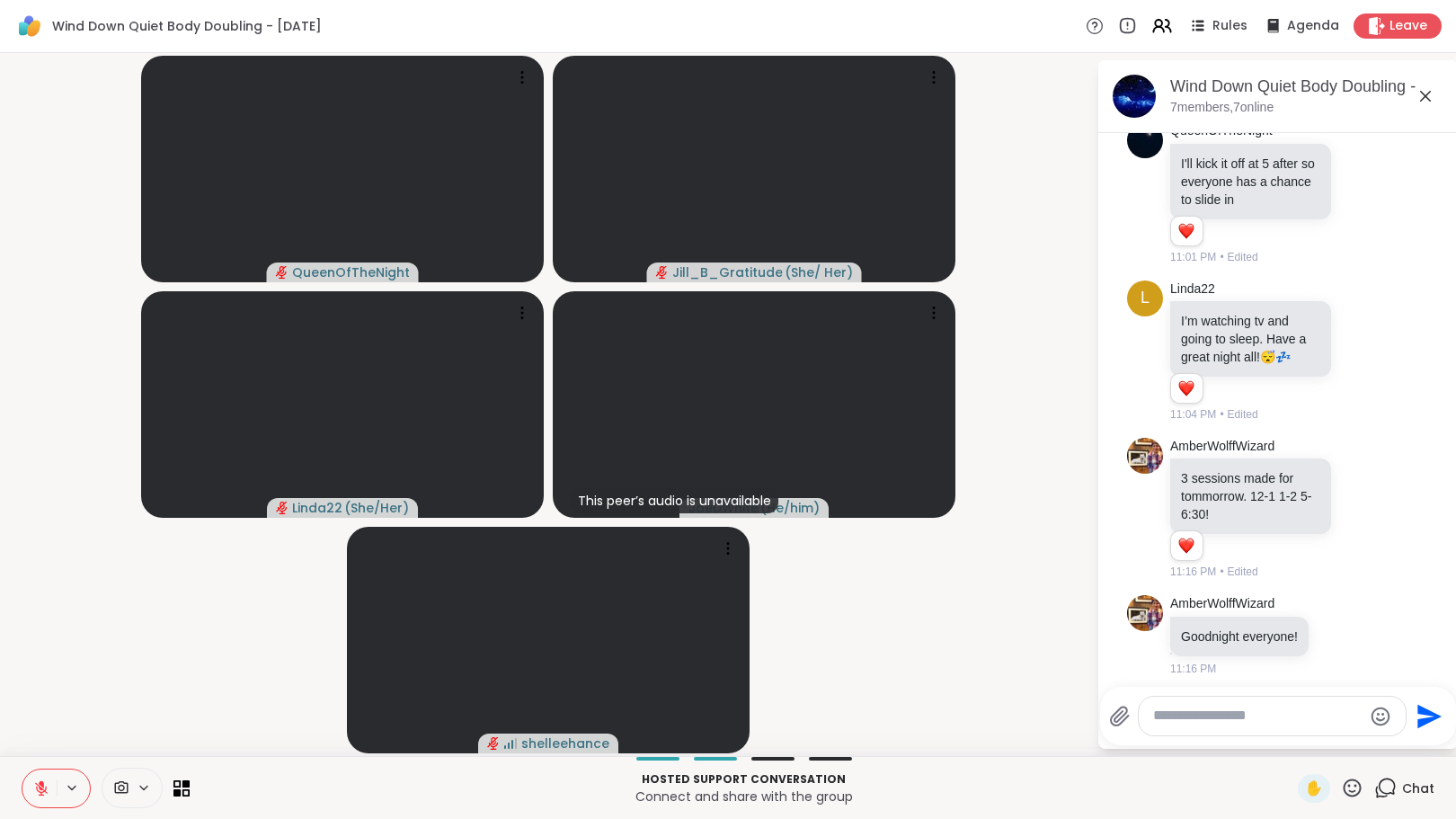
scroll to position [183, 0]
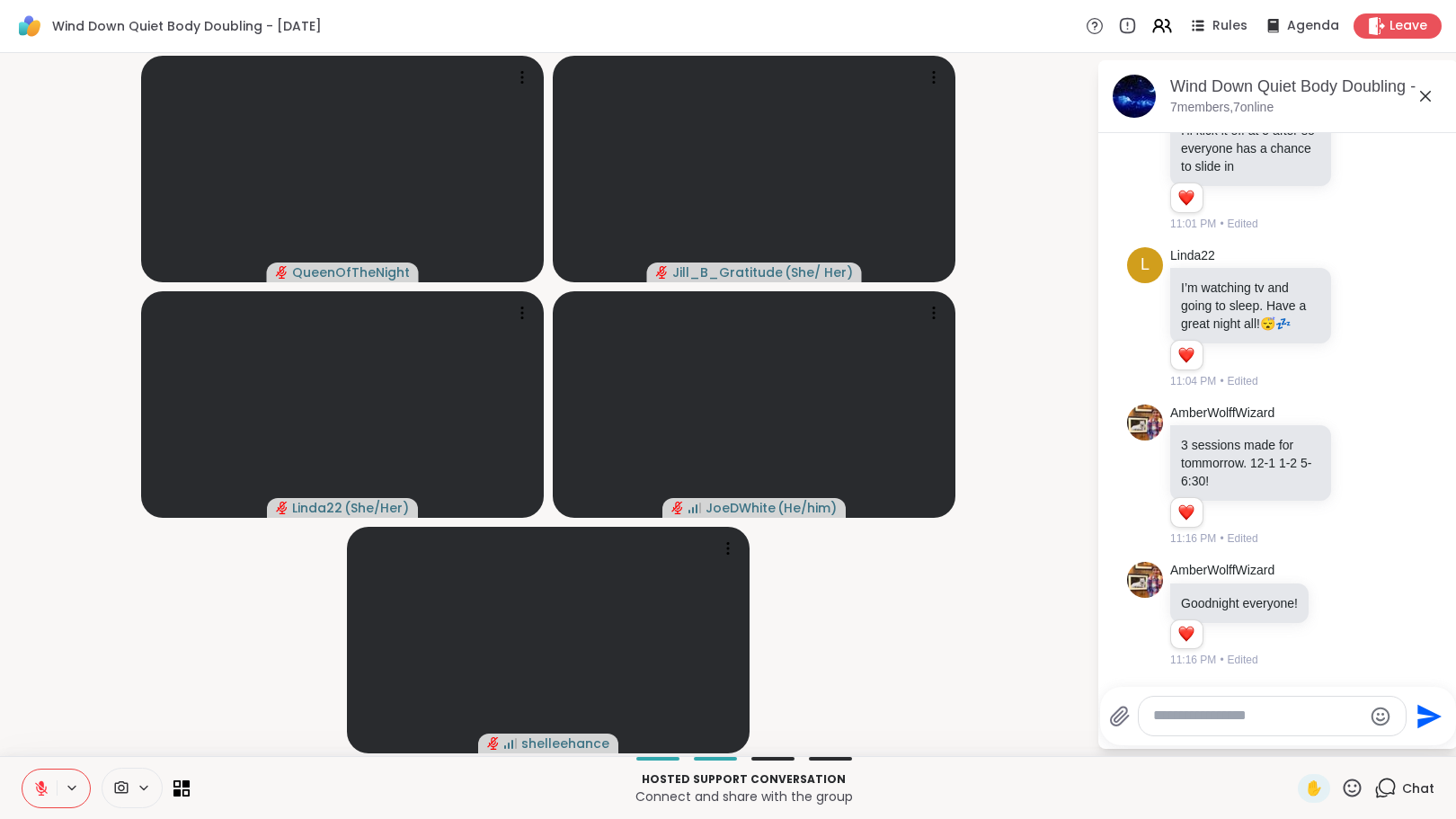
click at [1242, 715] on textarea "Type your message" at bounding box center [1257, 716] width 210 height 19
click at [523, 306] on icon at bounding box center [522, 312] width 18 height 18
click at [471, 316] on h4 "View Profile" at bounding box center [462, 320] width 75 height 18
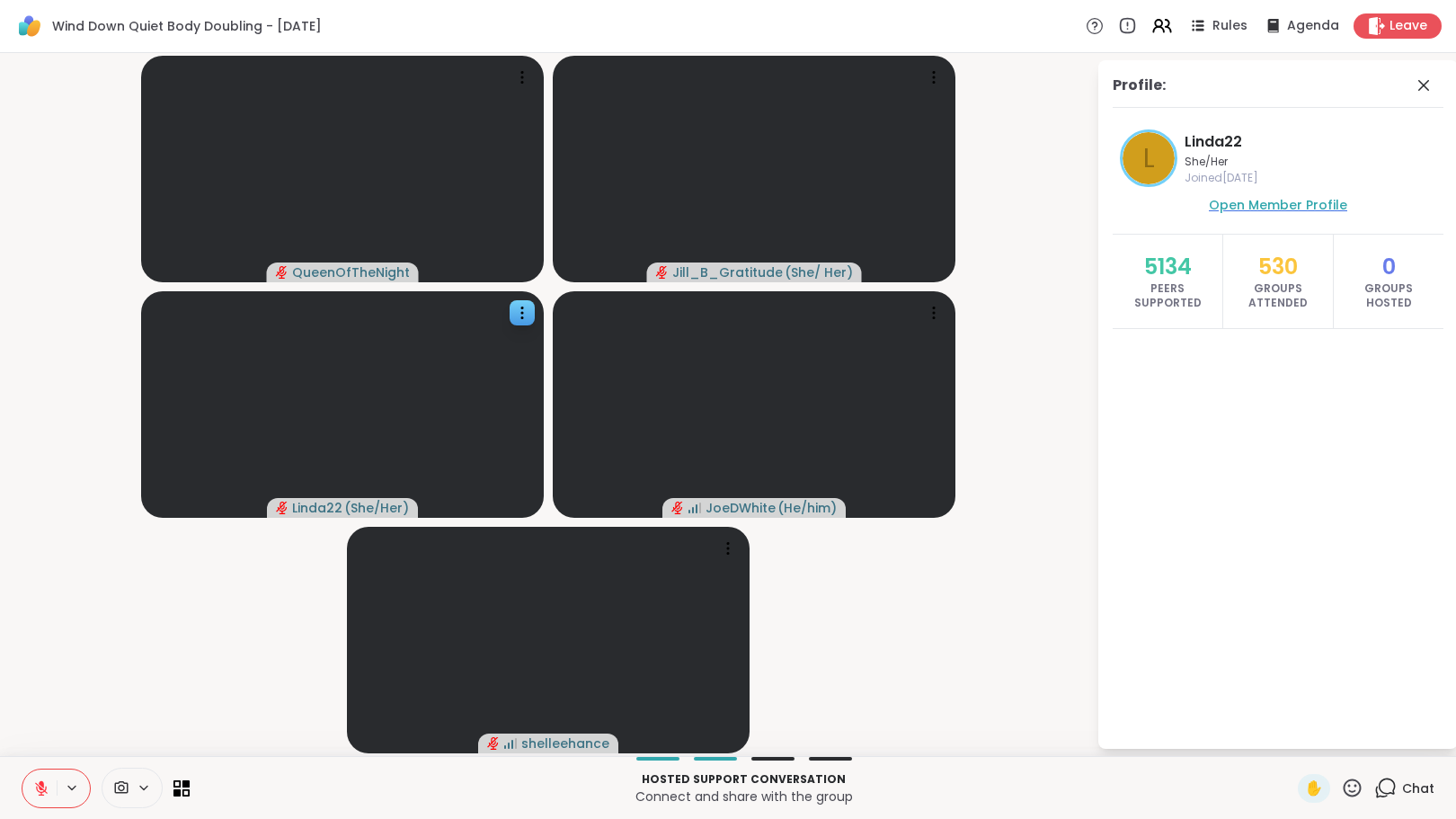
click at [1249, 212] on span "Open Member Profile" at bounding box center [1277, 205] width 139 height 18
click at [1429, 80] on icon at bounding box center [1423, 85] width 21 height 21
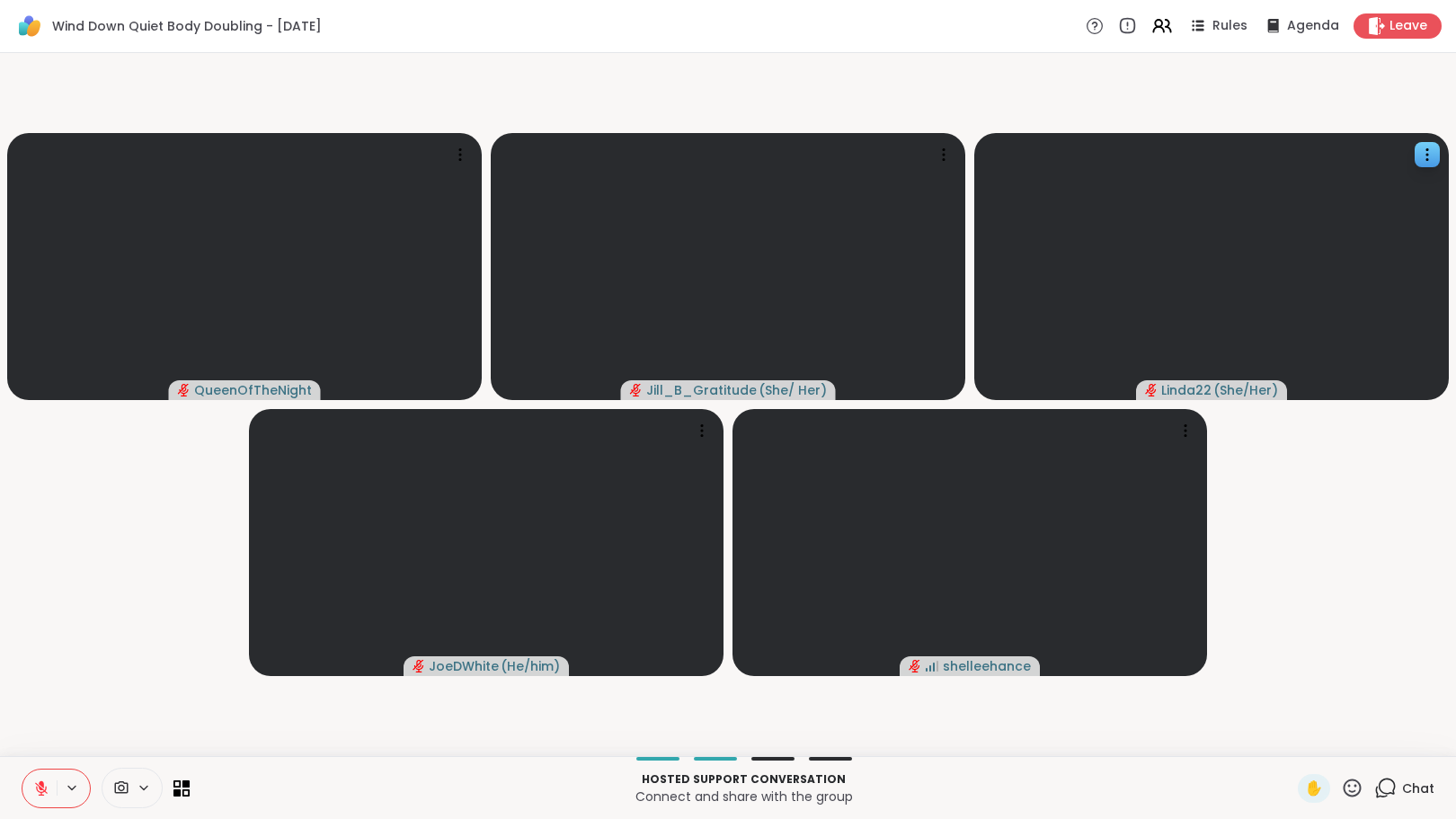
click at [1375, 780] on icon at bounding box center [1385, 787] width 22 height 22
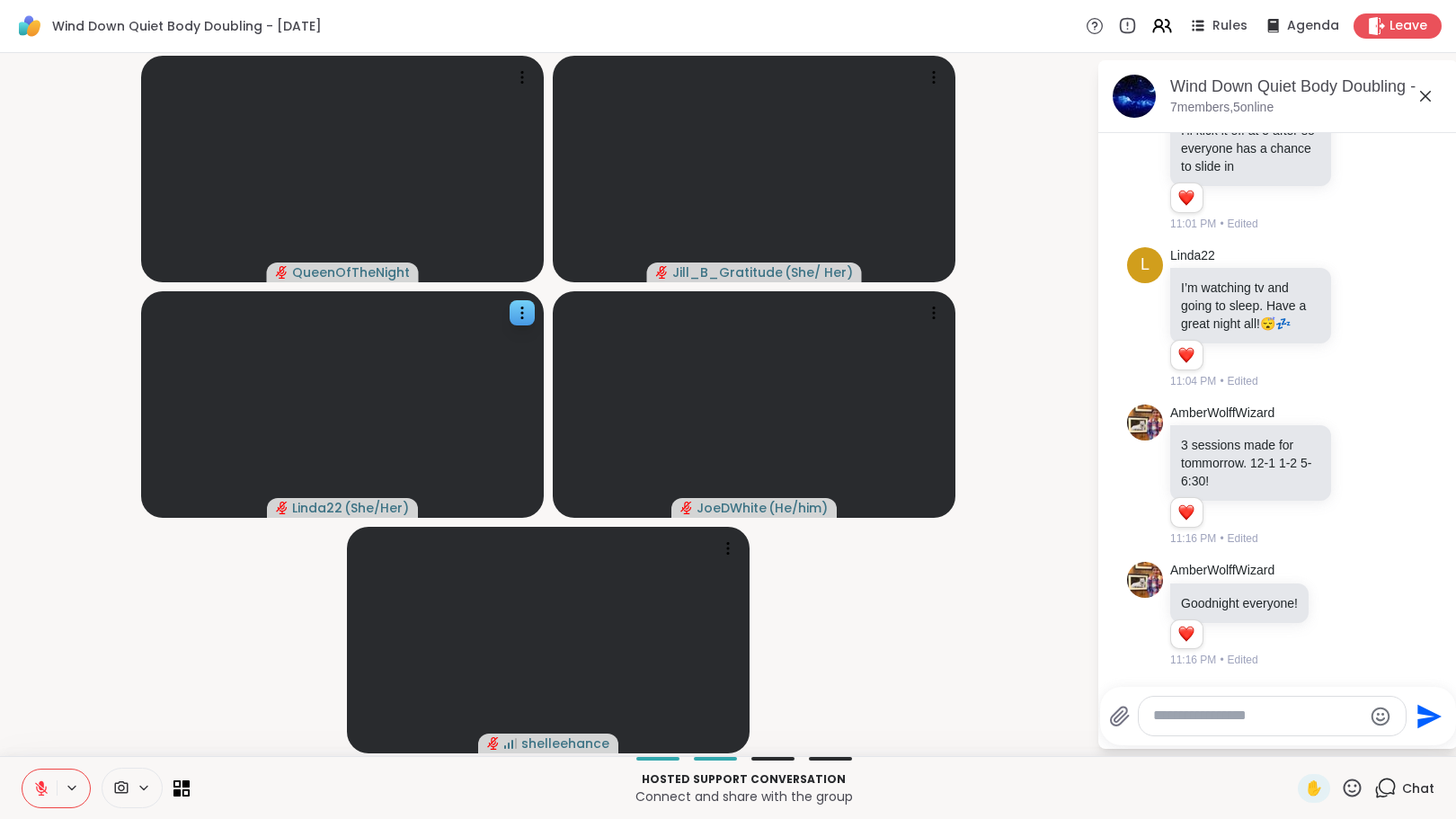
click at [1192, 718] on textarea "Type your message" at bounding box center [1257, 716] width 210 height 19
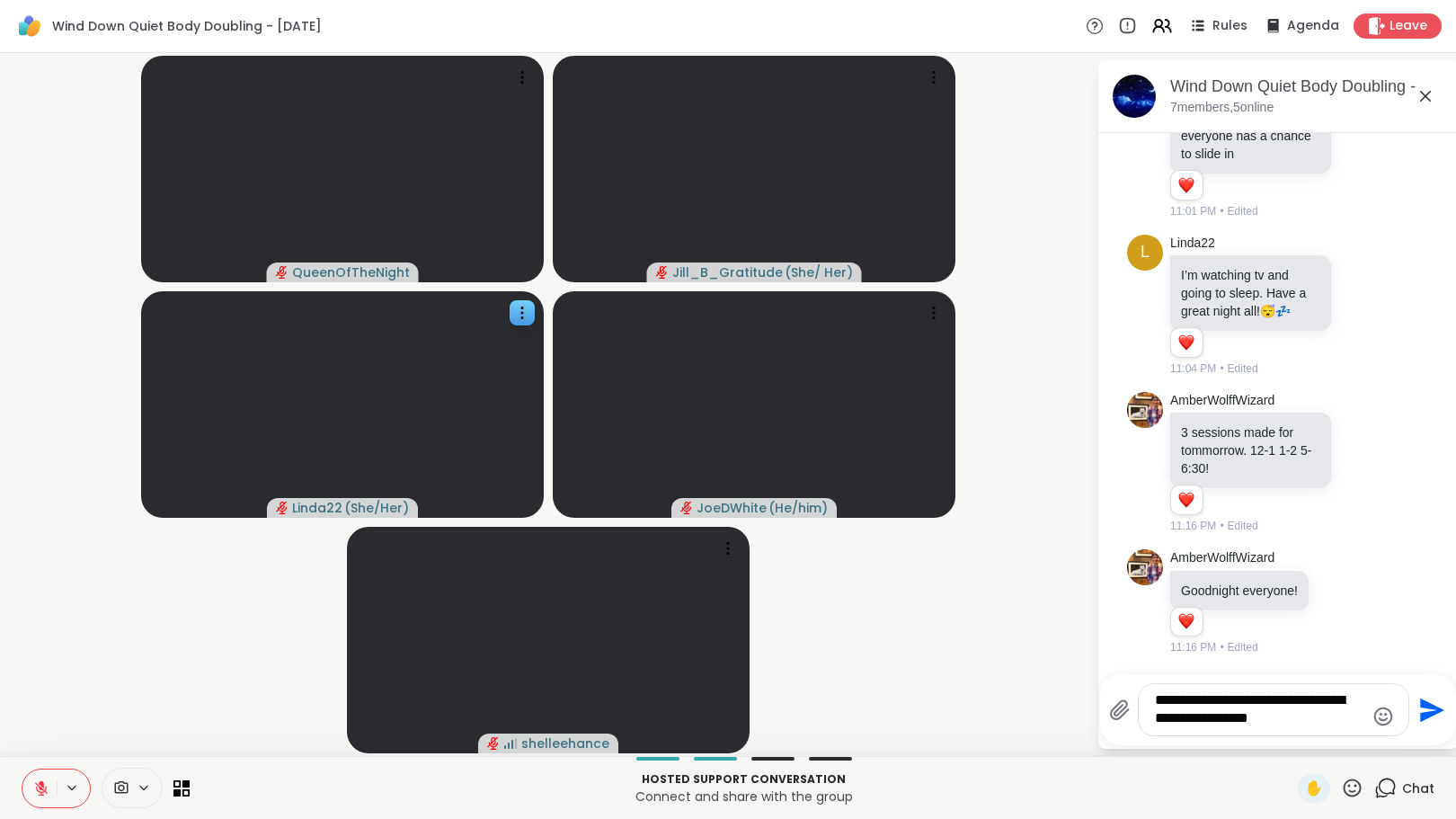
type textarea "**********"
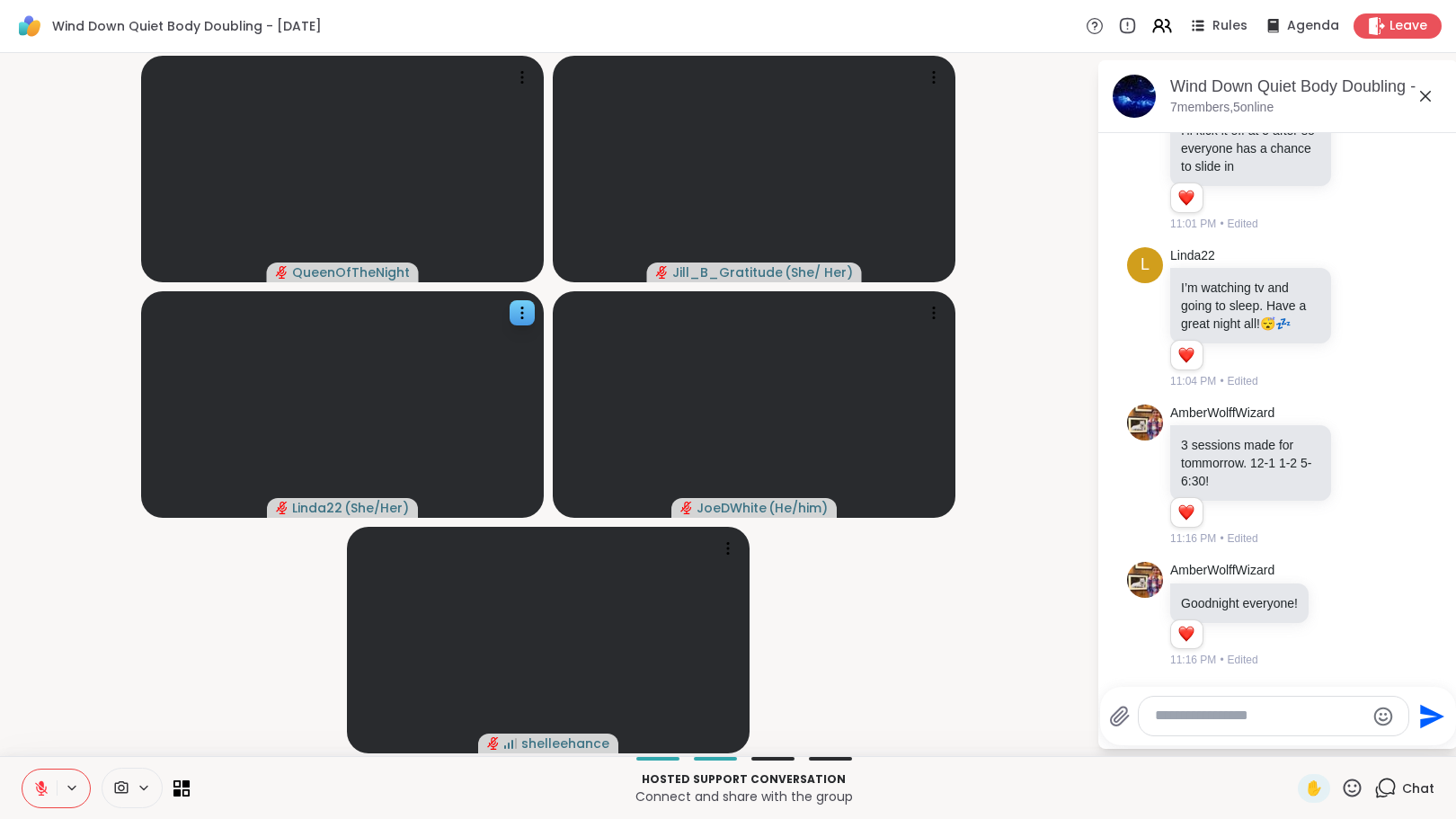
scroll to position [314, 0]
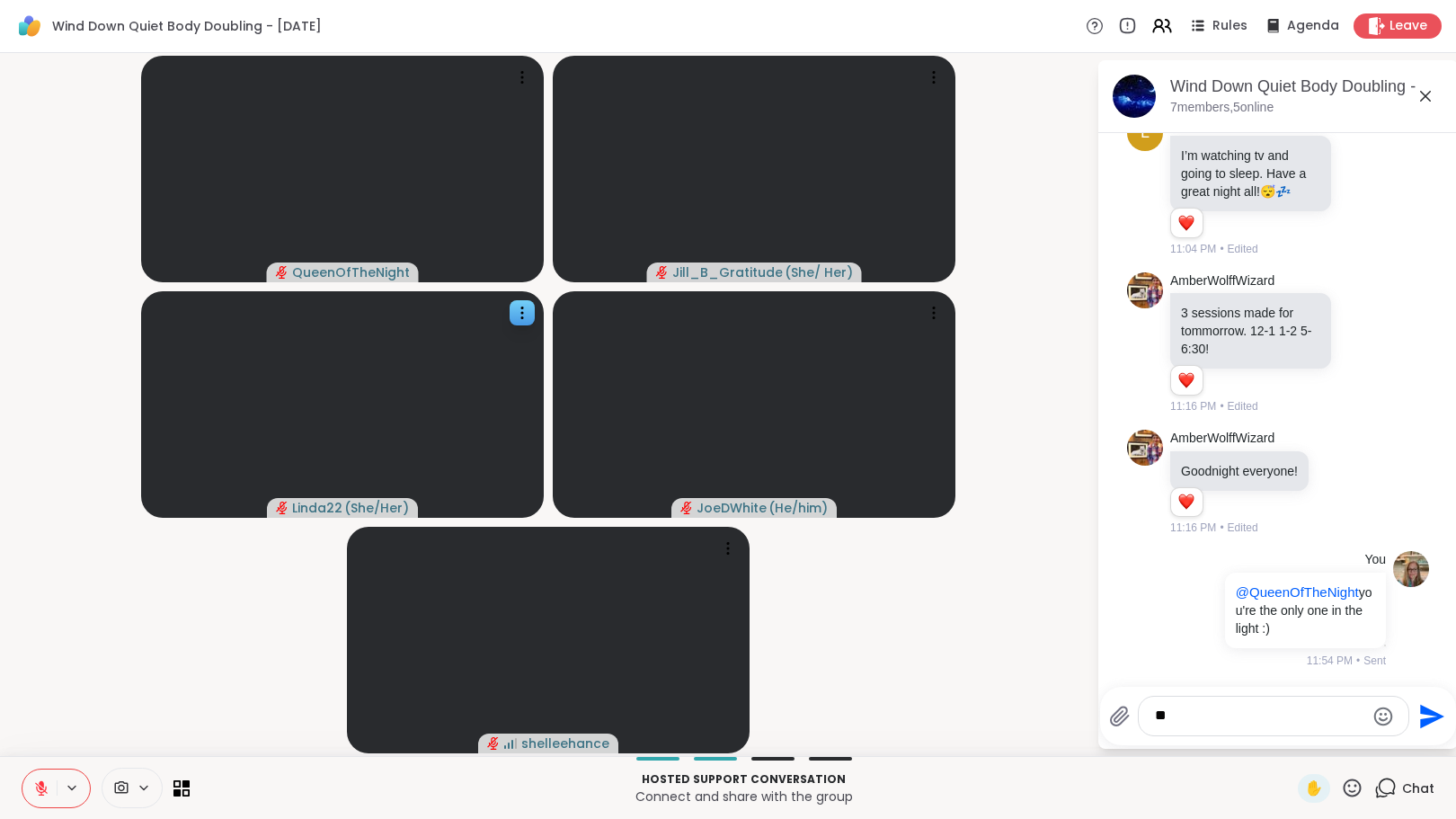
type textarea "*"
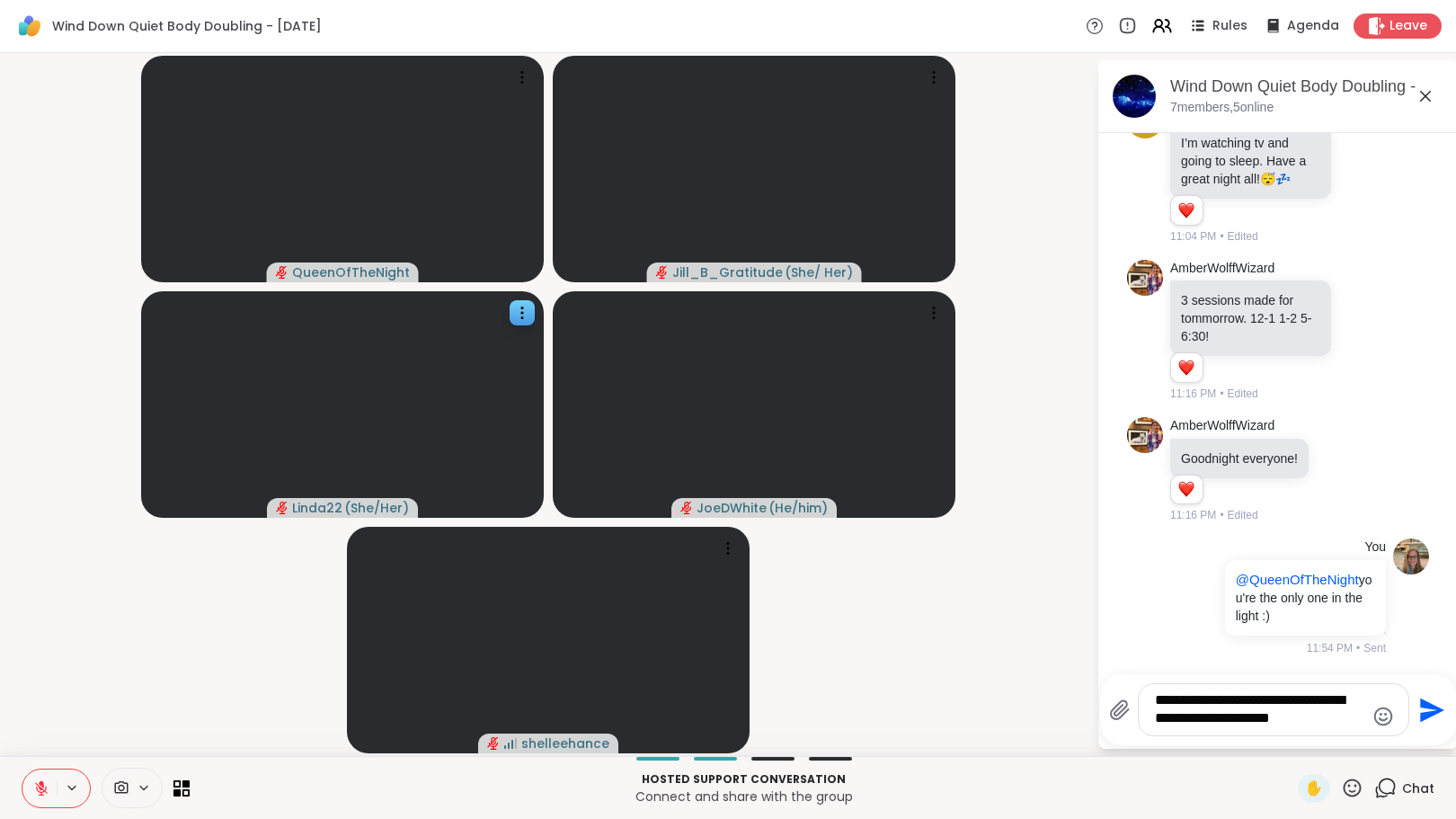
type textarea "**********"
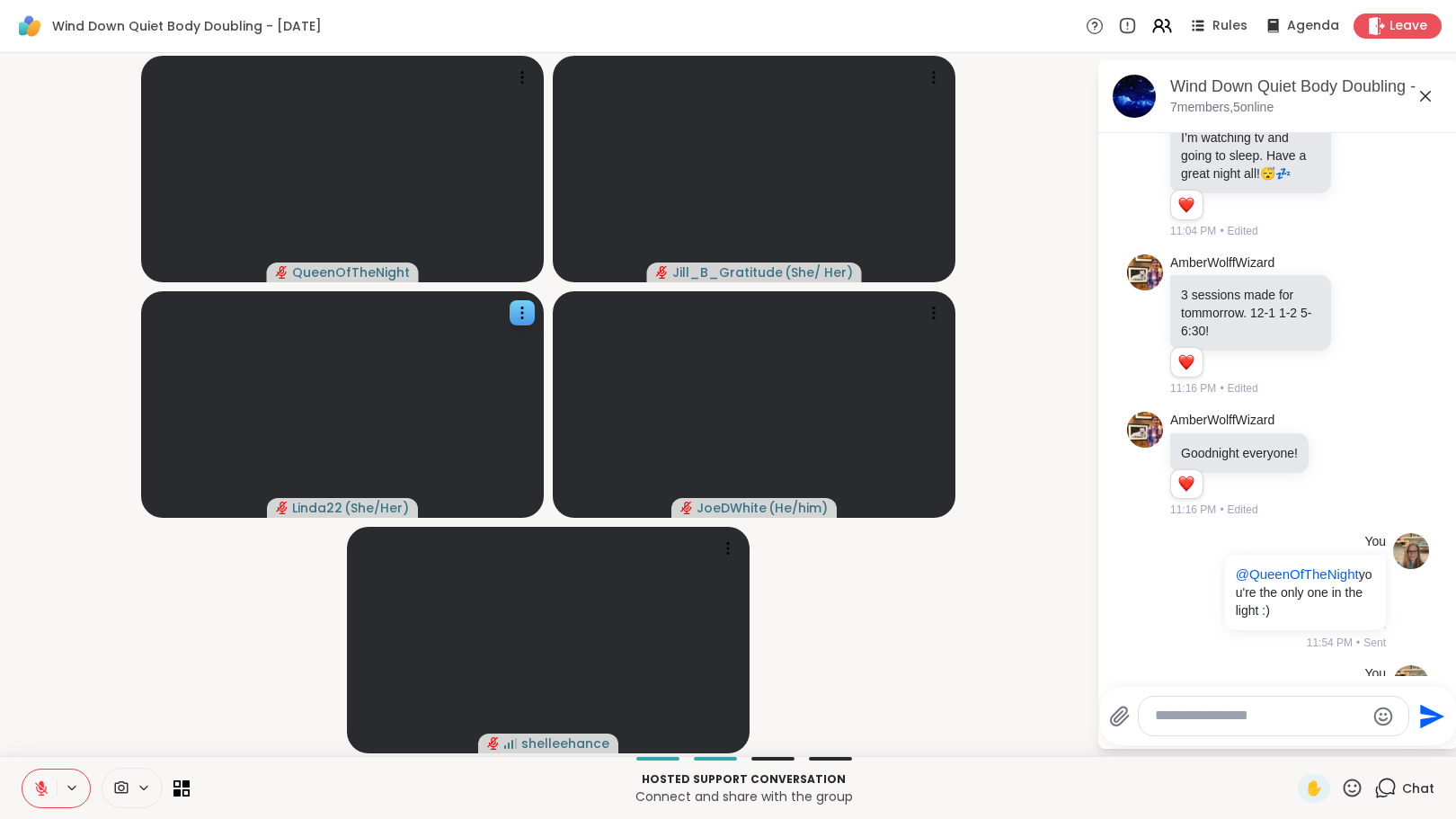
scroll to position [446, 0]
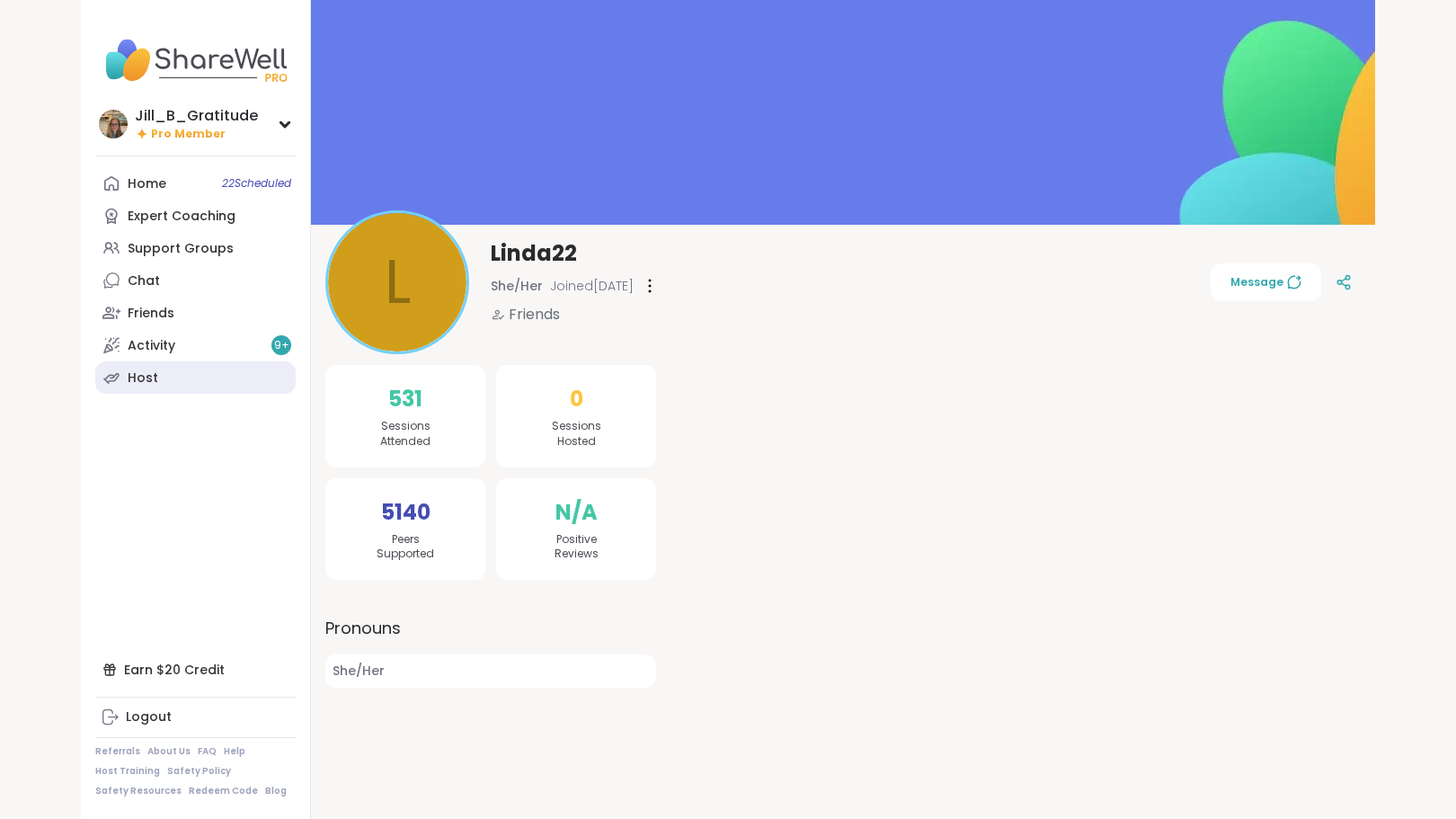
click at [233, 385] on link "Host" at bounding box center [195, 377] width 200 height 32
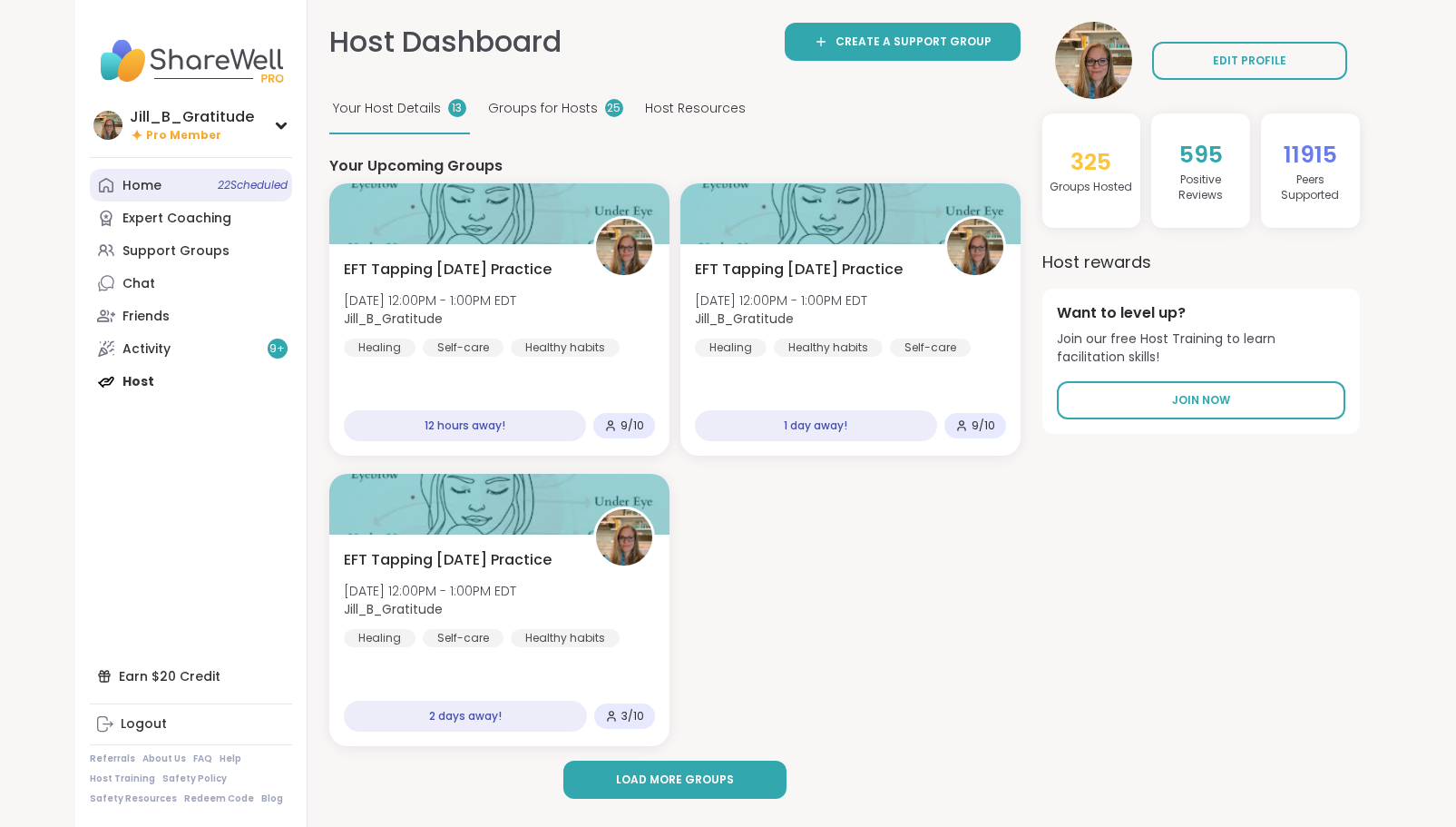
click at [231, 189] on span "22 Scheduled" at bounding box center [252, 184] width 70 height 15
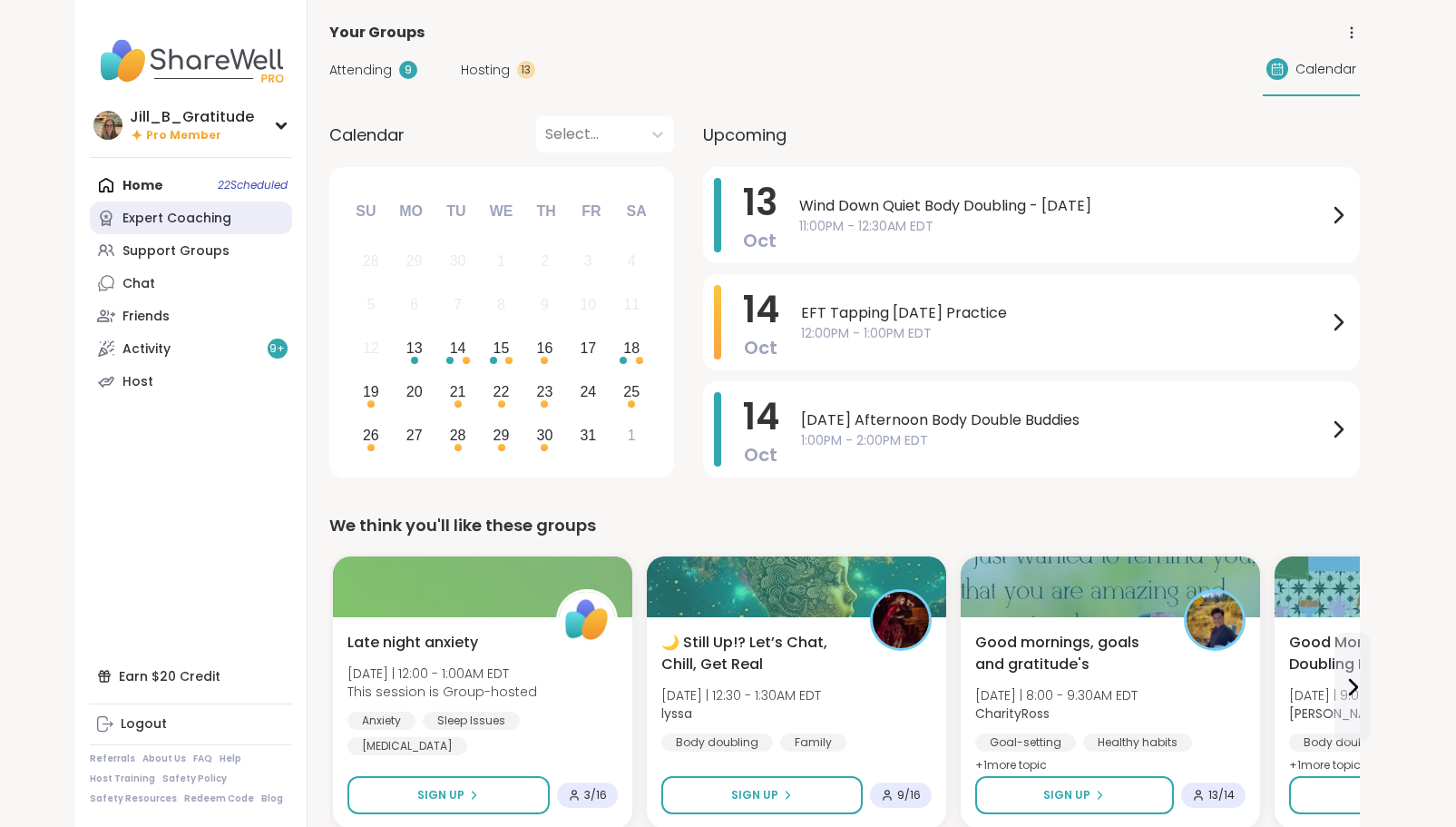
click at [229, 217] on link "Expert Coaching" at bounding box center [190, 217] width 202 height 33
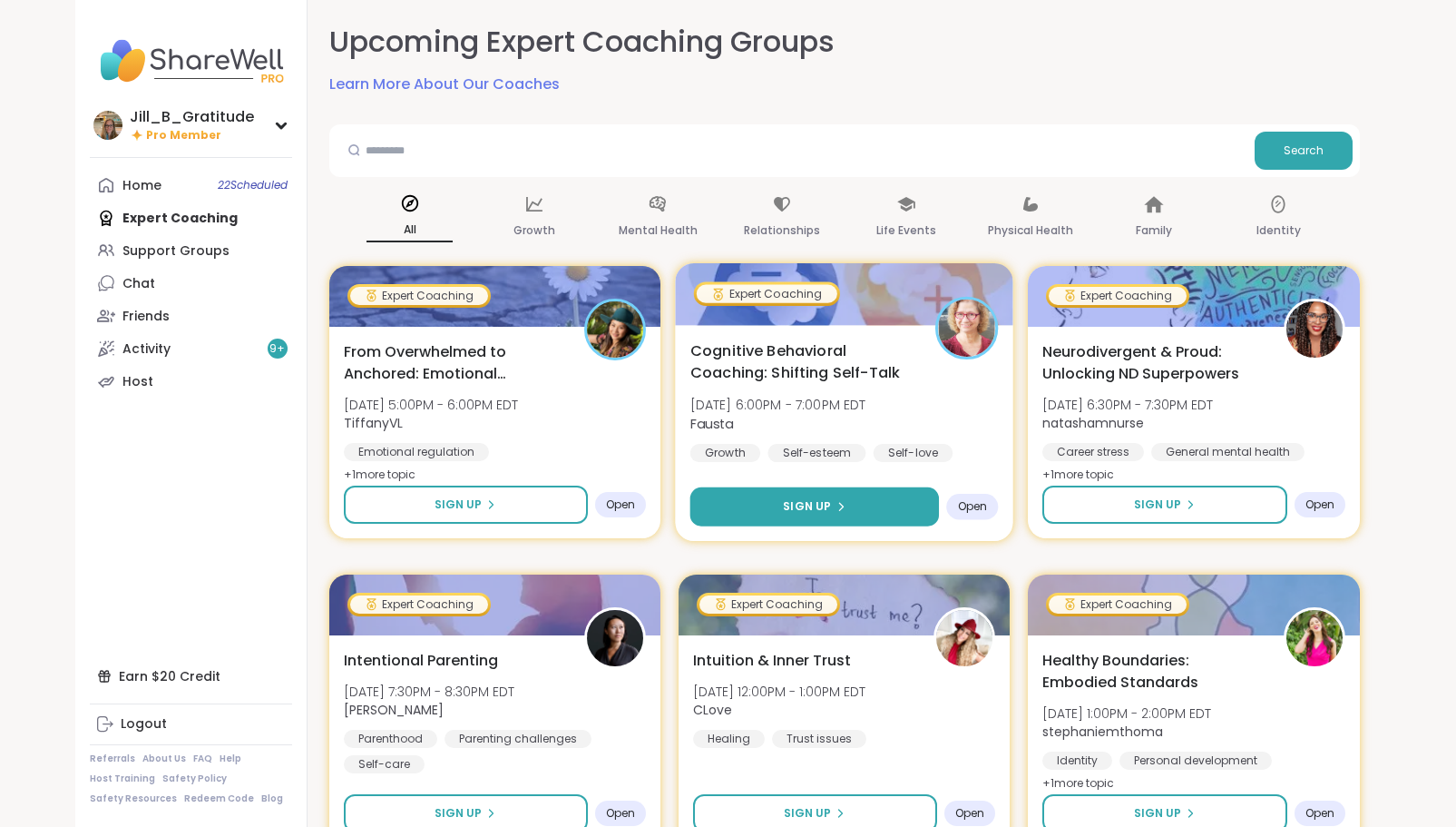
click at [821, 511] on span "Sign Up" at bounding box center [807, 506] width 48 height 17
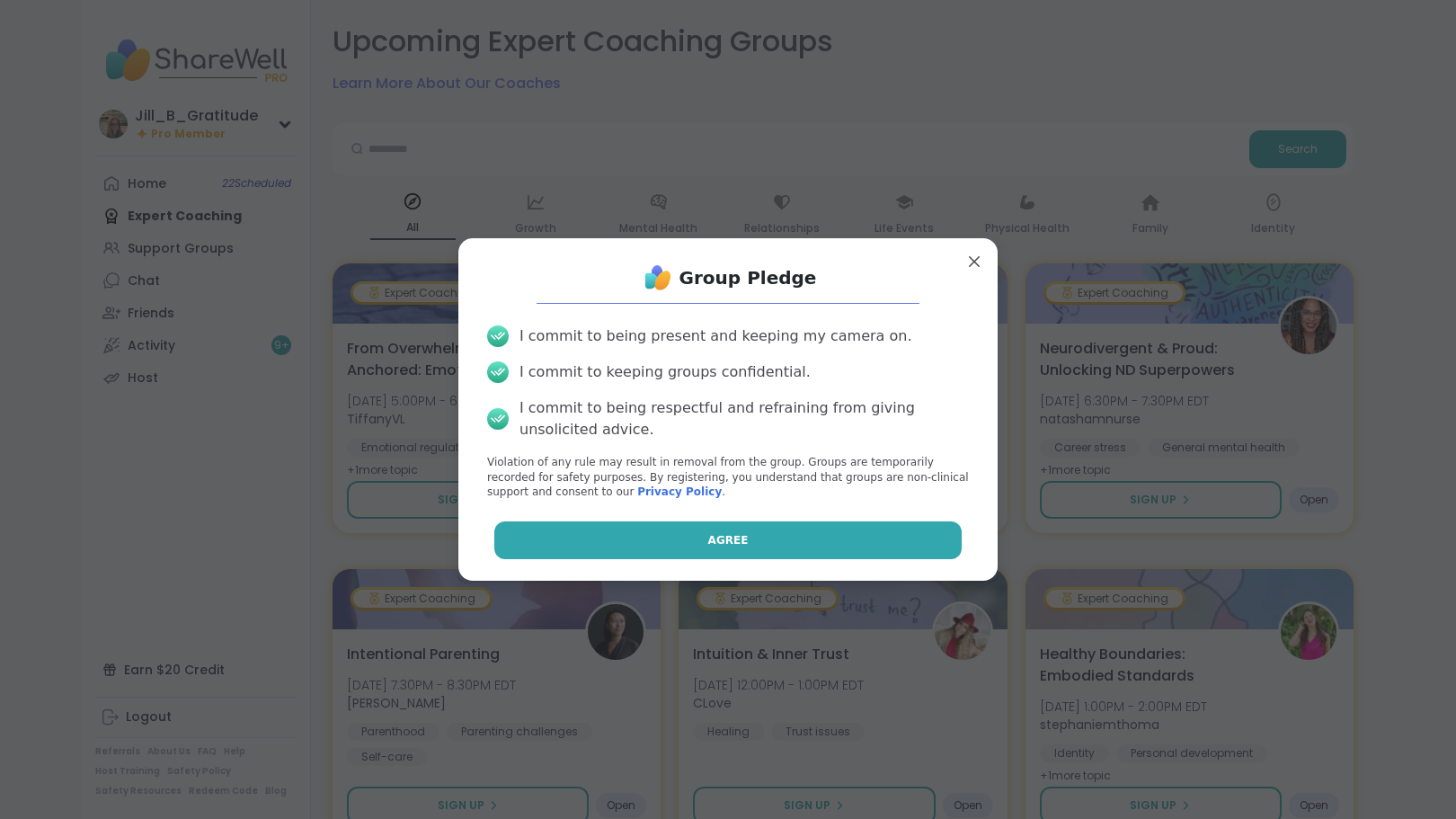
click at [719, 541] on span "Agree" at bounding box center [727, 540] width 40 height 17
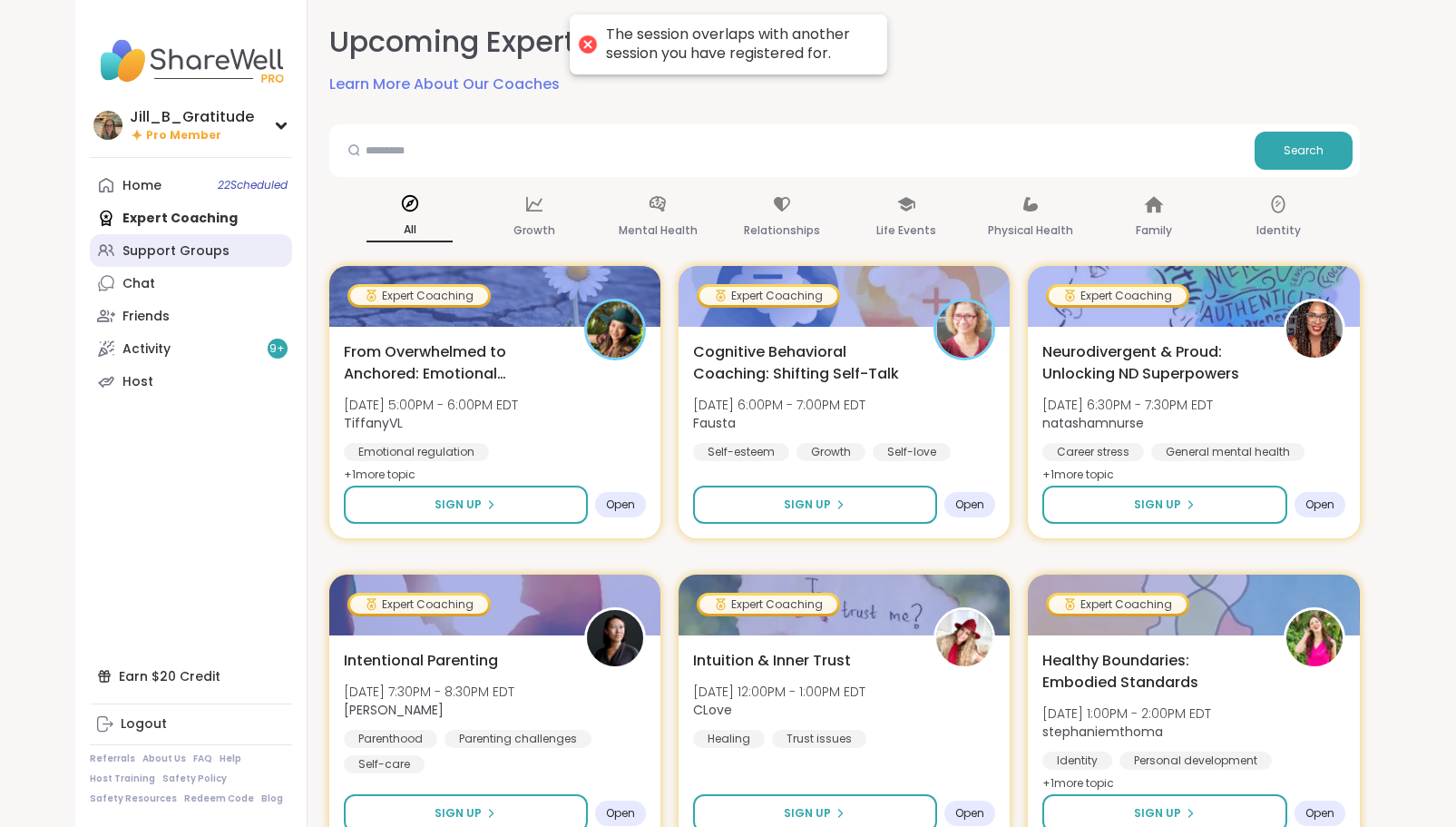
click at [220, 243] on div "Support Groups" at bounding box center [175, 251] width 107 height 18
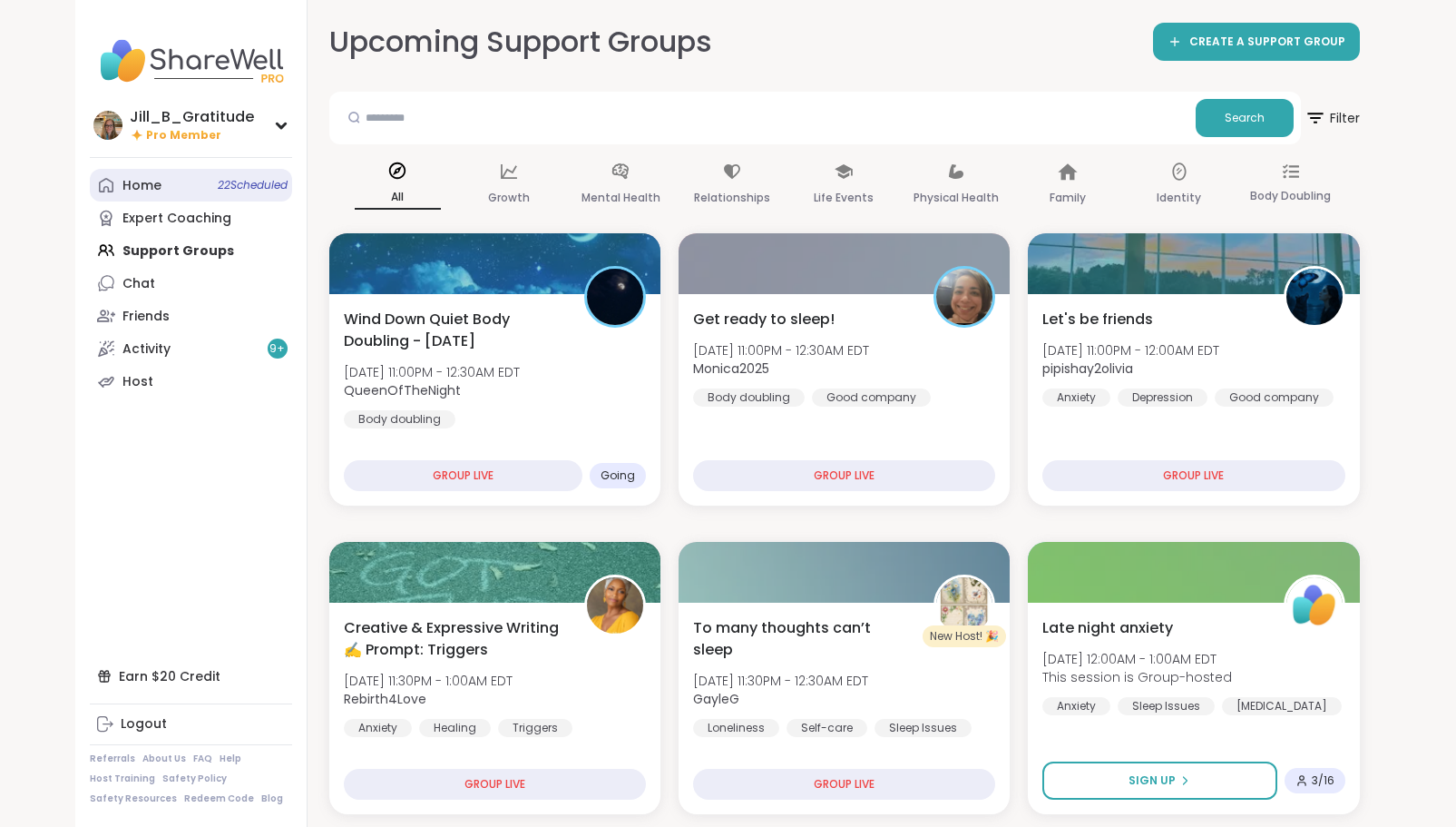
click at [228, 177] on span "22 Scheduled" at bounding box center [252, 184] width 70 height 15
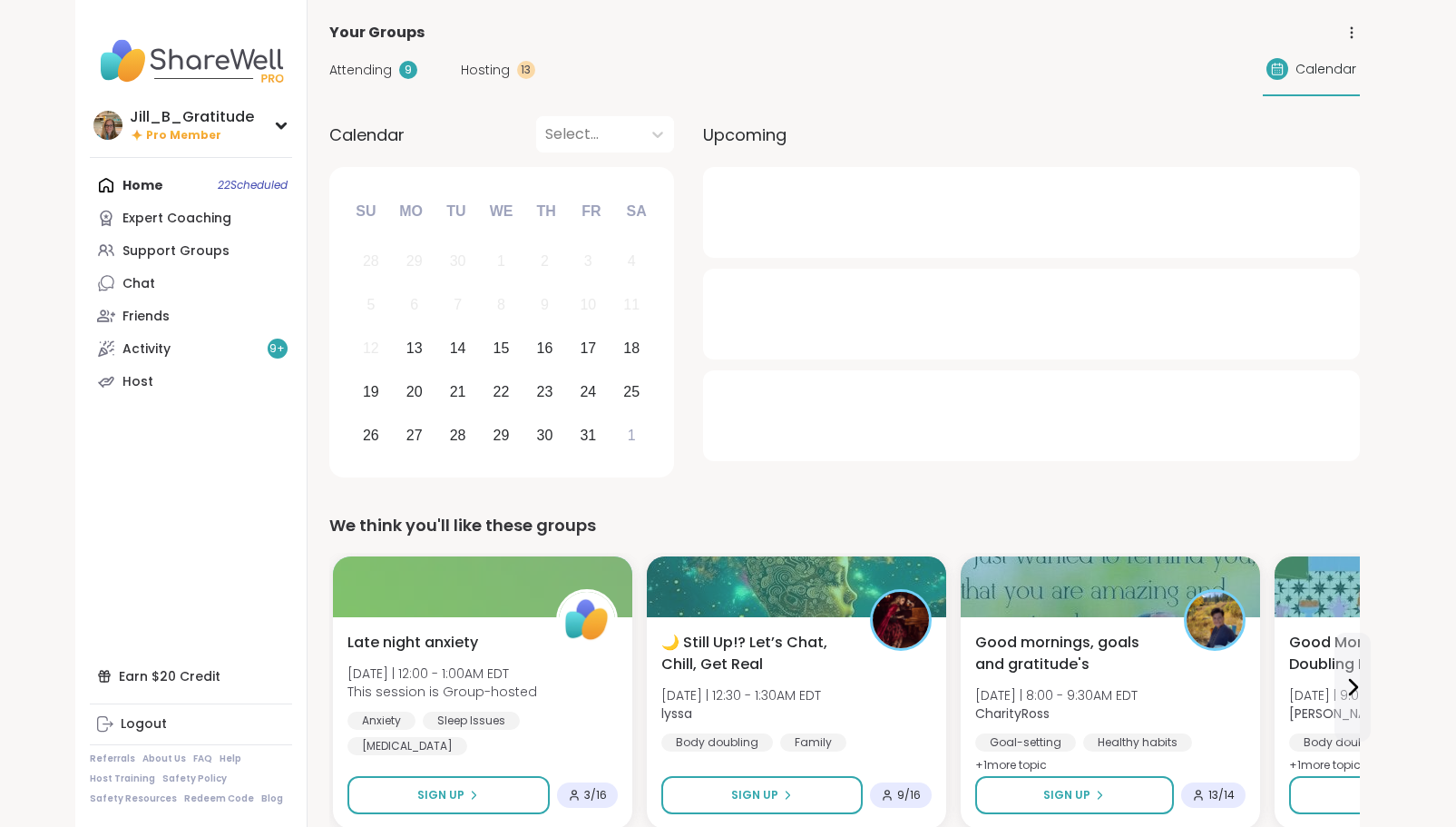
click at [377, 67] on span "Attending" at bounding box center [361, 70] width 63 height 19
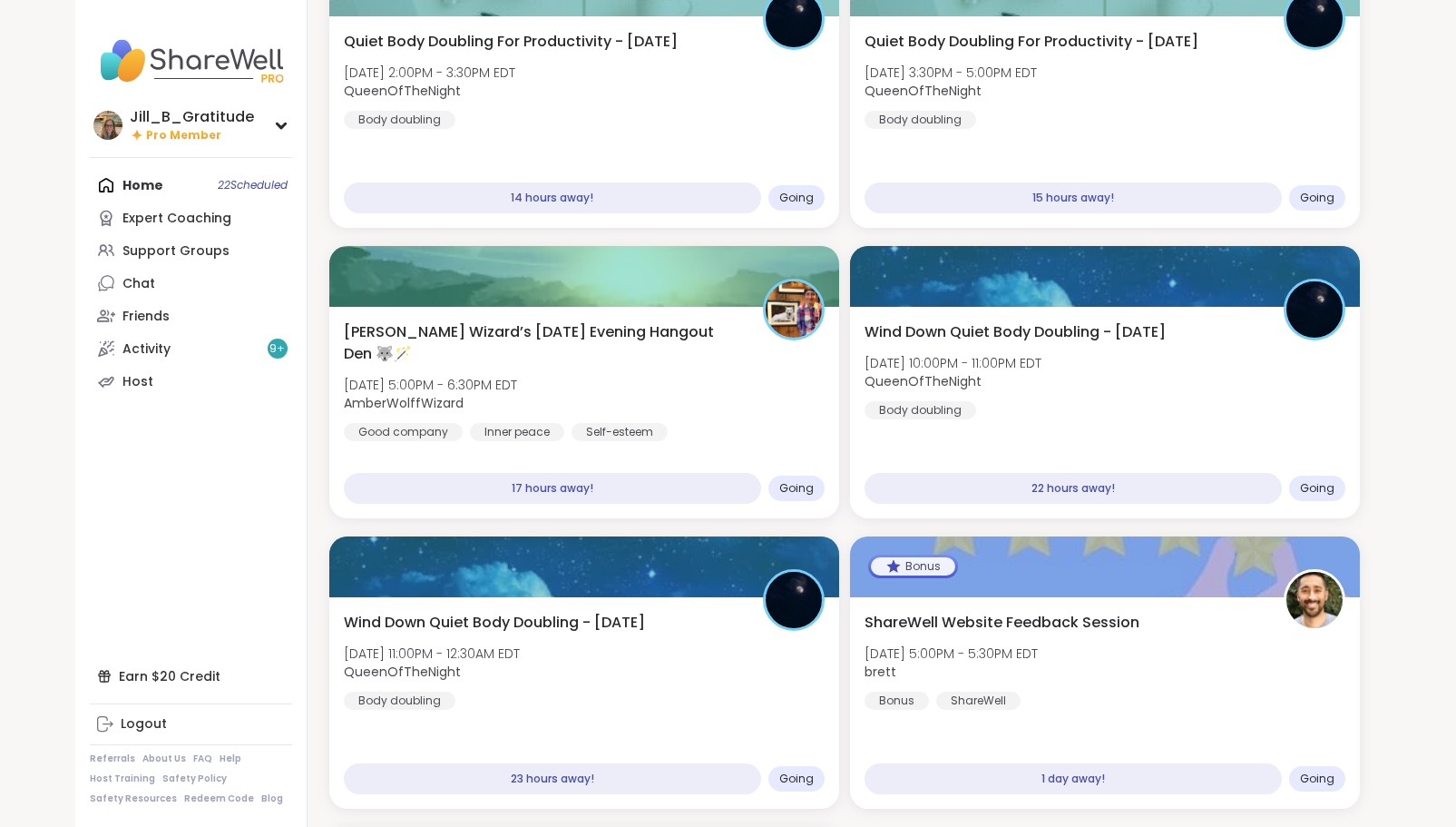
scroll to position [450, 0]
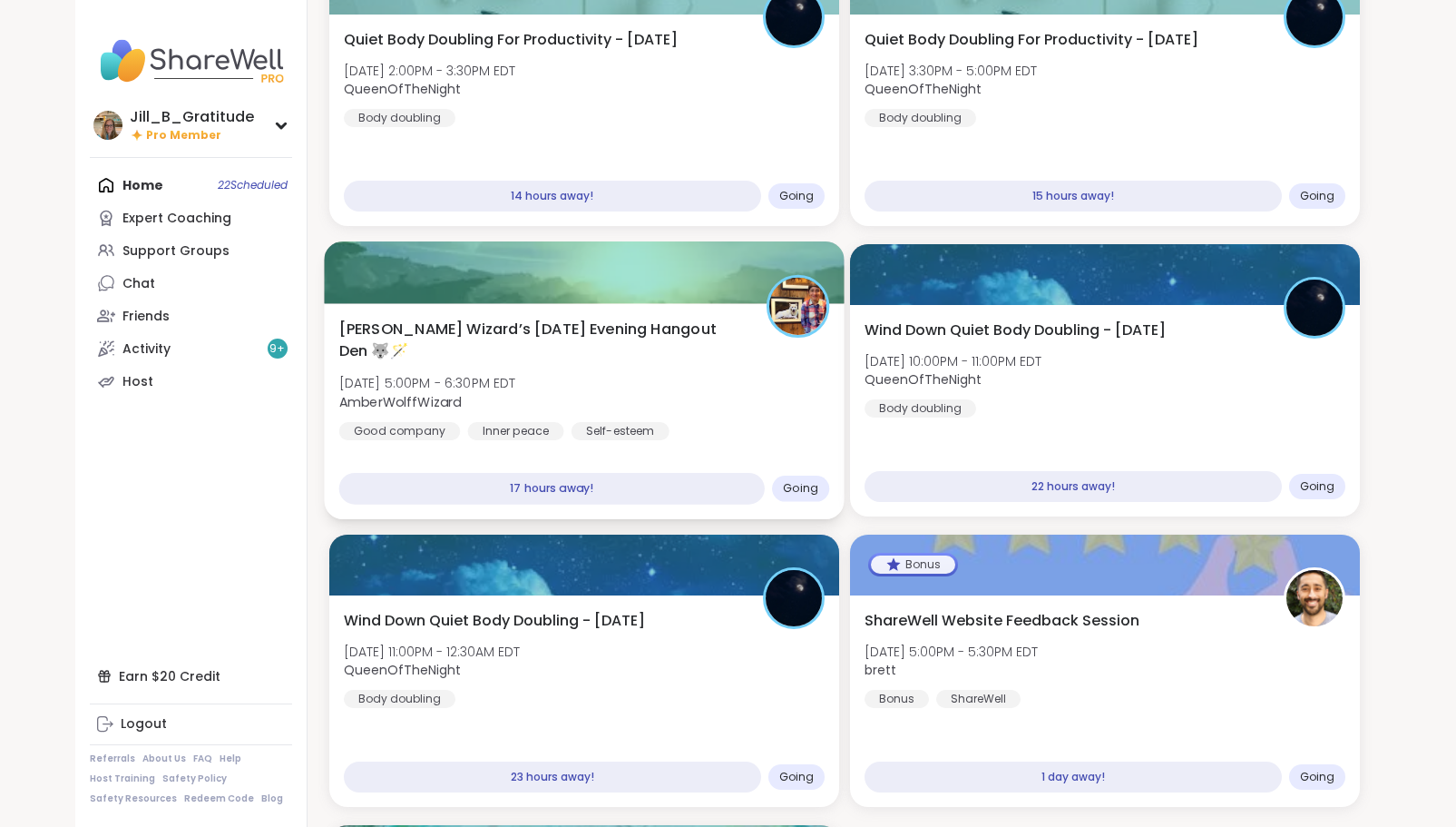
click at [649, 372] on div "Wolff Wizard’s Tuesday Evening Hangout Den 🐺🪄 Tue, Oct 14 | 5:00PM - 6:30PM EDT…" at bounding box center [583, 379] width 491 height 122
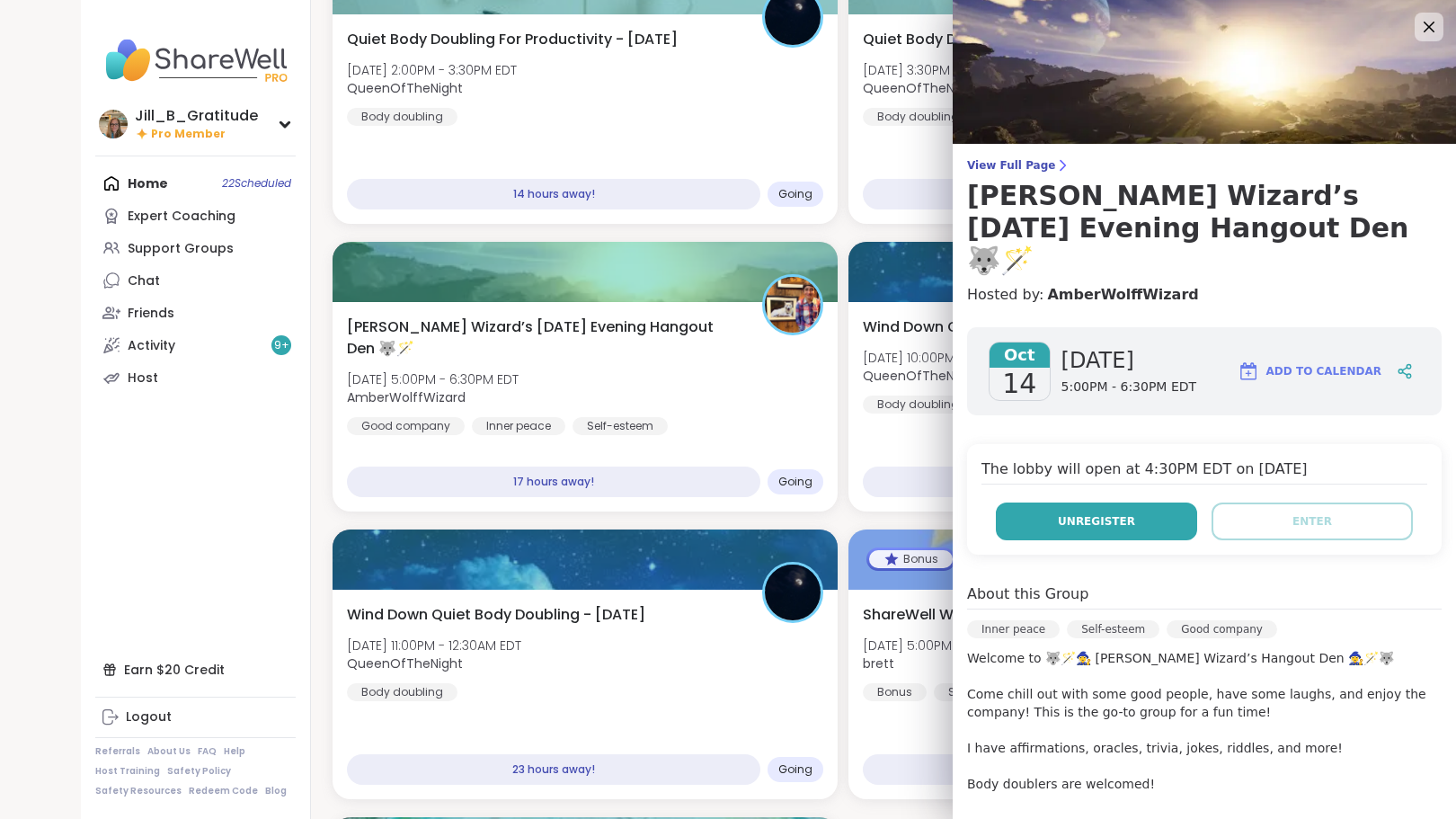
click at [1058, 513] on span "Unregister" at bounding box center [1096, 521] width 77 height 17
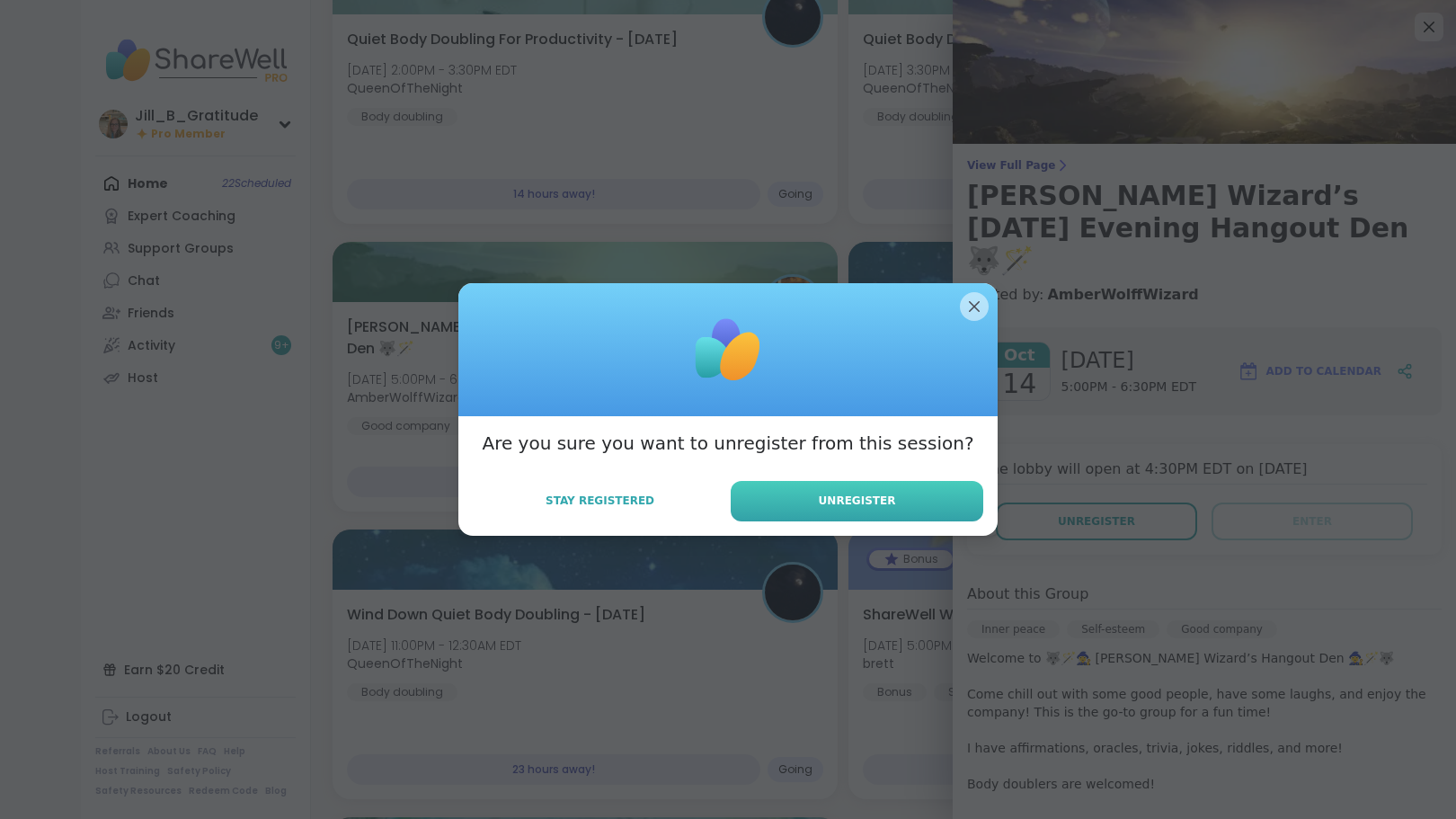
click at [901, 497] on button "Unregister" at bounding box center [857, 501] width 253 height 40
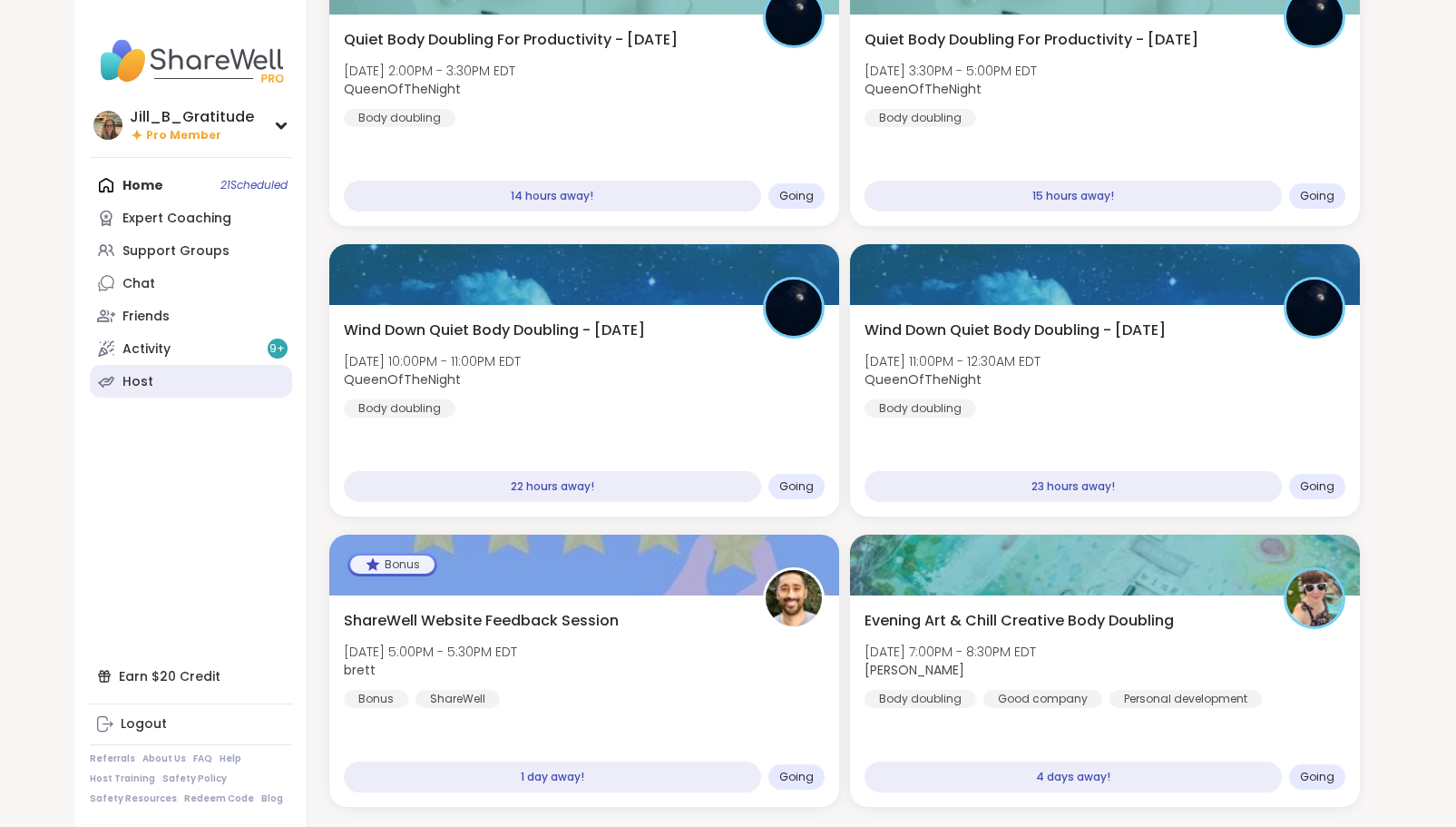
click at [186, 378] on link "Host" at bounding box center [190, 380] width 202 height 33
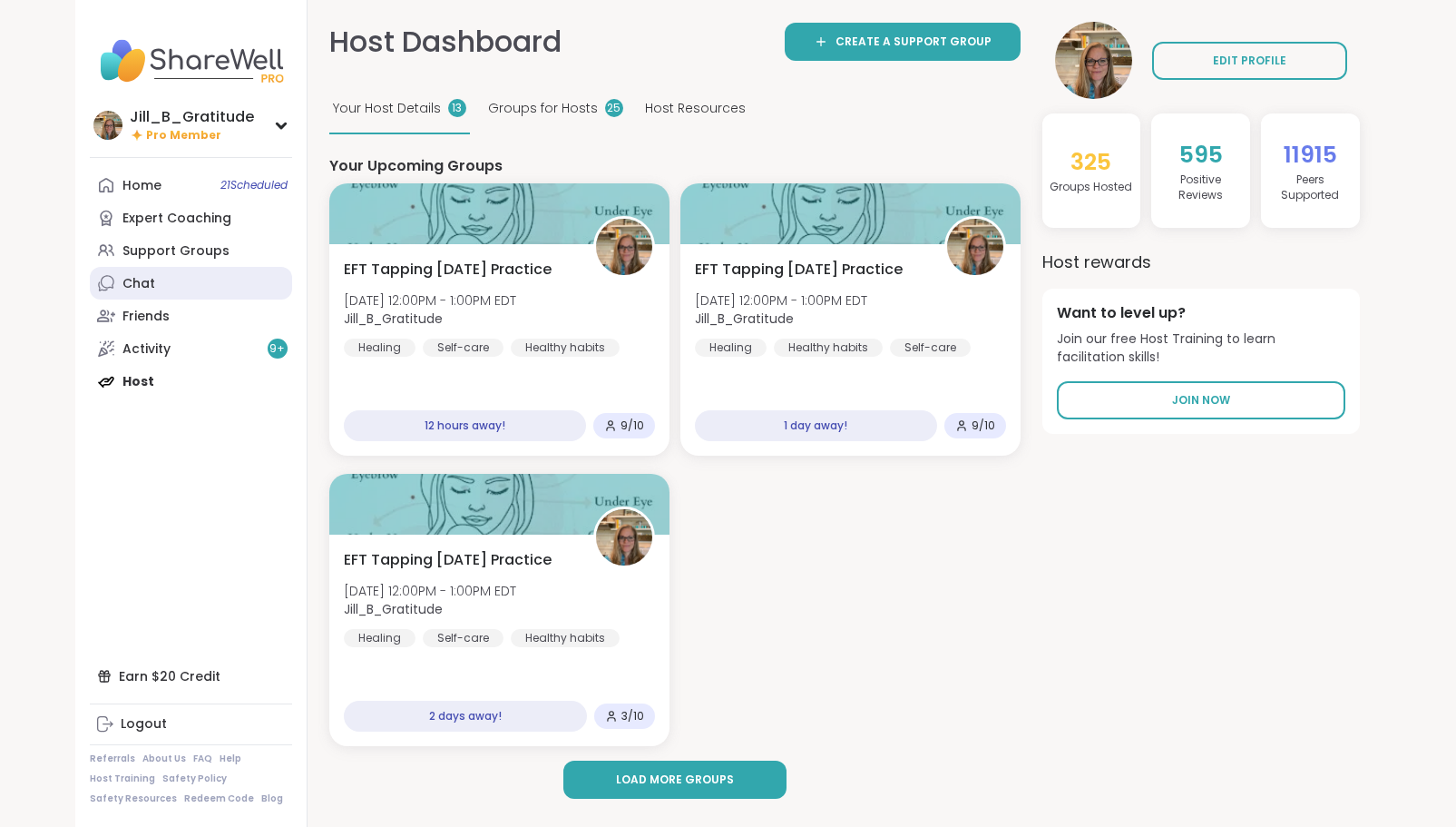
click at [216, 284] on link "Chat" at bounding box center [190, 283] width 202 height 33
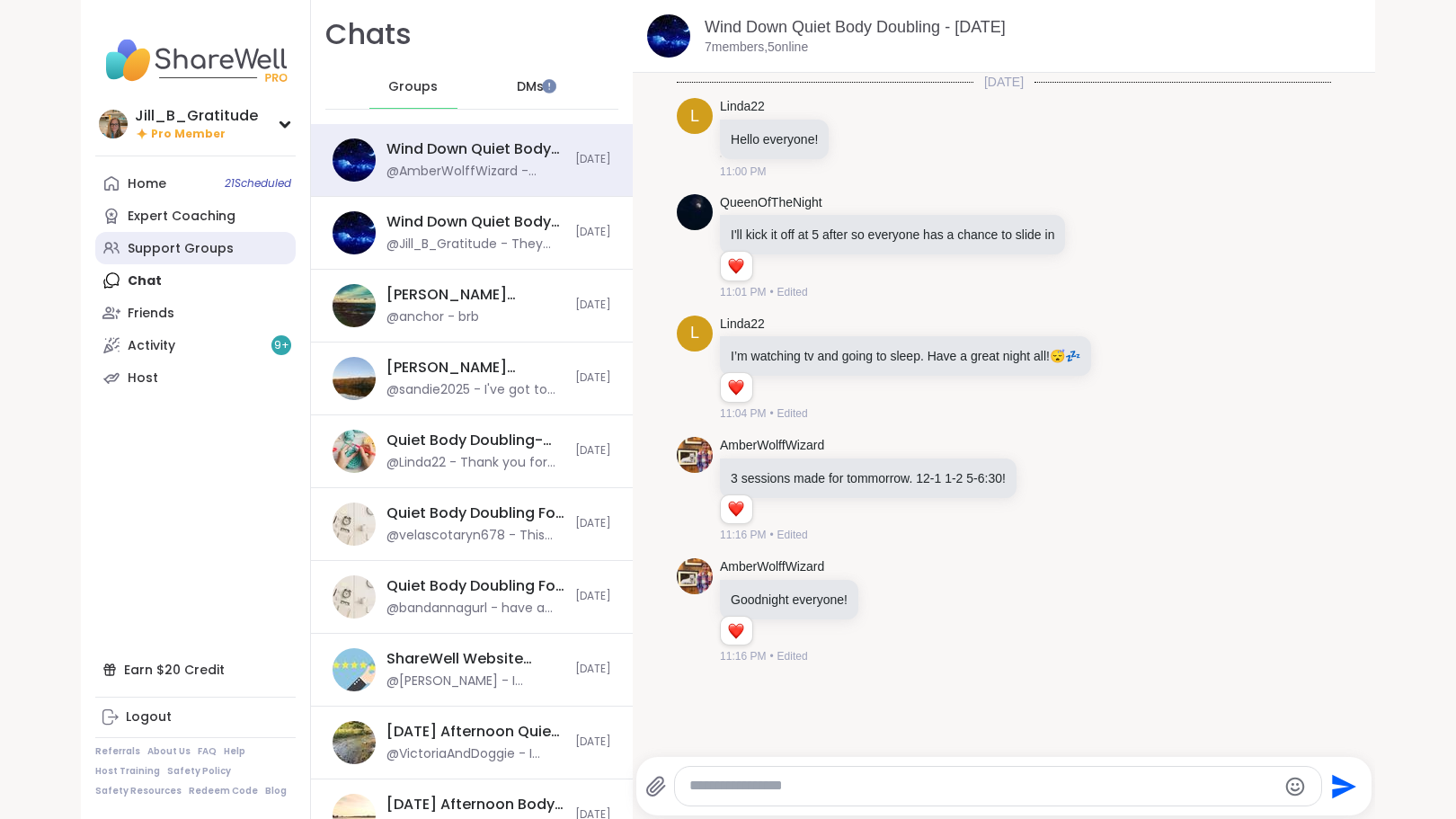
click at [226, 235] on link "Support Groups" at bounding box center [195, 248] width 200 height 32
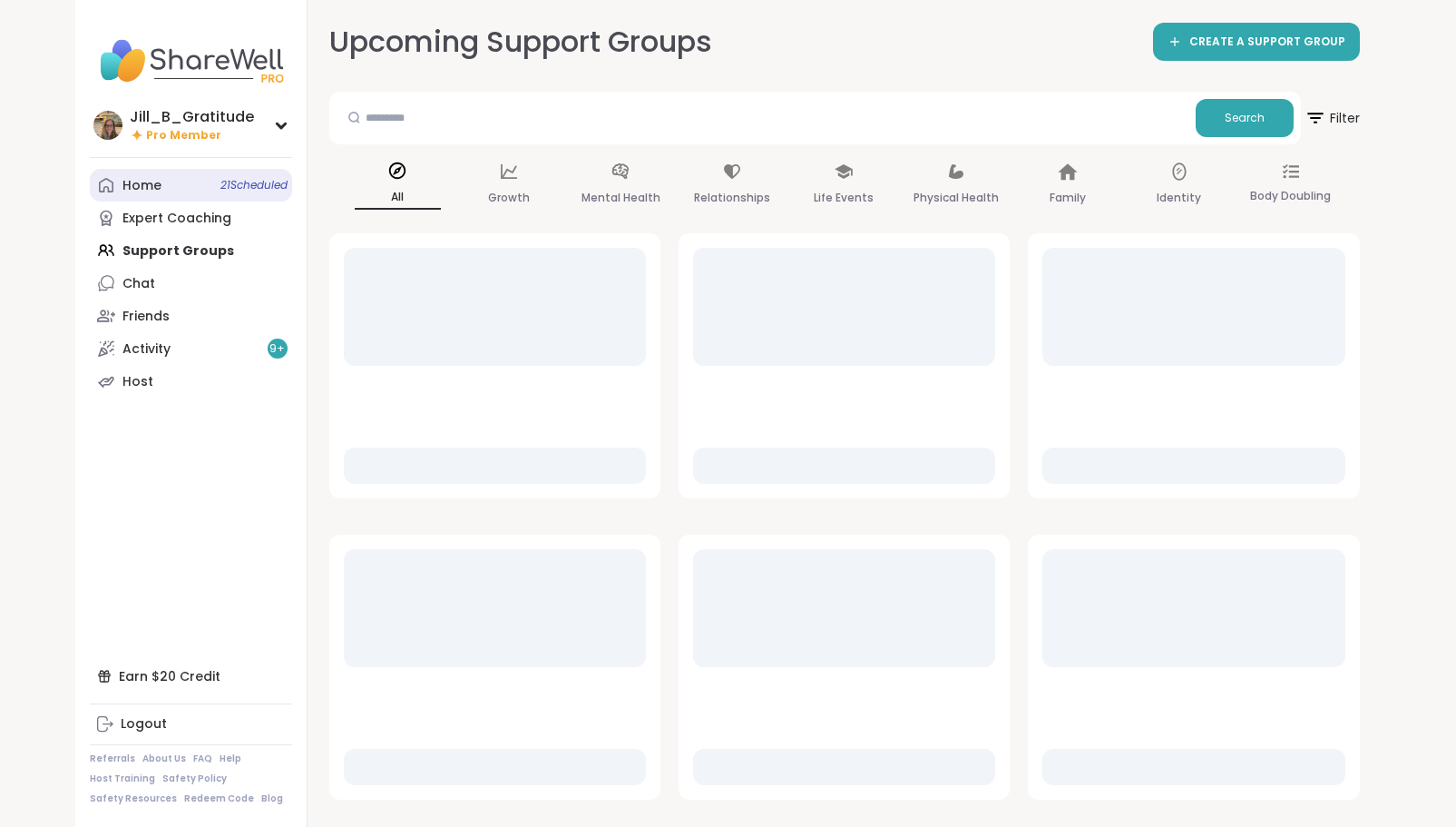
click at [221, 182] on span "21 Scheduled" at bounding box center [254, 184] width 67 height 15
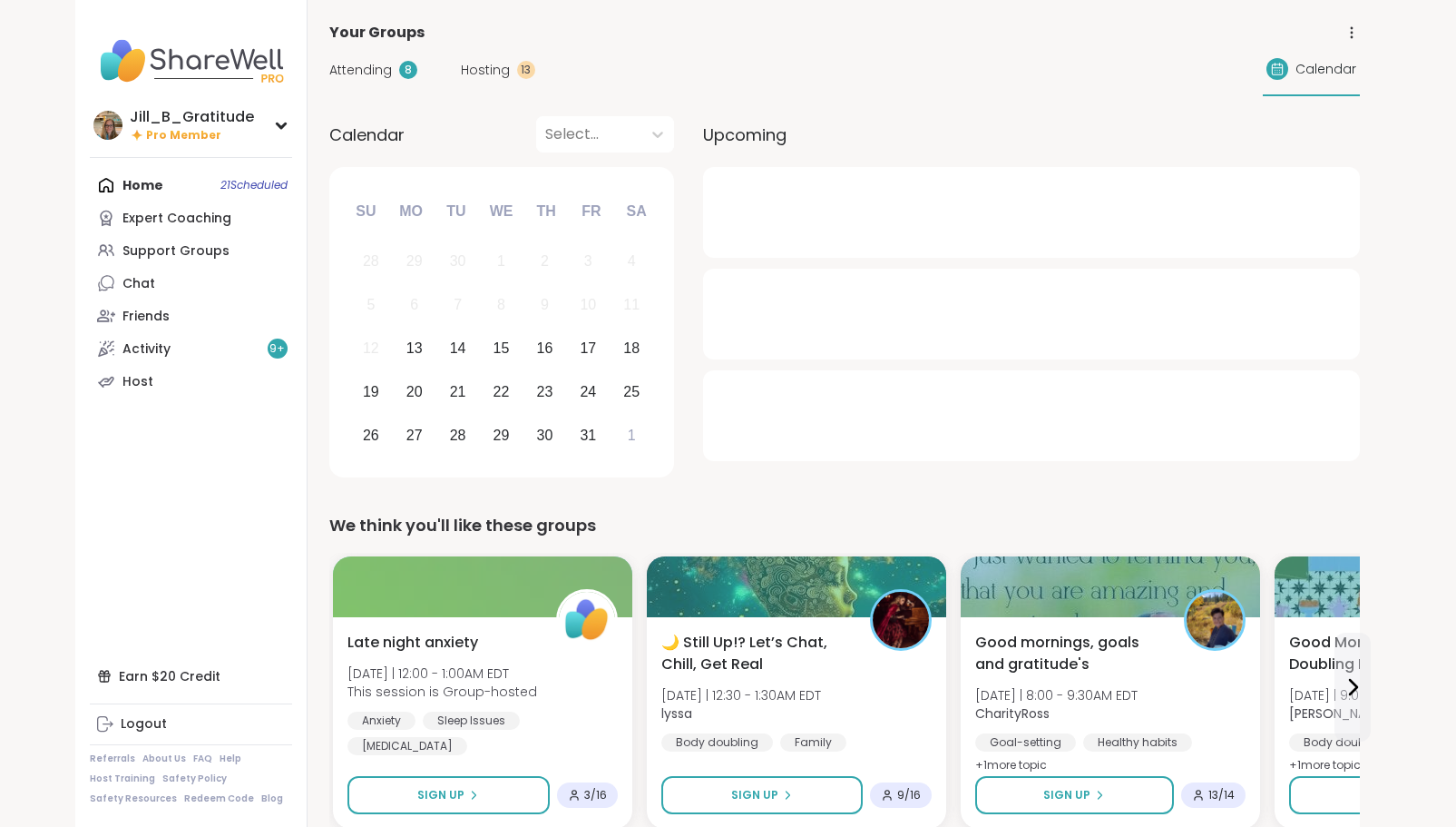
click at [362, 63] on span "Attending" at bounding box center [361, 70] width 63 height 19
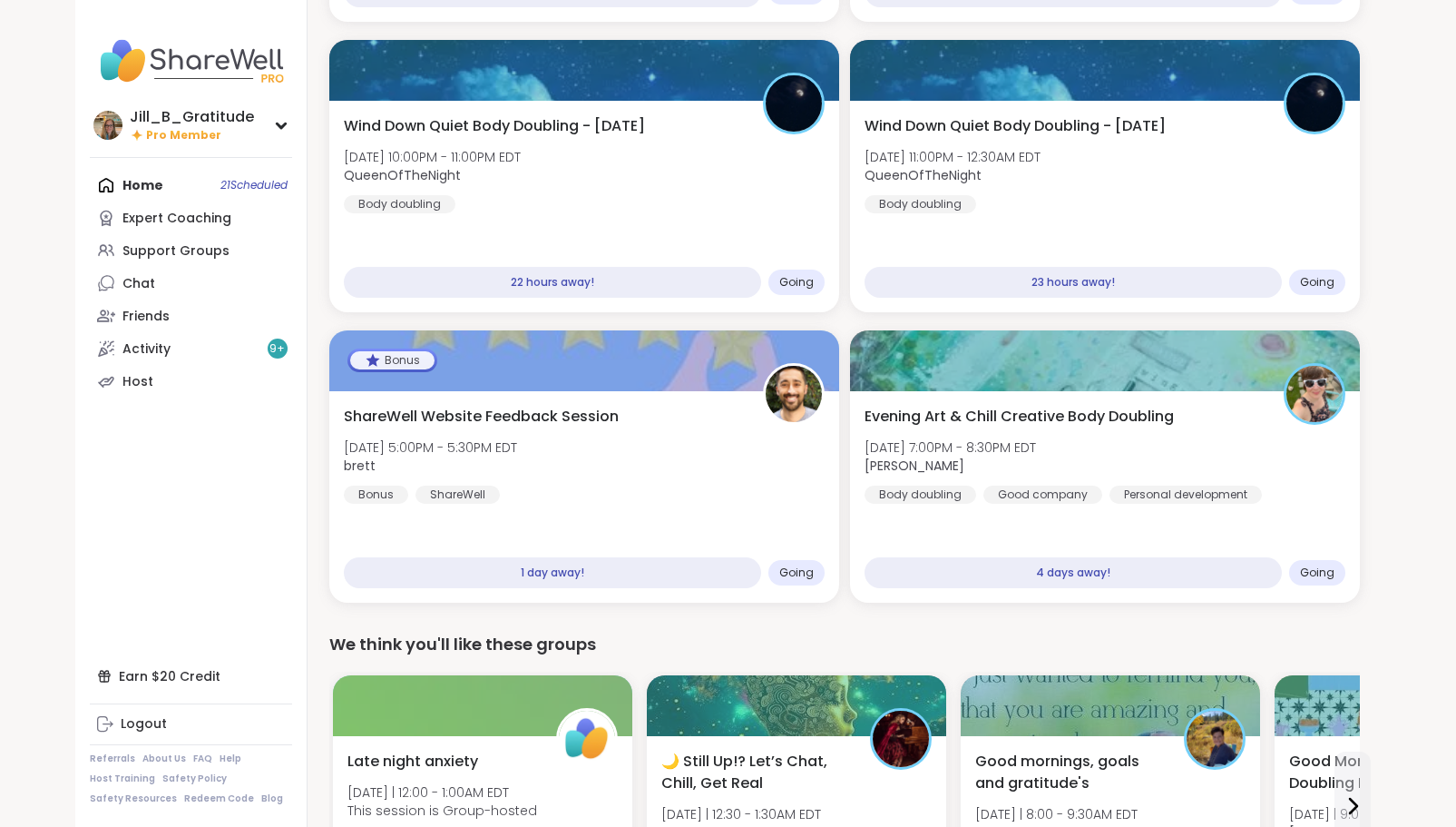
scroll to position [712, 0]
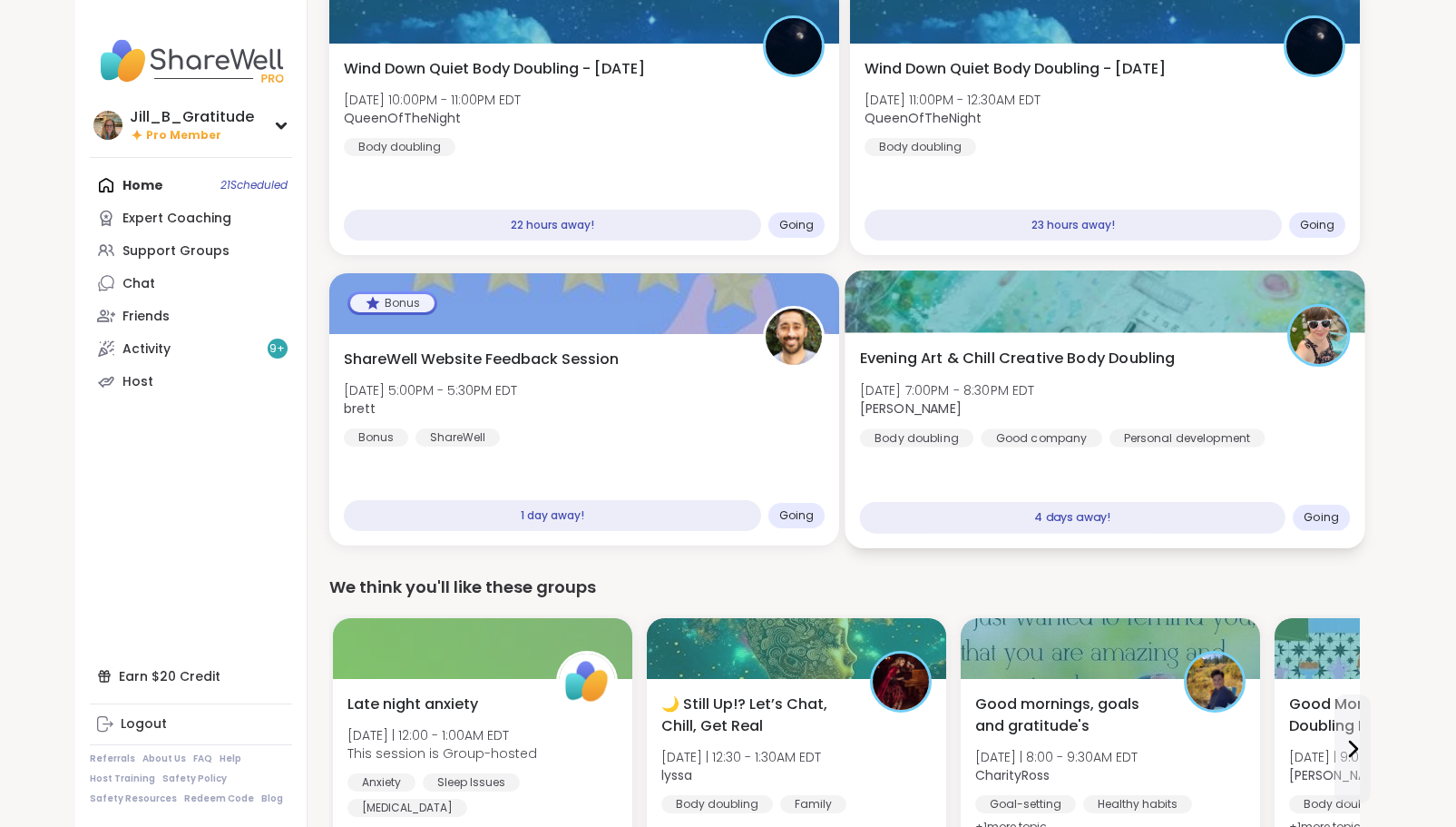
click at [1067, 471] on div "Evening Art & Chill Creative Body Doubling Sat, Oct 18 | 7:00PM - 8:30PM EDT Ad…" at bounding box center [1104, 440] width 520 height 216
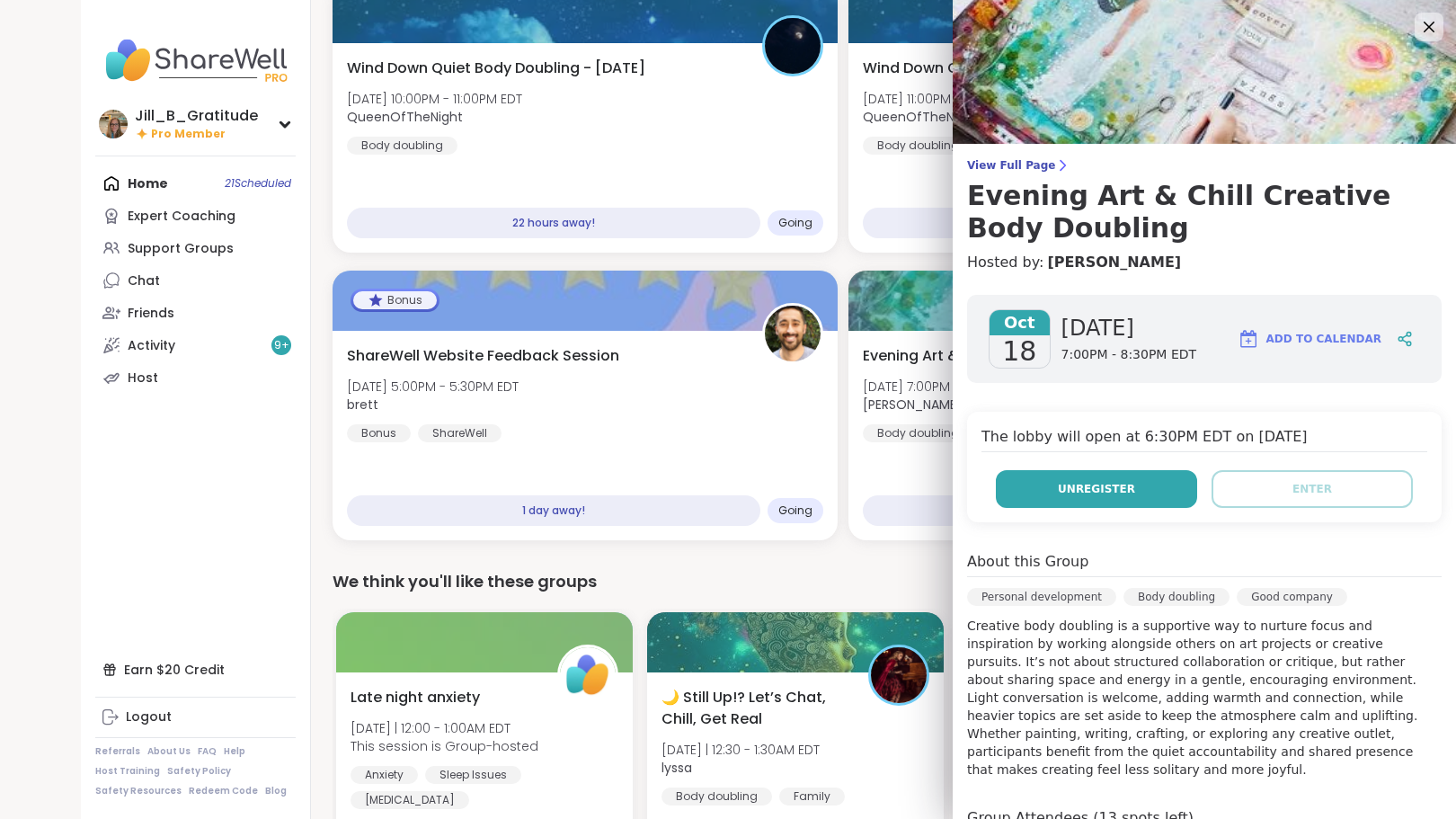
click at [1044, 483] on button "Unregister" at bounding box center [1096, 489] width 201 height 38
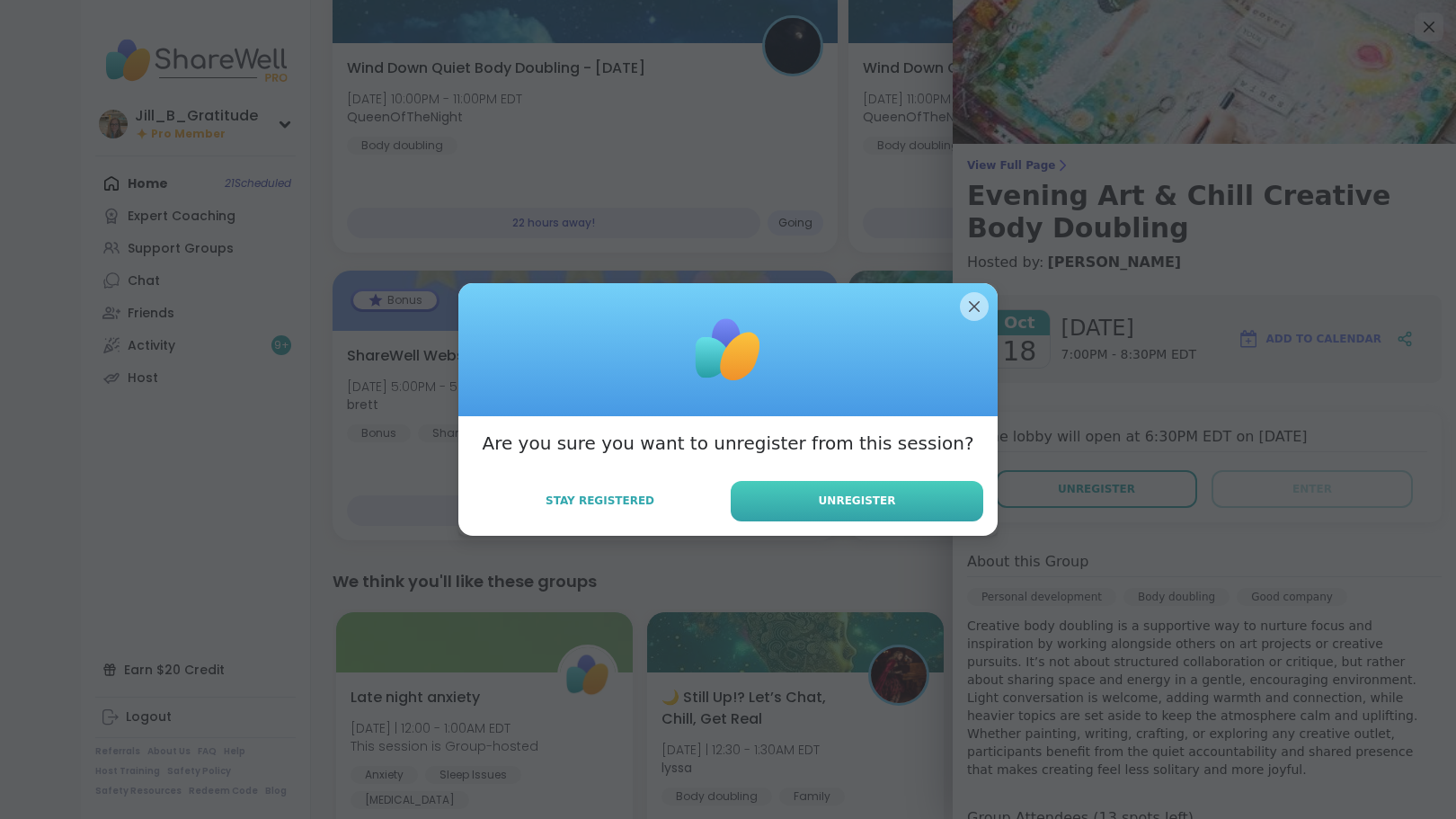
click at [896, 494] on button "Unregister" at bounding box center [857, 501] width 253 height 40
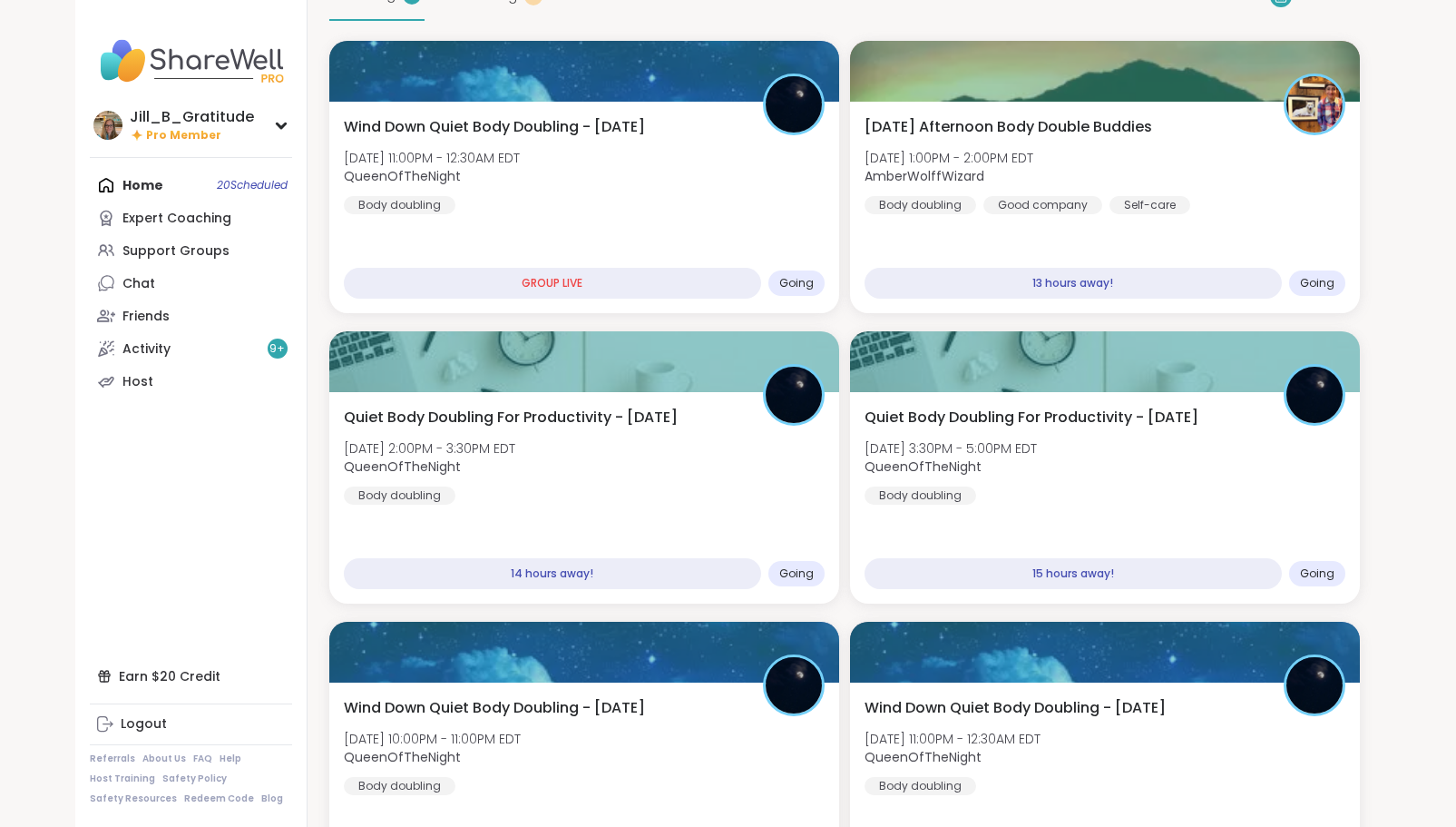
scroll to position [0, 0]
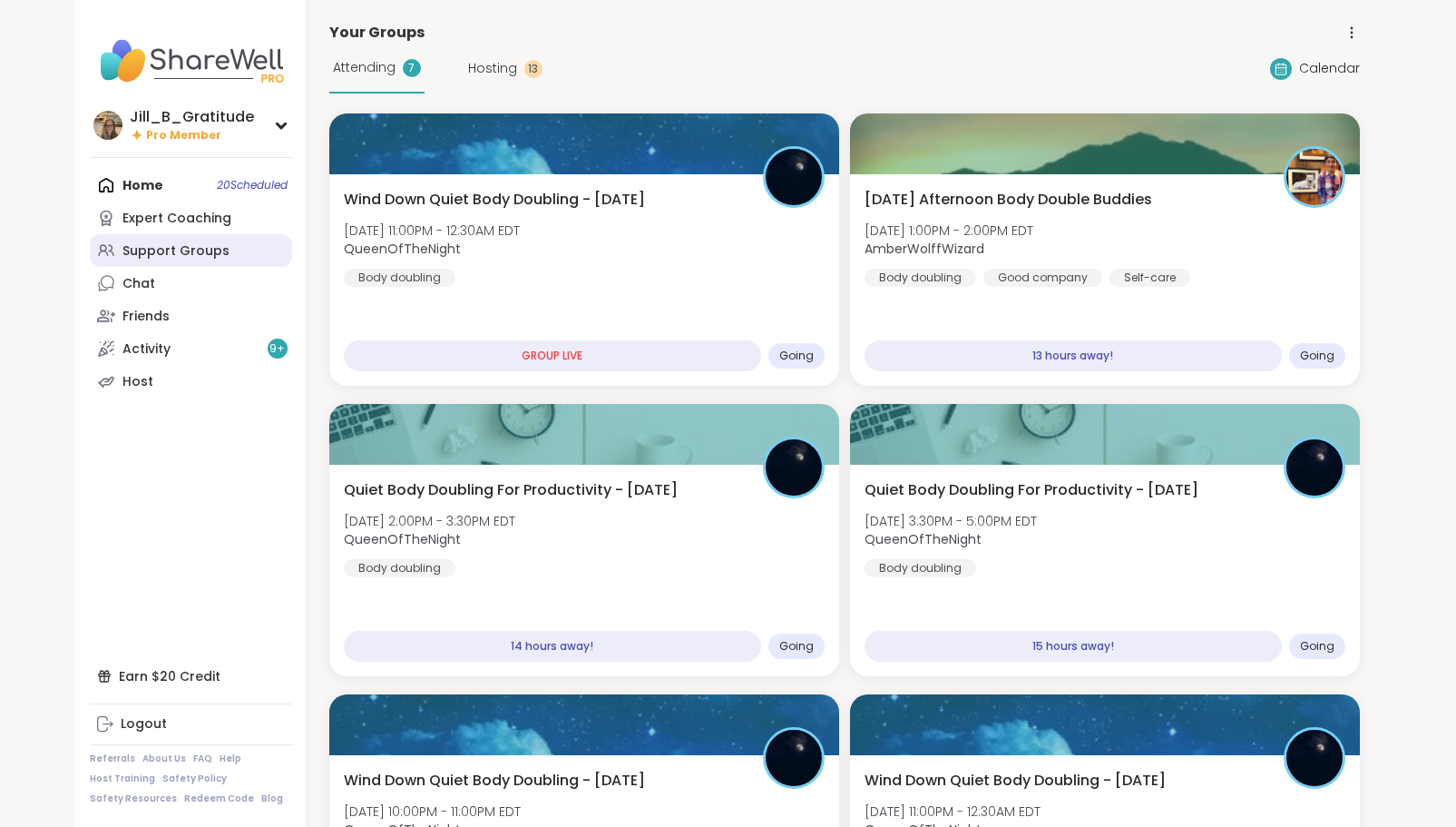
click at [212, 243] on div "Support Groups" at bounding box center [175, 251] width 107 height 18
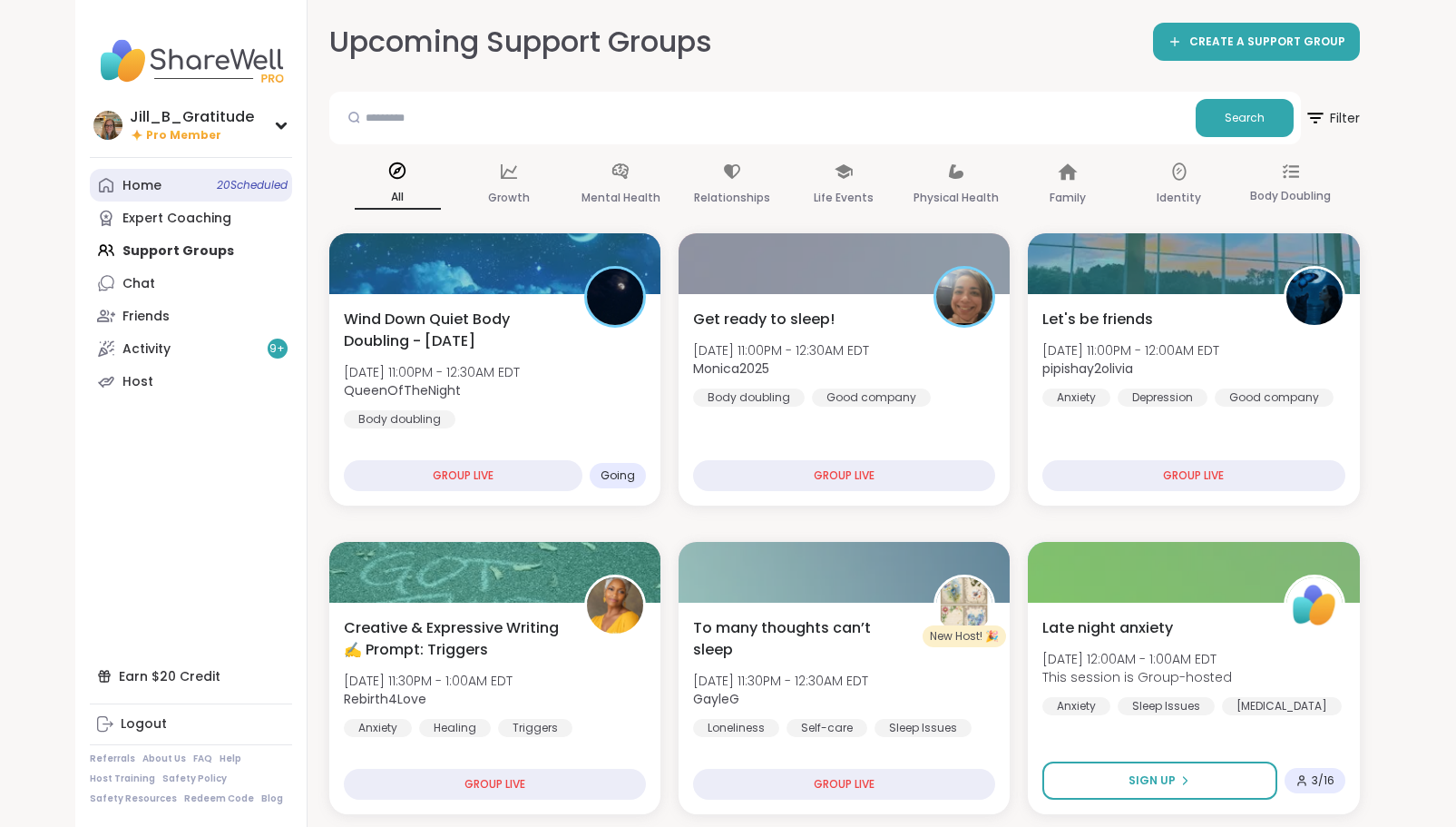
click at [227, 184] on span "20 Scheduled" at bounding box center [252, 184] width 71 height 15
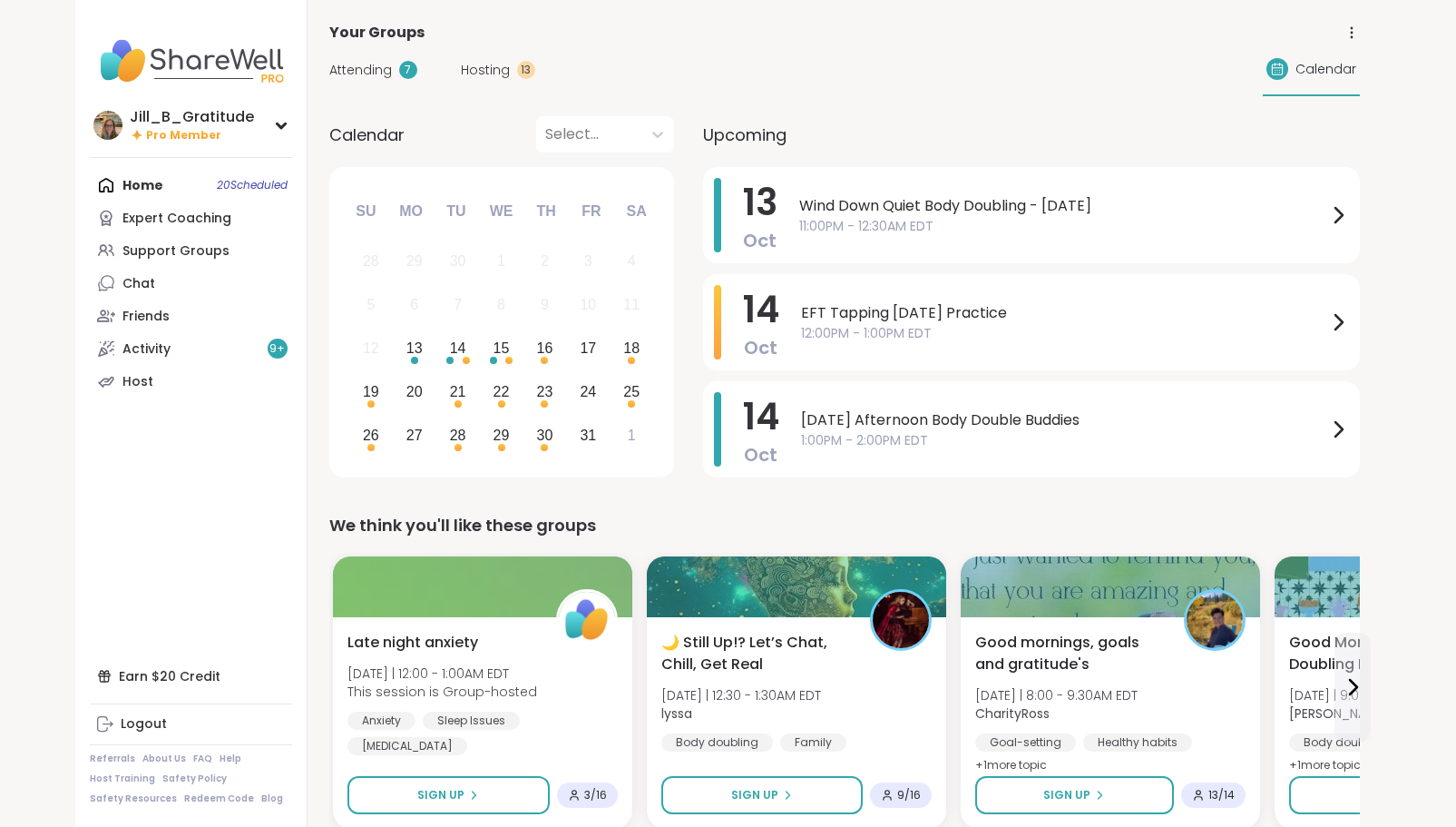
click at [377, 63] on span "Attending" at bounding box center [361, 70] width 63 height 19
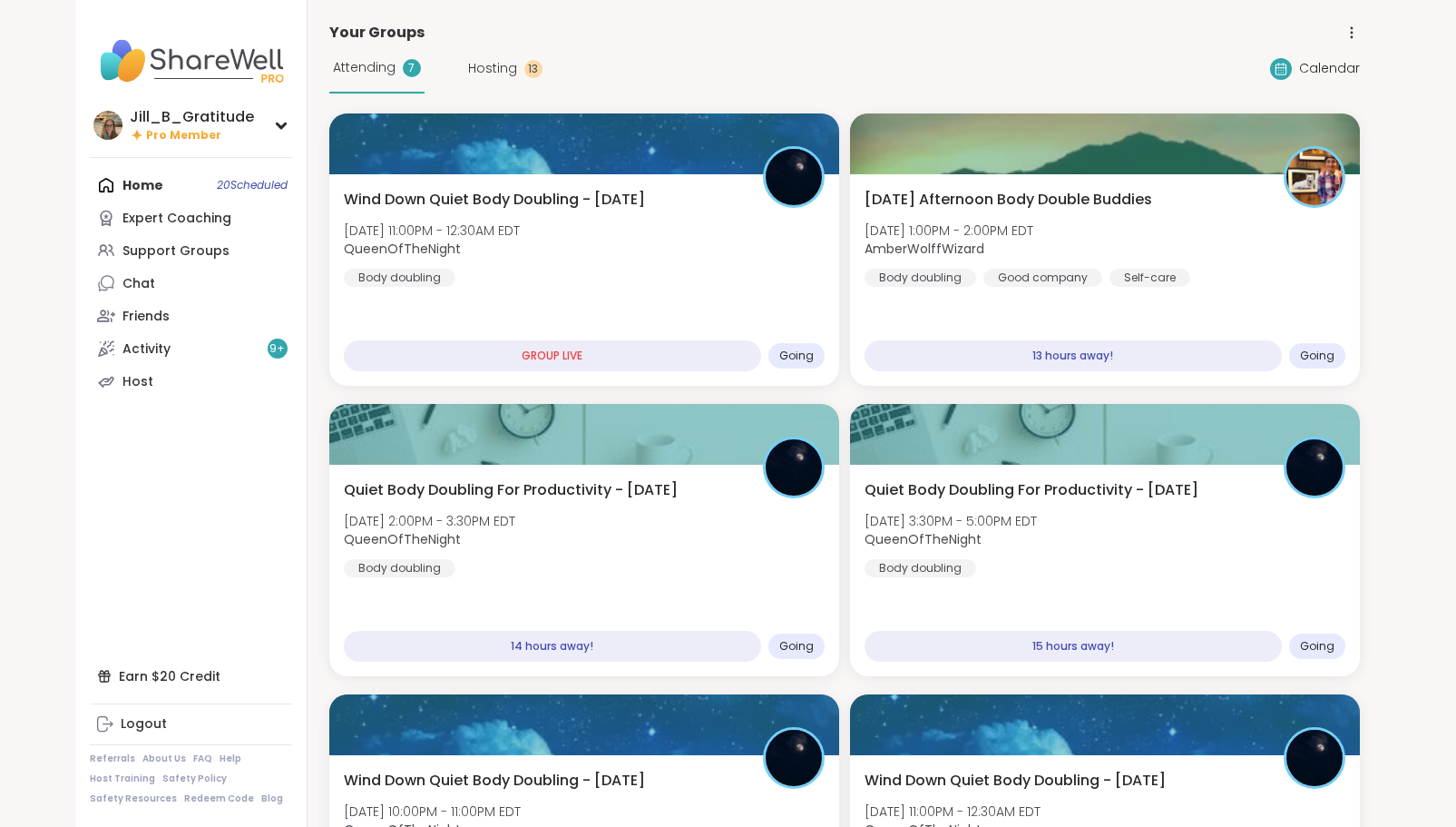
click at [377, 63] on span "Attending" at bounding box center [364, 67] width 63 height 19
click at [233, 185] on div "Home 20 Scheduled Expert Coaching Support Groups Chat Friends Activity 9 + Host" at bounding box center [190, 283] width 202 height 229
click at [155, 392] on link "Host" at bounding box center [190, 380] width 202 height 33
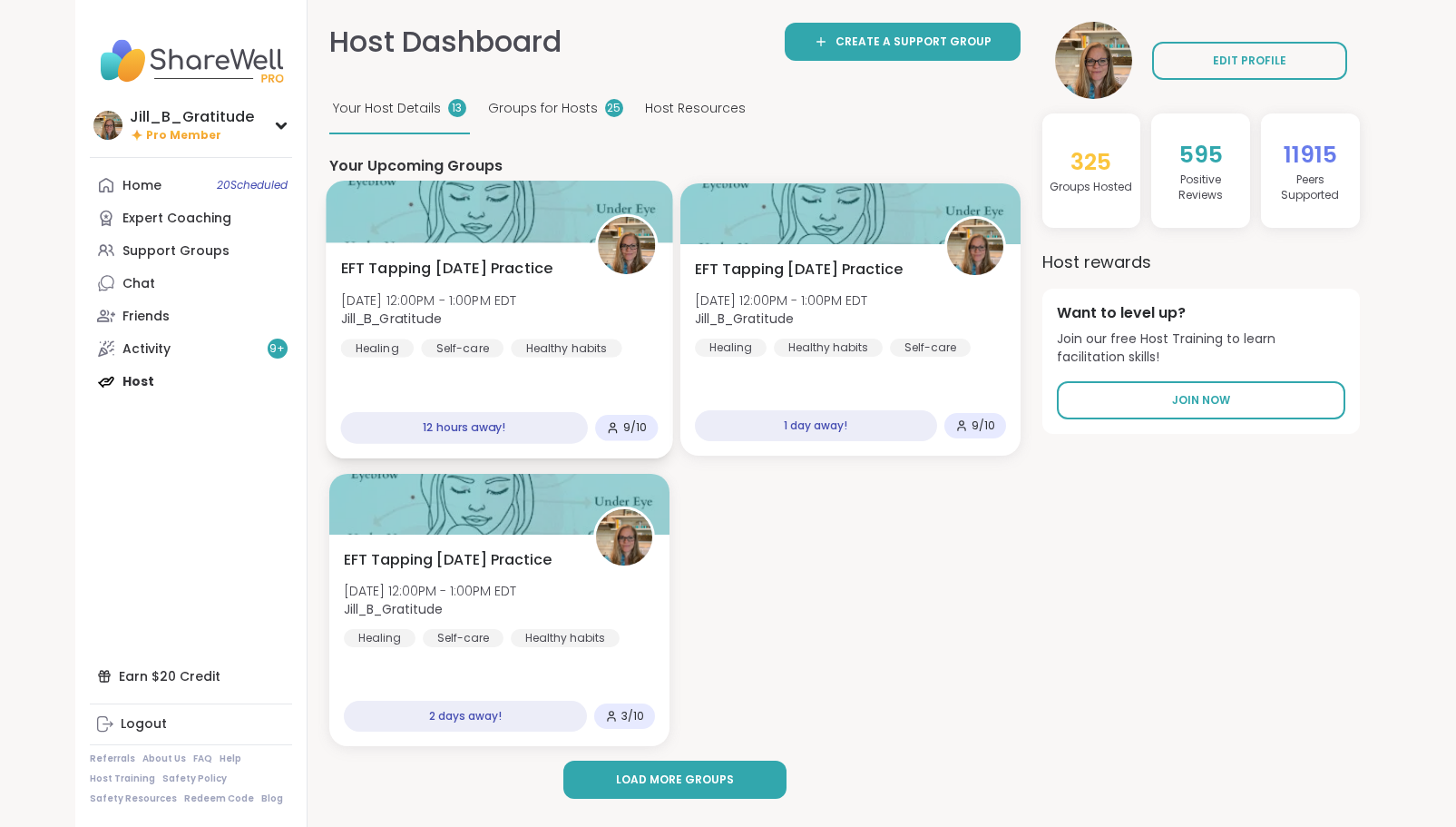
click at [516, 309] on span "Tue, Oct 14 | 12:00PM - 1:00PM EDT" at bounding box center [428, 301] width 176 height 18
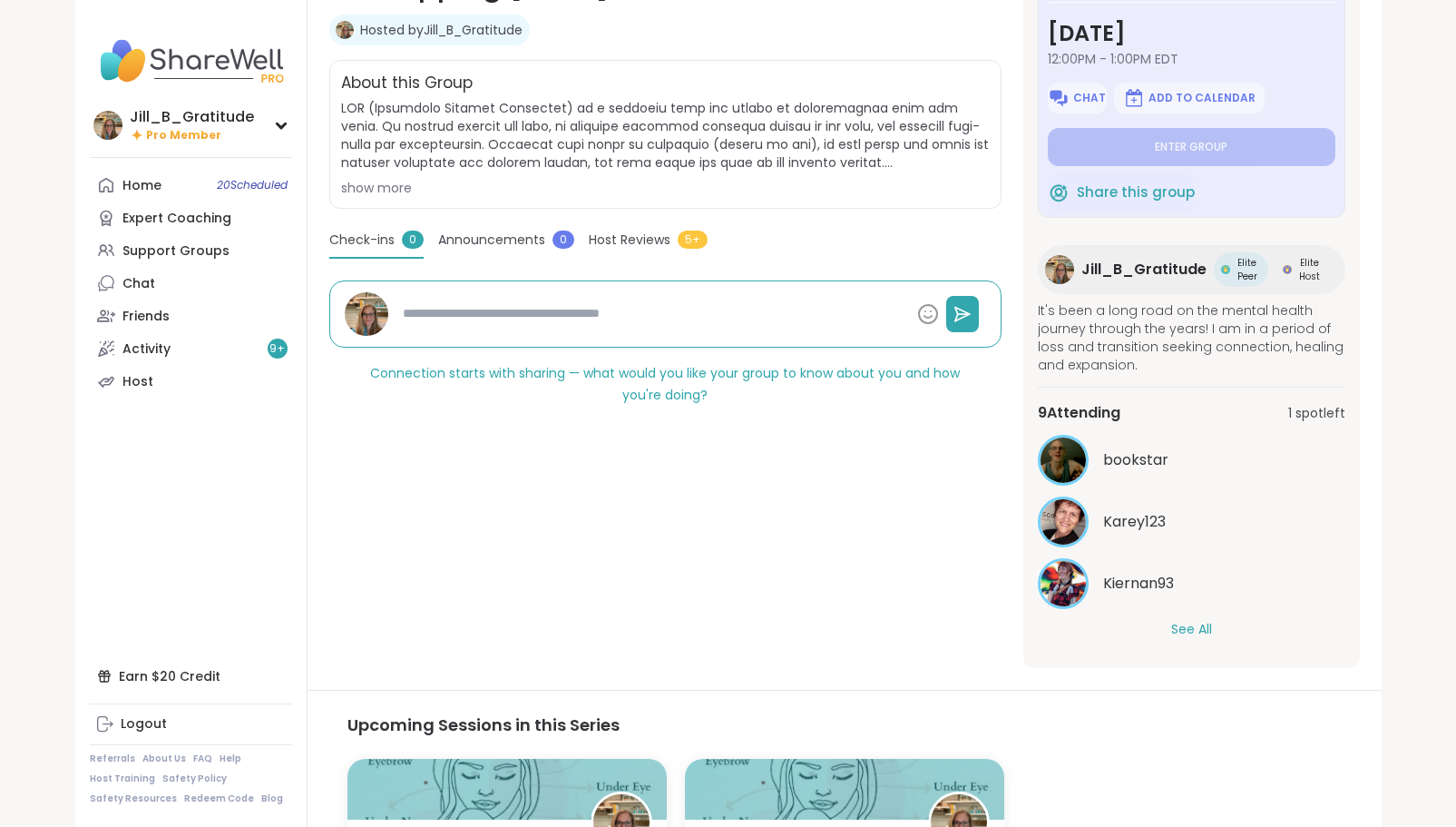
scroll to position [325, 0]
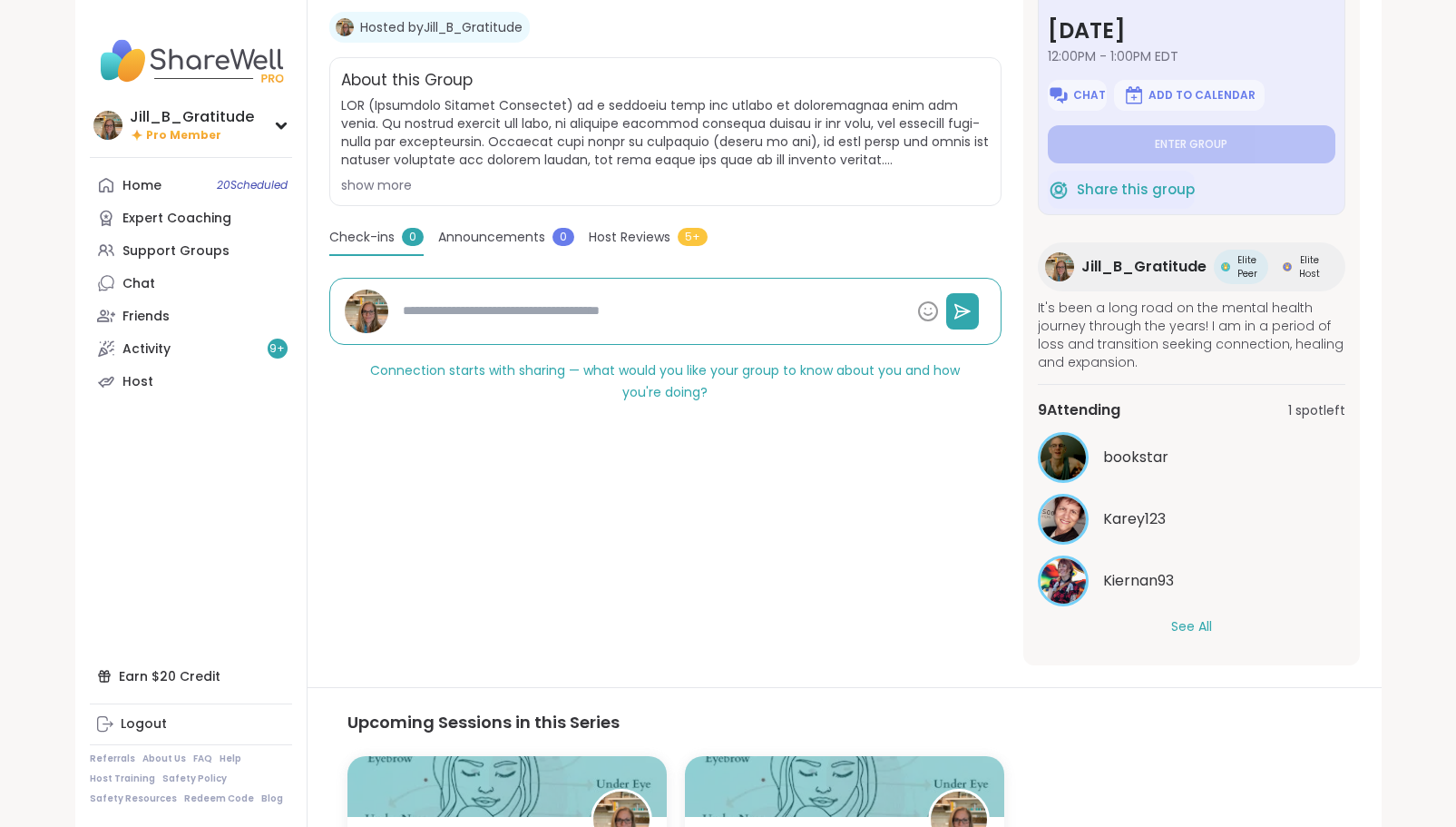
click at [1193, 617] on button "See All" at bounding box center [1191, 626] width 40 height 19
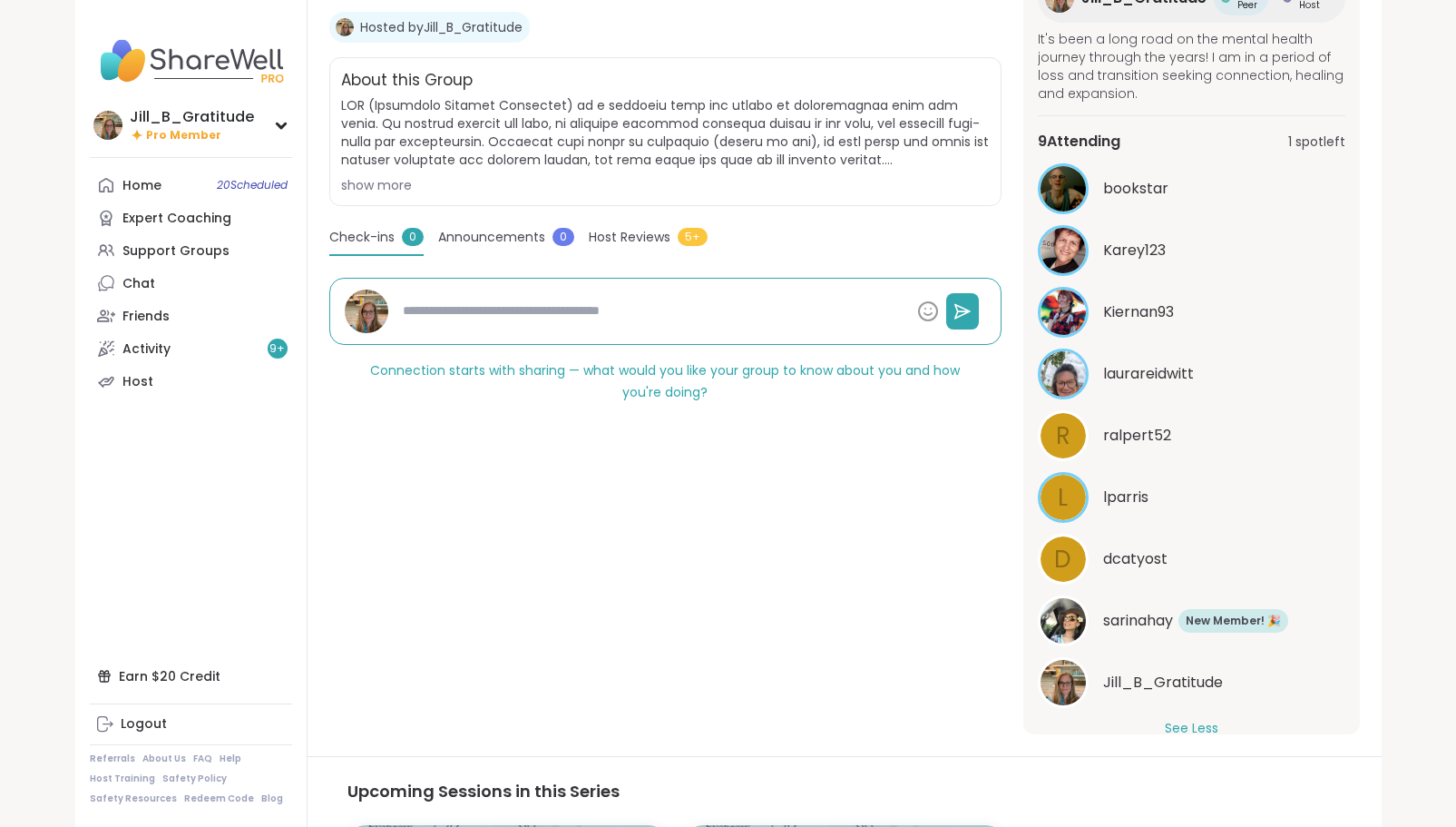
scroll to position [302, 0]
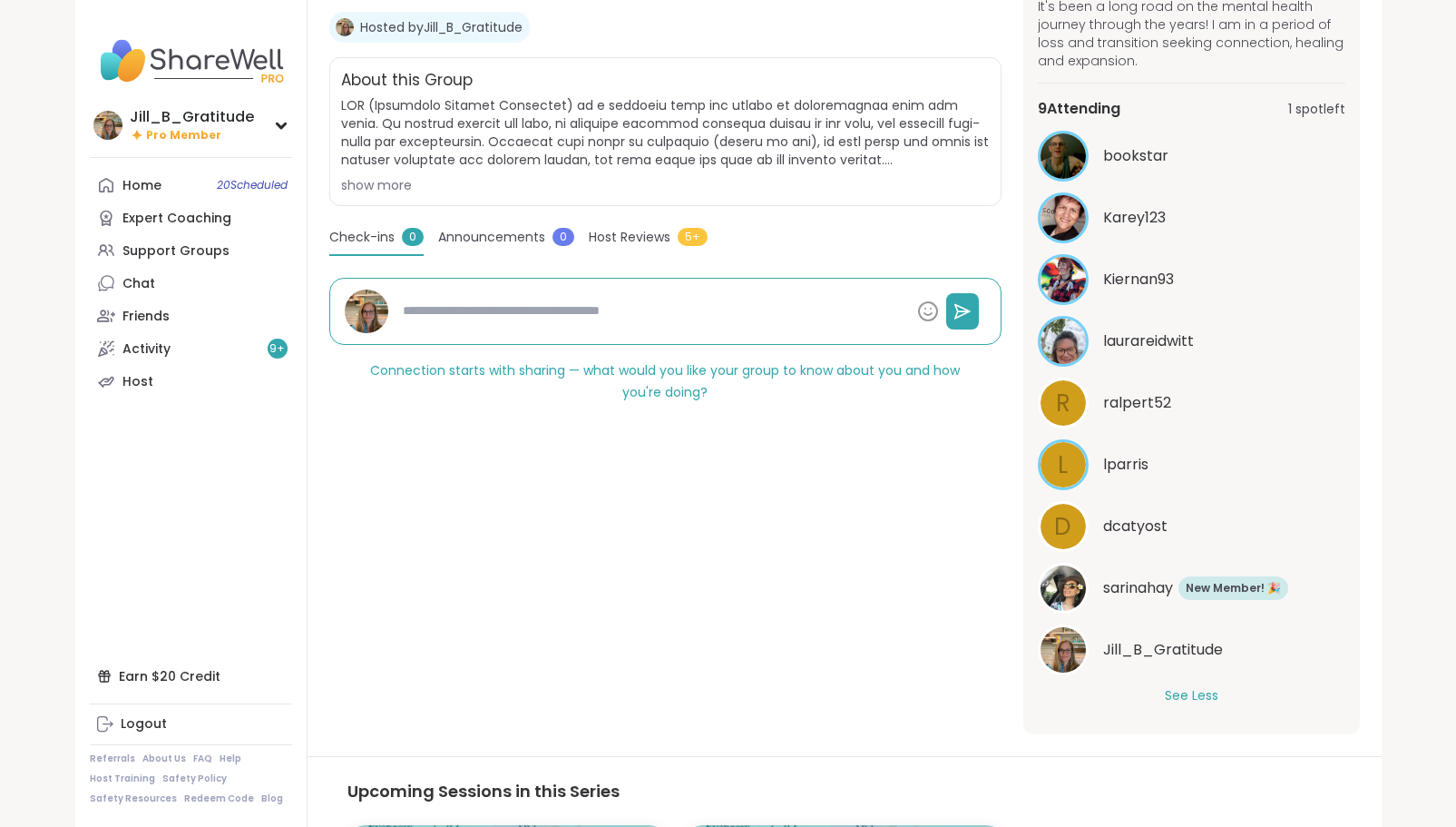
click at [1144, 584] on span "sarinahay" at bounding box center [1138, 588] width 70 height 22
click at [1129, 527] on span "dcatyost" at bounding box center [1135, 526] width 64 height 22
click at [1113, 466] on span "lparris" at bounding box center [1126, 464] width 45 height 22
click at [1151, 394] on span "ralpert52" at bounding box center [1137, 403] width 68 height 22
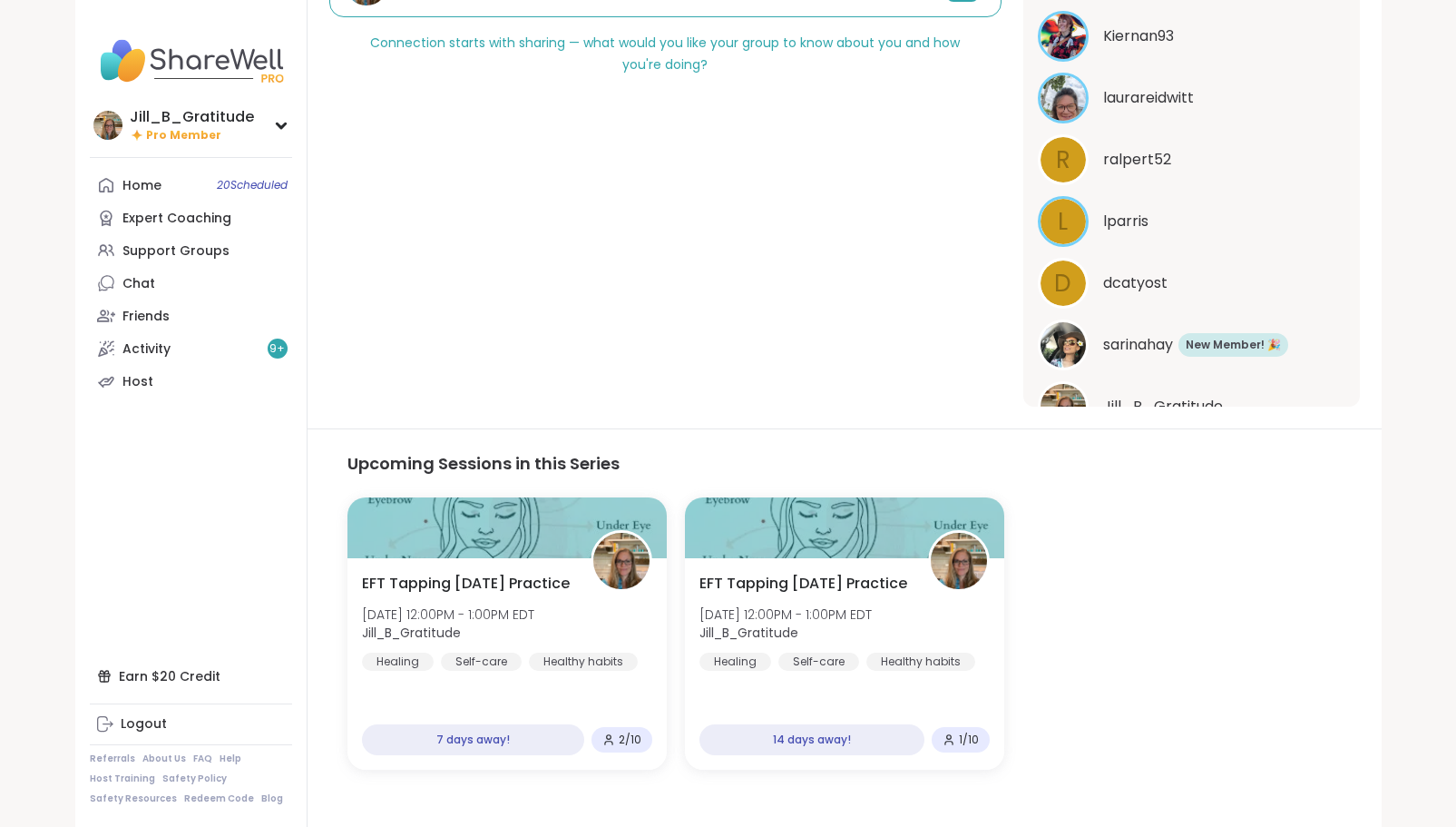
scroll to position [675, 0]
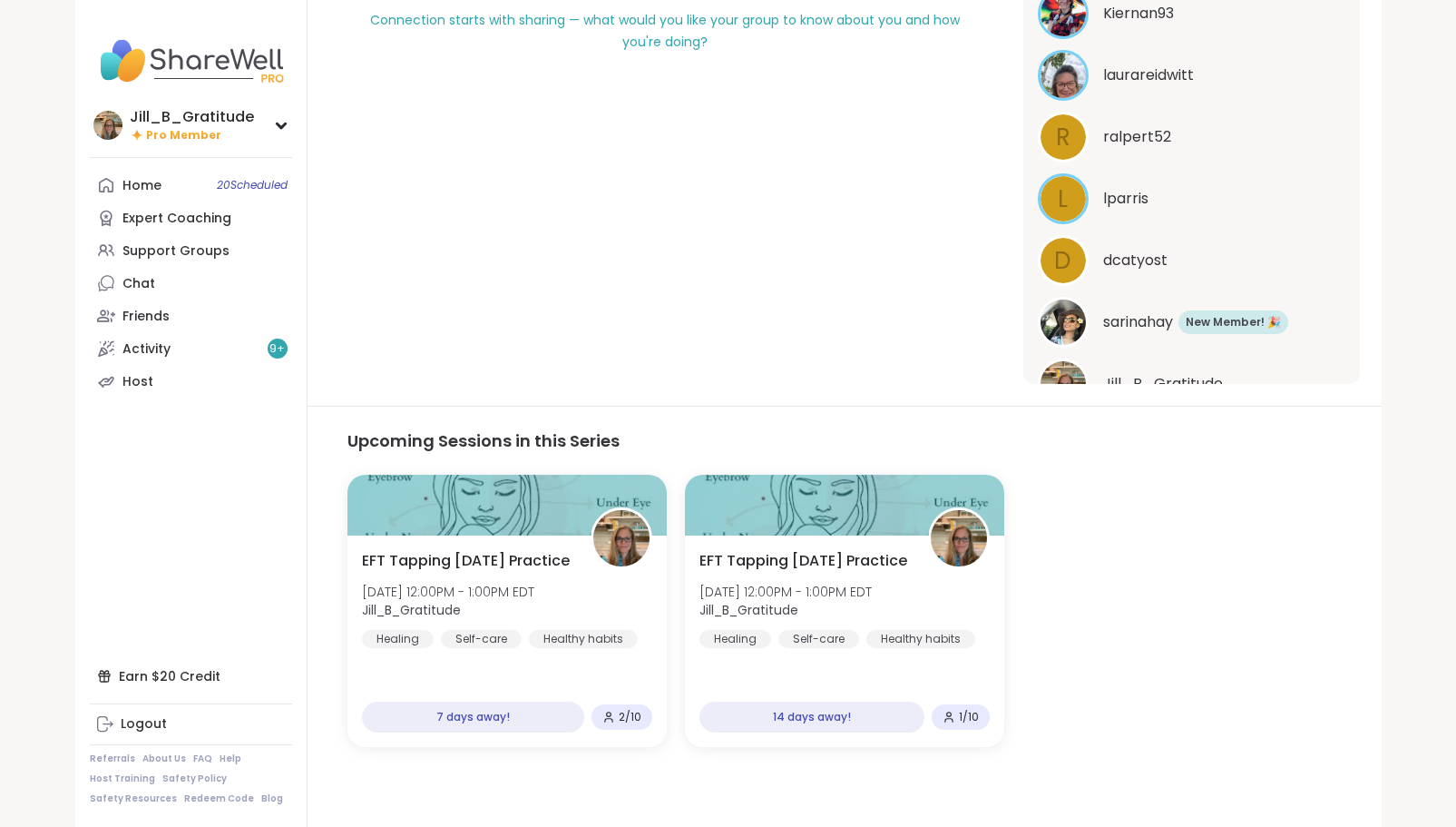
type textarea "*"
